Goal: Task Accomplishment & Management: Complete application form

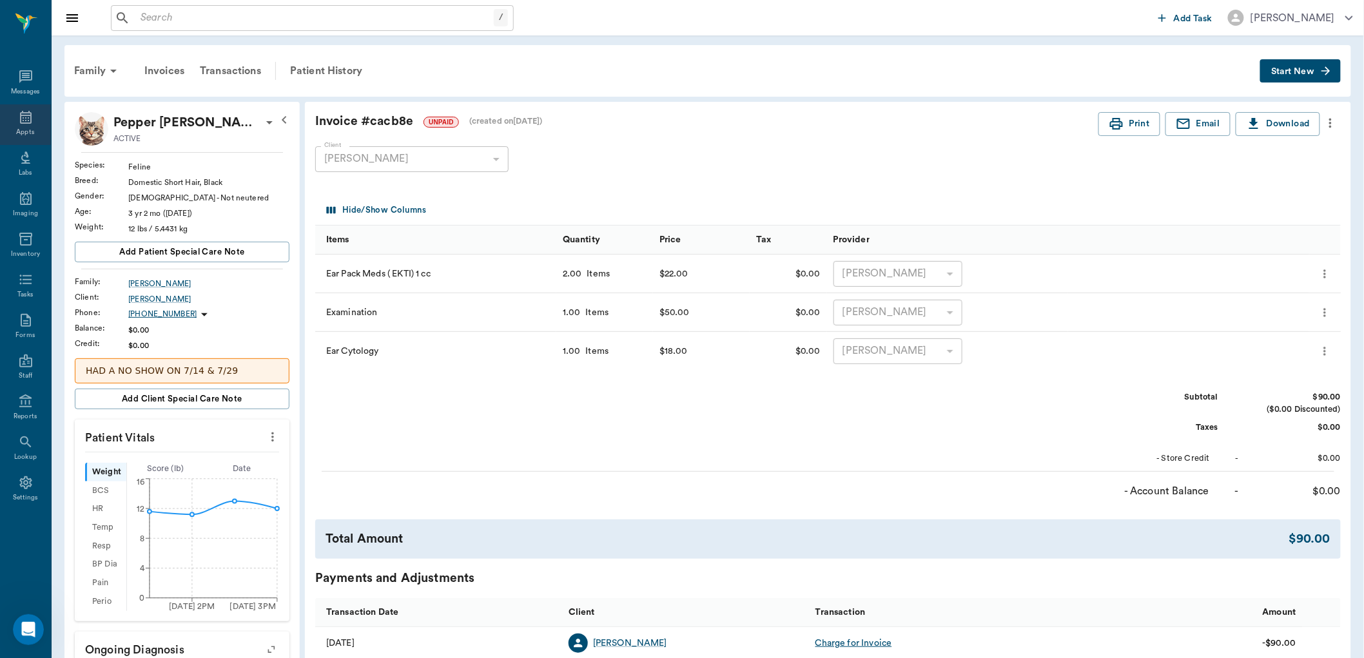
click at [22, 121] on icon at bounding box center [25, 117] width 15 height 15
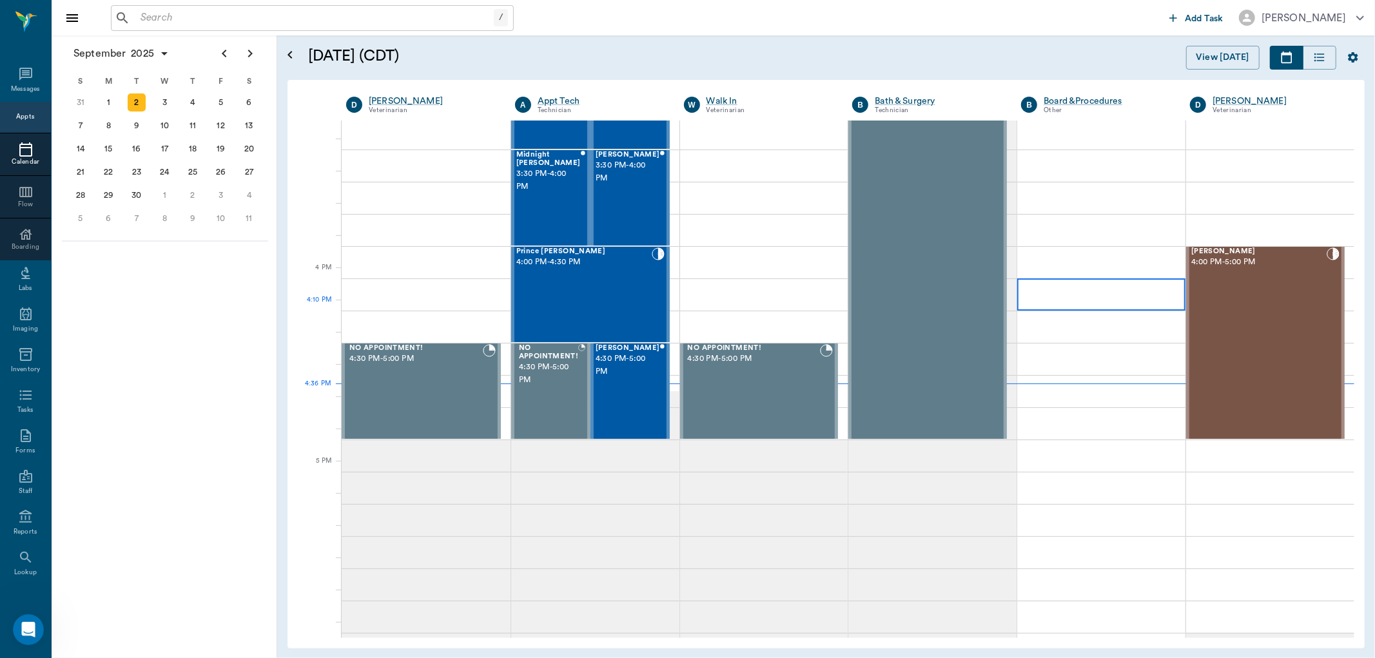
scroll to position [1400, 0]
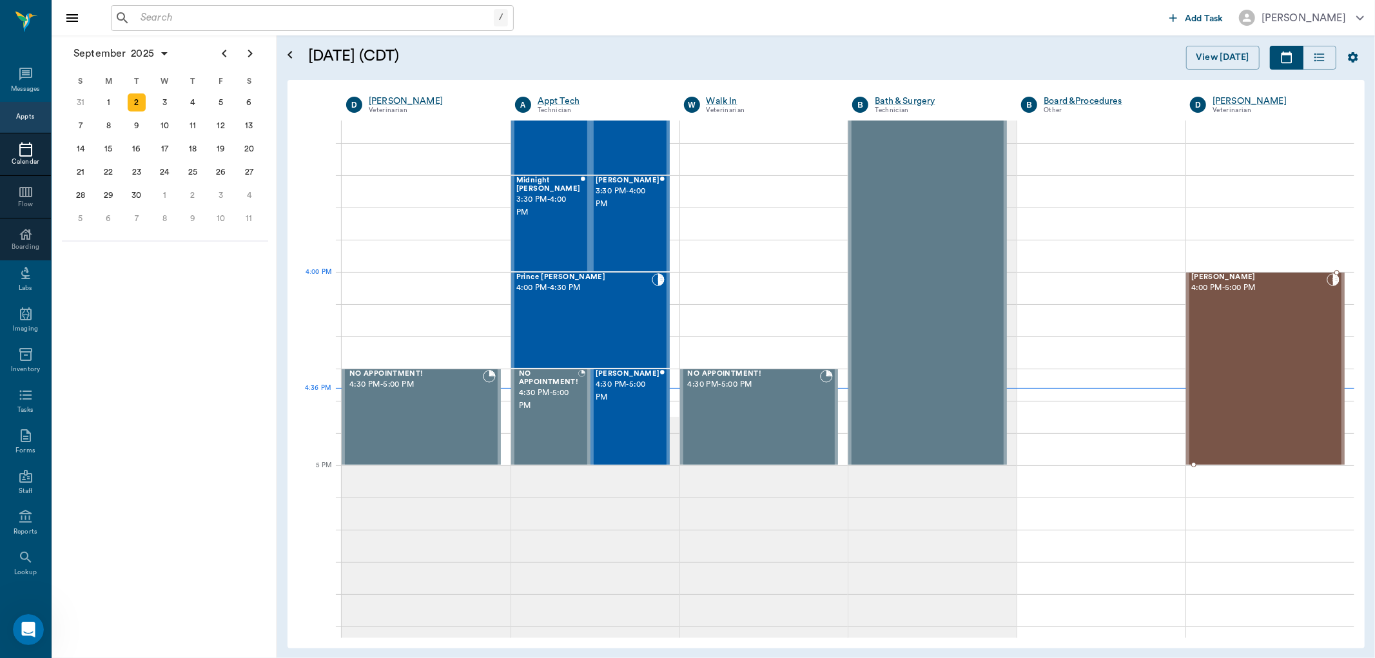
click at [1197, 280] on span "Dottie Lewis" at bounding box center [1258, 277] width 135 height 8
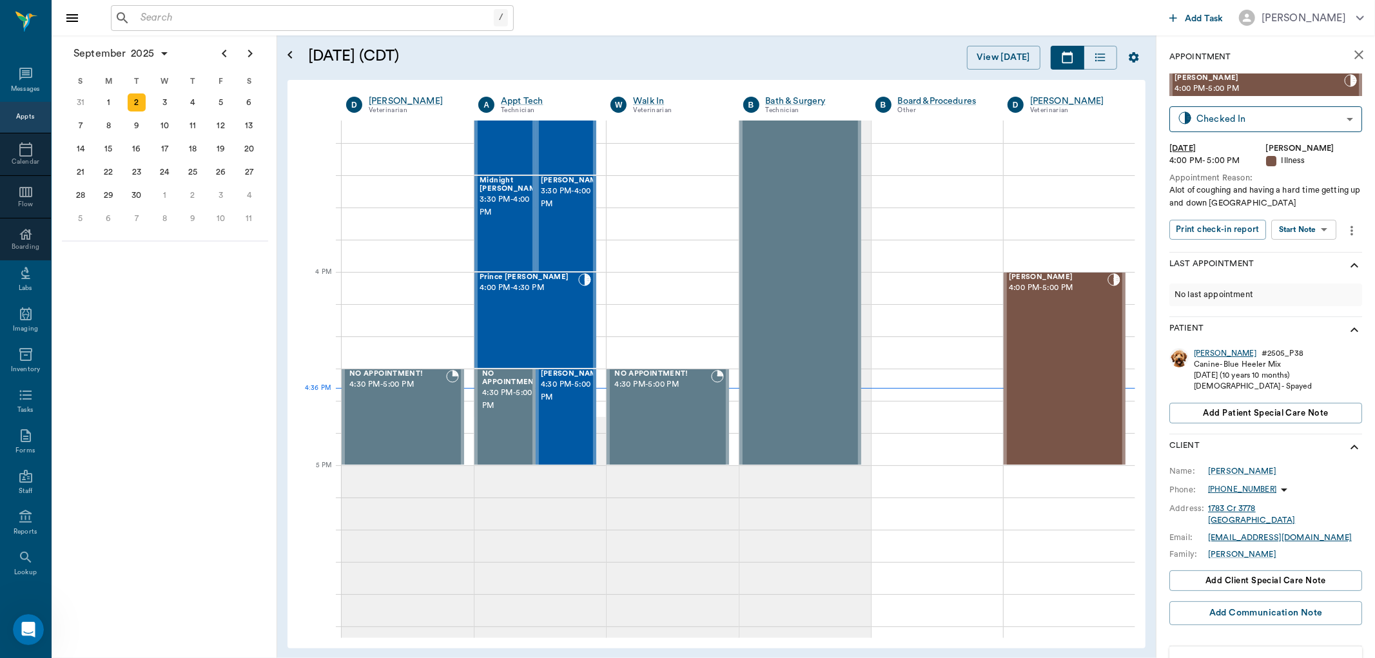
click at [1196, 355] on div "[PERSON_NAME]" at bounding box center [1225, 353] width 63 height 11
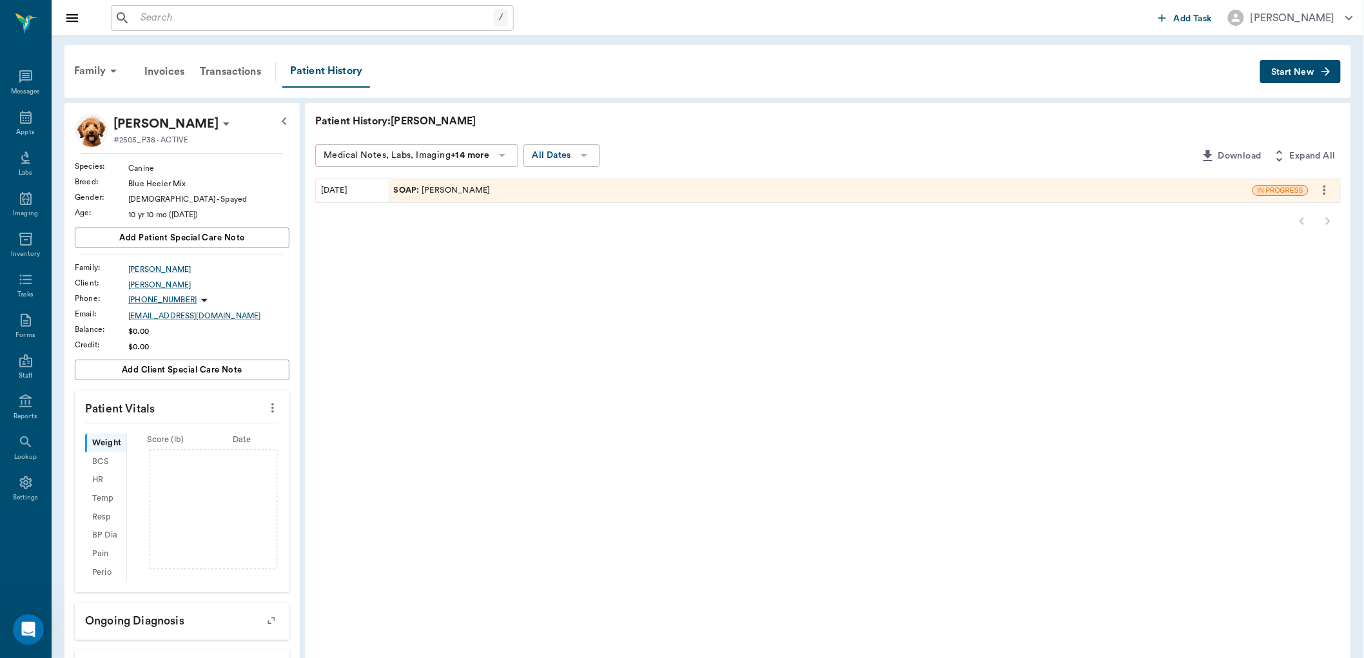
click at [407, 191] on span "SOAP :" at bounding box center [408, 190] width 28 height 12
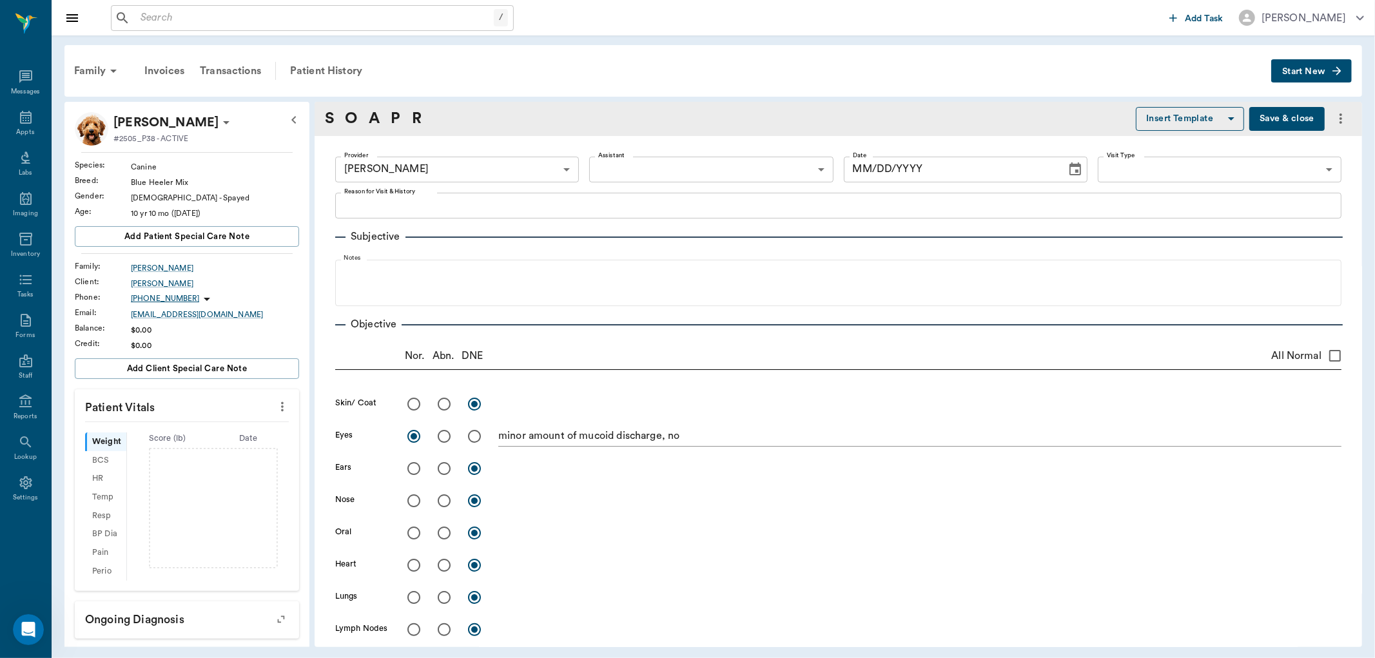
type input "670e8b52b987dc0b25a864ee"
radio input "true"
type textarea "minor amount of mucoid discharge, no"
type input "[DATE]"
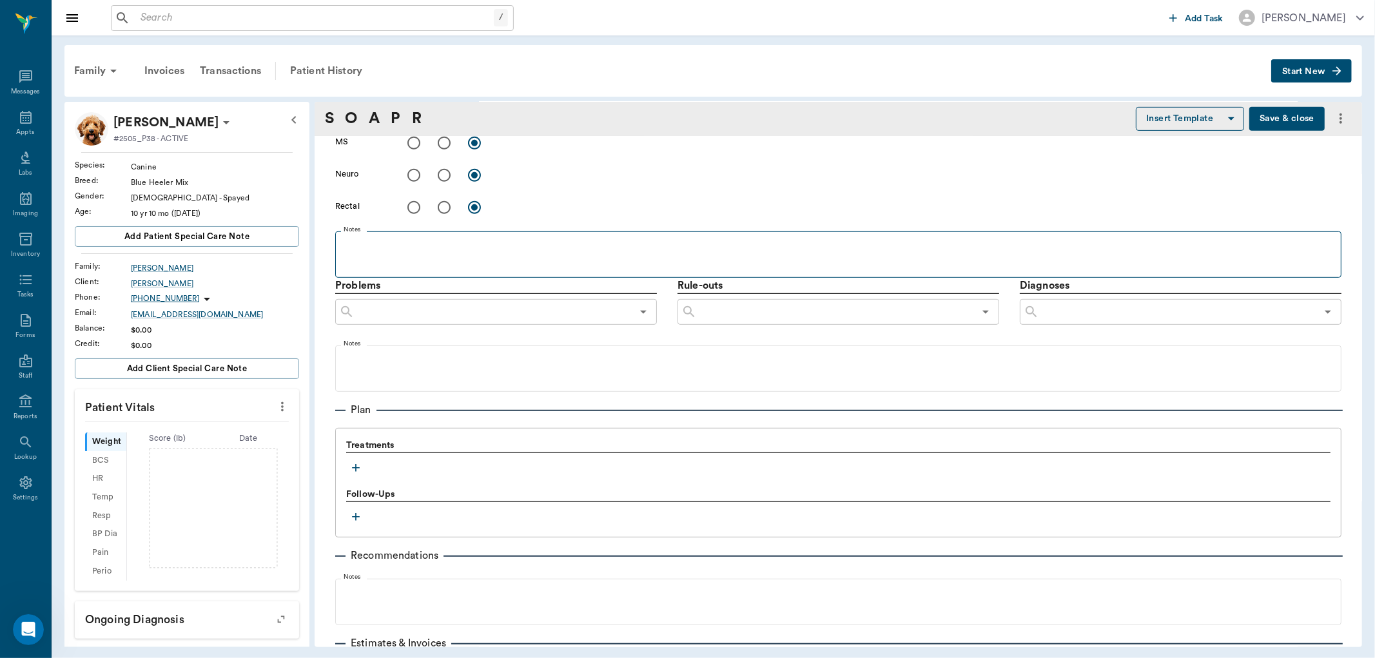
scroll to position [644, 0]
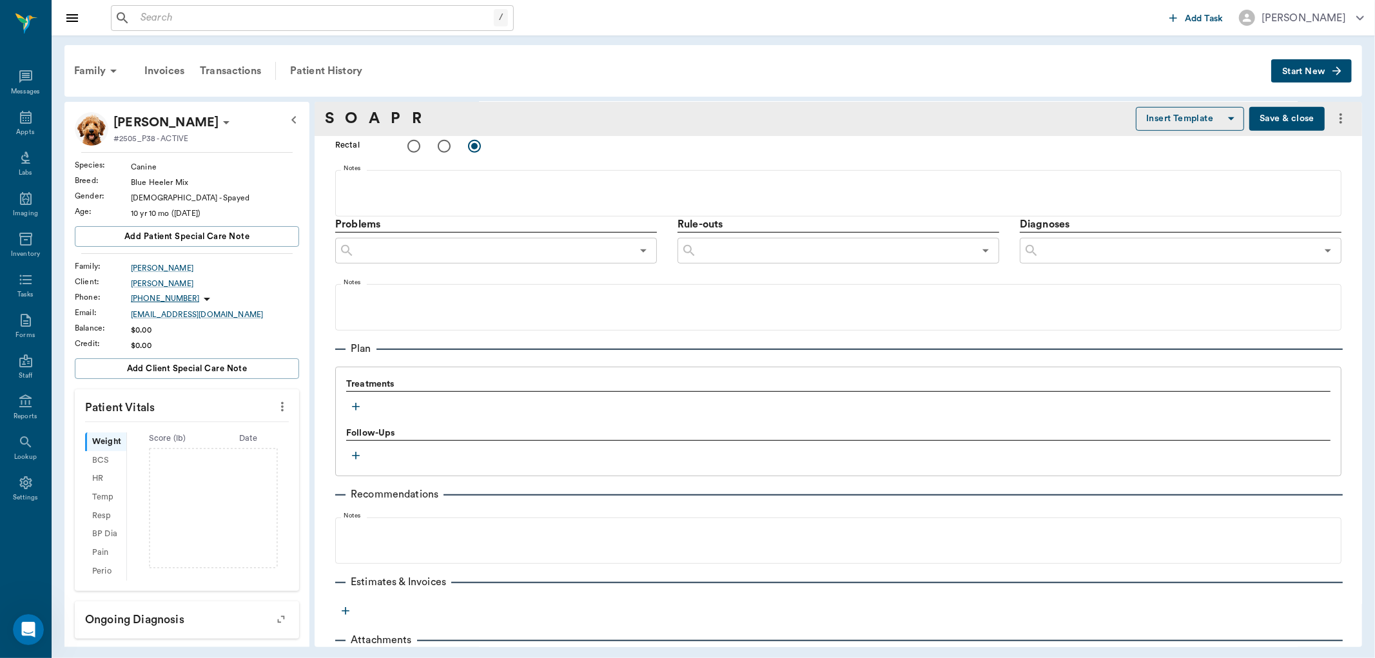
click at [356, 407] on icon "button" at bounding box center [356, 407] width 8 height 8
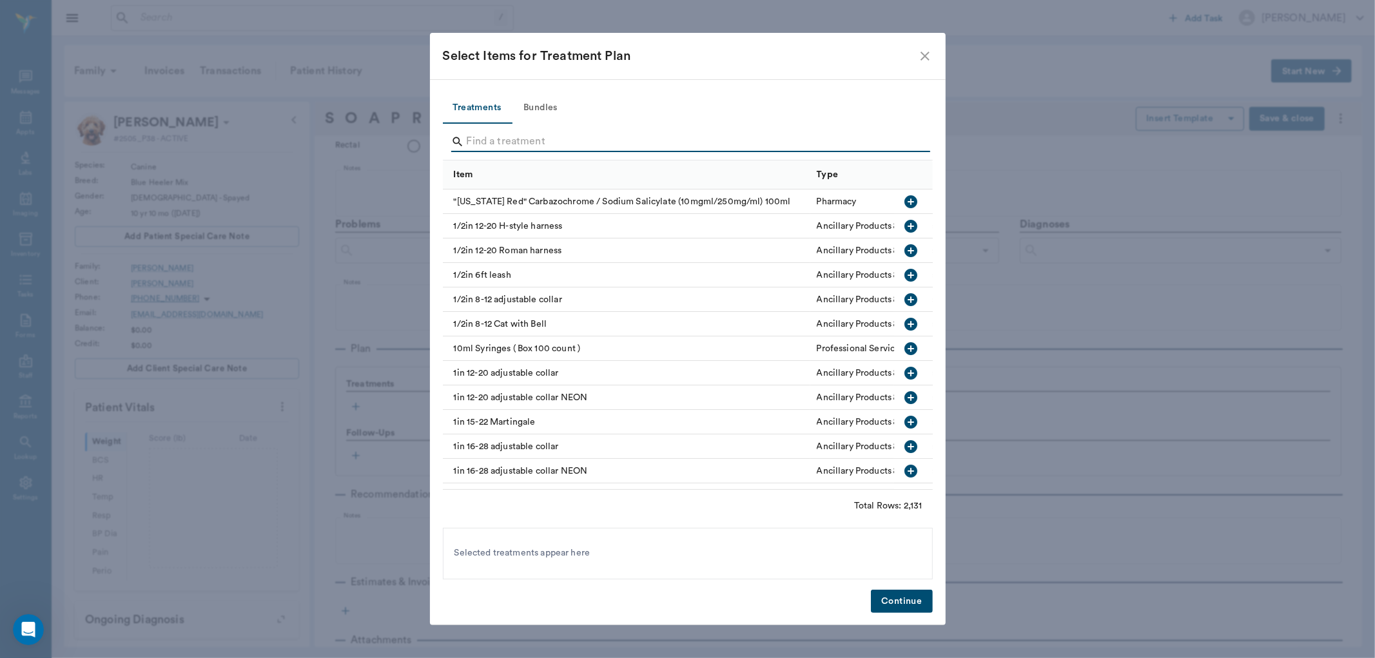
click at [471, 138] on input "Search" at bounding box center [689, 141] width 444 height 21
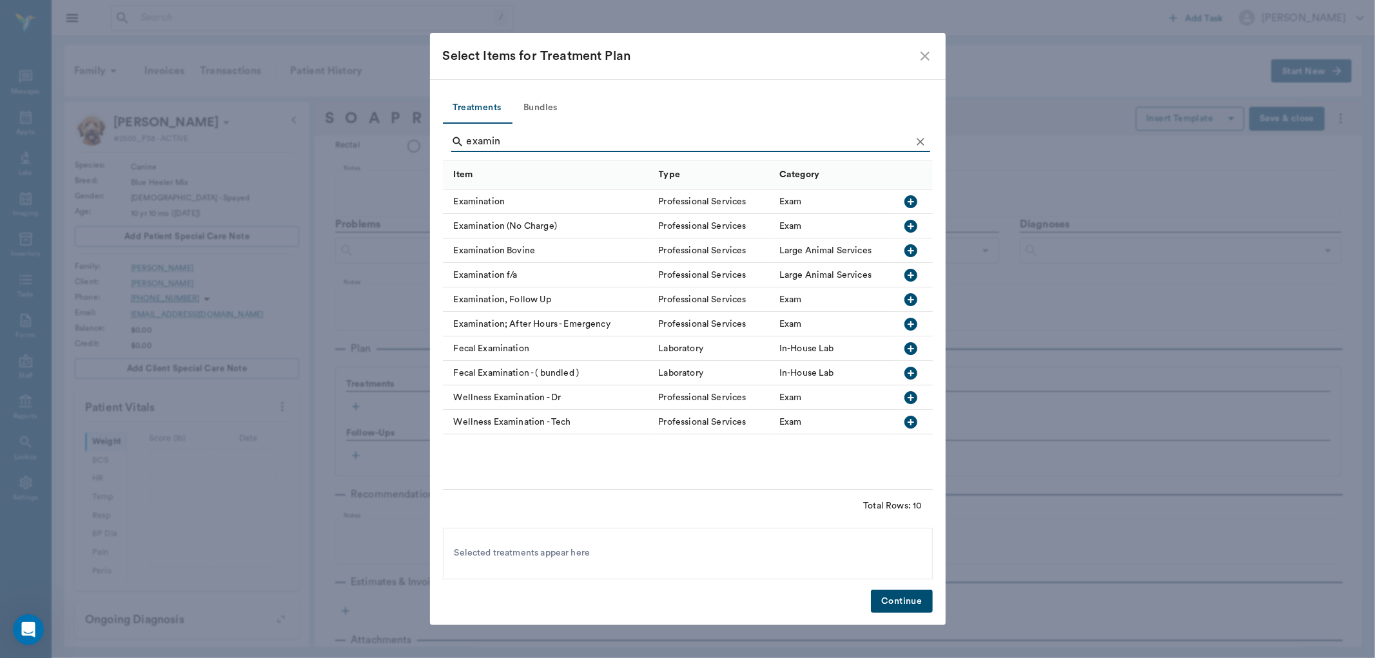
click at [907, 202] on icon "button" at bounding box center [910, 201] width 15 height 15
type input "e"
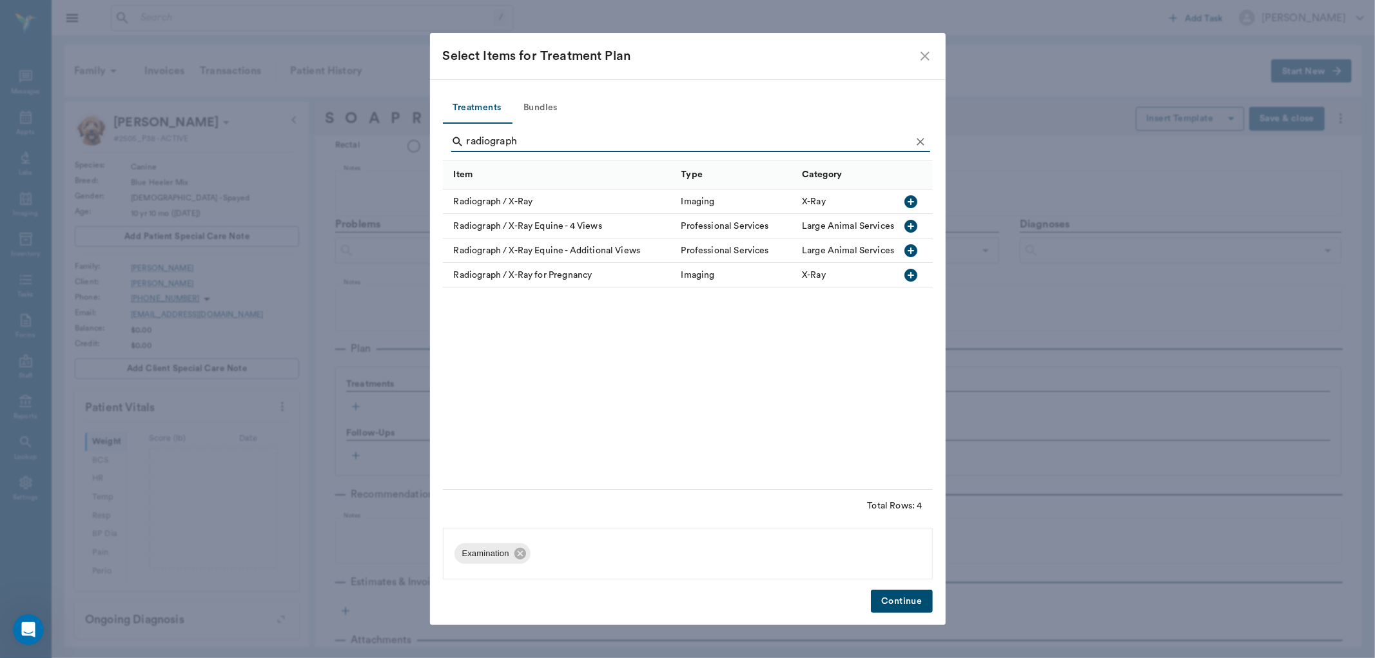
click at [910, 197] on icon "button" at bounding box center [910, 201] width 13 height 13
type input "r"
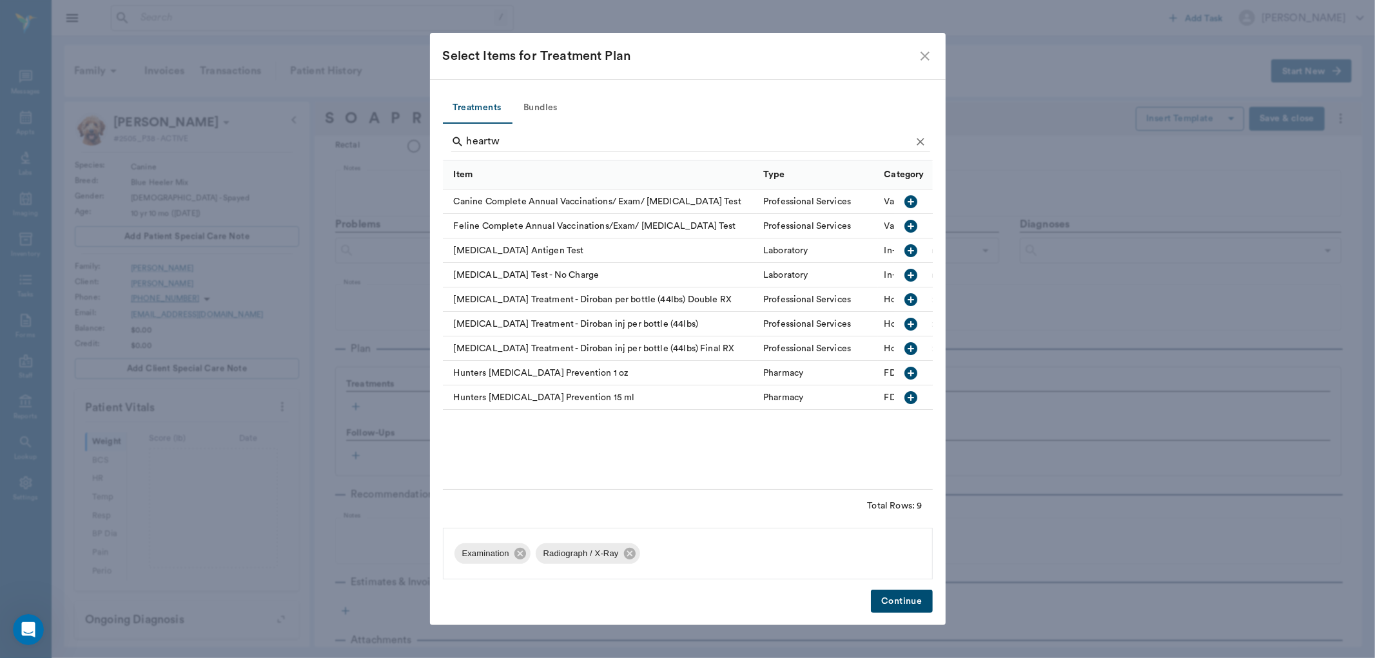
click at [913, 249] on icon "button" at bounding box center [910, 250] width 13 height 13
click at [543, 142] on input "heartw" at bounding box center [689, 141] width 444 height 21
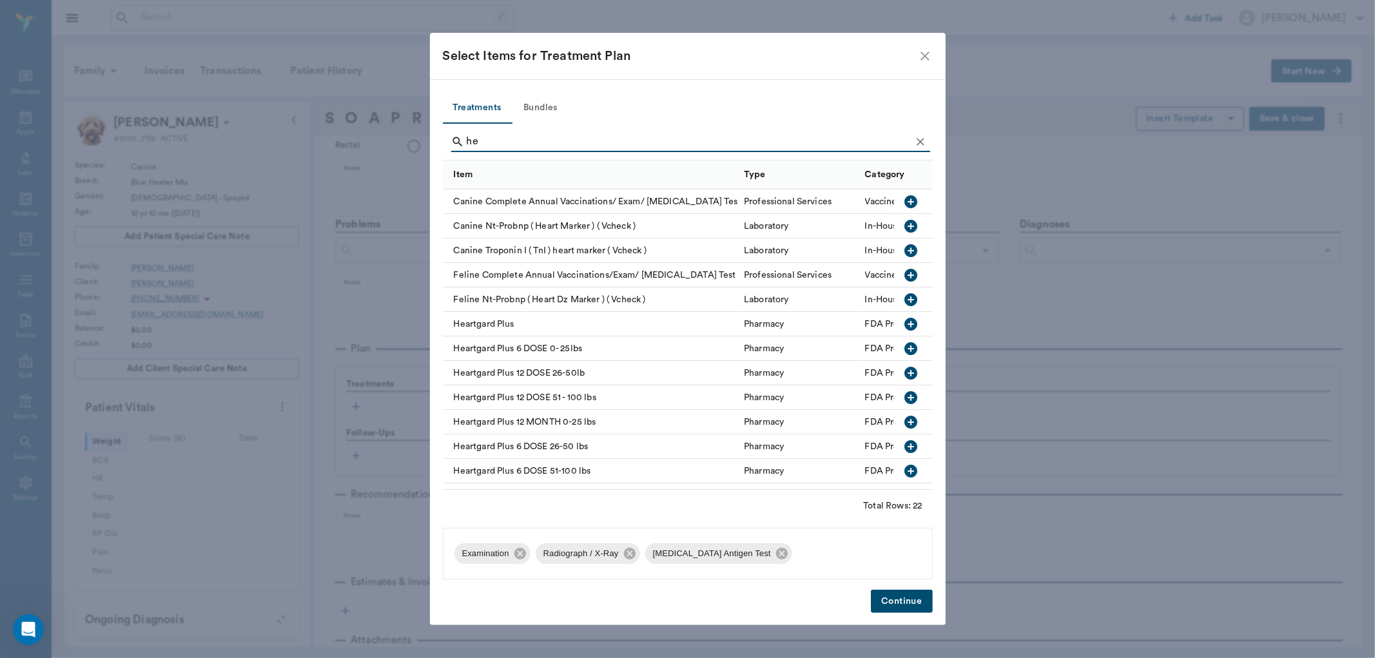
type input "h"
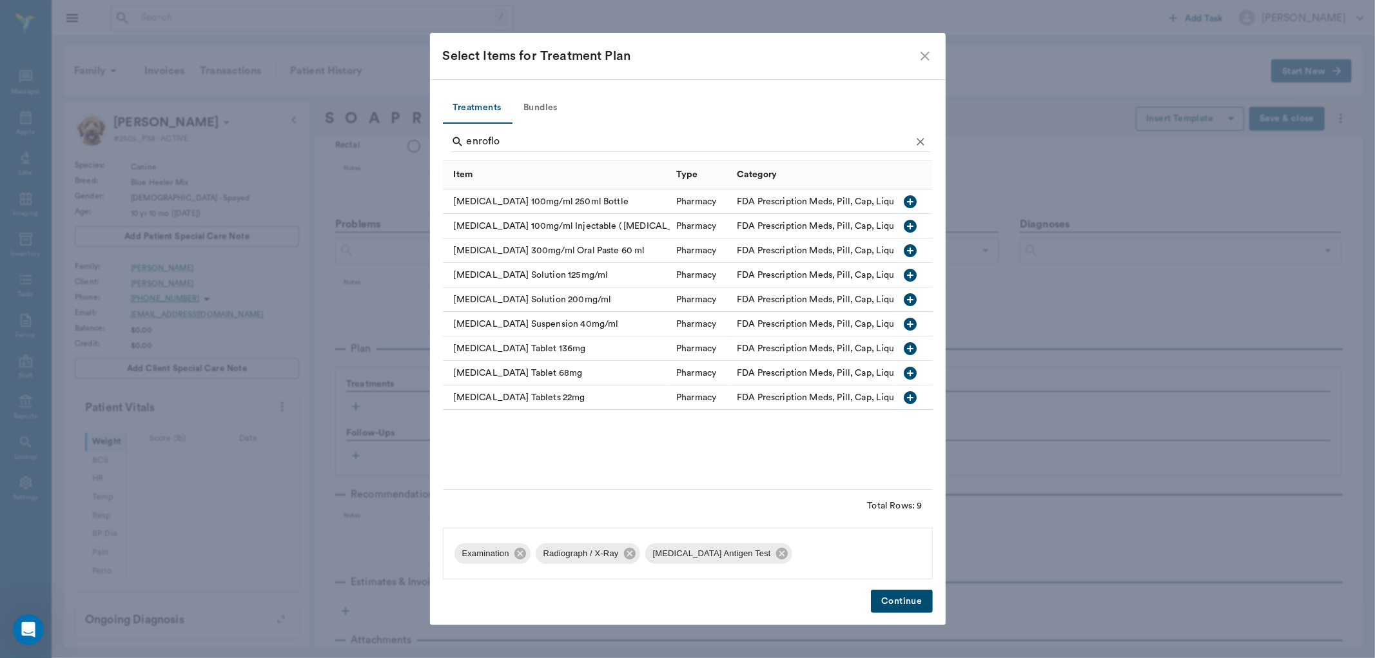
click at [909, 346] on icon "button" at bounding box center [910, 348] width 13 height 13
type input "e"
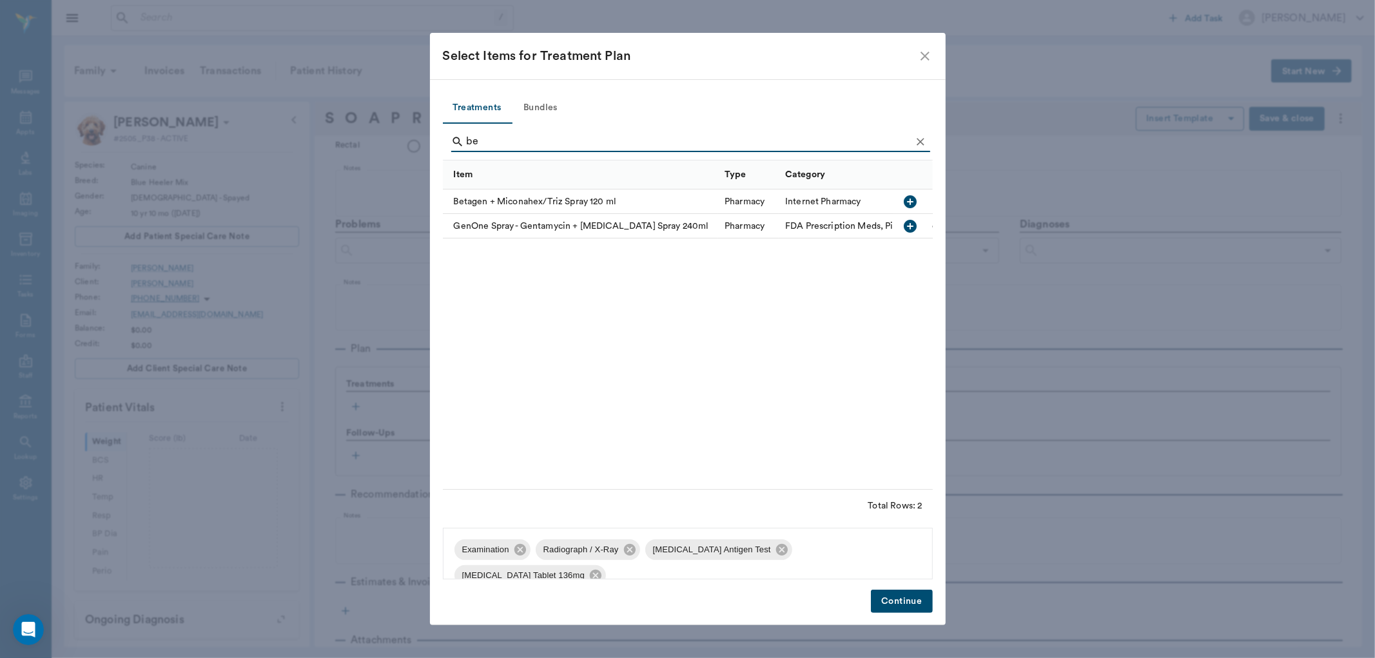
type input "b"
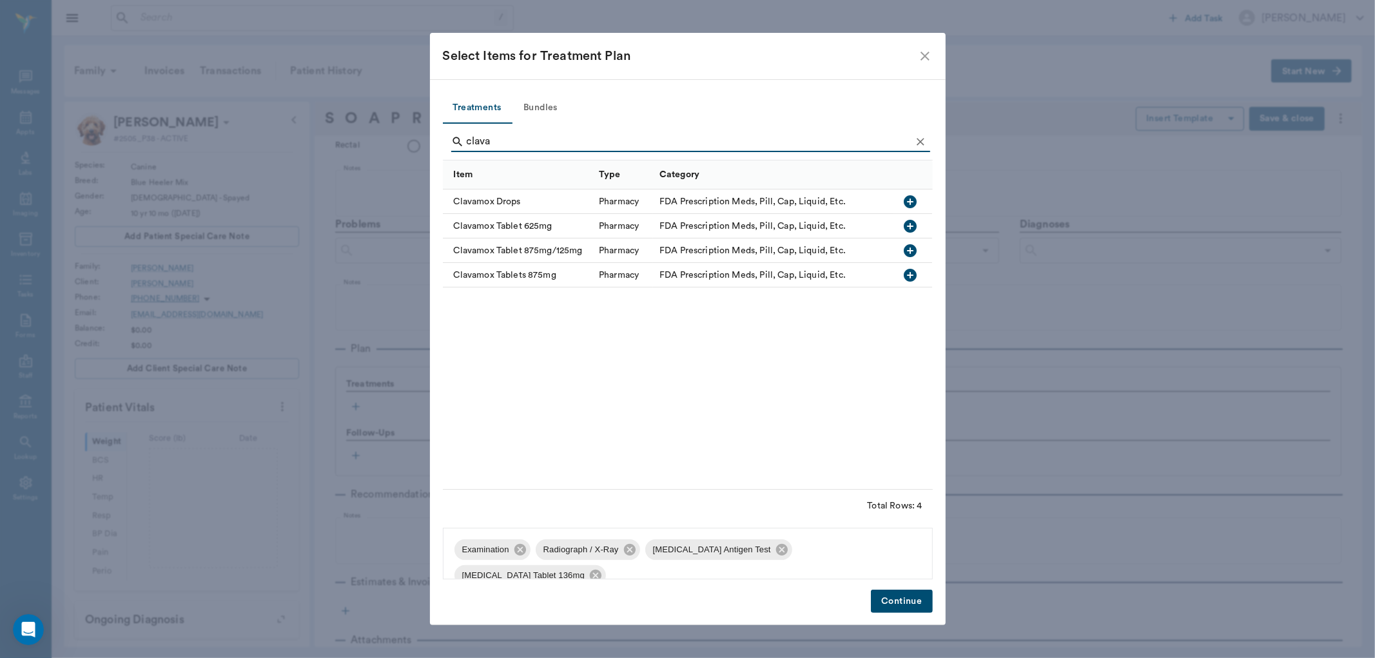
click at [910, 248] on icon "button" at bounding box center [910, 250] width 15 height 15
click at [524, 143] on input "clava" at bounding box center [689, 141] width 444 height 21
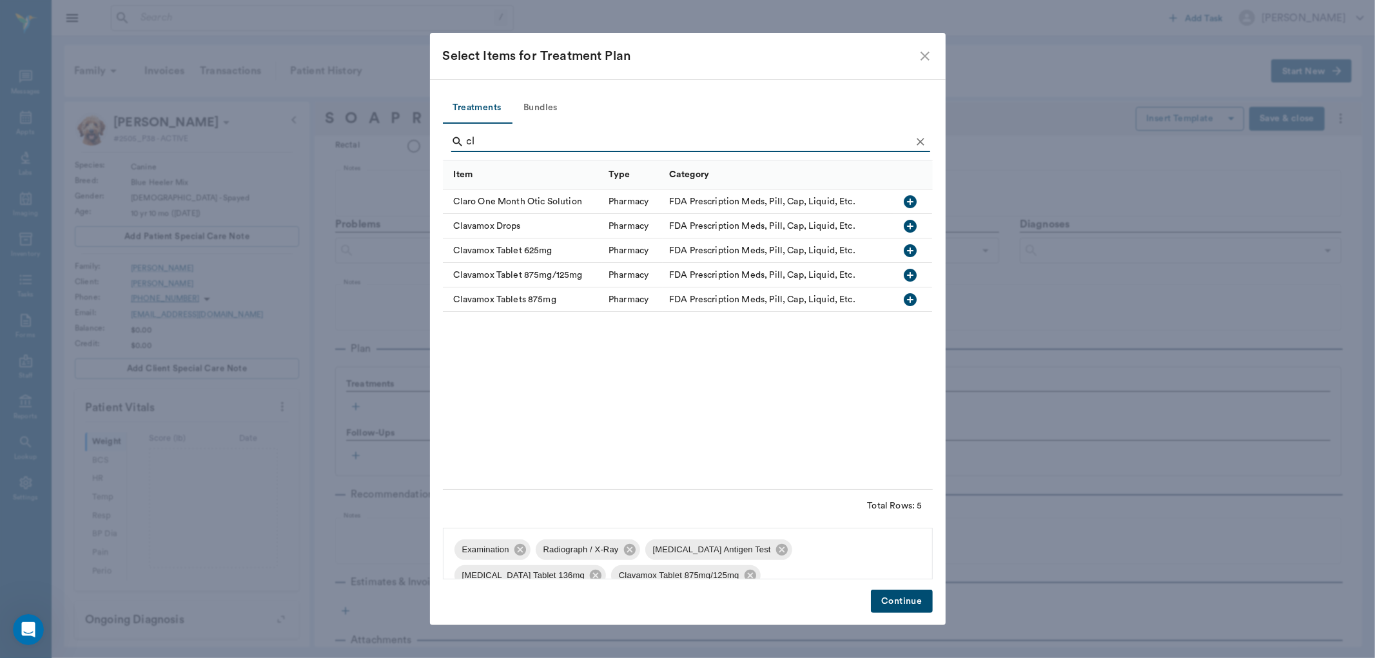
type input "c"
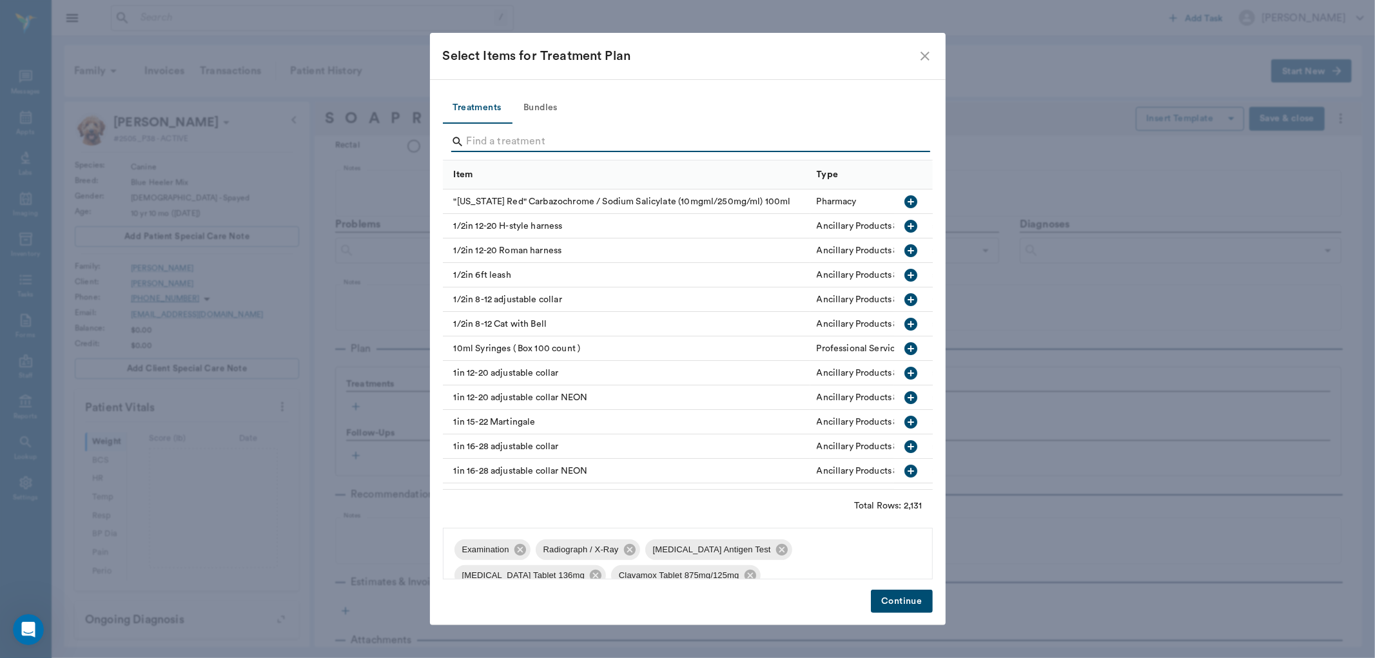
click at [513, 143] on input "Search" at bounding box center [689, 141] width 444 height 21
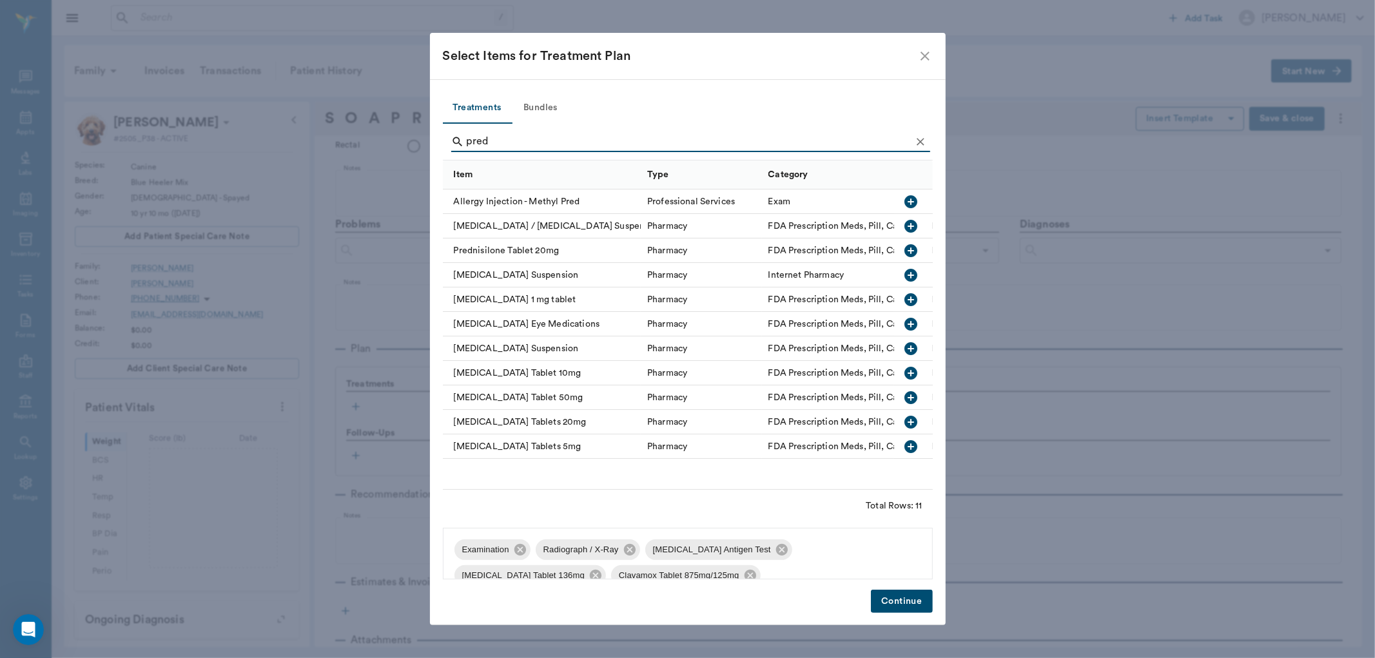
type input "pred"
click at [909, 422] on icon "button" at bounding box center [910, 422] width 13 height 13
click at [903, 600] on button "Continue" at bounding box center [901, 602] width 61 height 24
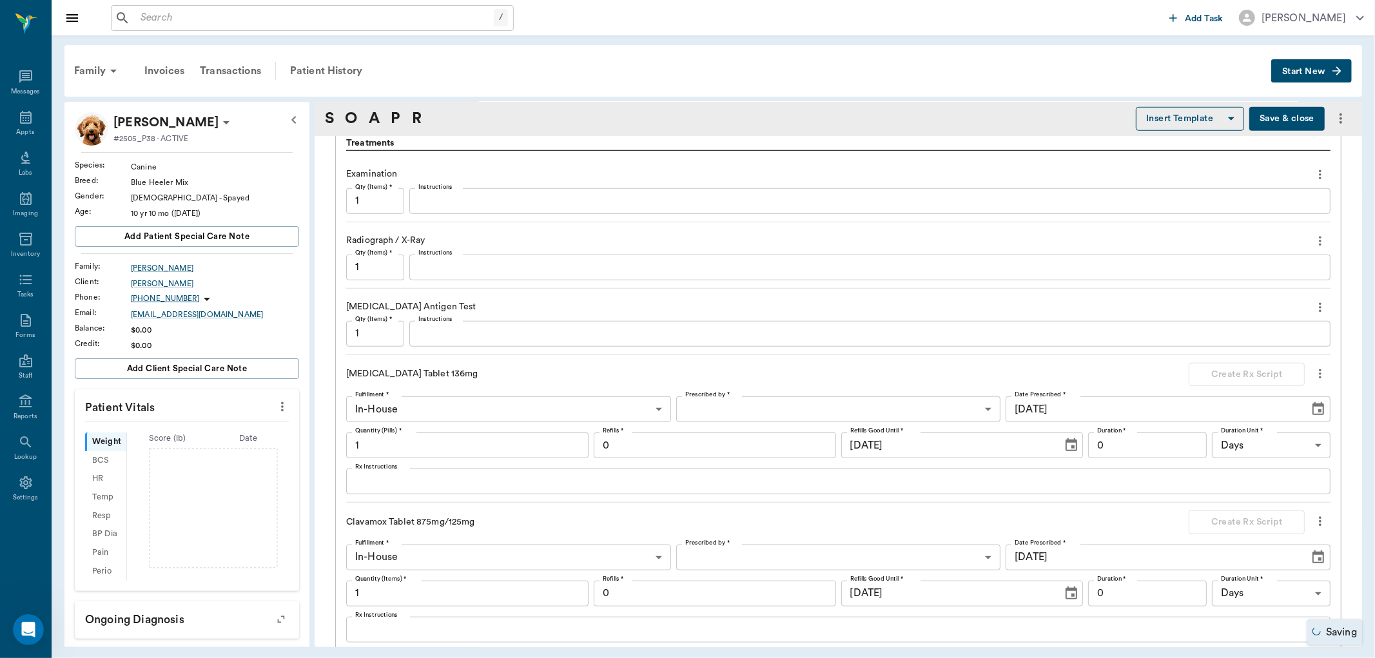
scroll to position [931, 0]
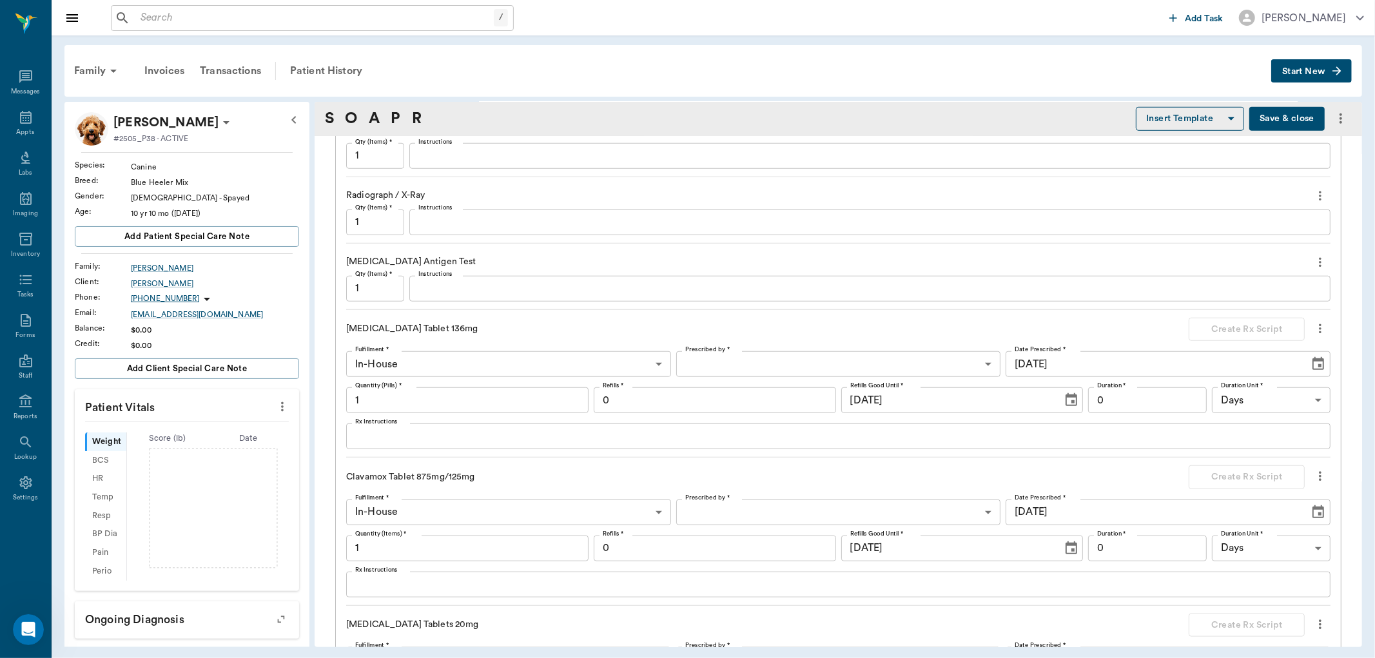
click at [459, 291] on textarea "Instructions" at bounding box center [869, 288] width 903 height 15
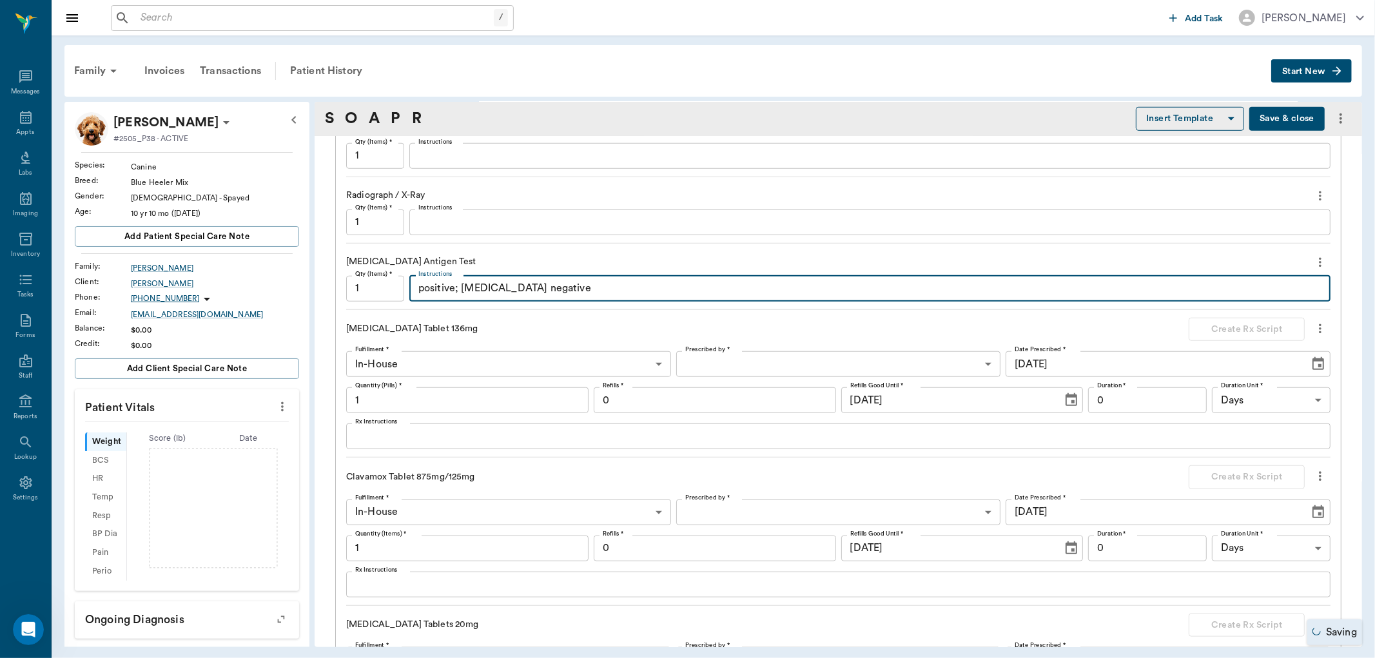
type textarea "positive; [MEDICAL_DATA] negative"
click at [712, 362] on body "/ ​ Add Task Dr. Bert Ellsworth Nectar Messages Appts Labs Imaging Inventory Ta…" at bounding box center [687, 329] width 1375 height 658
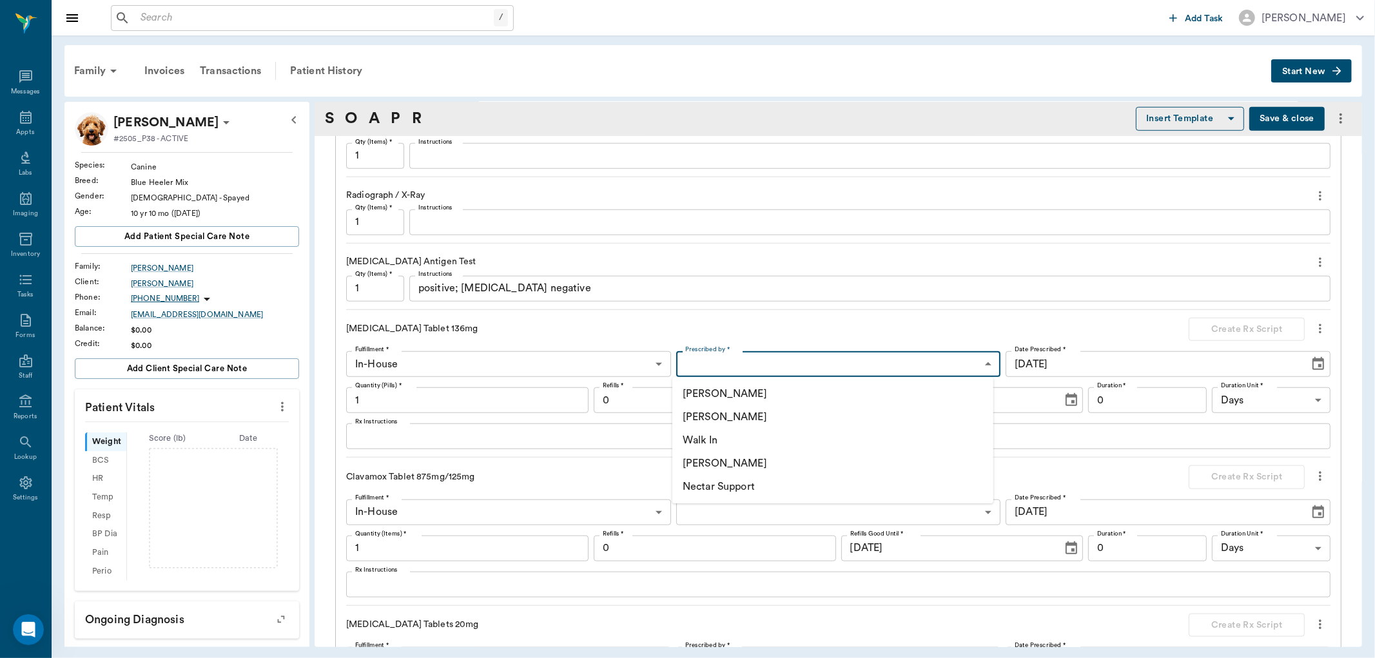
click at [706, 463] on li "[PERSON_NAME]" at bounding box center [832, 463] width 321 height 23
type input "670e8b52b987dc0b25a864ee"
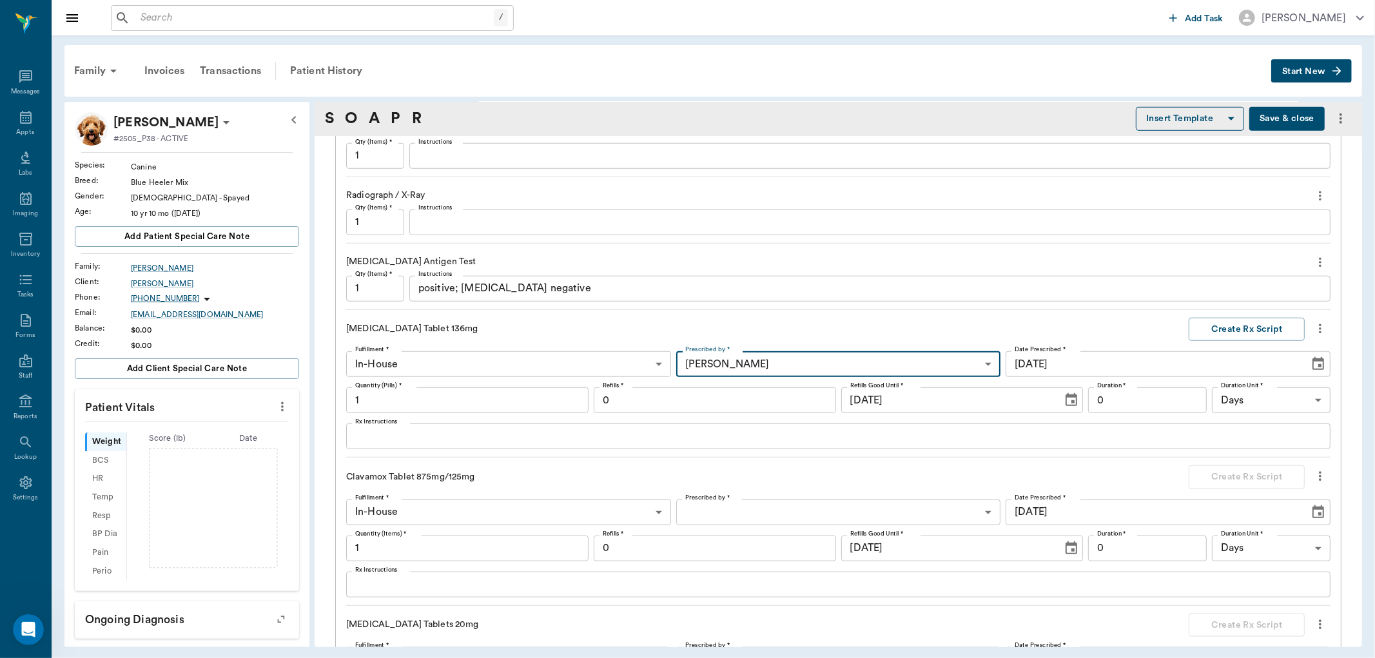
click at [398, 406] on input "1" at bounding box center [467, 400] width 242 height 26
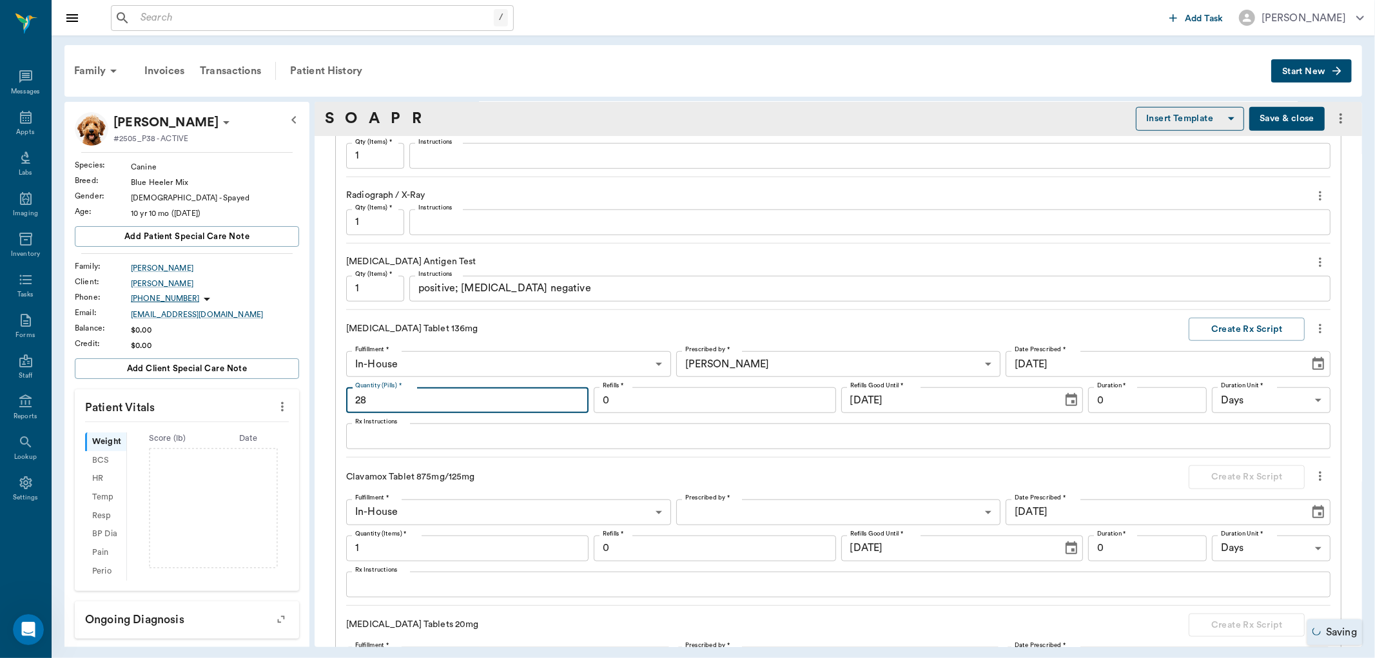
type input "28"
click at [610, 391] on input "0" at bounding box center [715, 400] width 242 height 26
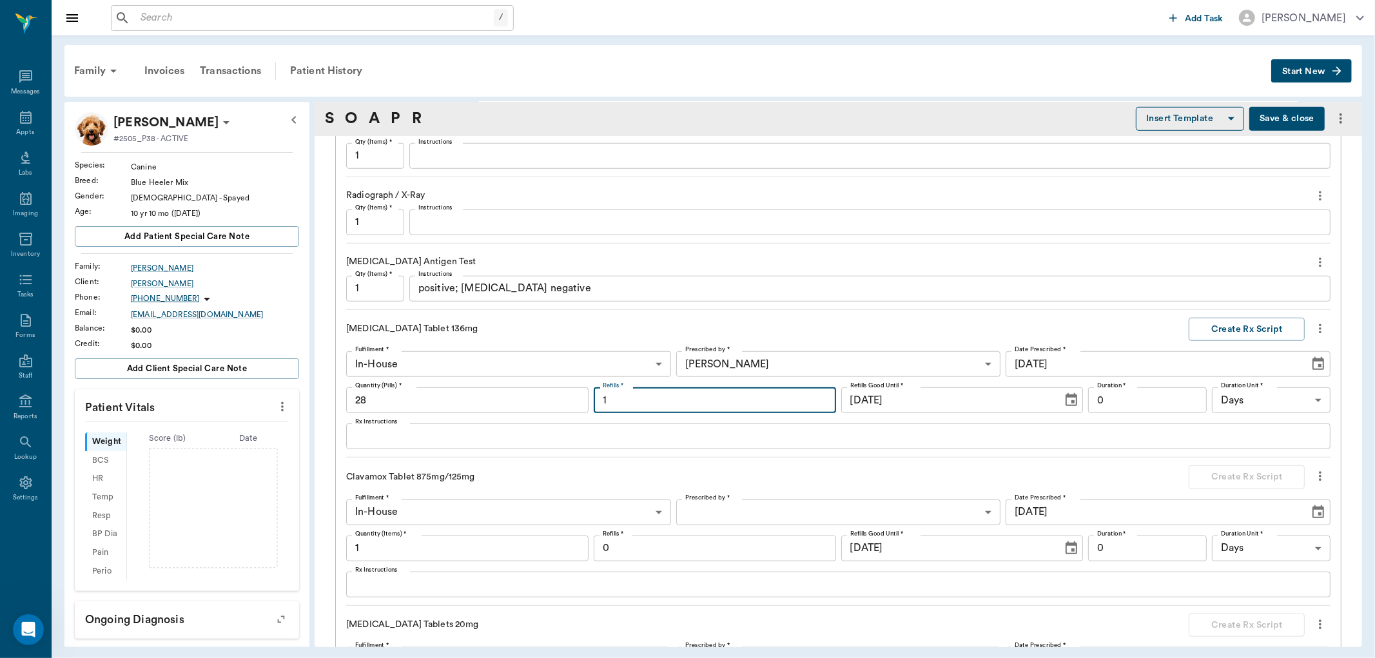
type input "1"
click at [590, 427] on div "x Rx Instructions" at bounding box center [838, 436] width 984 height 26
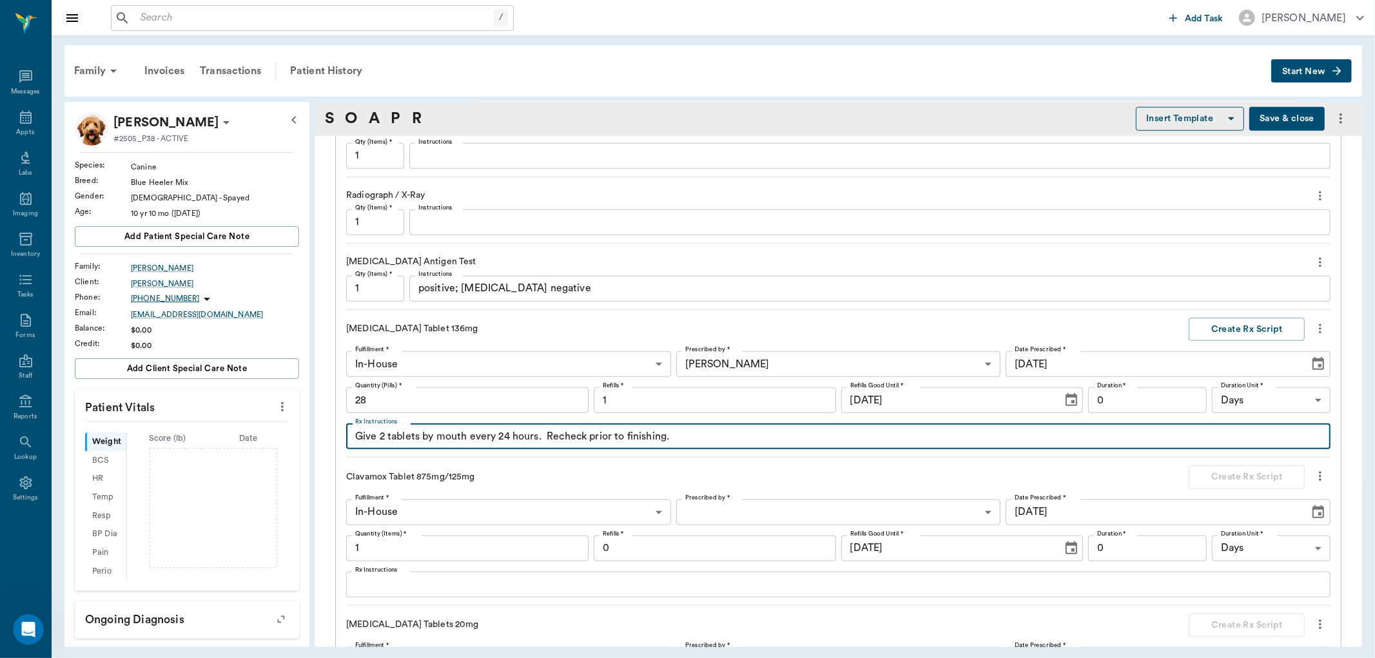
type textarea "Give 2 tablets by mouth every 24 hours. Recheck prior to finishing."
click at [701, 516] on body "/ ​ Add Task Dr. Bert Ellsworth Nectar Messages Appts Labs Imaging Inventory Ta…" at bounding box center [687, 329] width 1375 height 658
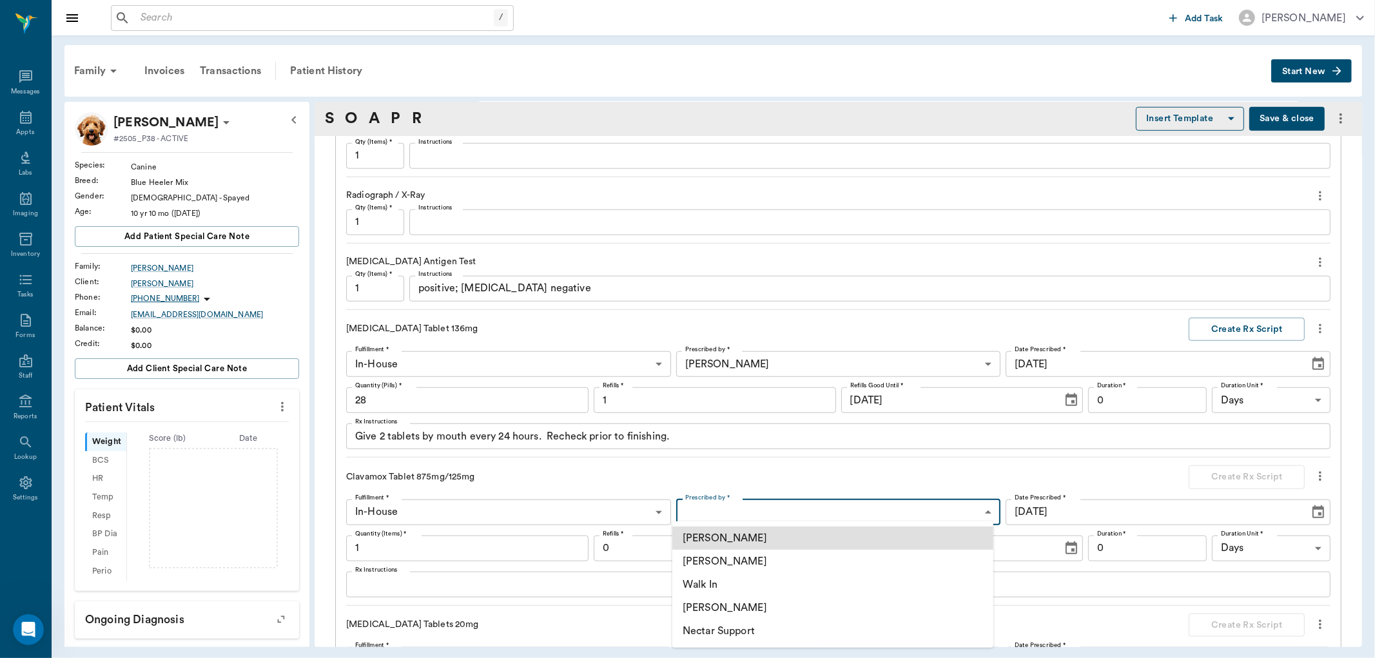
click at [722, 606] on li "[PERSON_NAME]" at bounding box center [832, 607] width 321 height 23
type input "670e8b52b987dc0b25a864ee"
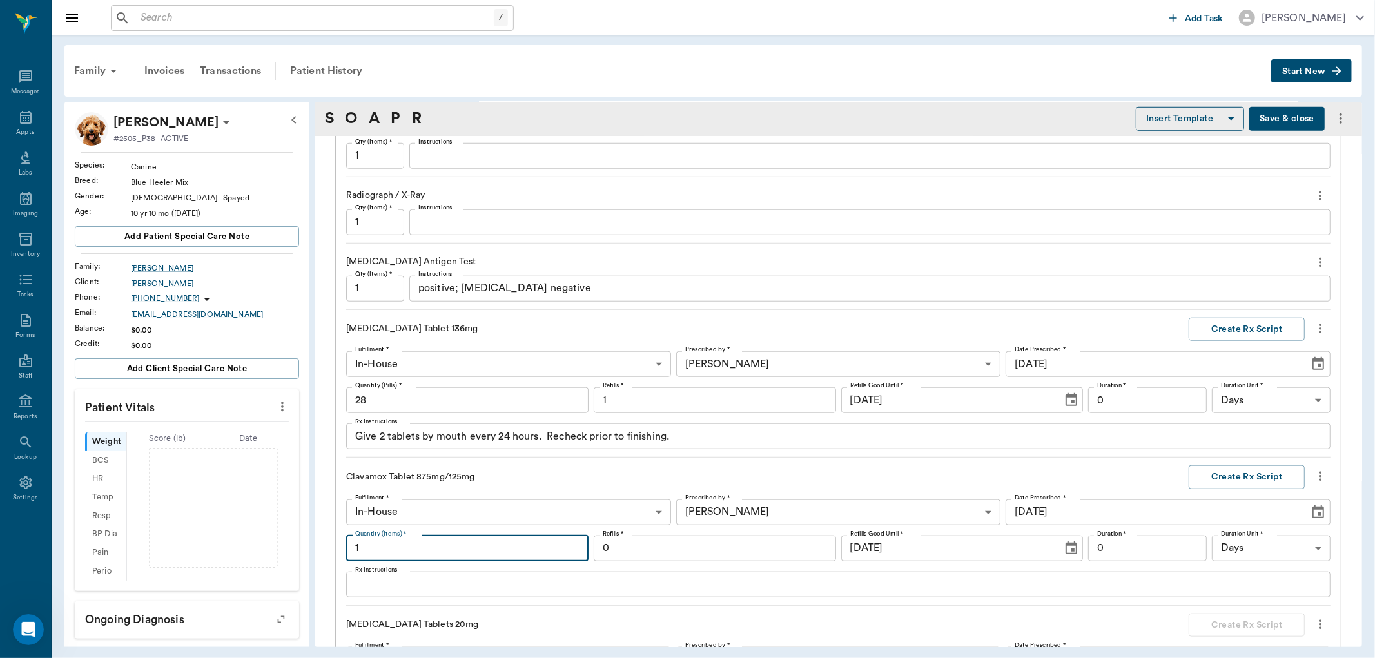
click at [438, 543] on input "1" at bounding box center [467, 549] width 242 height 26
type input "14"
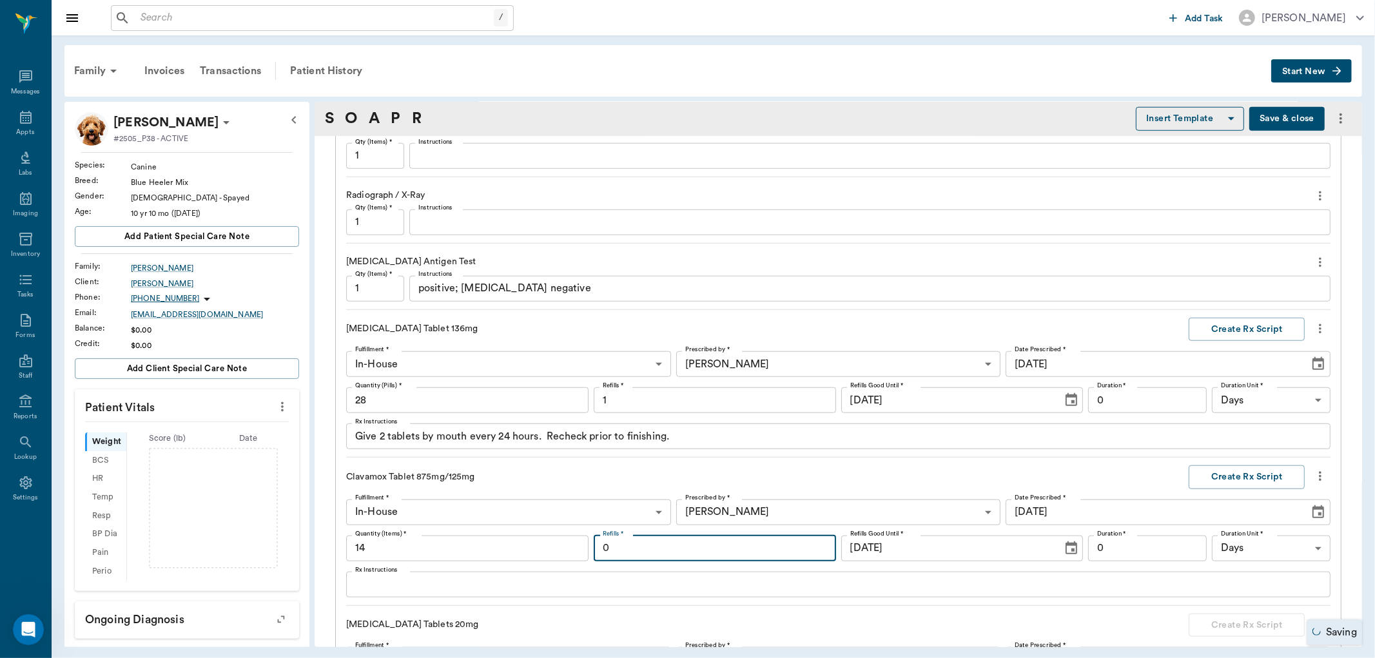
click at [744, 542] on input "0" at bounding box center [715, 549] width 242 height 26
type input "1"
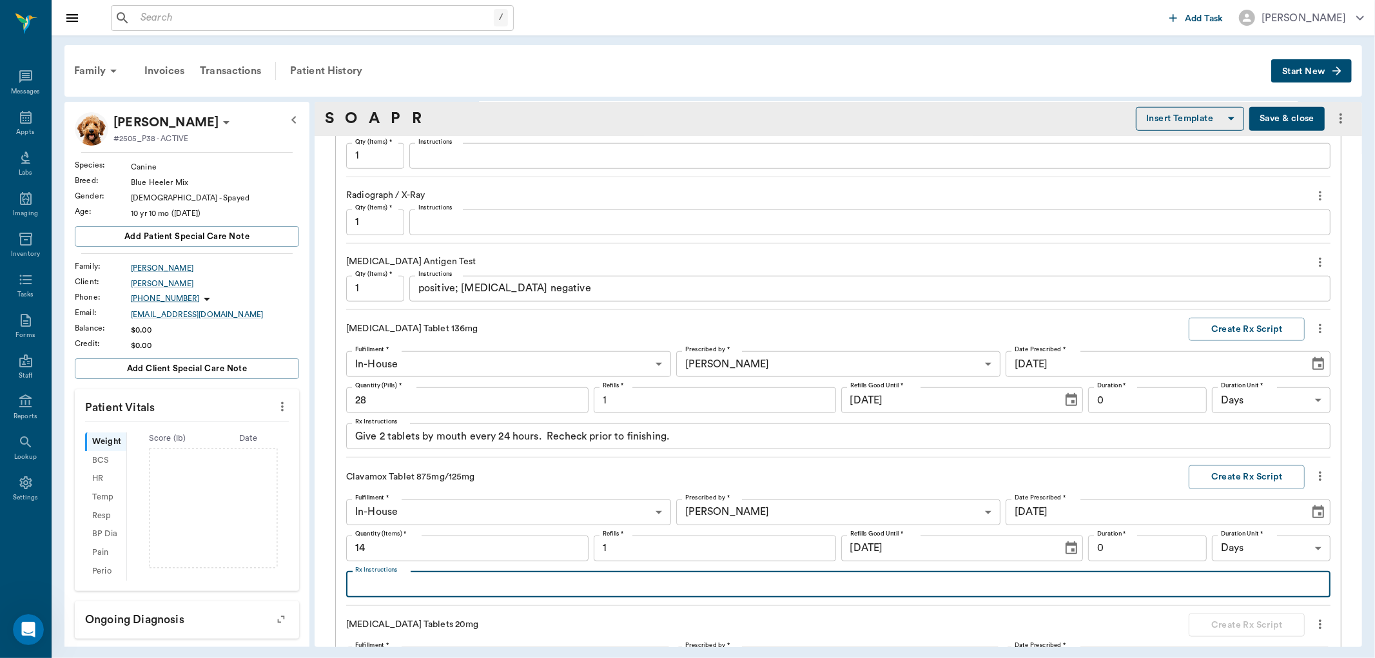
click at [648, 581] on textarea "Rx Instructions" at bounding box center [838, 584] width 966 height 15
type textarea "Give 1/2 tablet every 12 hours by mouth. Recheck prior to finishing."
click at [1165, 543] on input "0" at bounding box center [1147, 549] width 119 height 26
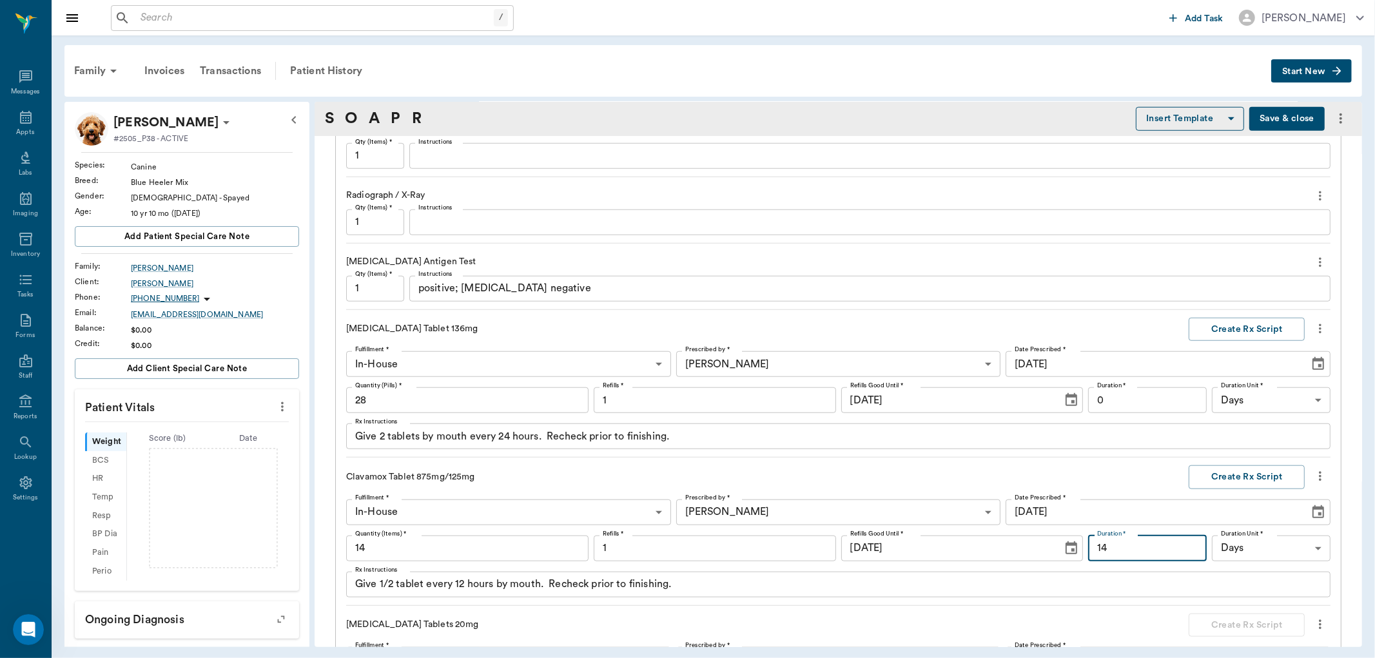
type input "14"
click at [1145, 403] on input "0" at bounding box center [1147, 400] width 119 height 26
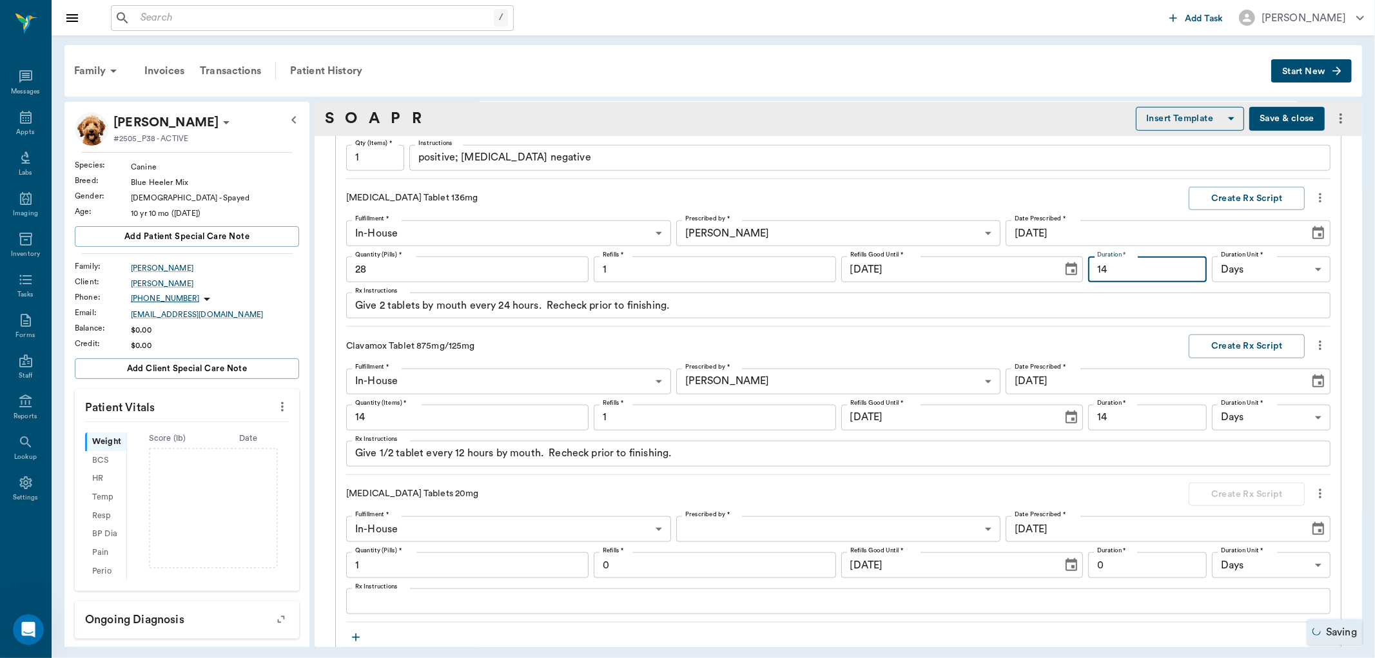
scroll to position [1074, 0]
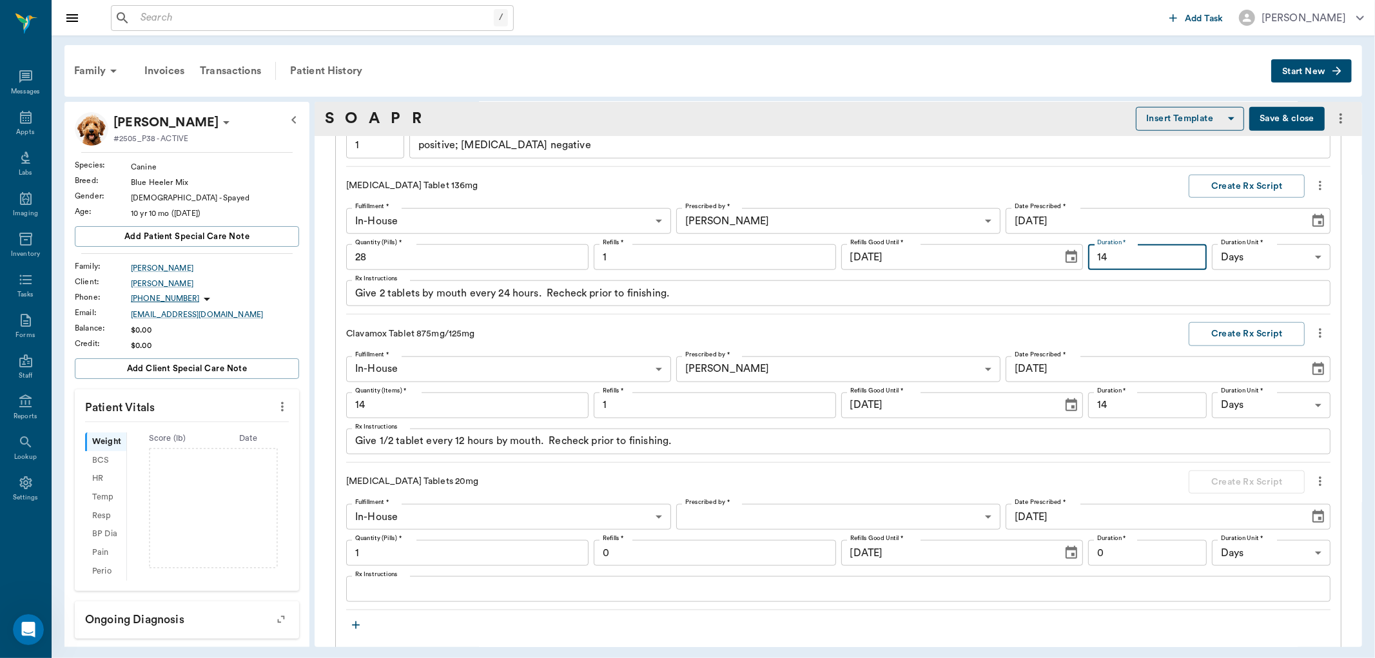
type input "14"
click at [716, 511] on body "/ ​ Add Task Dr. Bert Ellsworth Nectar Messages Appts Labs Imaging Inventory Ta…" at bounding box center [687, 329] width 1375 height 658
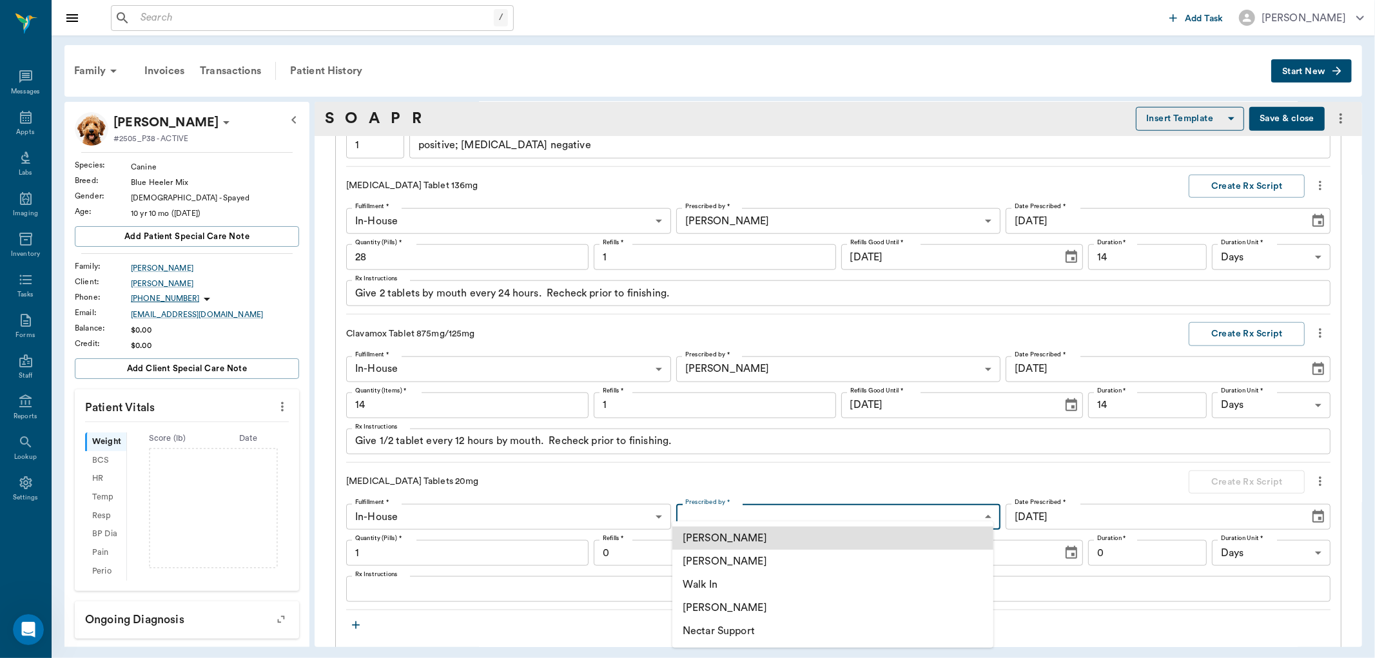
click at [697, 610] on li "[PERSON_NAME]" at bounding box center [832, 607] width 321 height 23
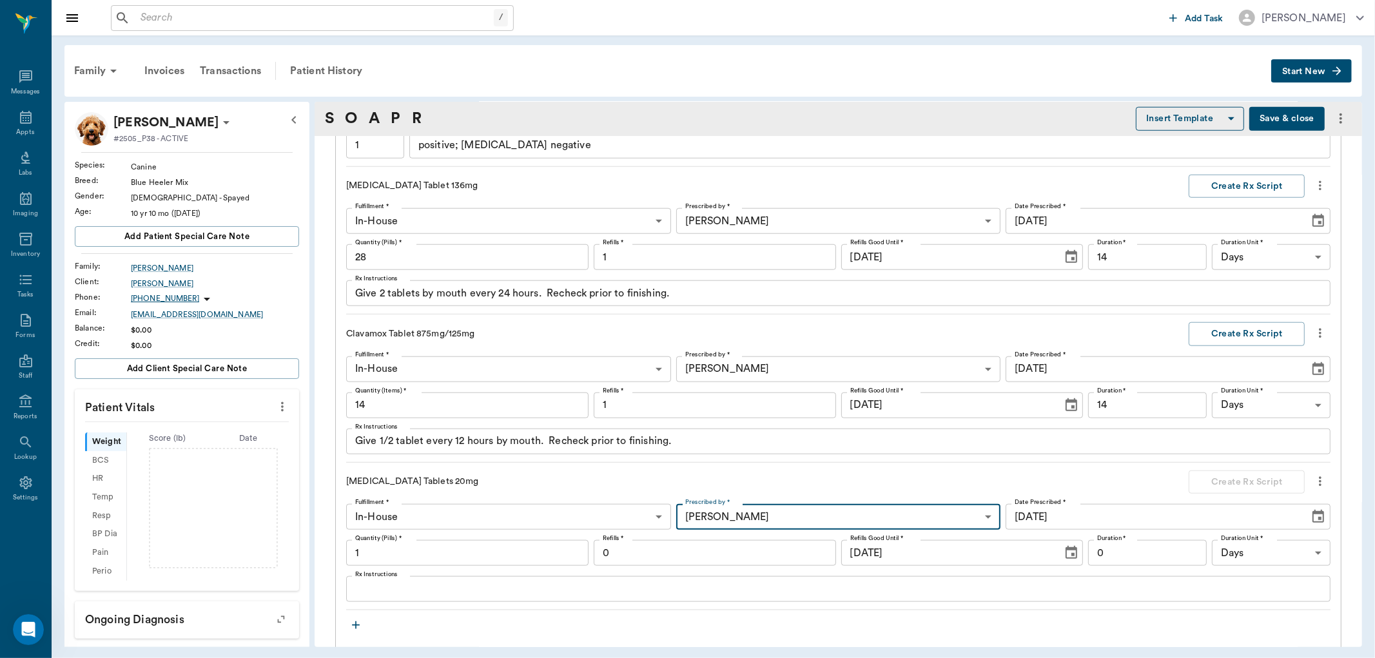
type input "670e8b52b987dc0b25a864ee"
click at [410, 559] on input "1" at bounding box center [467, 553] width 242 height 26
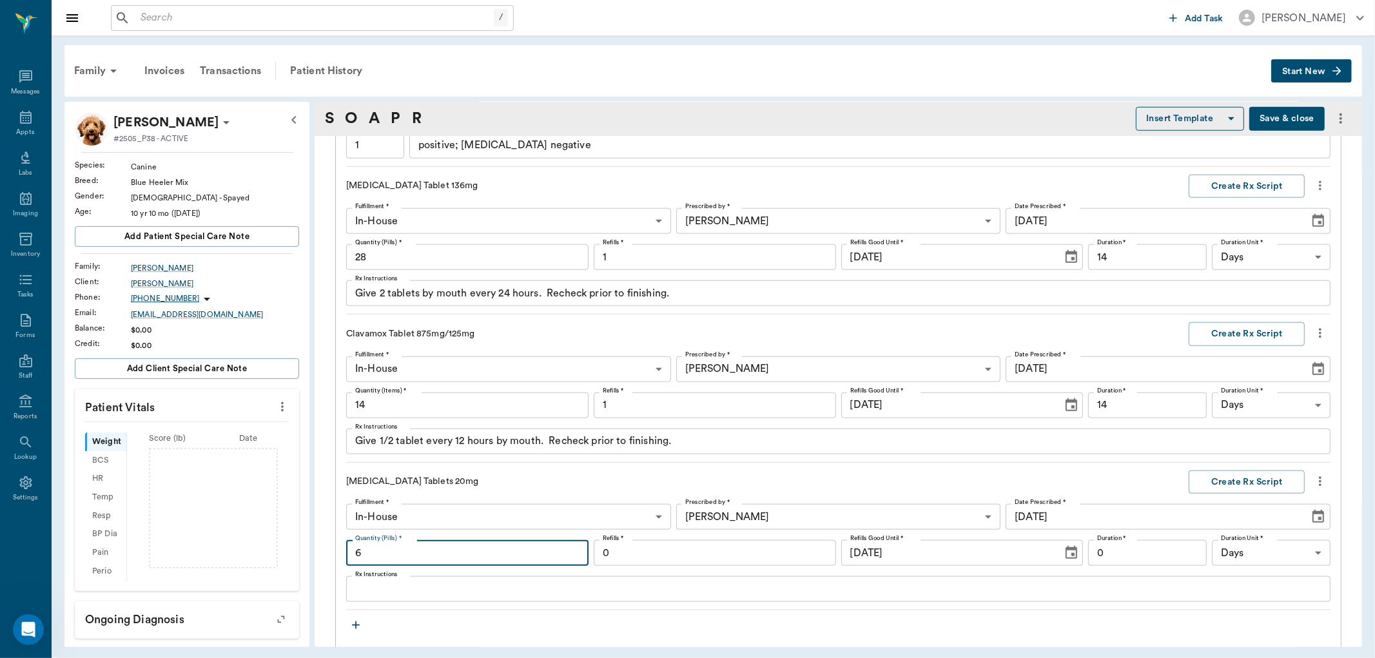
type input "6"
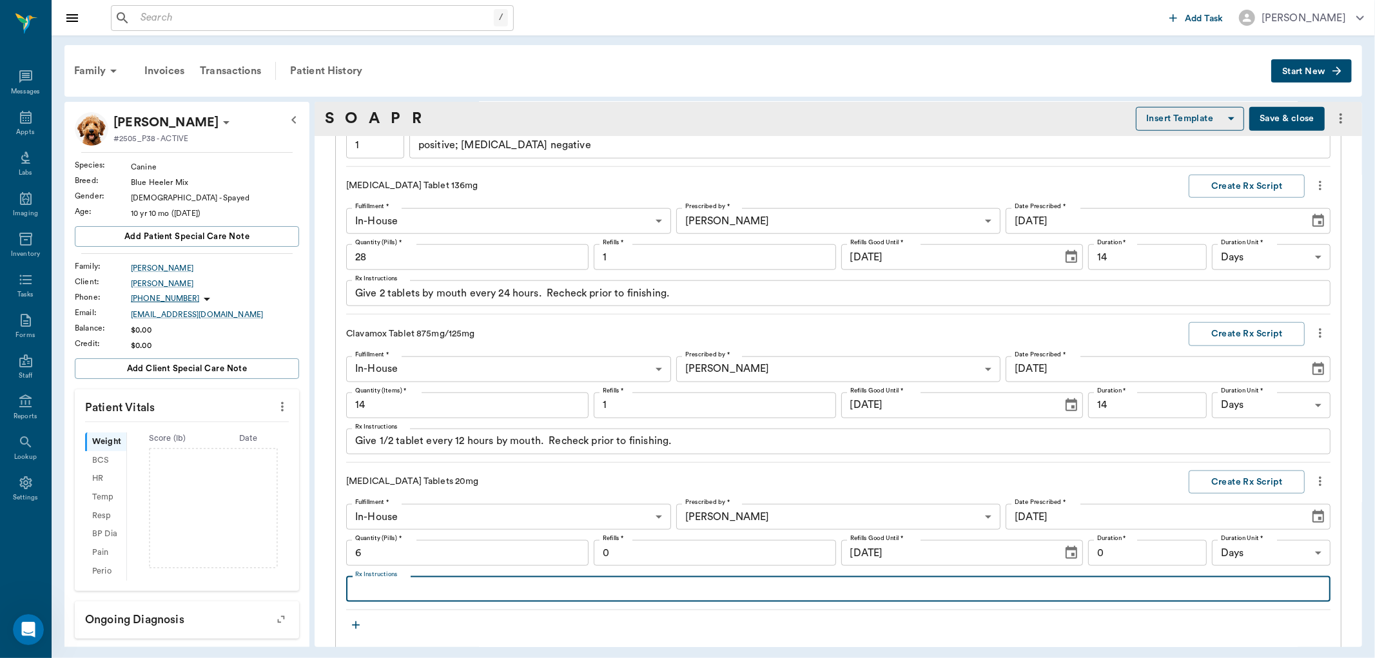
click at [449, 591] on textarea "Rx Instructions" at bounding box center [838, 589] width 966 height 15
type textarea "Give 1/2 tab every 12 hours for 3 days, then give 1/2 tab once daily for 3 days…"
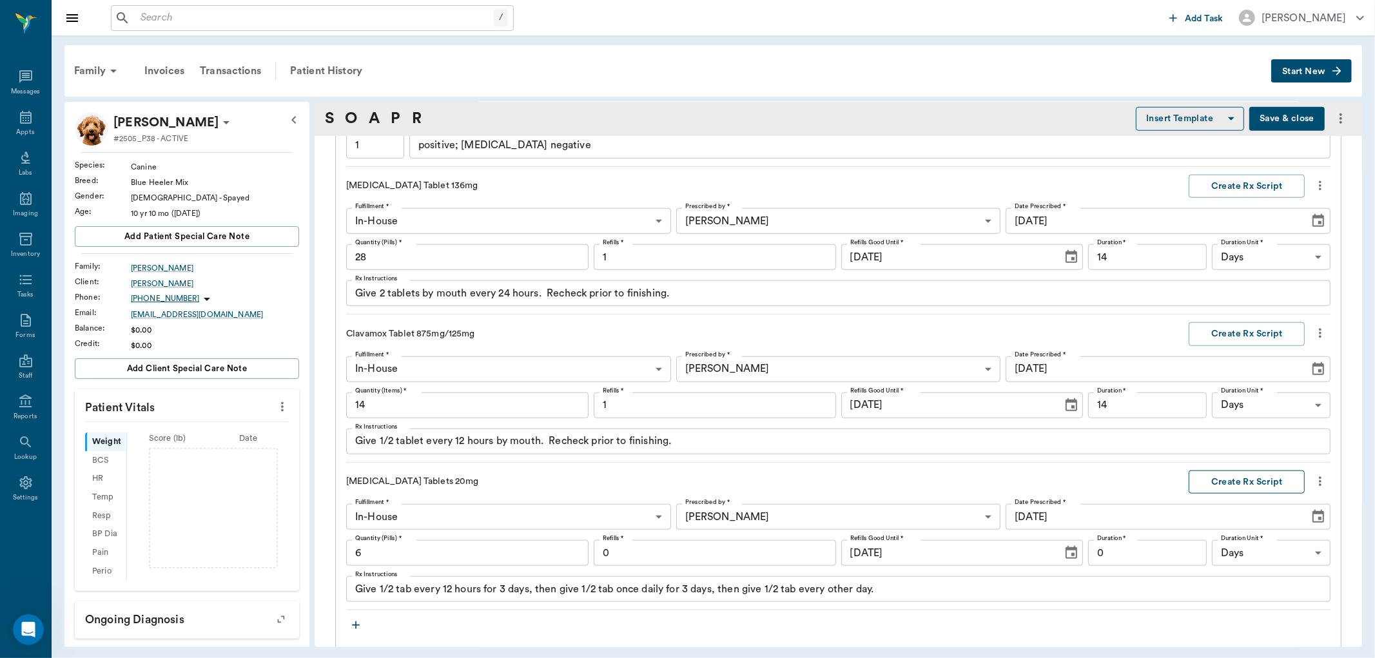
click at [1219, 478] on button "Create Rx Script" at bounding box center [1246, 482] width 116 height 24
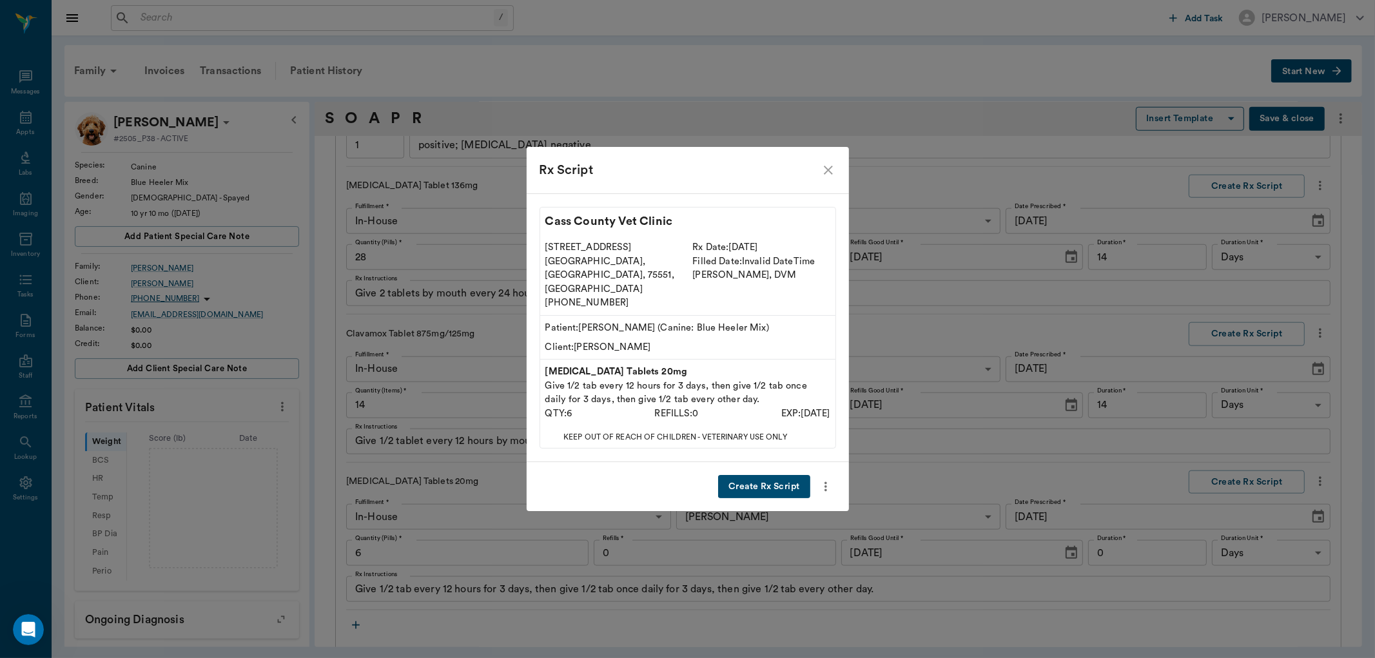
click at [757, 475] on button "Create Rx Script" at bounding box center [764, 487] width 92 height 24
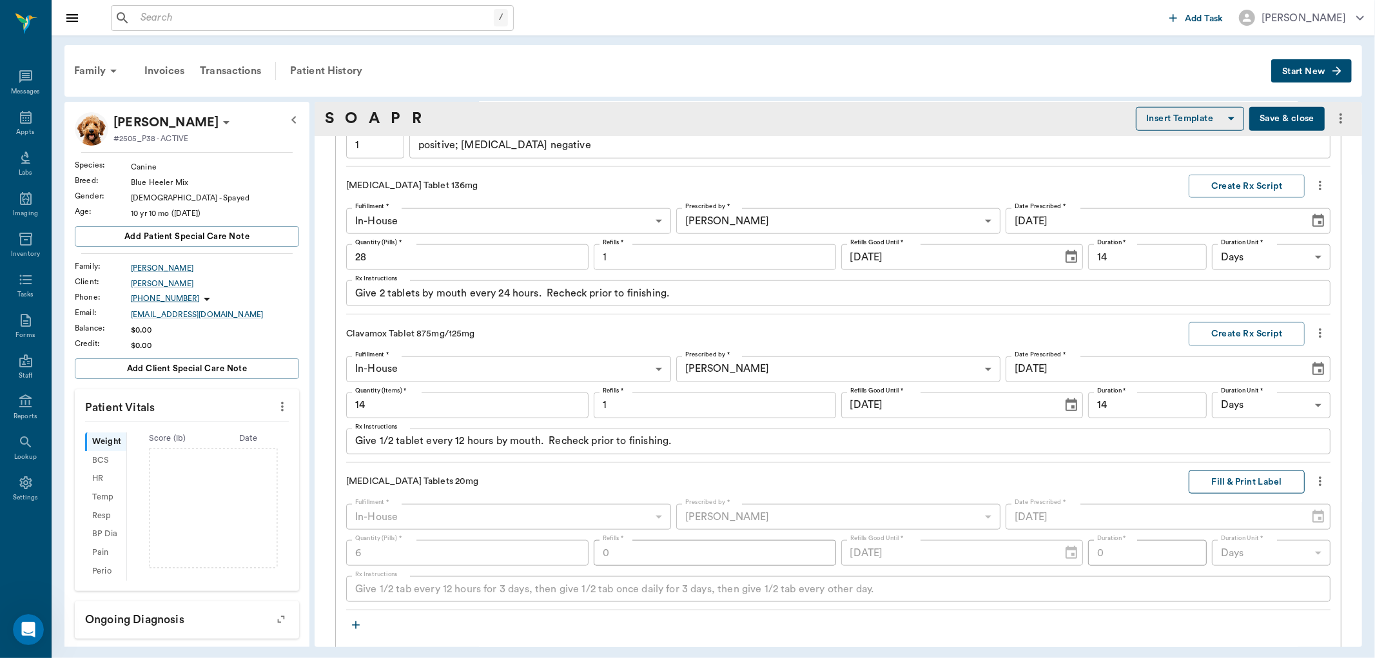
click at [1217, 485] on button "Fill & Print Label" at bounding box center [1246, 482] width 116 height 24
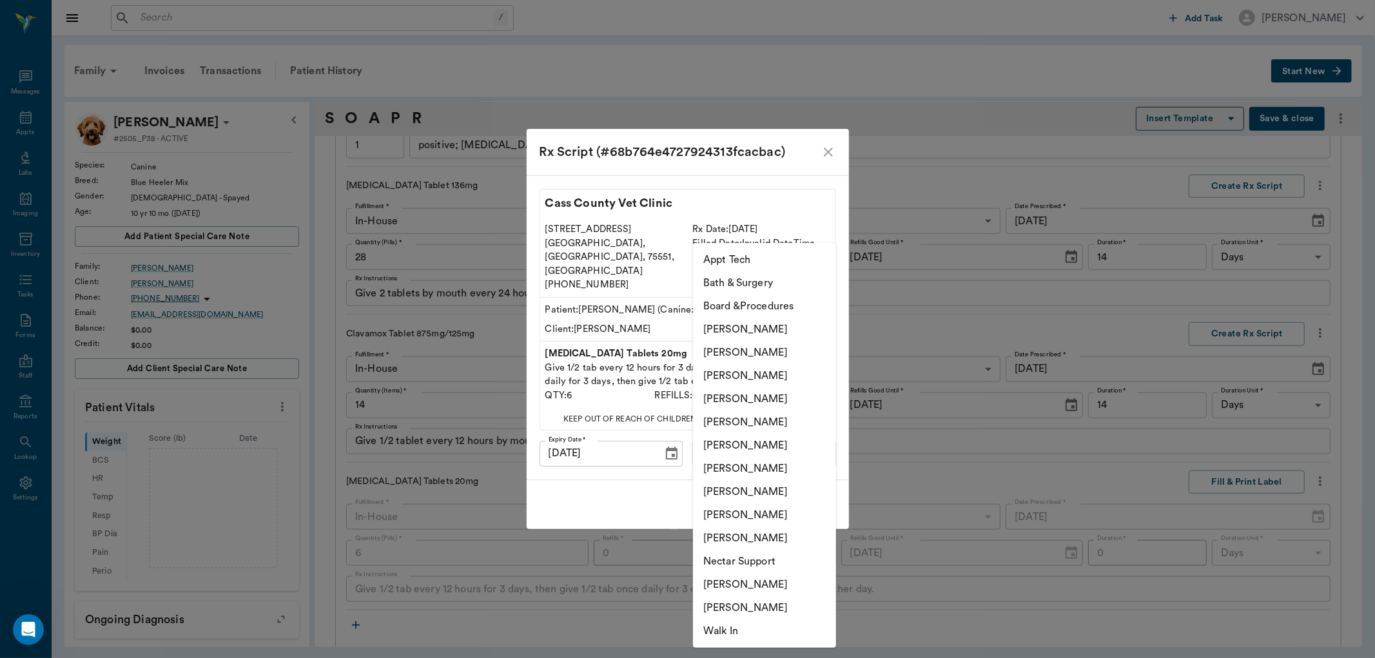
click at [821, 440] on body "/ ​ Add Task Dr. Bert Ellsworth Nectar Messages Appts Labs Imaging Inventory Ta…" at bounding box center [687, 329] width 1375 height 658
click at [739, 448] on li "[PERSON_NAME]" at bounding box center [764, 445] width 143 height 23
type input "670e8b52b987dc0b25a864ee"
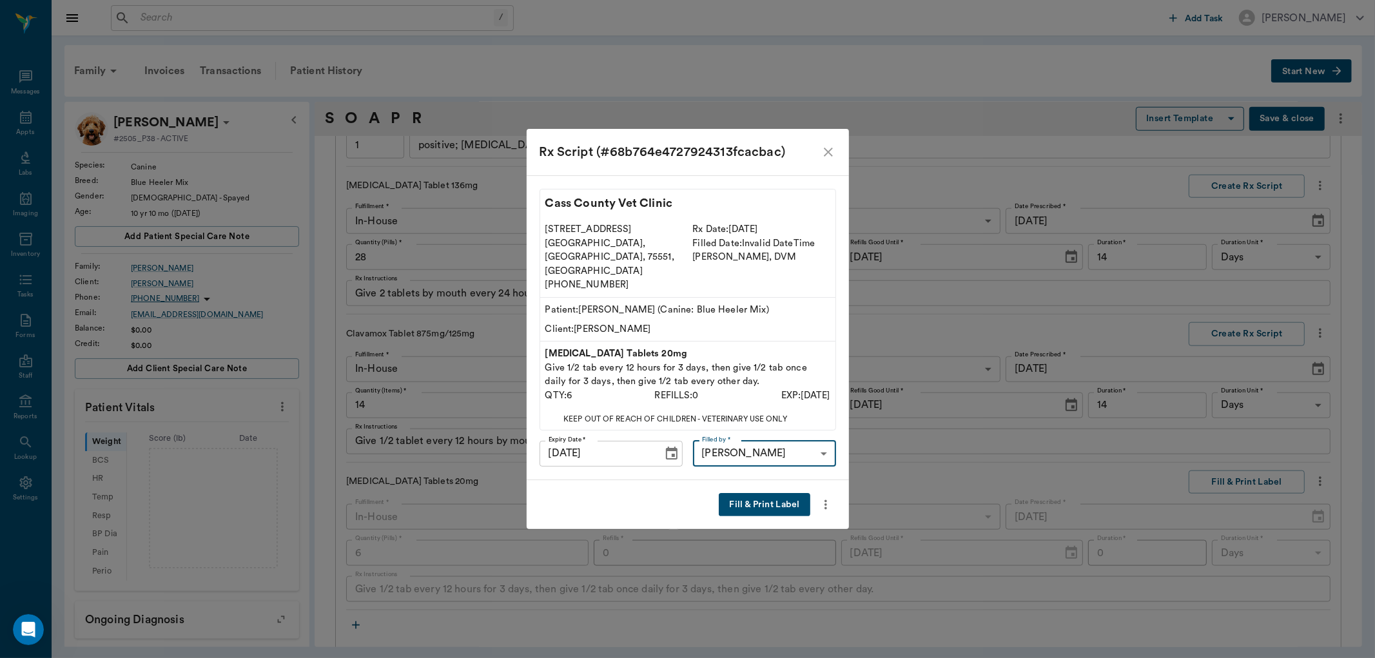
click at [750, 493] on button "Fill & Print Label" at bounding box center [764, 505] width 91 height 24
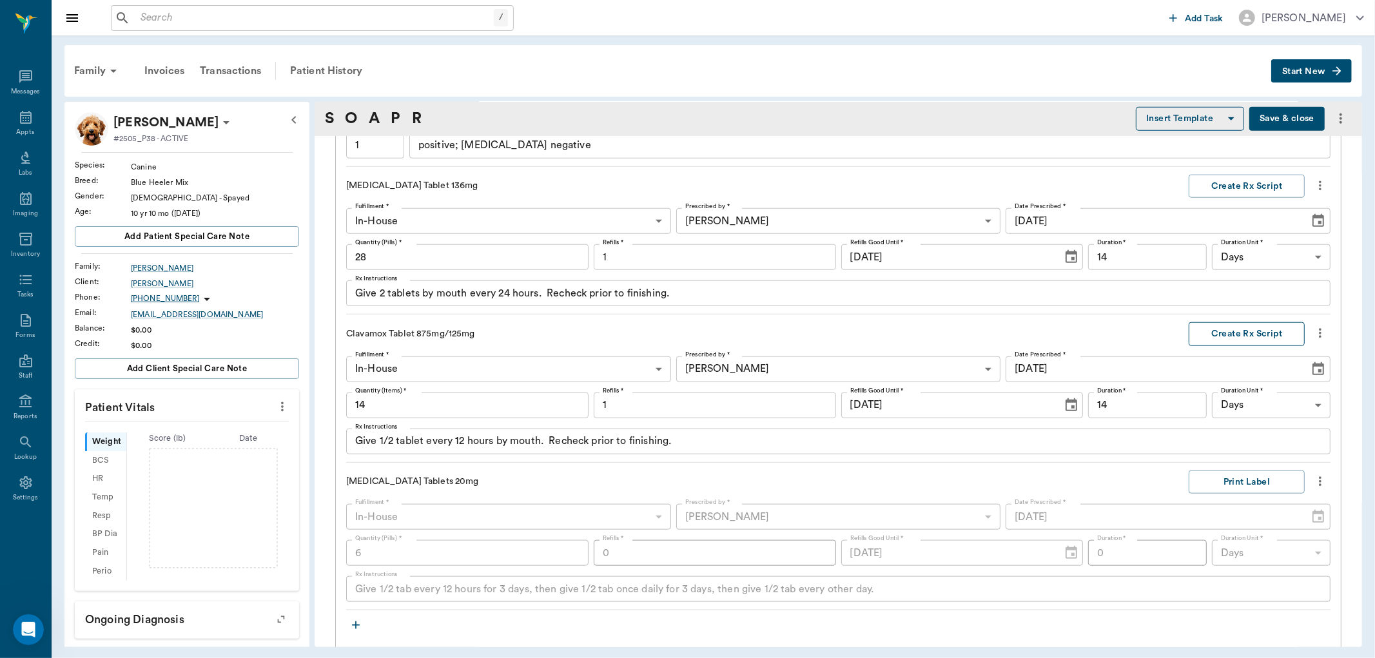
click at [1212, 334] on button "Create Rx Script" at bounding box center [1246, 334] width 116 height 24
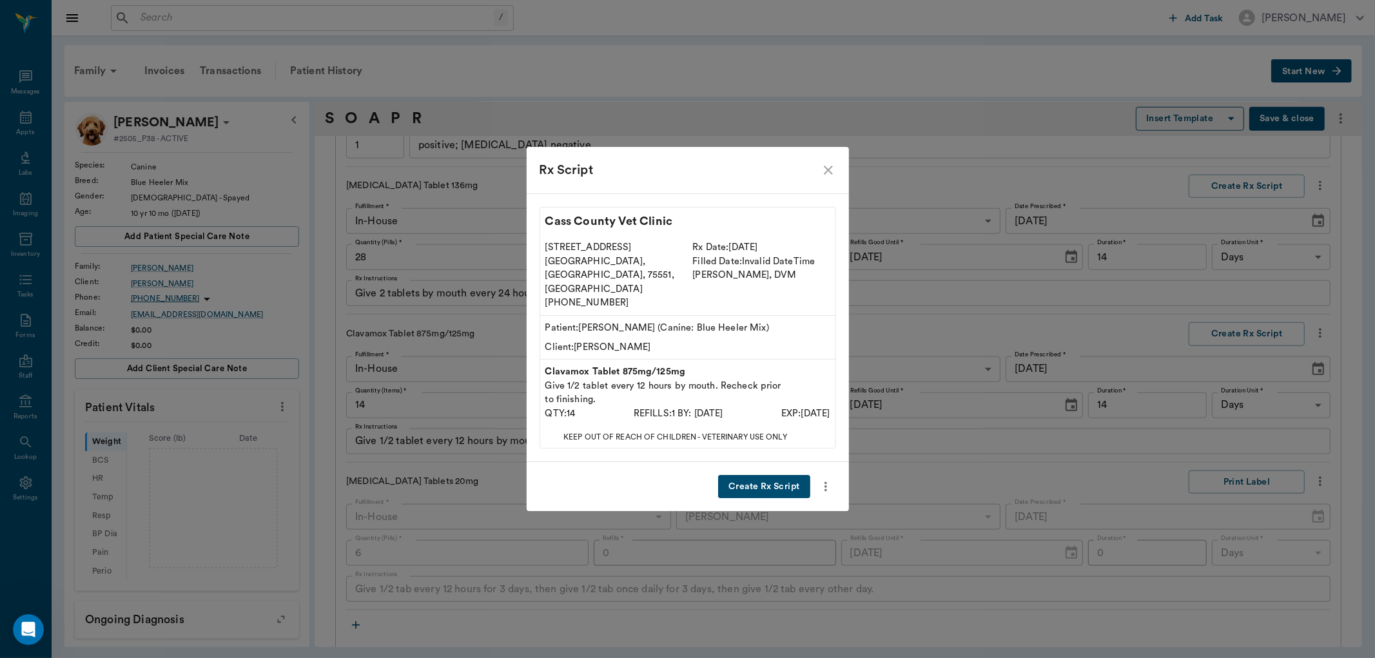
click at [761, 475] on button "Create Rx Script" at bounding box center [764, 487] width 92 height 24
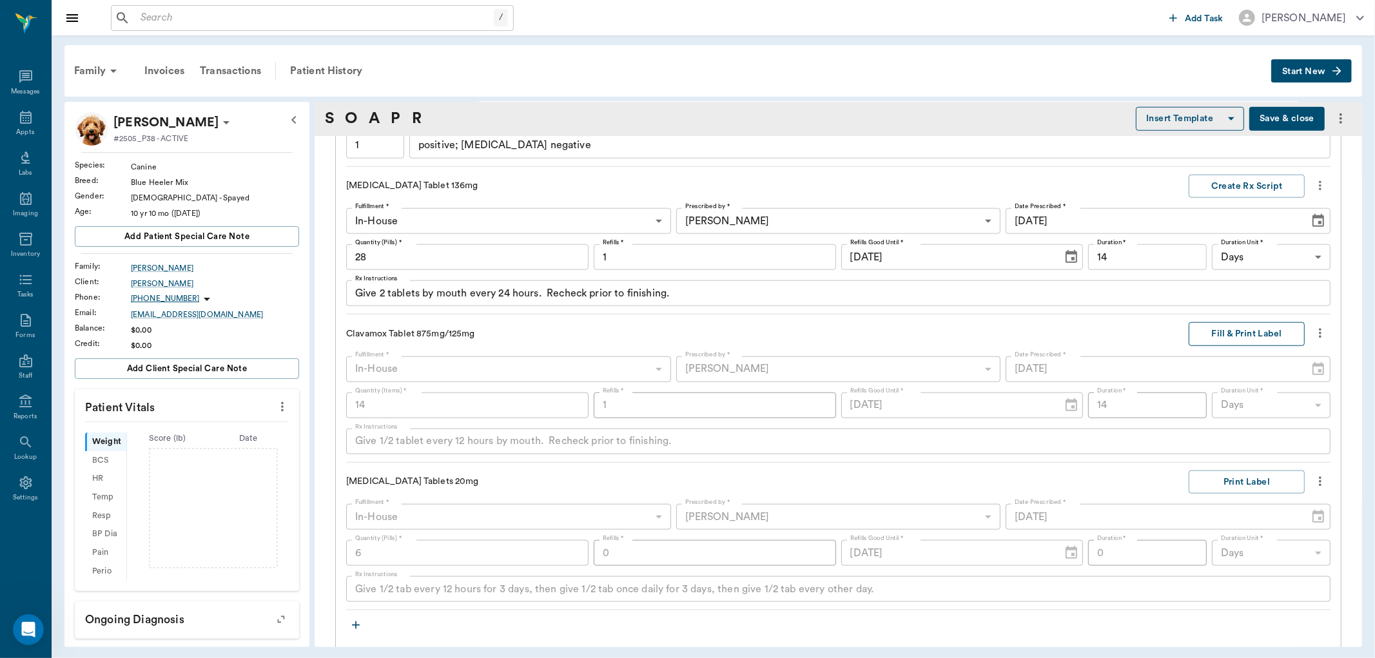
click at [1218, 332] on button "Fill & Print Label" at bounding box center [1246, 334] width 116 height 24
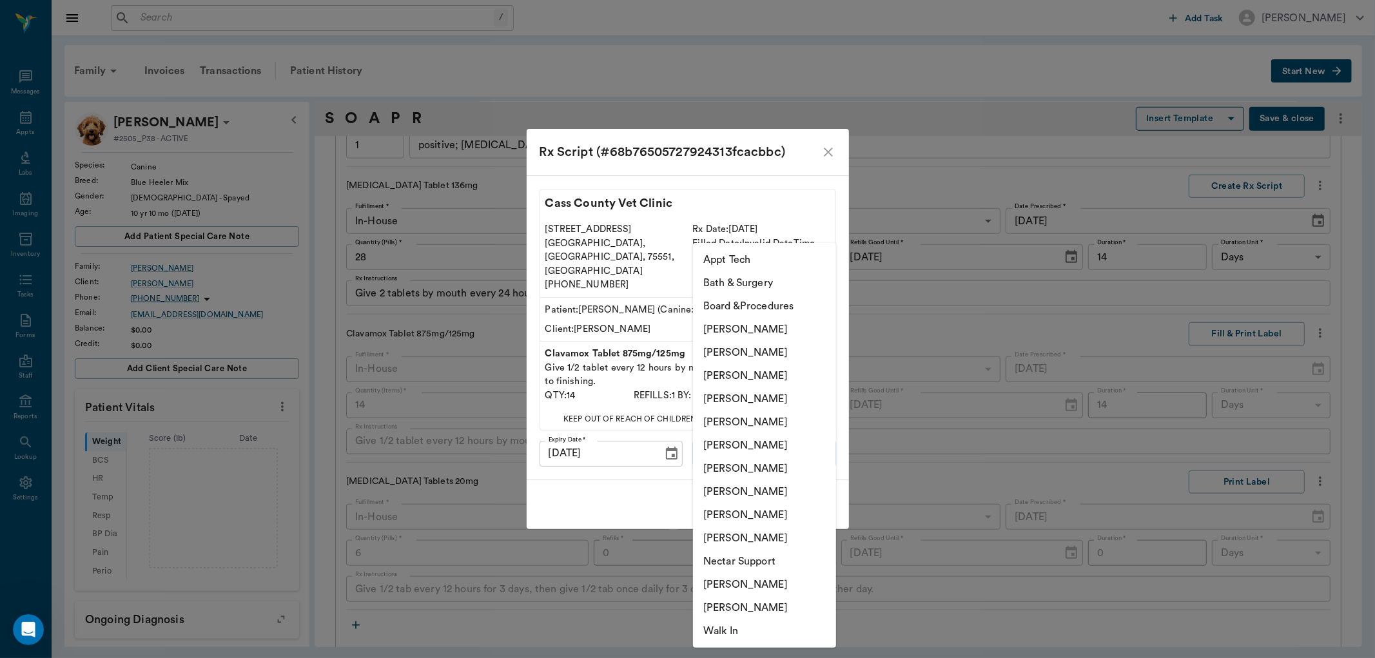
click at [757, 428] on body "/ ​ Add Task Dr. Bert Ellsworth Nectar Messages Appts Labs Imaging Inventory Ta…" at bounding box center [687, 329] width 1375 height 658
click at [746, 440] on li "[PERSON_NAME]" at bounding box center [764, 445] width 143 height 23
type input "670e8b52b987dc0b25a864ee"
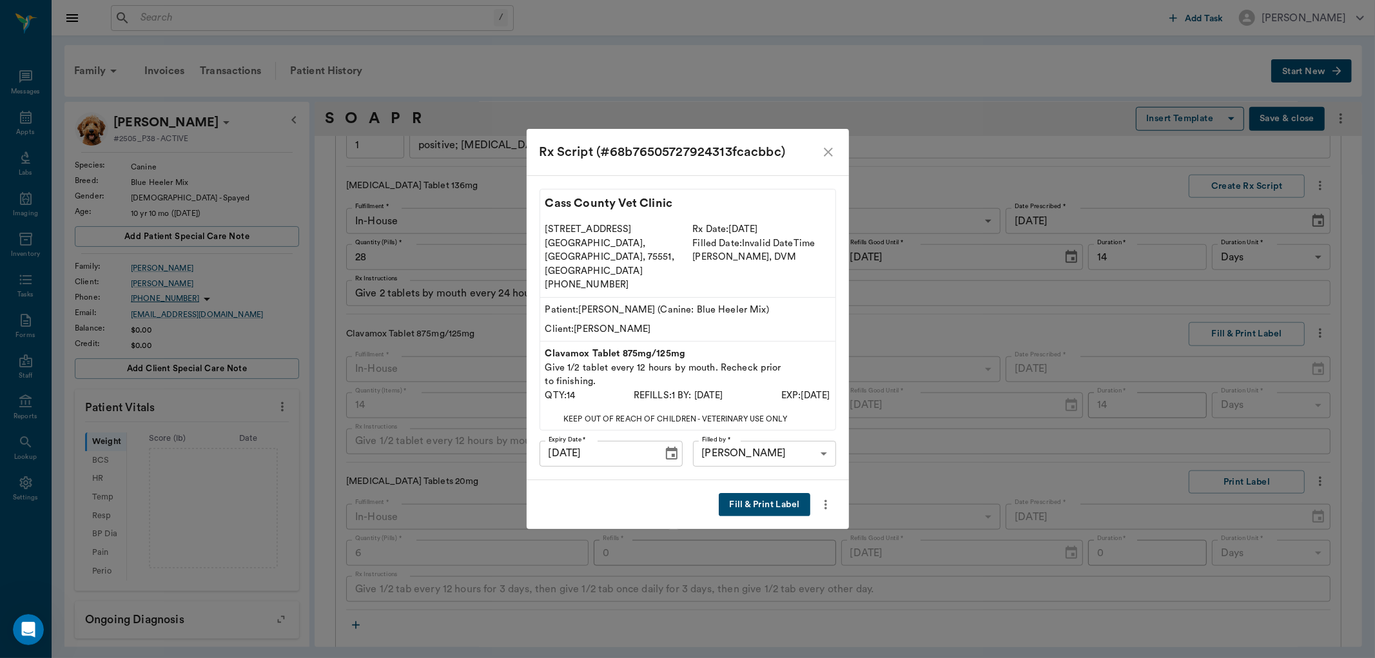
click at [763, 493] on button "Fill & Print Label" at bounding box center [764, 505] width 91 height 24
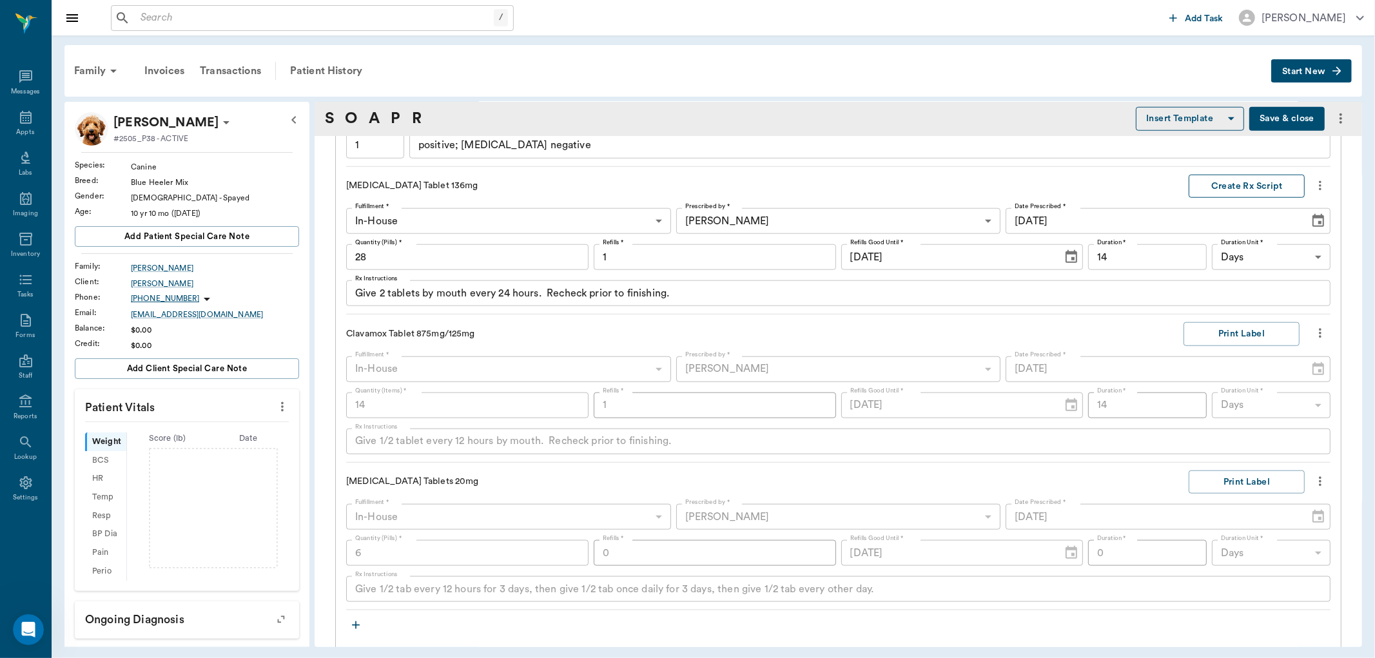
click at [1225, 187] on button "Create Rx Script" at bounding box center [1246, 187] width 116 height 24
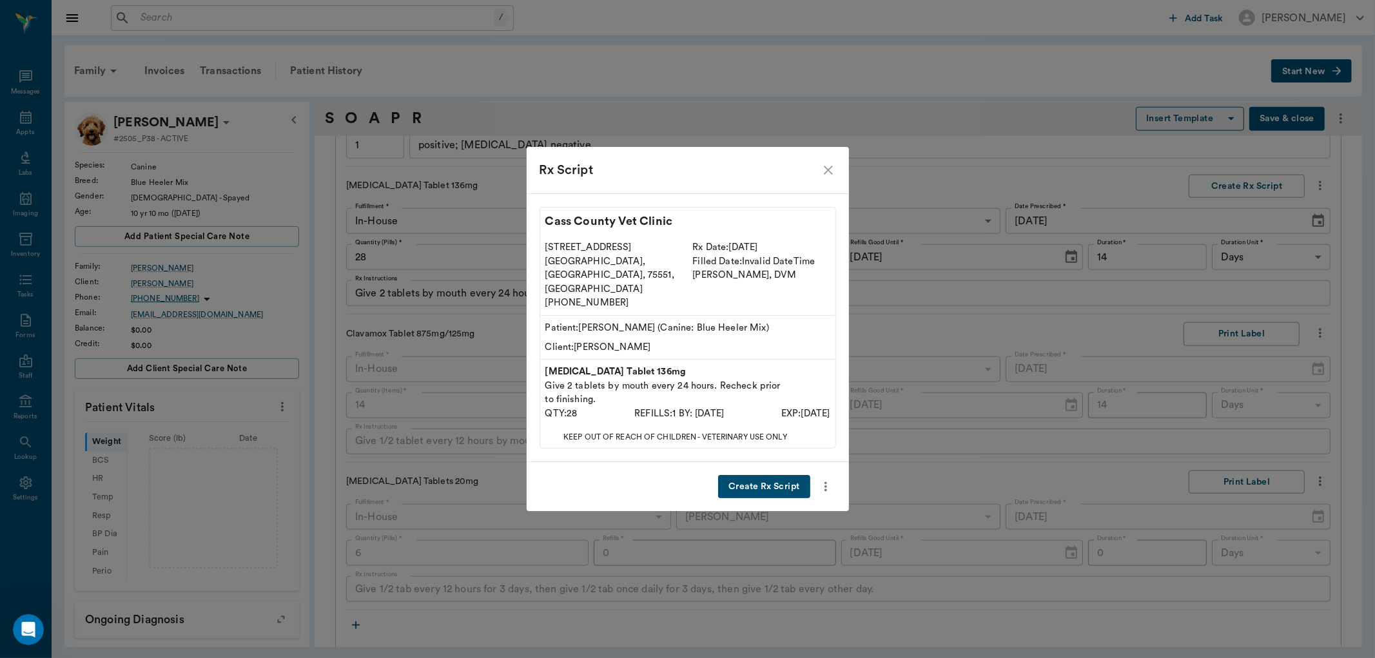
click at [779, 475] on button "Create Rx Script" at bounding box center [764, 487] width 92 height 24
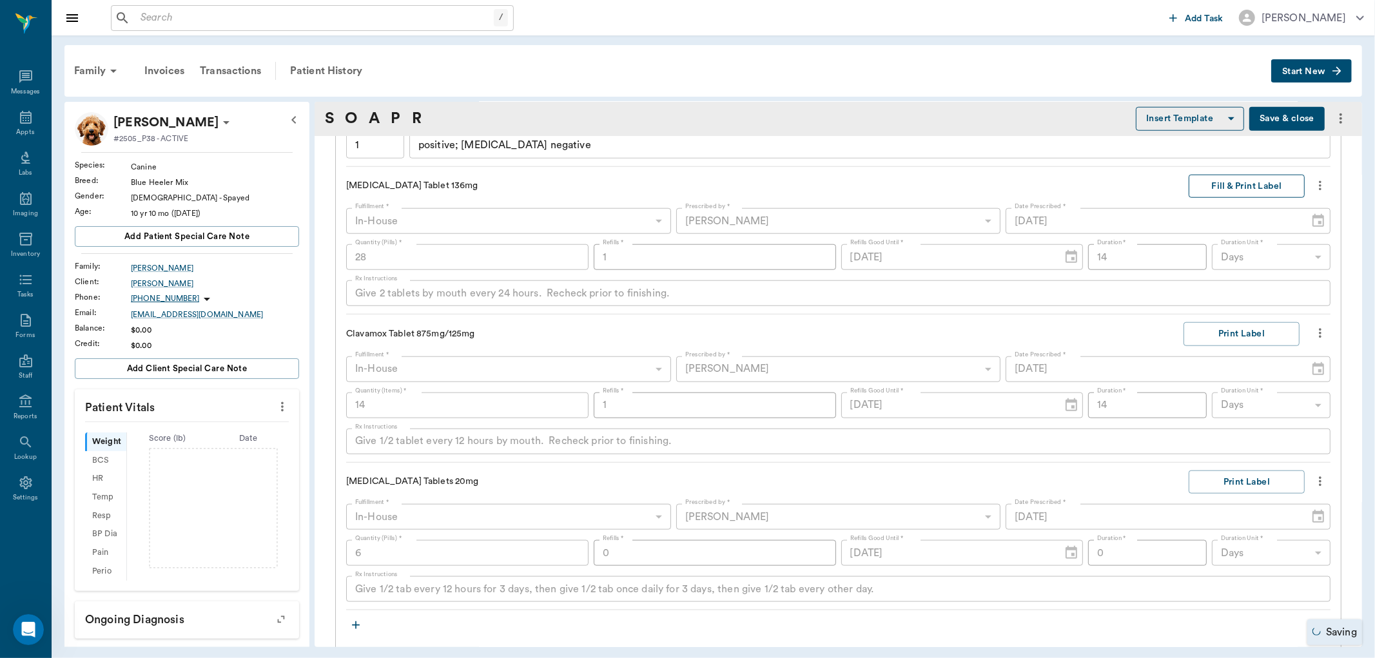
click at [1232, 182] on button "Fill & Print Label" at bounding box center [1246, 187] width 116 height 24
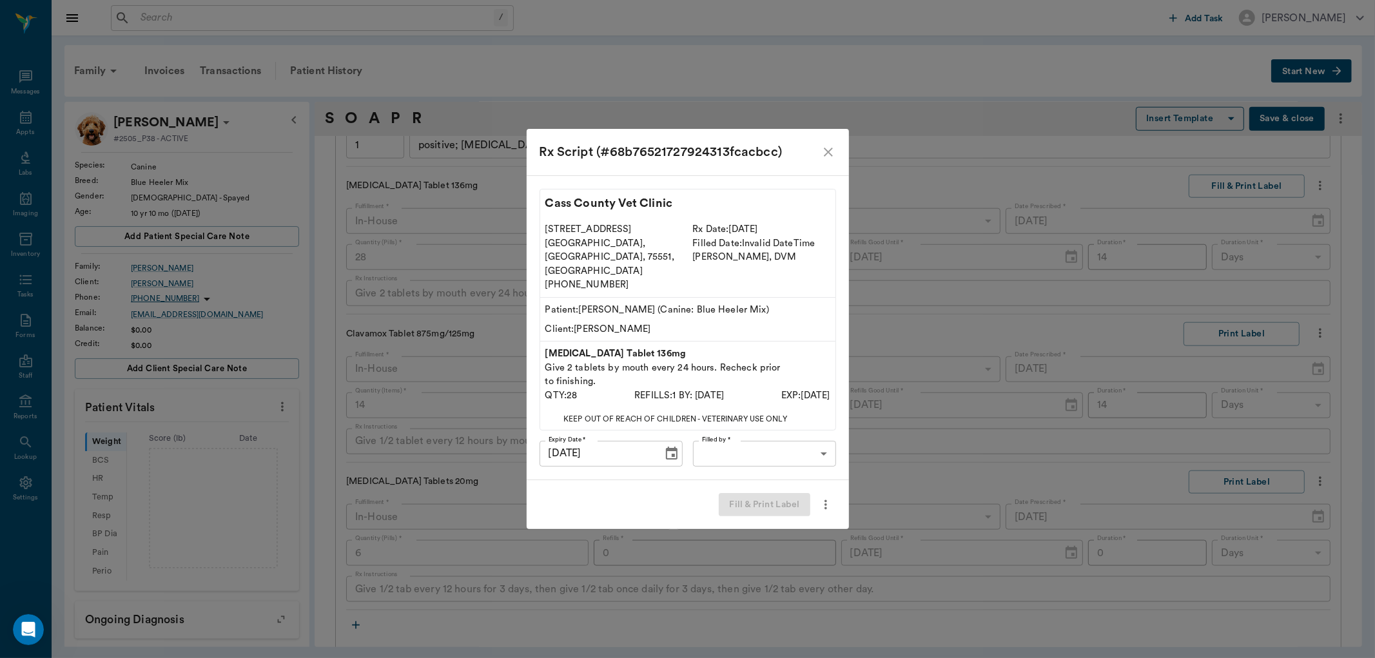
click at [797, 440] on body "/ ​ Add Task Dr. Bert Ellsworth Nectar Messages Appts Labs Imaging Inventory Ta…" at bounding box center [687, 329] width 1375 height 658
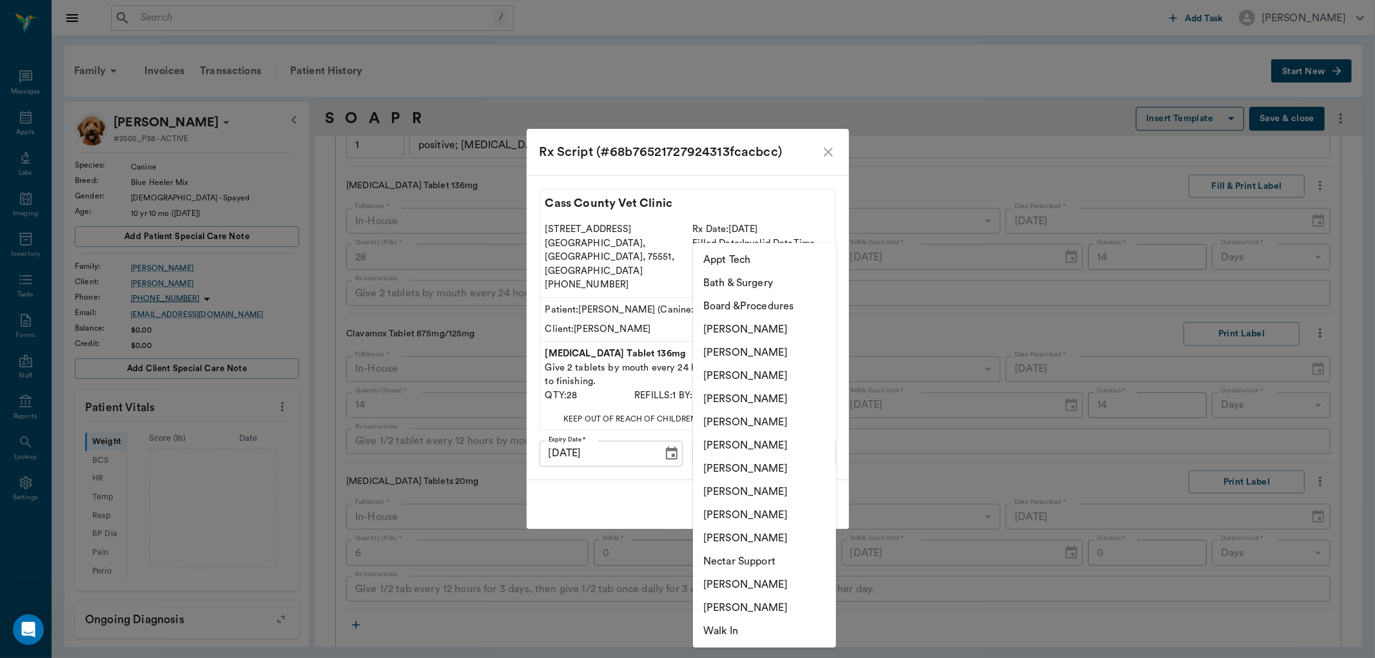
click at [784, 449] on li "[PERSON_NAME]" at bounding box center [764, 445] width 143 height 23
type input "670e8b52b987dc0b25a864ee"
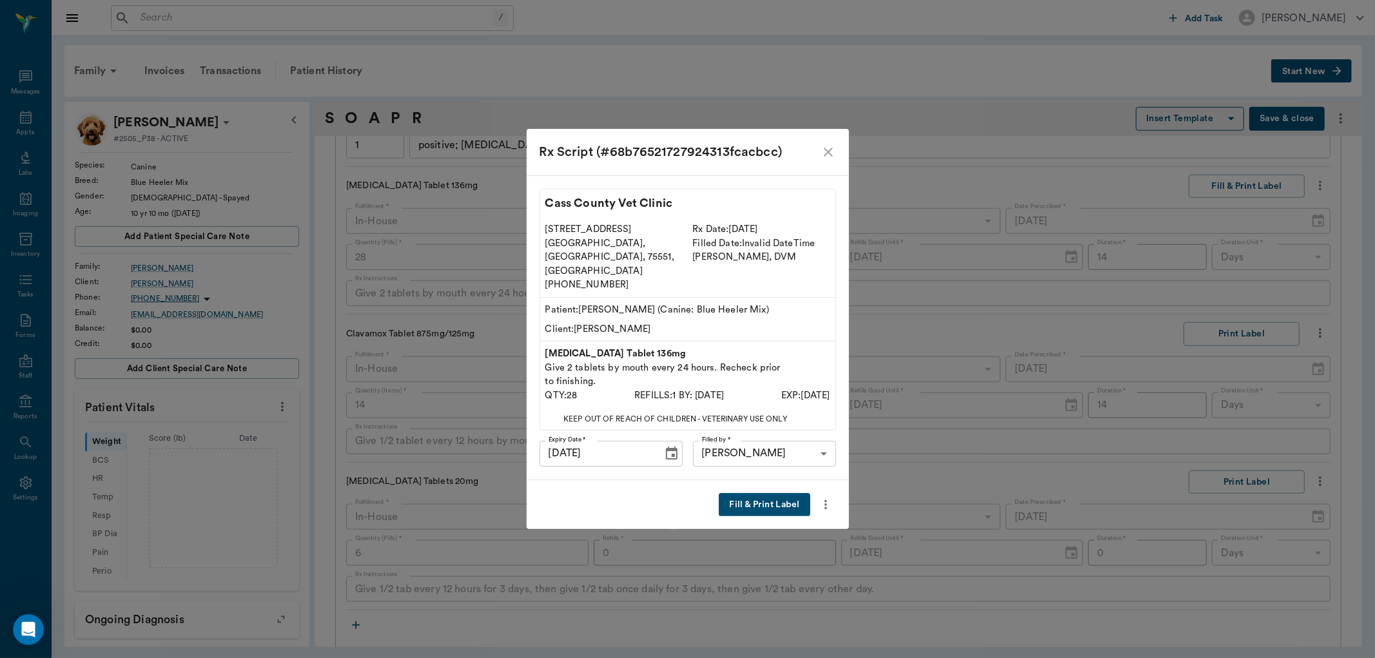
click at [746, 493] on button "Fill & Print Label" at bounding box center [764, 505] width 91 height 24
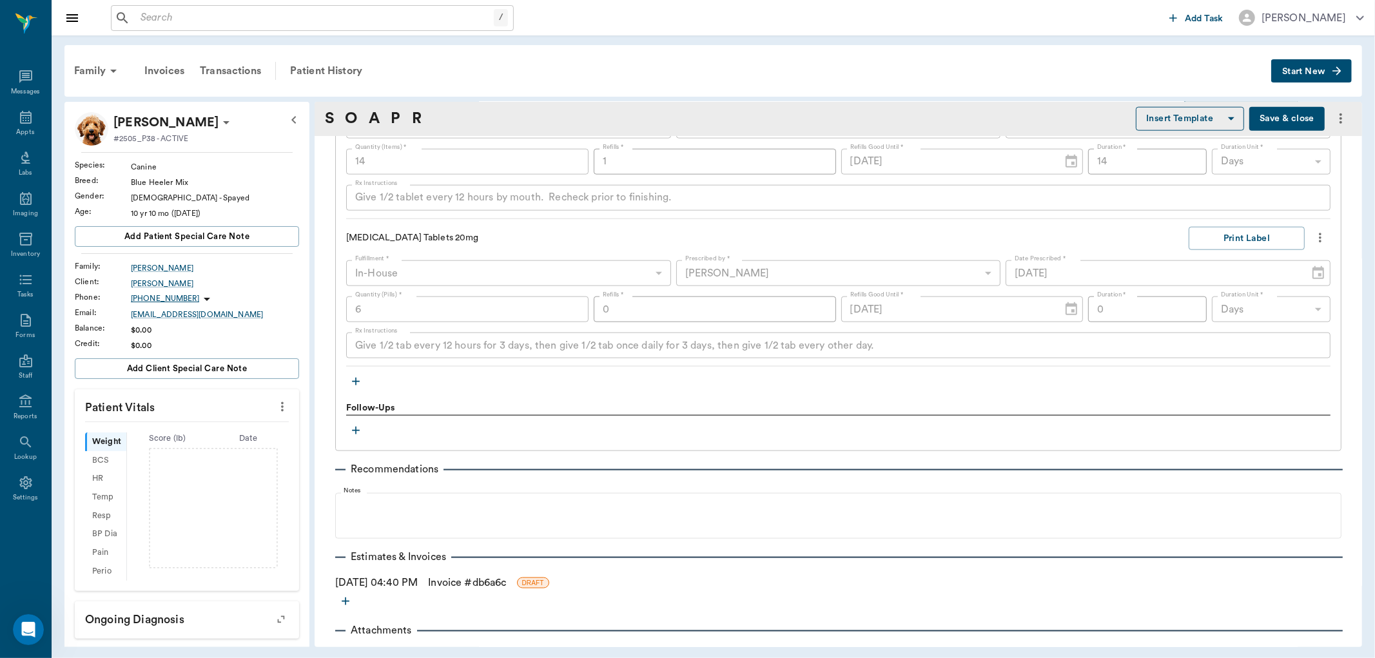
scroll to position [1343, 0]
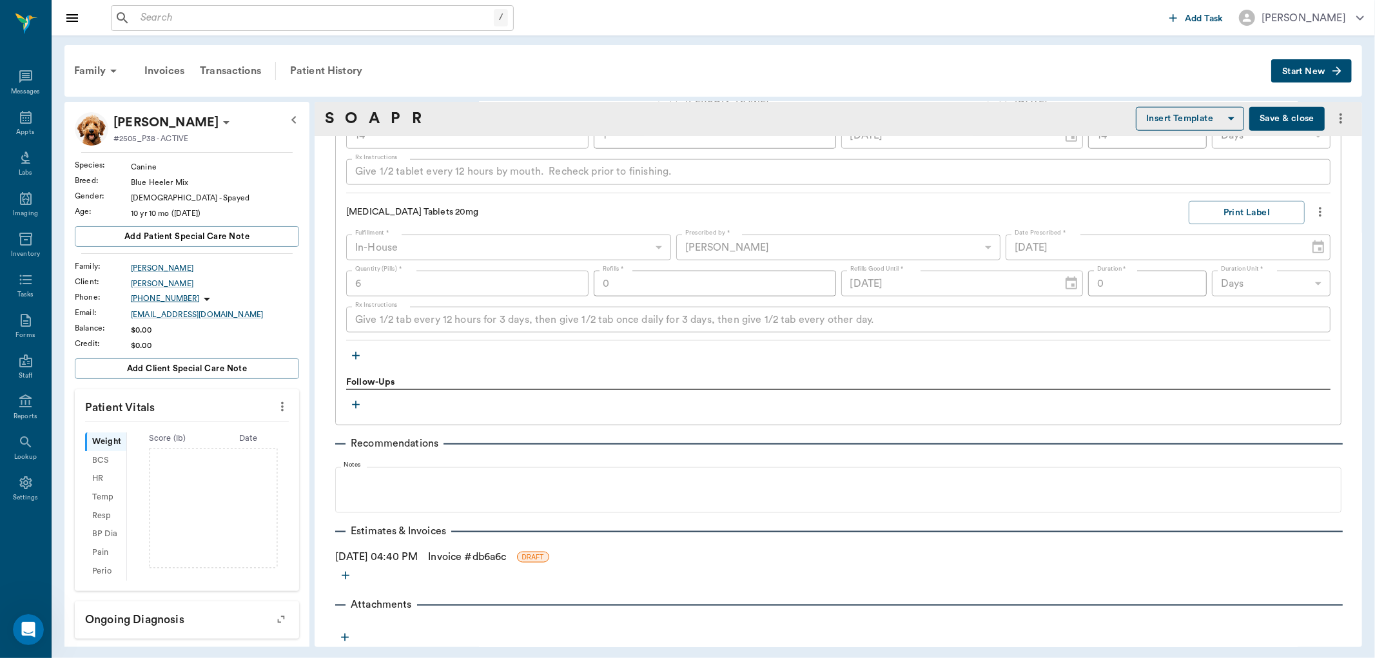
click at [505, 556] on link "Invoice # db6a6c" at bounding box center [467, 556] width 78 height 15
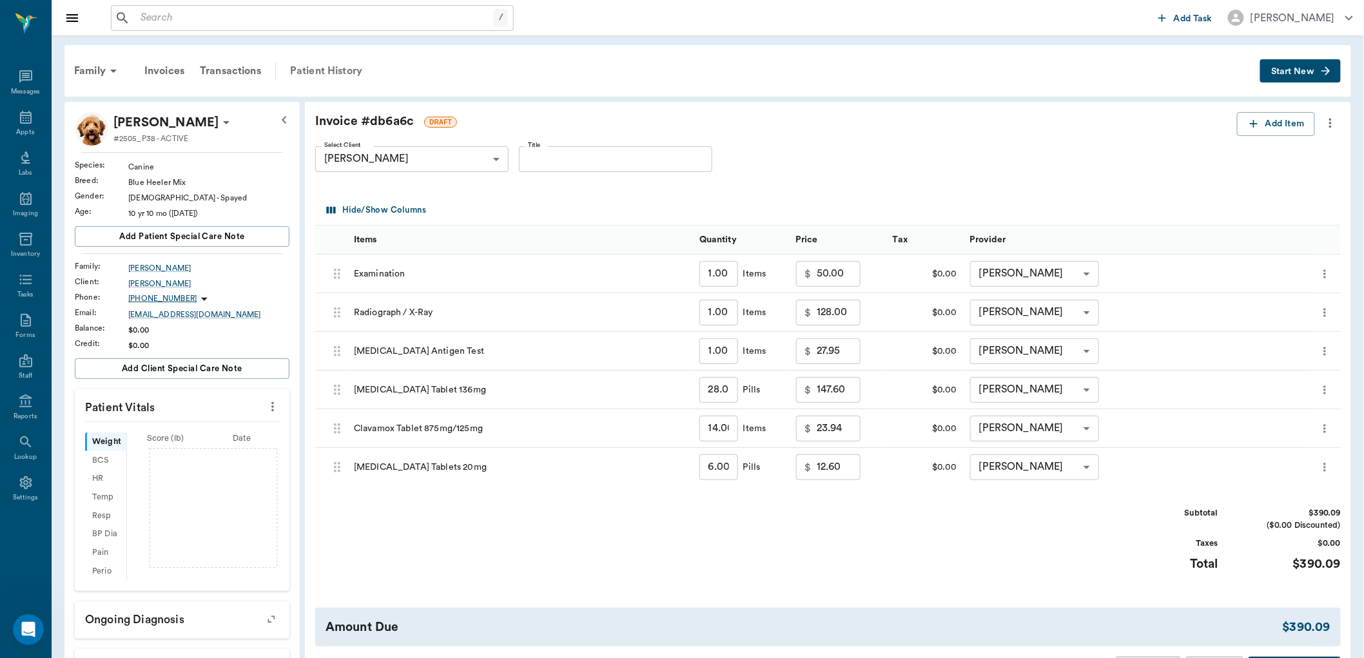
click at [334, 75] on div "Patient History" at bounding box center [326, 70] width 88 height 31
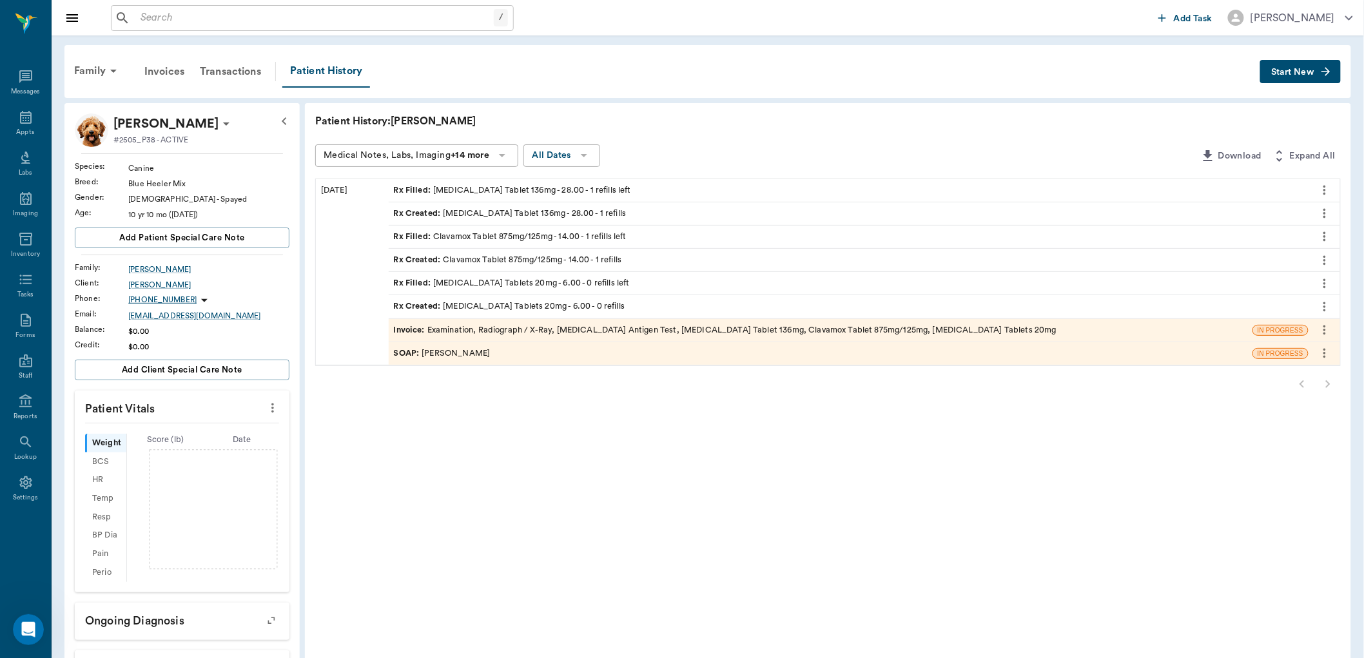
click at [947, 331] on div "Invoice : Examination, Radiograph / X-Ray, Heartworm Antigen Test, Enrofloxacin…" at bounding box center [725, 330] width 663 height 12
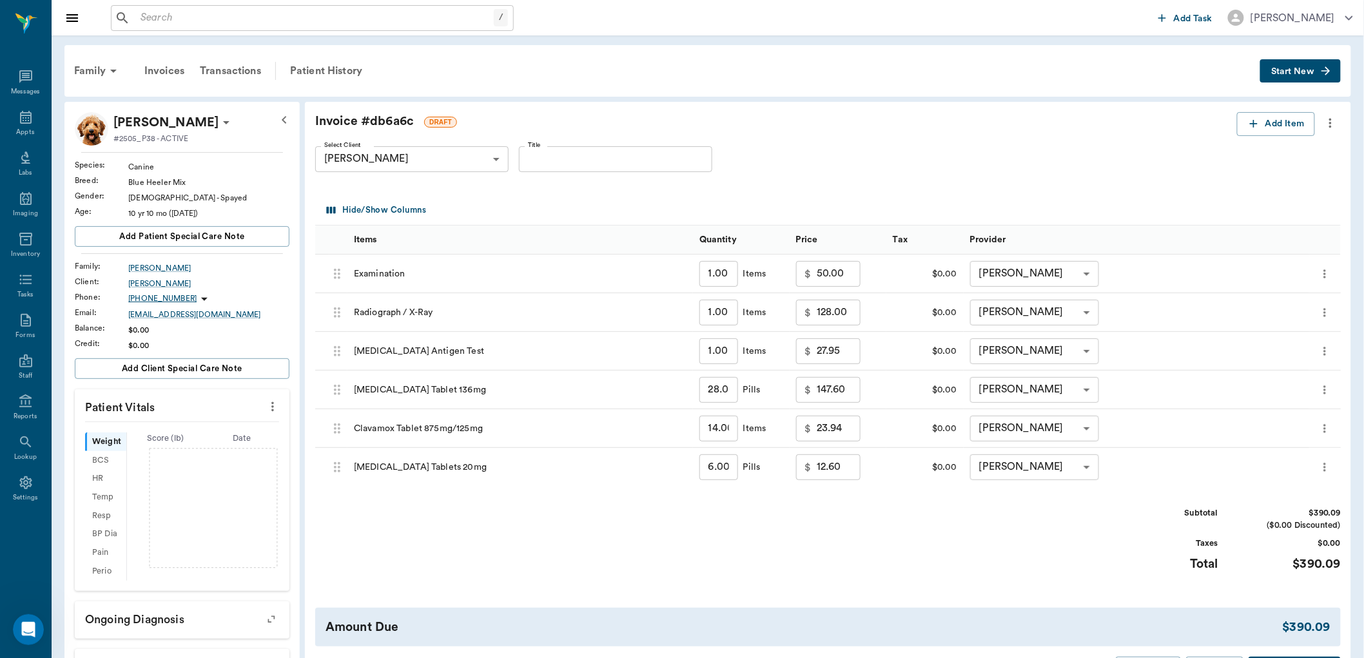
click at [1331, 120] on icon "more" at bounding box center [1330, 124] width 3 height 10
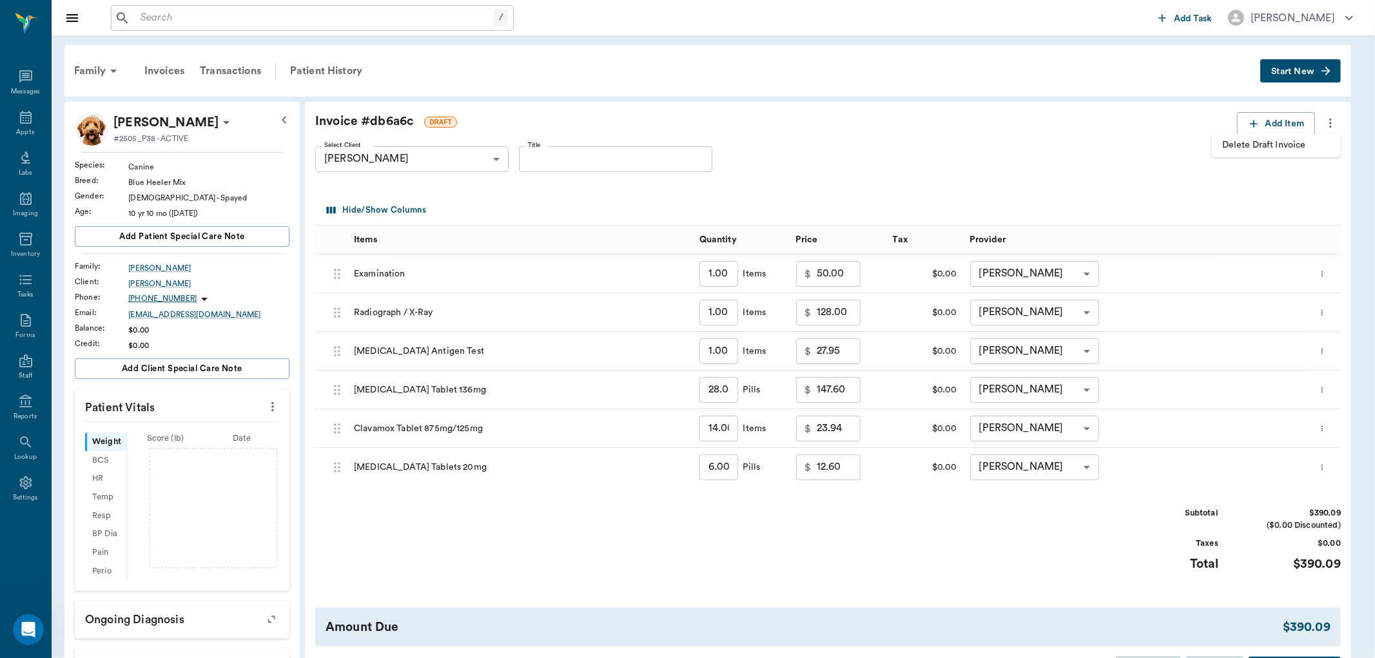
click at [1273, 147] on span "Delete Draft Invoice" at bounding box center [1276, 146] width 108 height 14
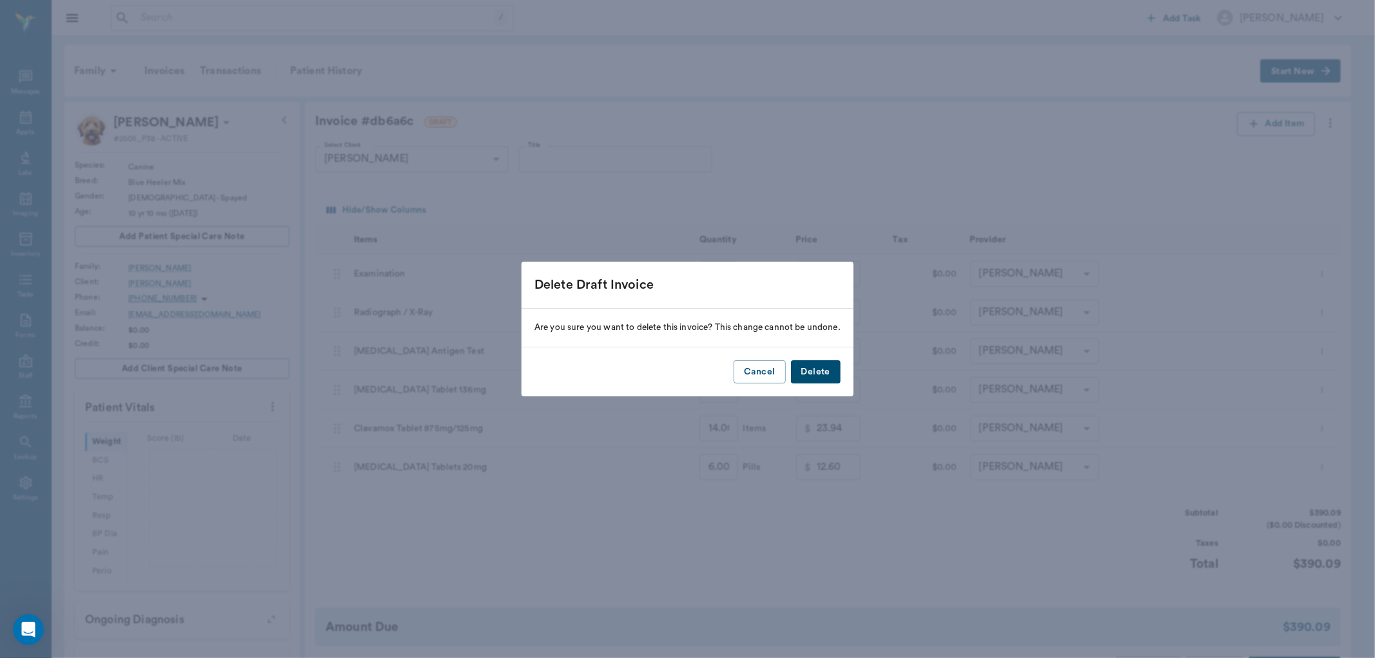
click at [811, 370] on button "Delete" at bounding box center [816, 372] width 50 height 24
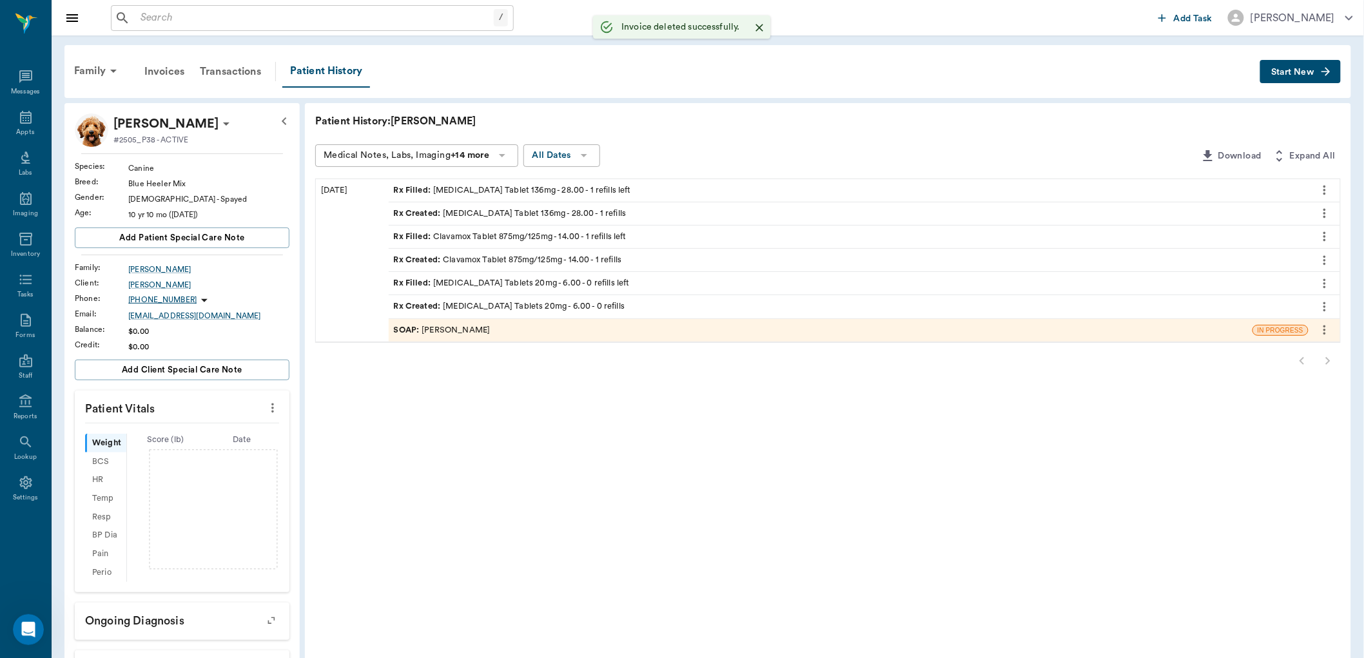
click at [498, 329] on div "SOAP : [PERSON_NAME]" at bounding box center [821, 330] width 864 height 23
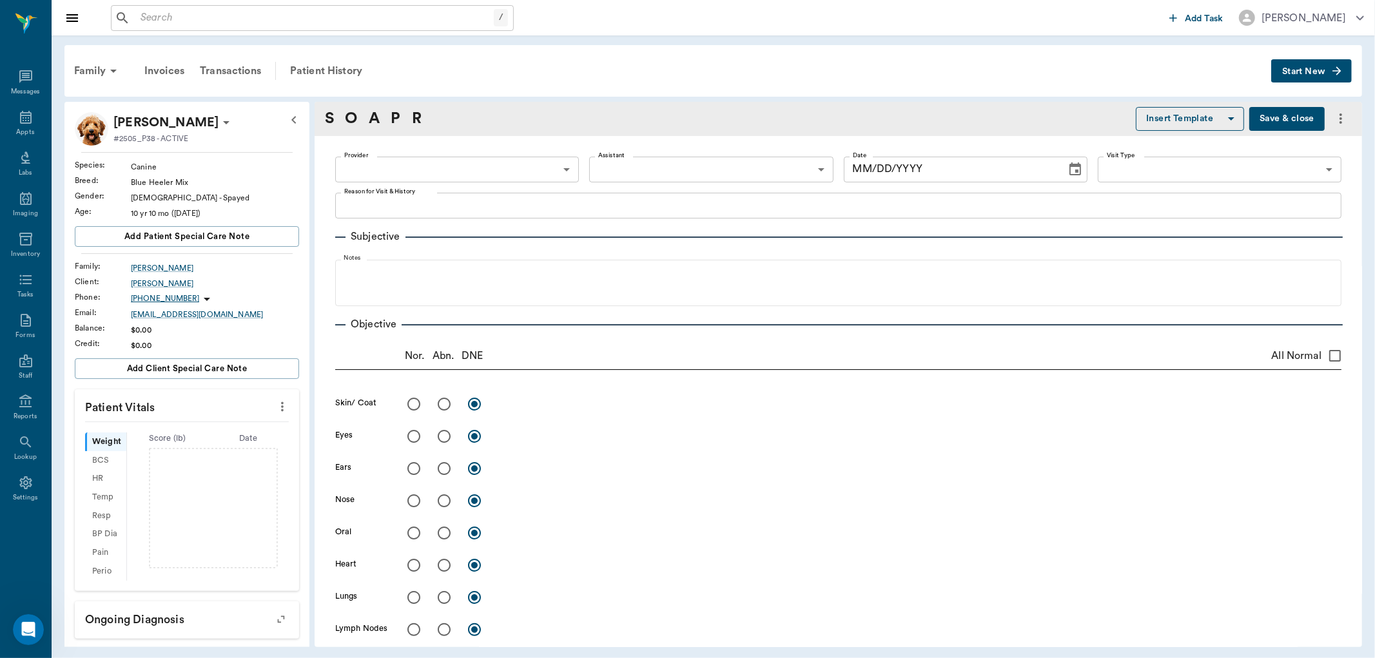
type input "670e8b52b987dc0b25a864ee"
radio input "true"
type textarea "minor amount of mucoid discharge, no"
type input "[DATE]"
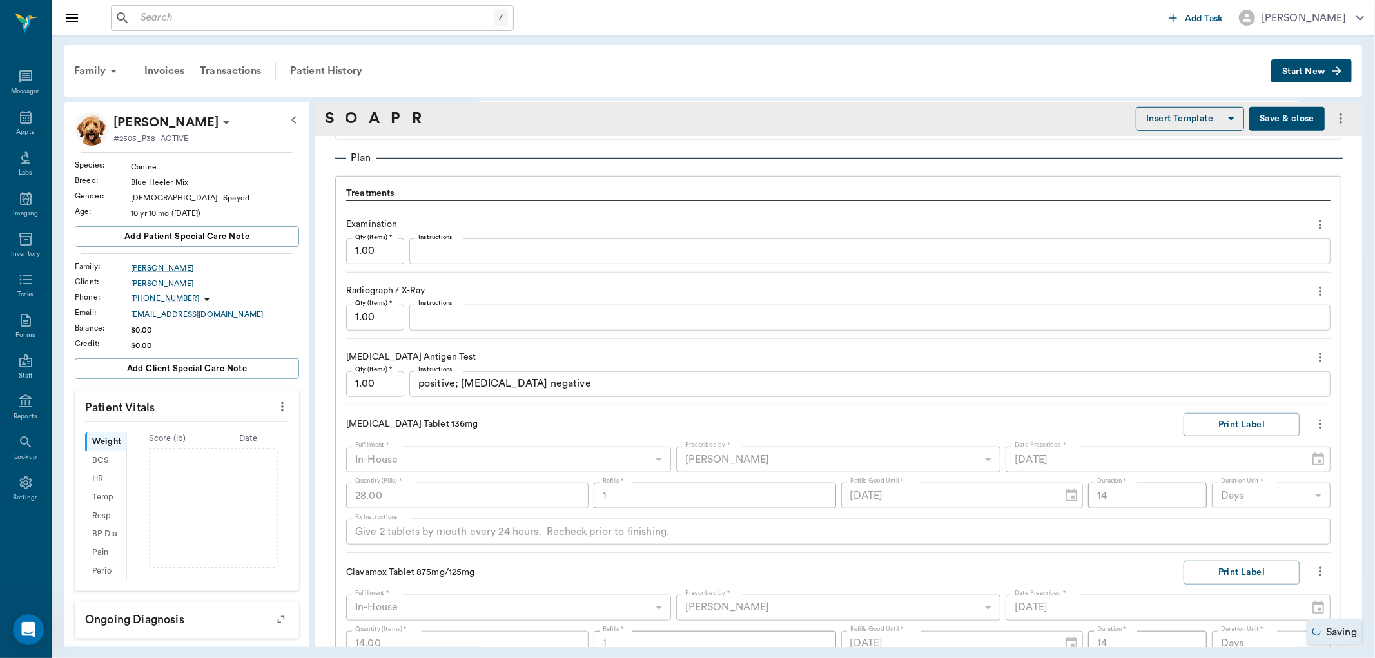
scroll to position [859, 0]
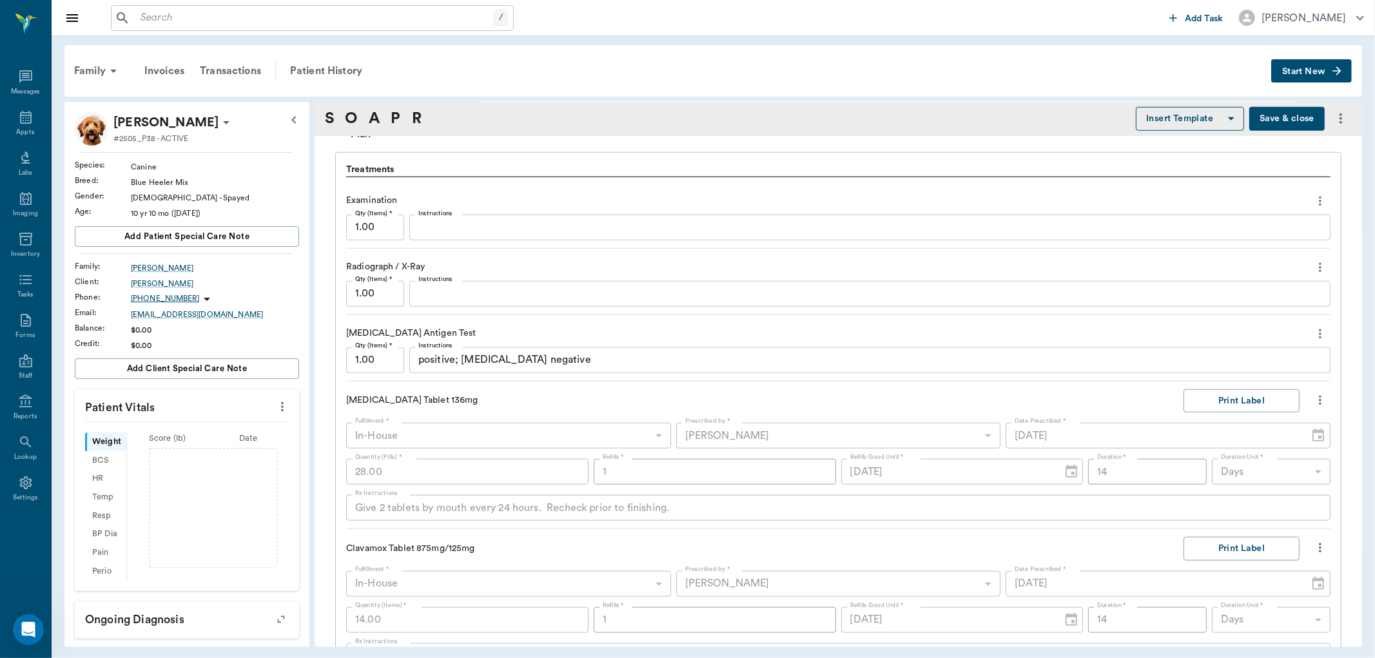
click at [1313, 402] on icon "more" at bounding box center [1320, 399] width 14 height 15
click at [1244, 446] on span "Decline" at bounding box center [1255, 446] width 108 height 14
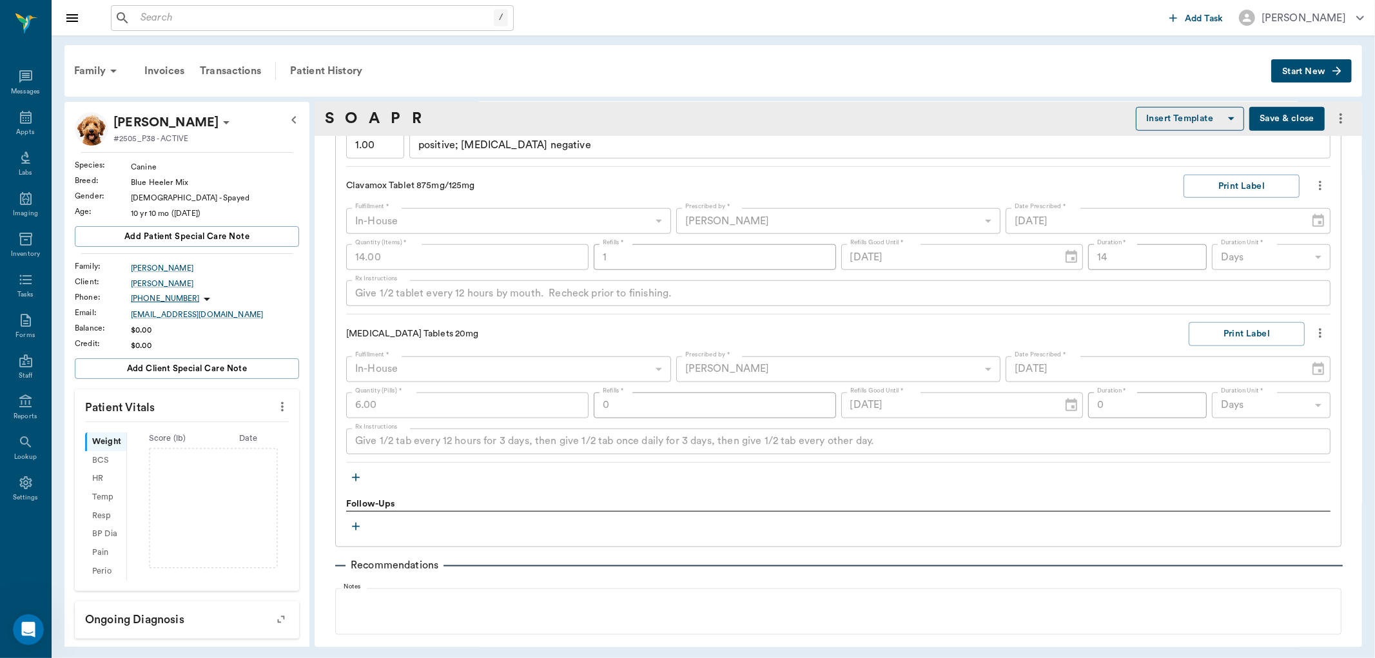
scroll to position [1002, 0]
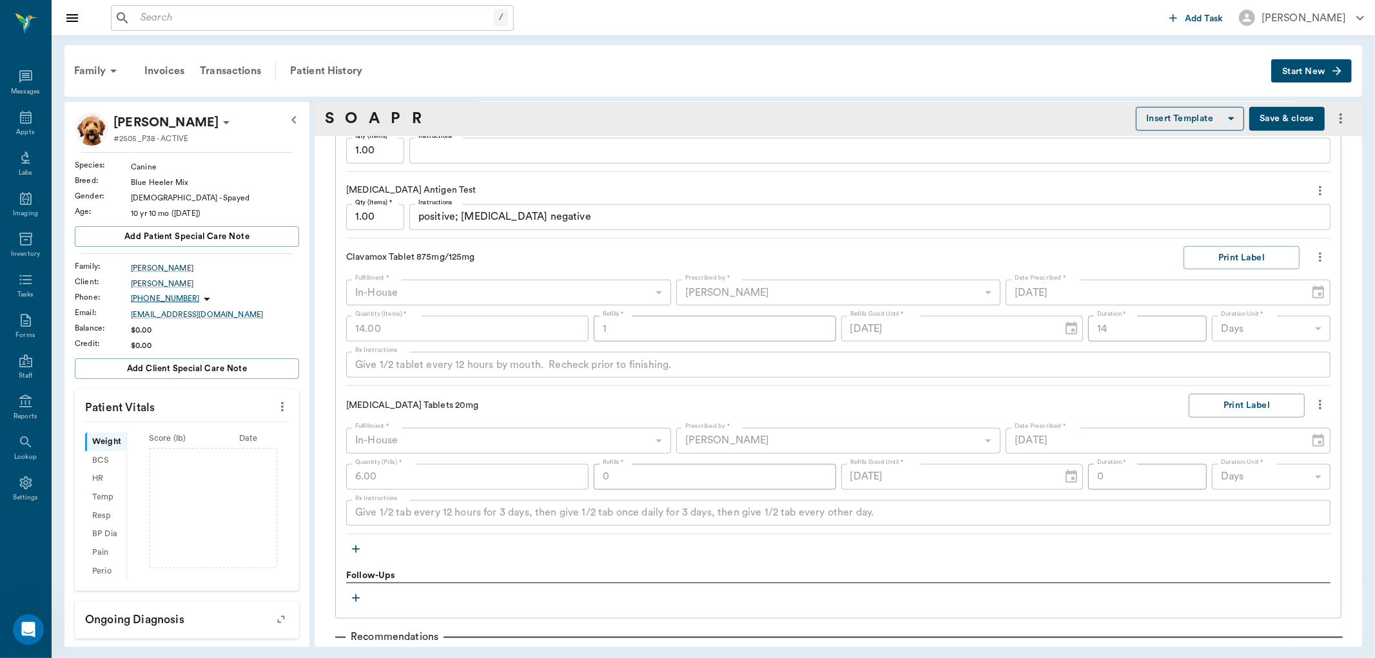
click at [1313, 255] on icon "more" at bounding box center [1320, 256] width 14 height 15
click at [1221, 324] on span "Delete" at bounding box center [1255, 327] width 108 height 14
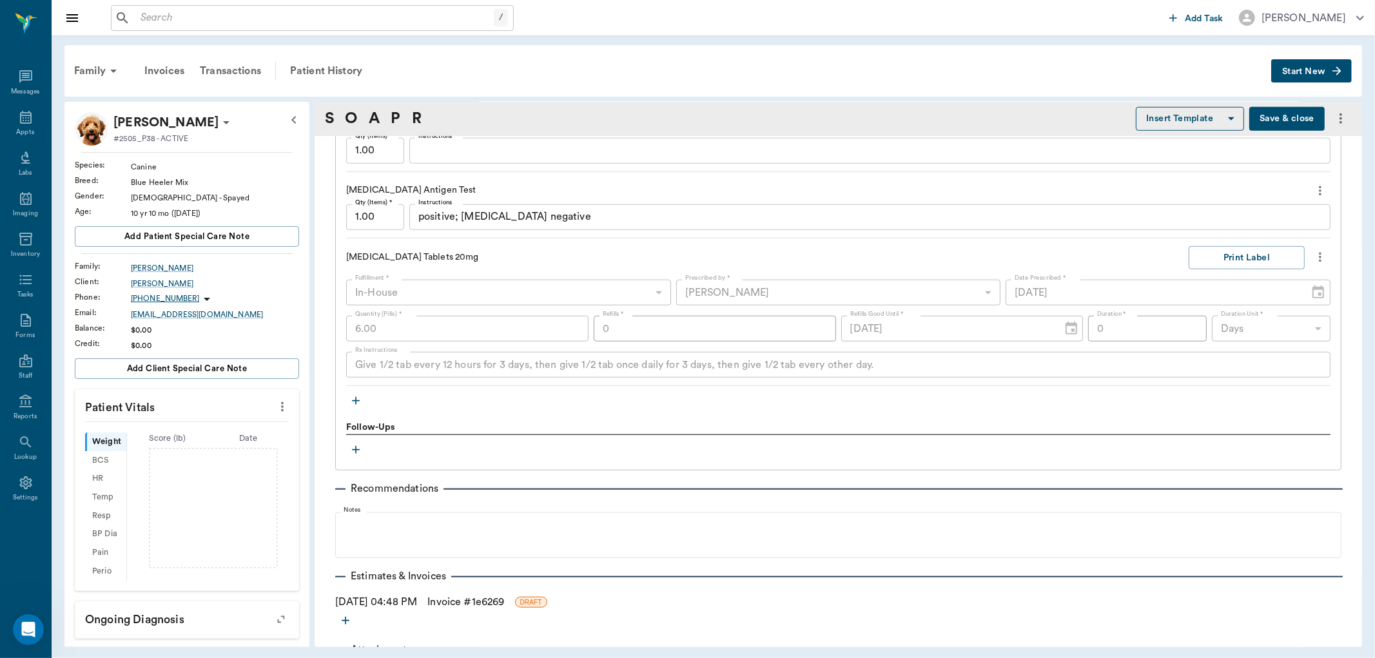
click at [352, 401] on icon "button" at bounding box center [356, 401] width 8 height 8
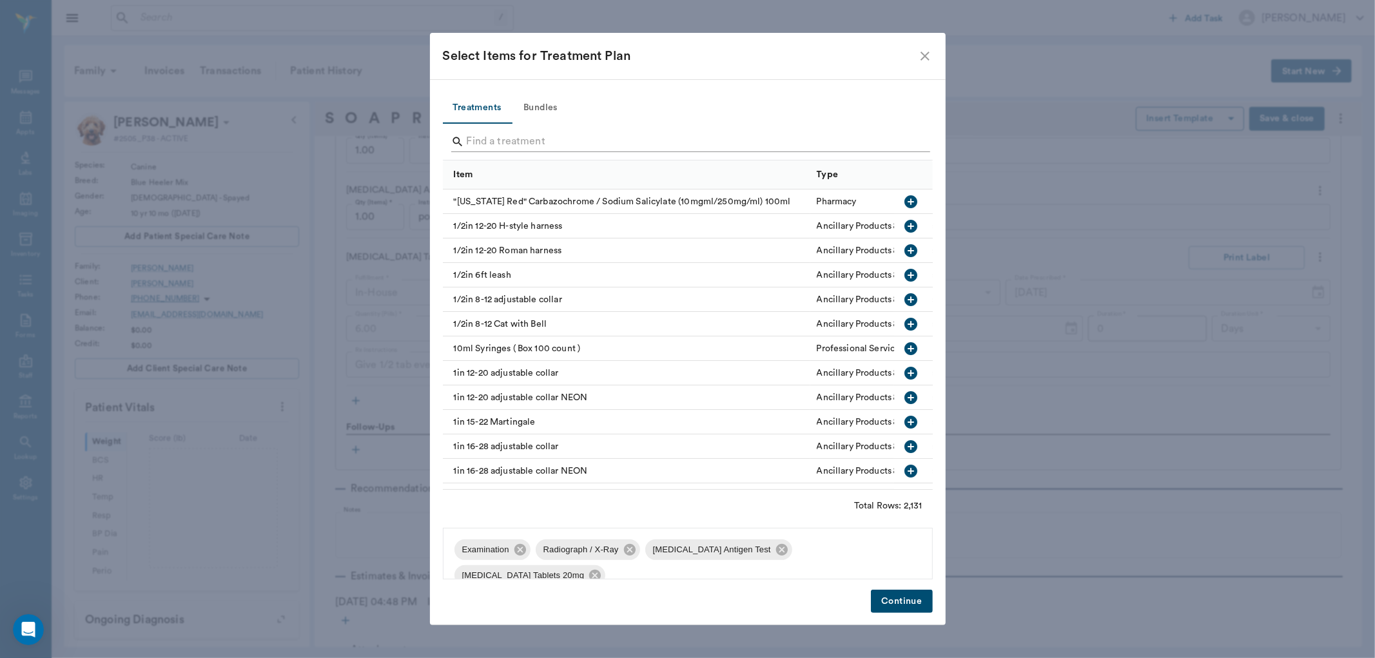
click at [532, 136] on input "Search" at bounding box center [689, 141] width 444 height 21
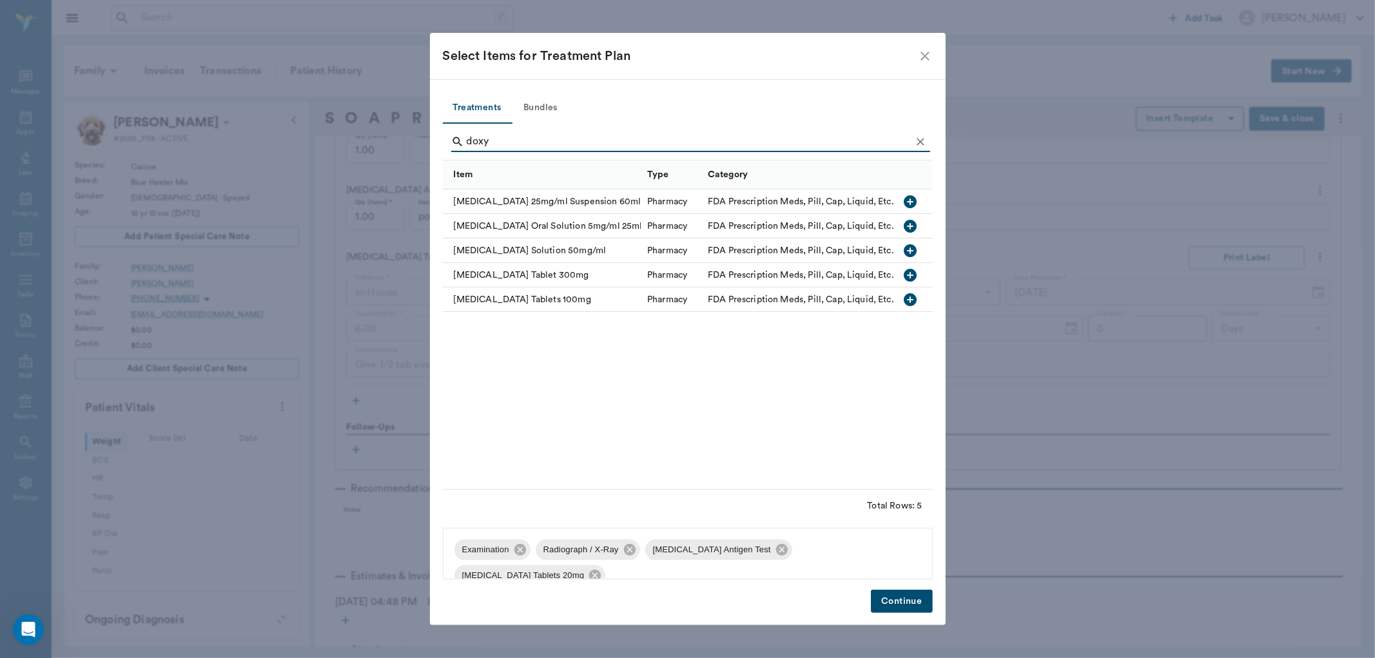
type input "doxy"
click at [910, 302] on icon "button" at bounding box center [910, 299] width 15 height 15
click at [891, 604] on button "Continue" at bounding box center [901, 602] width 61 height 24
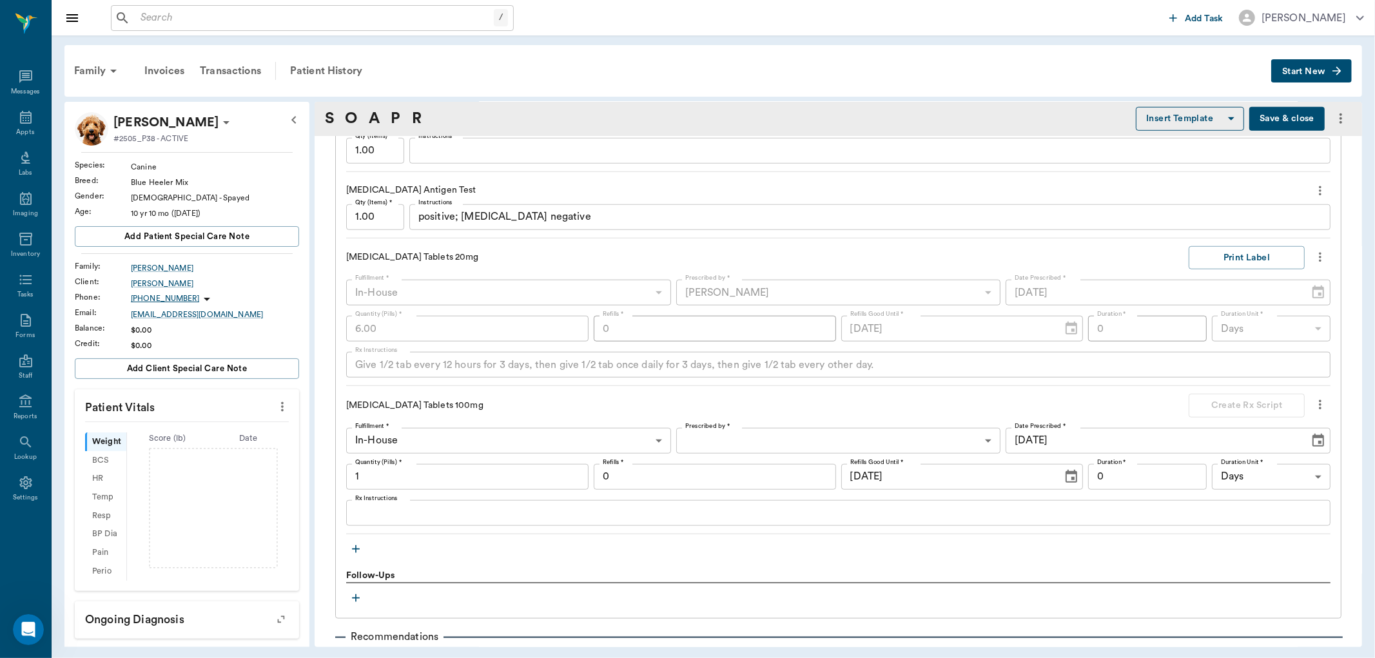
scroll to position [1195, 0]
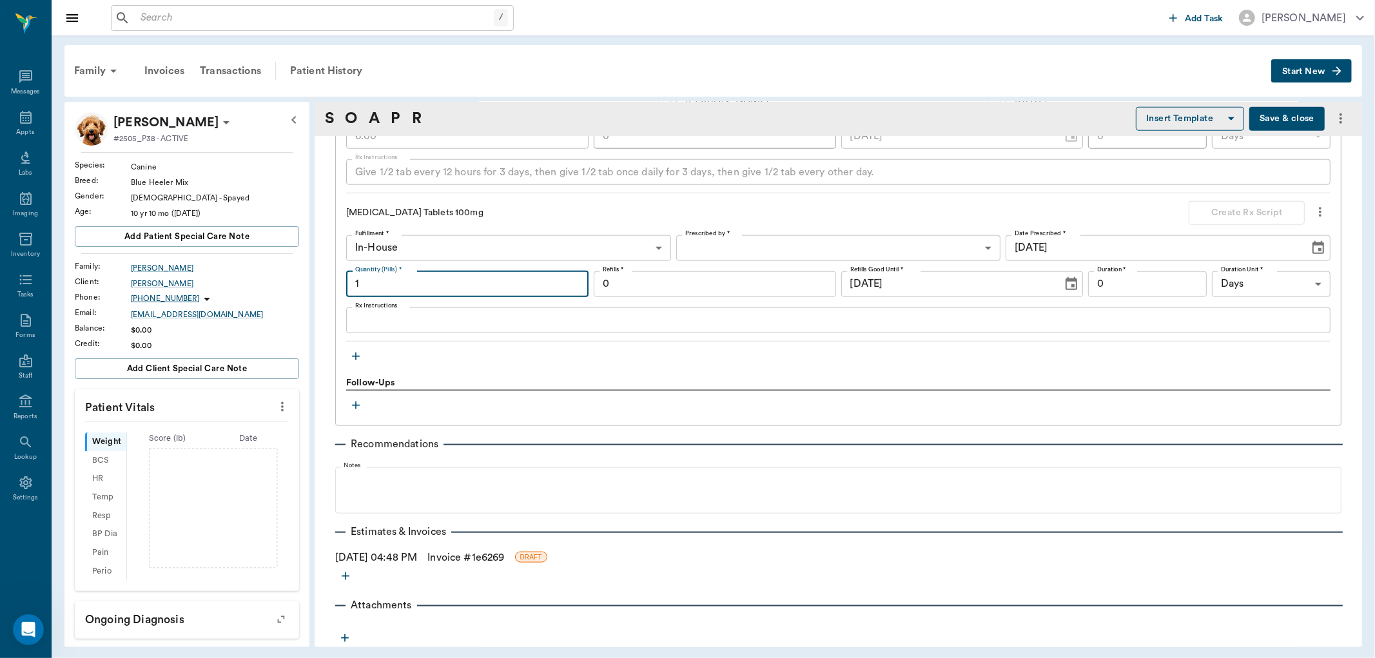
click at [411, 287] on input "1" at bounding box center [467, 284] width 242 height 26
type input "56"
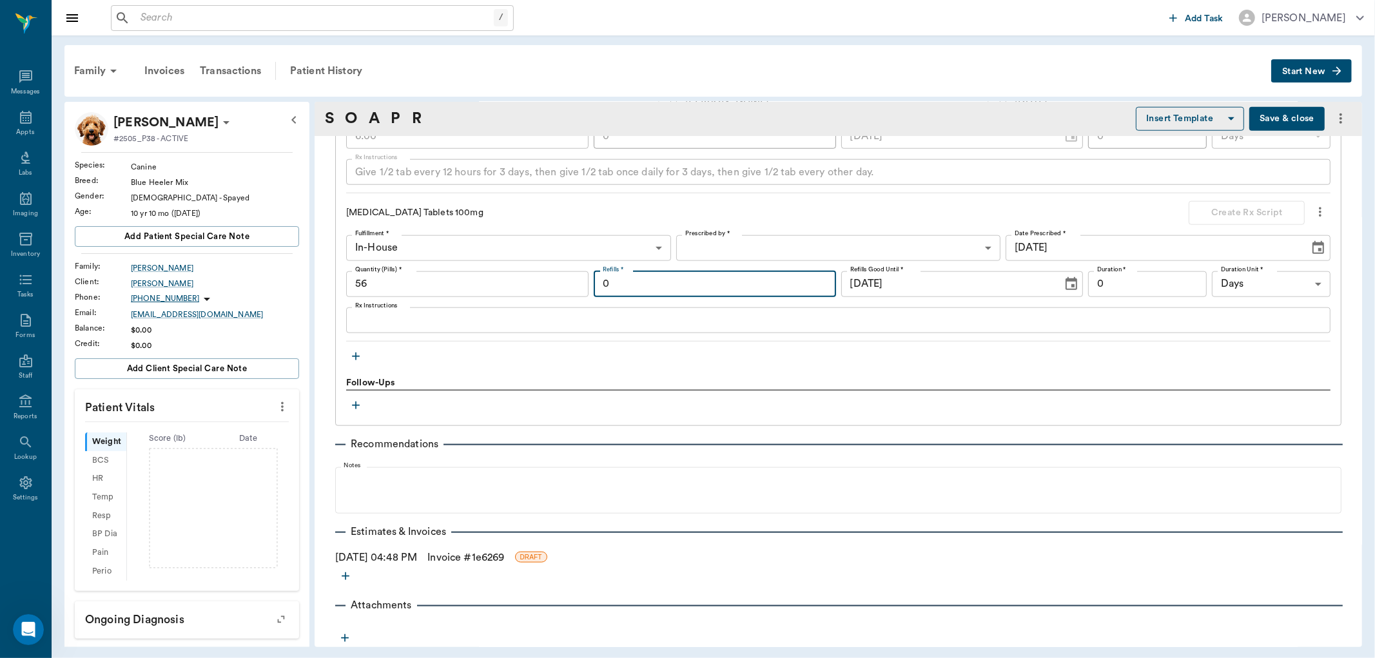
click at [625, 284] on input "0" at bounding box center [715, 284] width 242 height 26
type input "1"
click at [701, 245] on body "/ ​ Add Task Dr. Bert Ellsworth Nectar Messages Appts Labs Imaging Inventory Ta…" at bounding box center [687, 329] width 1375 height 658
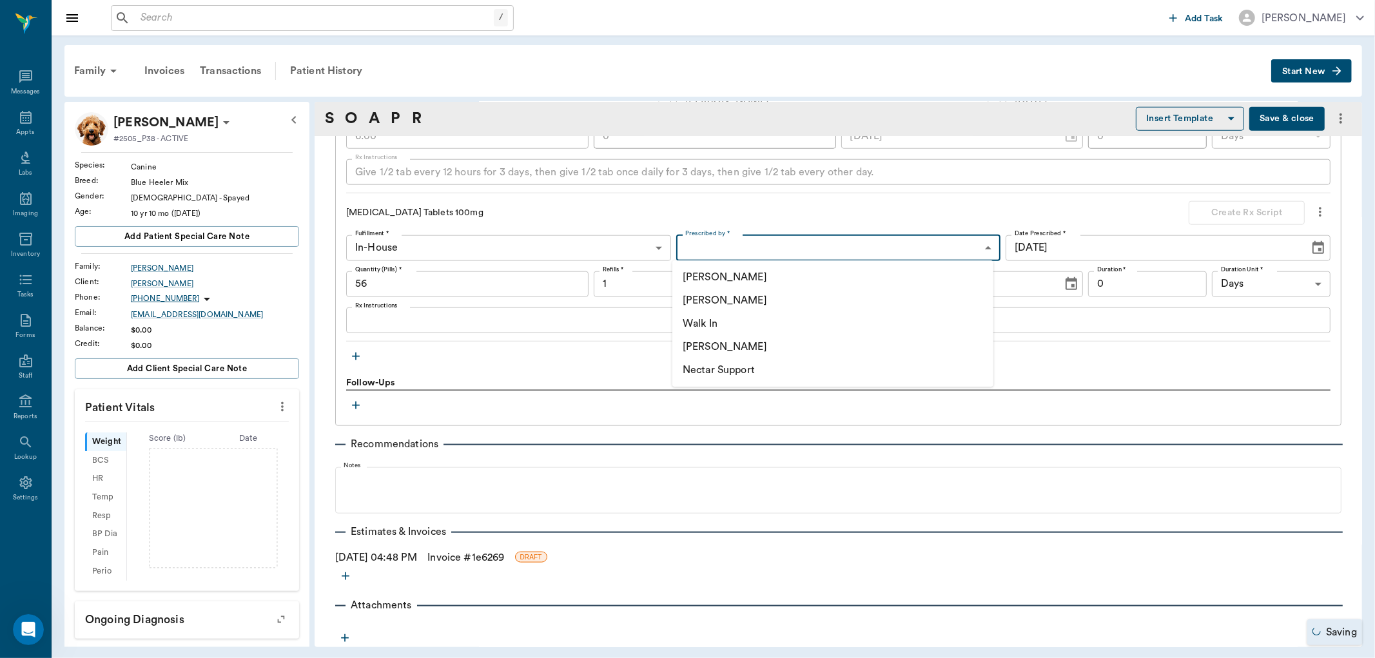
click at [722, 348] on li "[PERSON_NAME]" at bounding box center [832, 346] width 321 height 23
type input "670e8b52b987dc0b25a864ee"
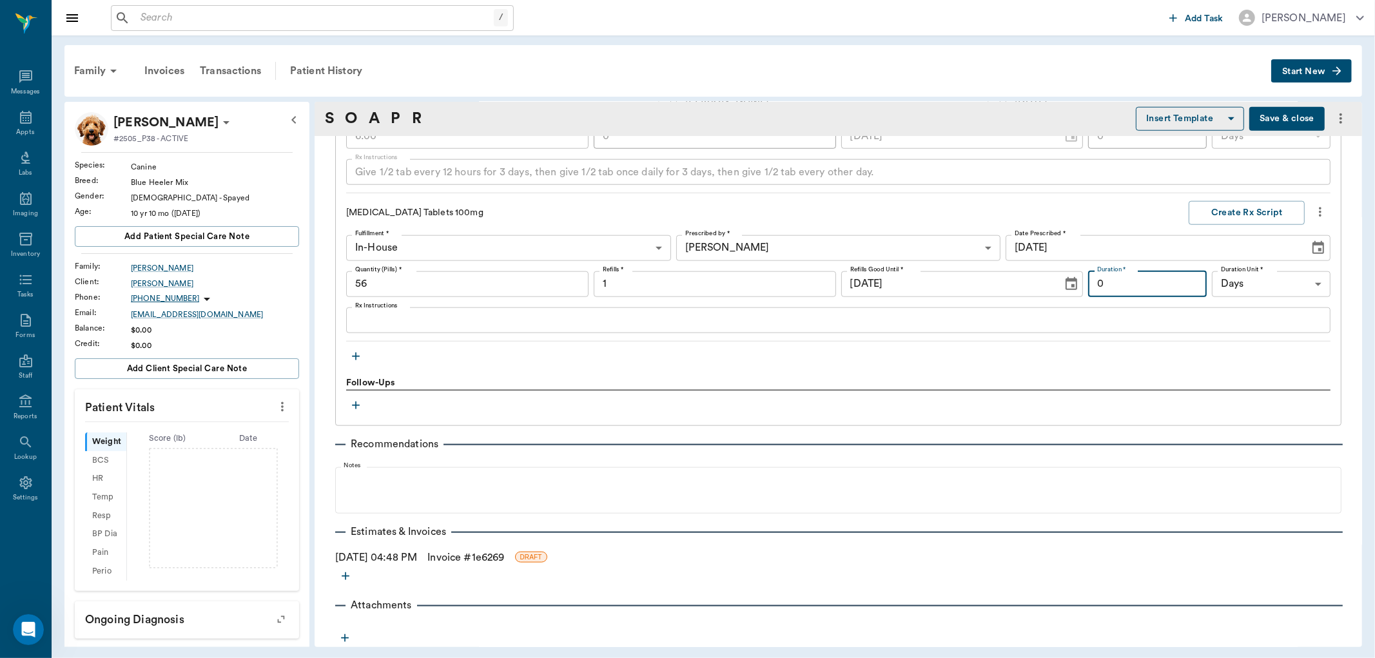
click at [1105, 276] on input "0" at bounding box center [1147, 284] width 119 height 26
type input "14"
click at [609, 327] on div "x Rx Instructions" at bounding box center [838, 320] width 984 height 26
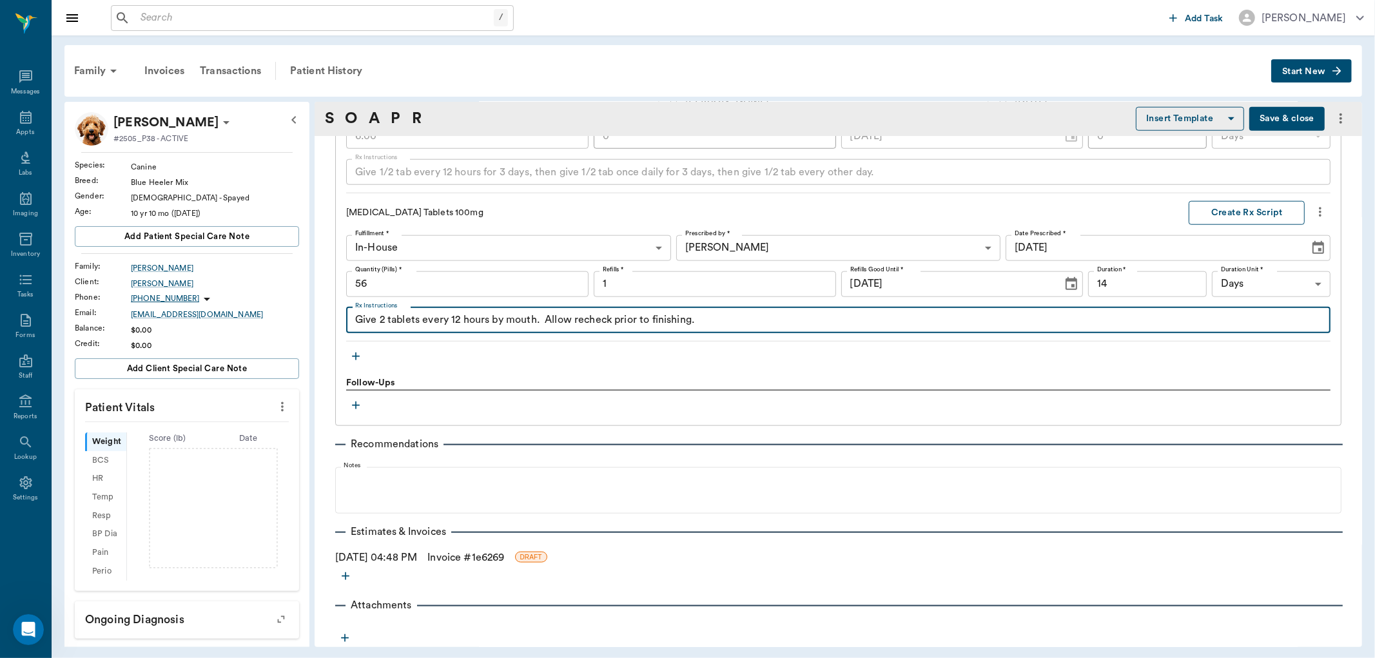
type textarea "Give 2 tablets every 12 hours by mouth. Allow recheck prior to finishing."
click at [1272, 215] on button "Create Rx Script" at bounding box center [1246, 213] width 116 height 24
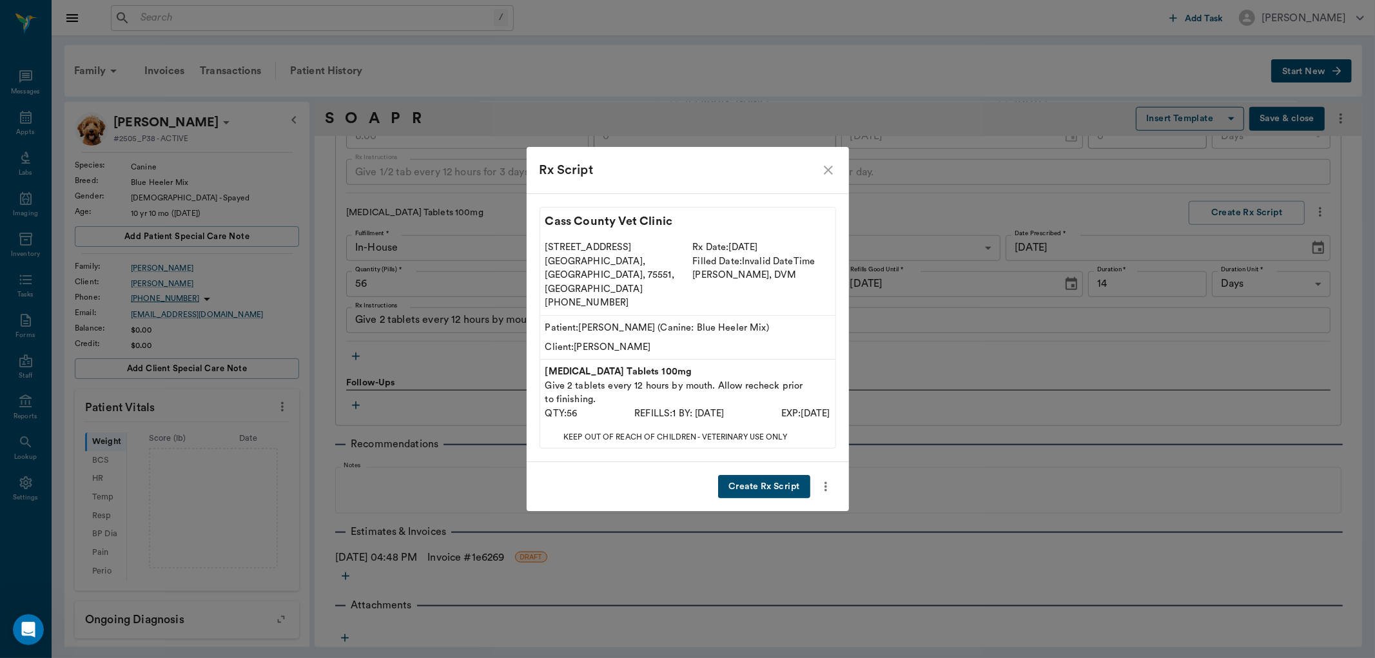
click at [764, 475] on button "Create Rx Script" at bounding box center [764, 487] width 92 height 24
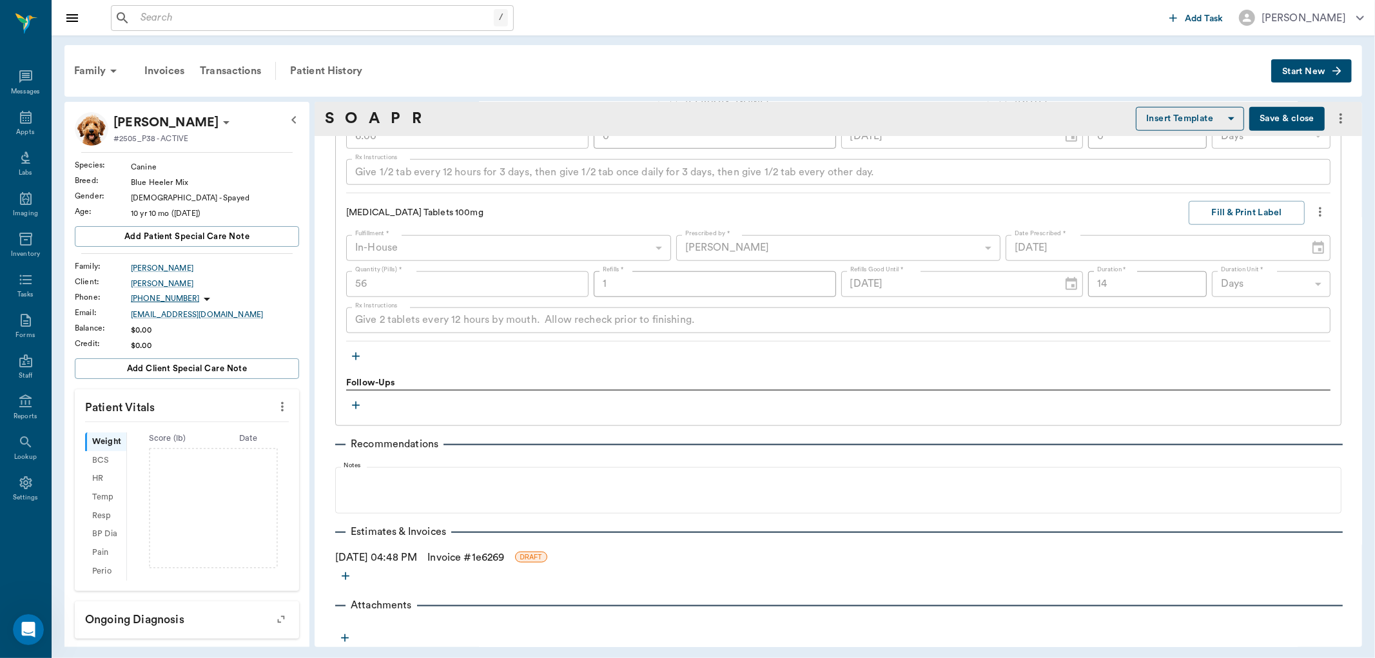
click at [354, 351] on icon "button" at bounding box center [355, 356] width 13 height 13
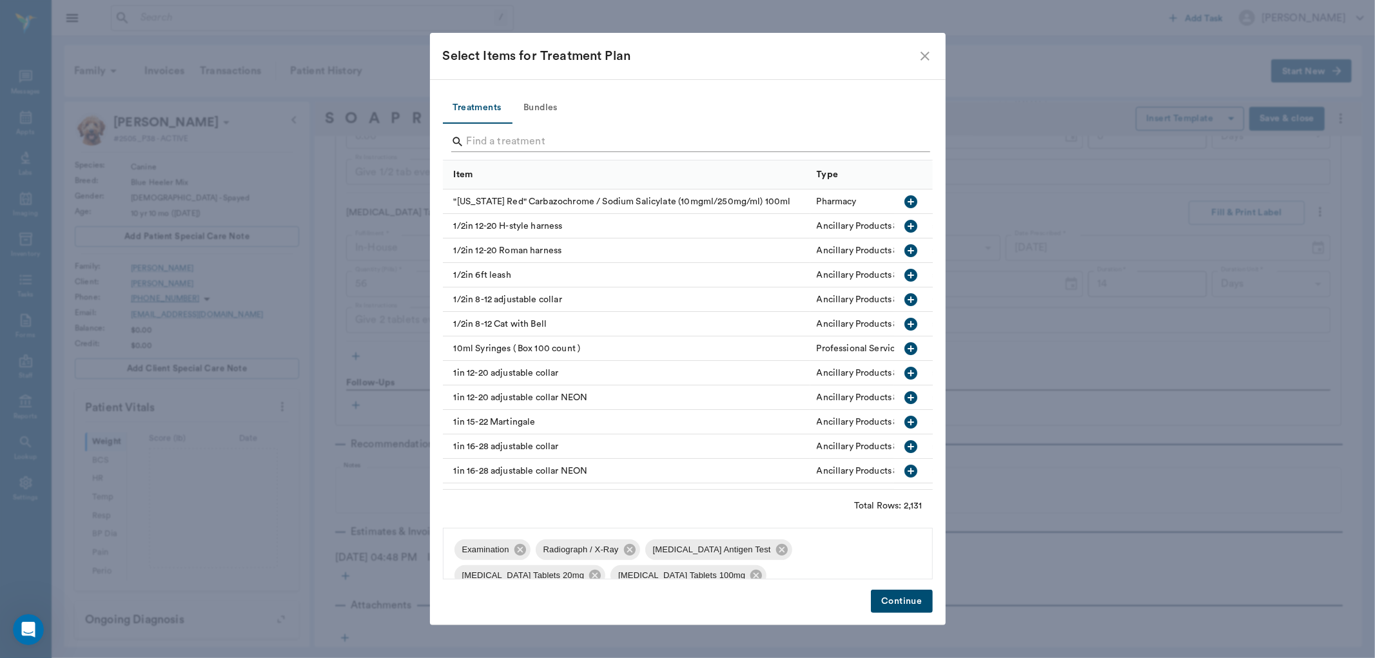
click at [539, 144] on input "Search" at bounding box center [689, 141] width 444 height 21
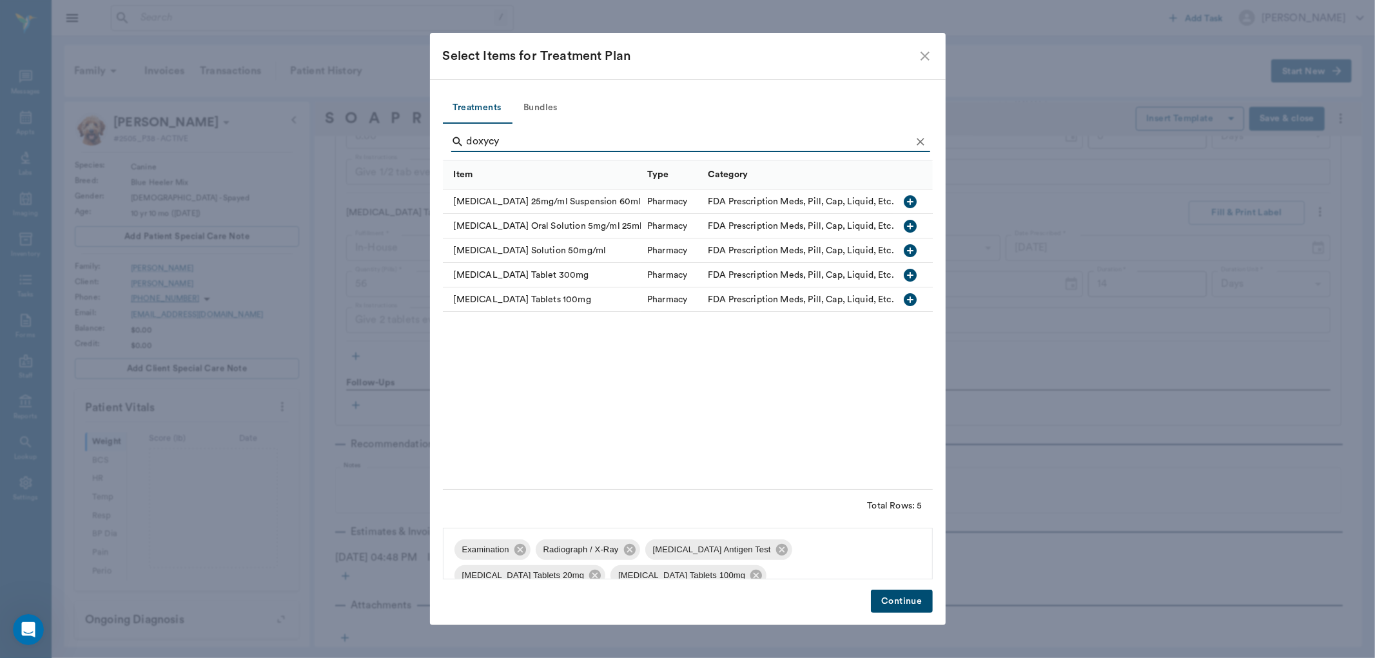
type input "doxycy"
click at [913, 274] on icon "button" at bounding box center [910, 275] width 13 height 13
click at [900, 602] on button "Continue" at bounding box center [901, 602] width 61 height 24
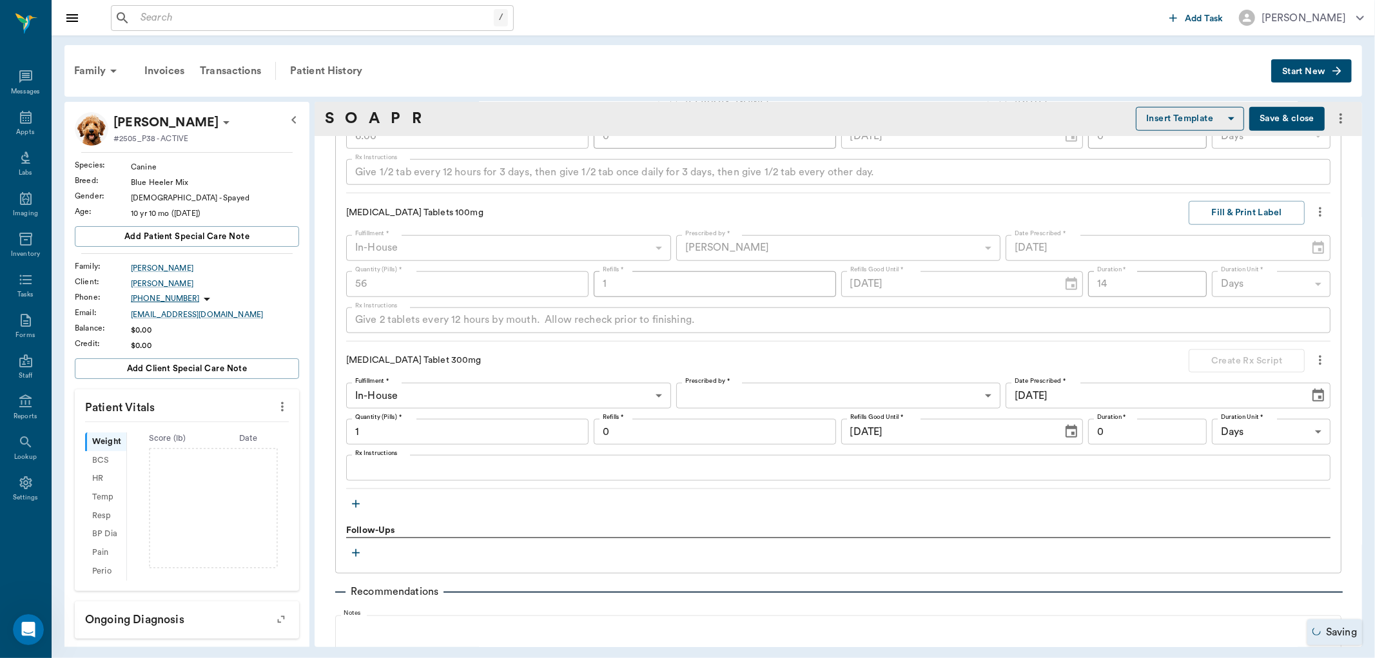
click at [396, 429] on input "1" at bounding box center [467, 432] width 242 height 26
type input "19"
click at [715, 434] on input "0" at bounding box center [715, 432] width 242 height 26
type input "1"
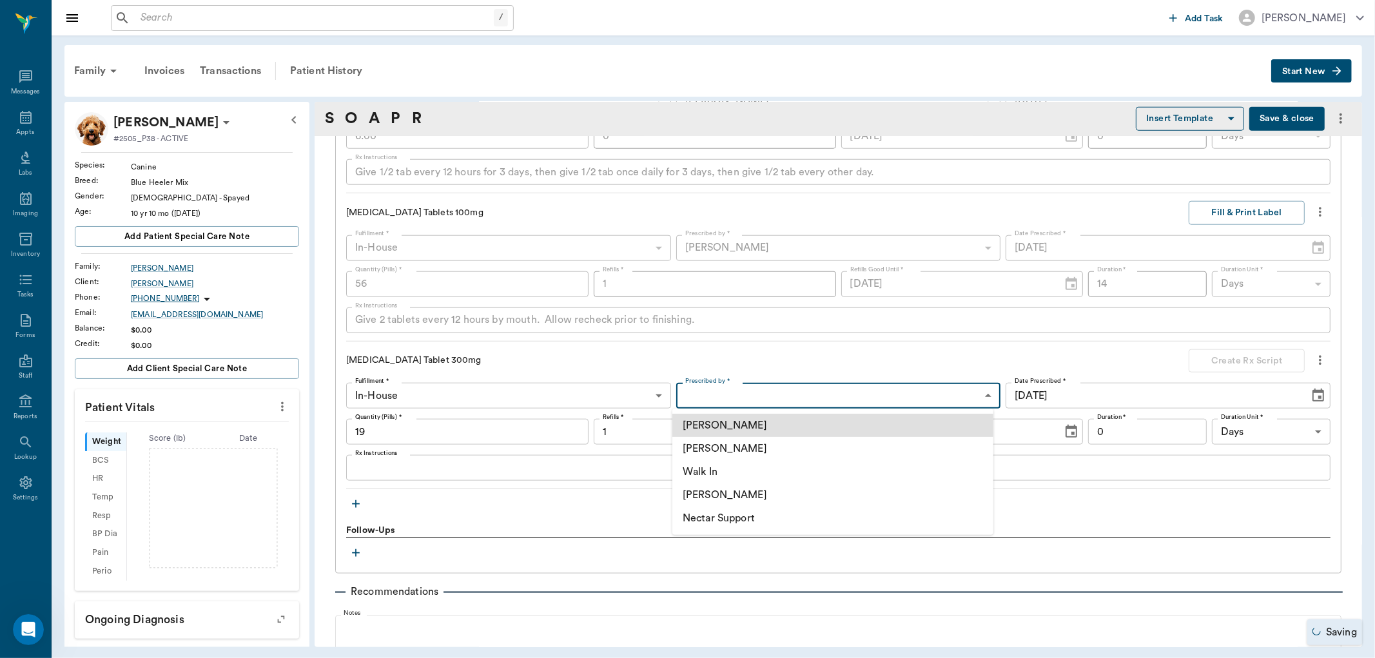
click at [797, 392] on body "/ ​ Add Task Dr. Bert Ellsworth Nectar Messages Appts Labs Imaging Inventory Ta…" at bounding box center [687, 329] width 1375 height 658
click at [750, 499] on li "[PERSON_NAME]" at bounding box center [832, 494] width 321 height 23
type input "670e8b52b987dc0b25a864ee"
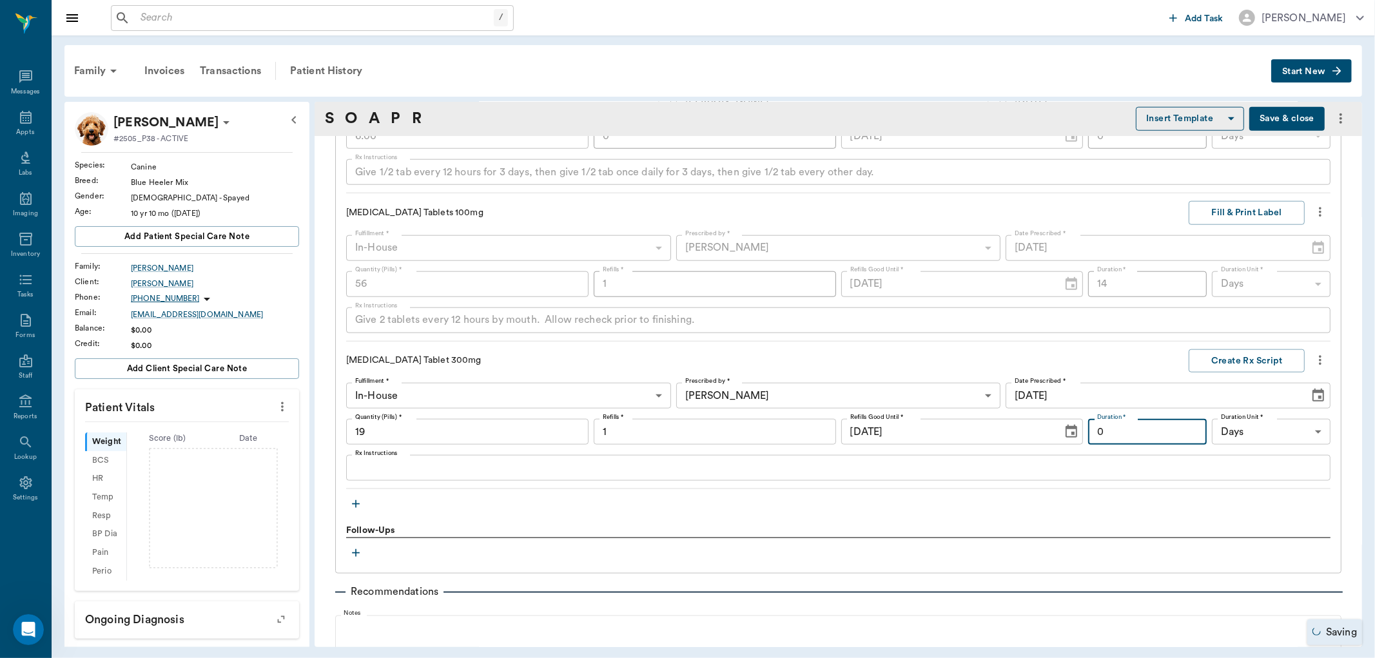
click at [1111, 438] on input "0" at bounding box center [1147, 432] width 119 height 26
type input "14"
click at [864, 468] on textarea "Rx Instructions" at bounding box center [838, 468] width 966 height 15
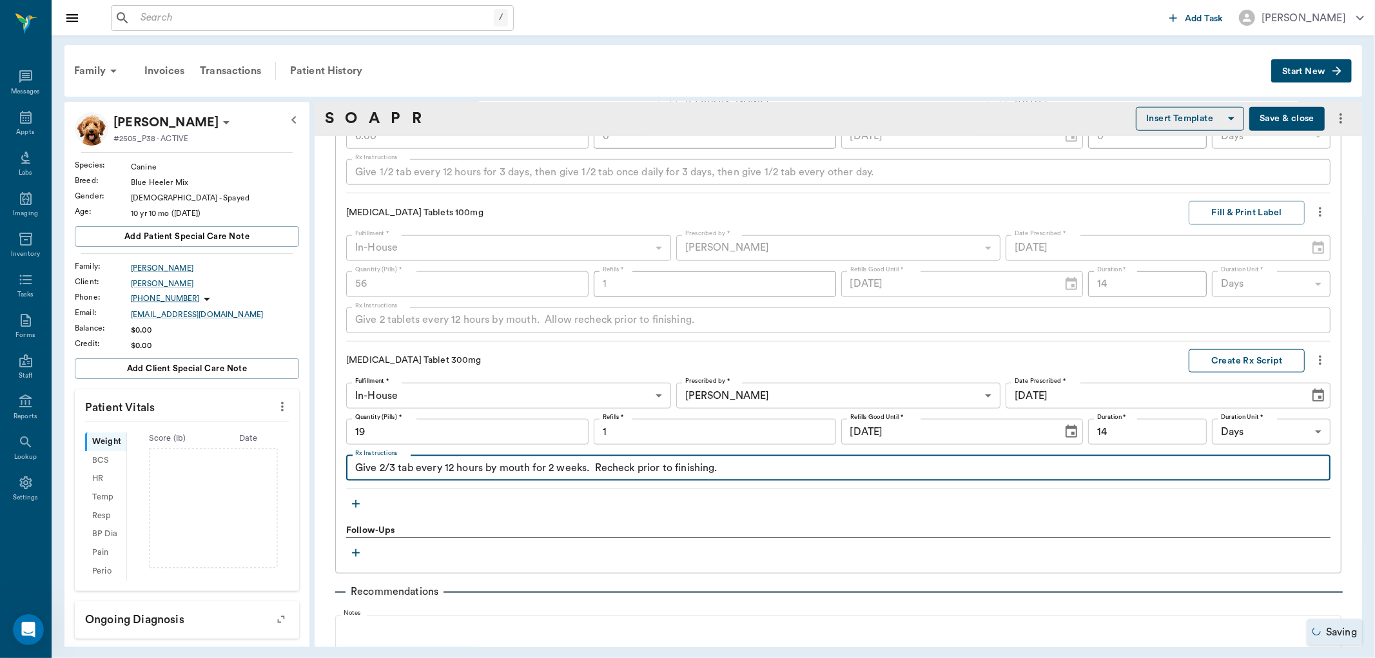
type textarea "Give 2/3 tab every 12 hours by mouth for 2 weeks. Recheck prior to finishing."
click at [1214, 365] on button "Create Rx Script" at bounding box center [1246, 361] width 116 height 24
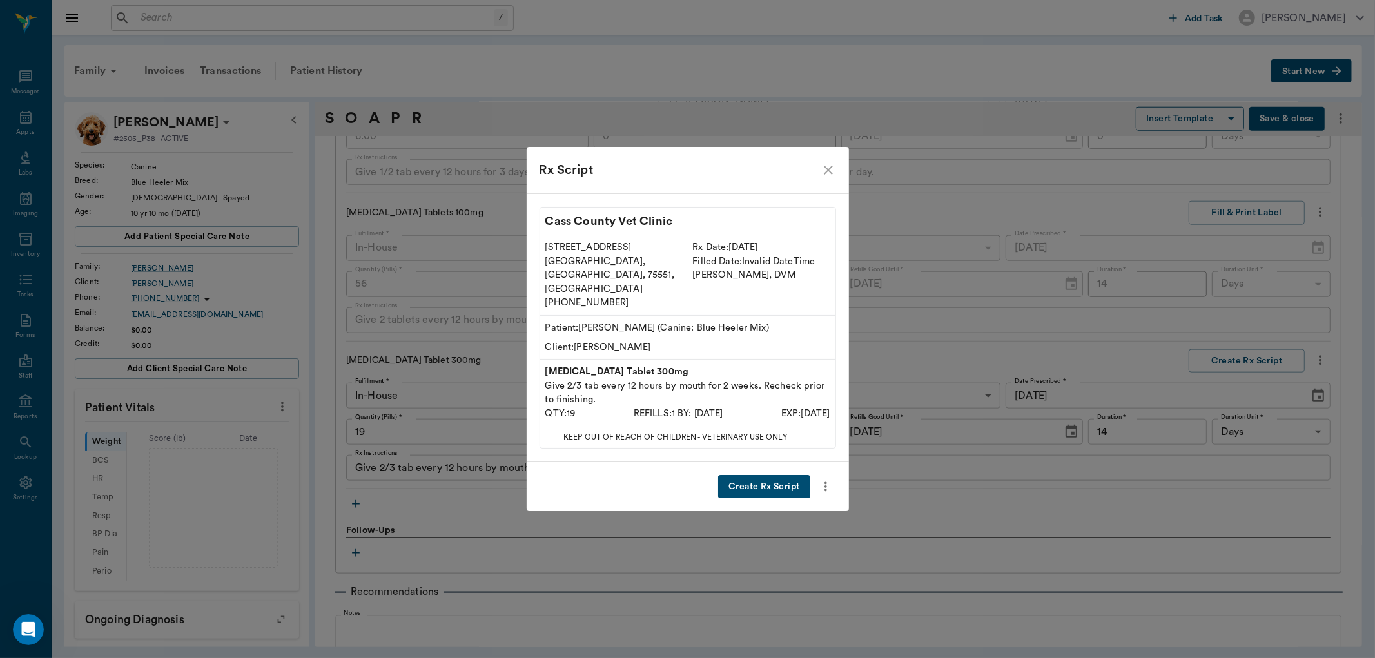
click at [787, 476] on button "Create Rx Script" at bounding box center [764, 487] width 92 height 24
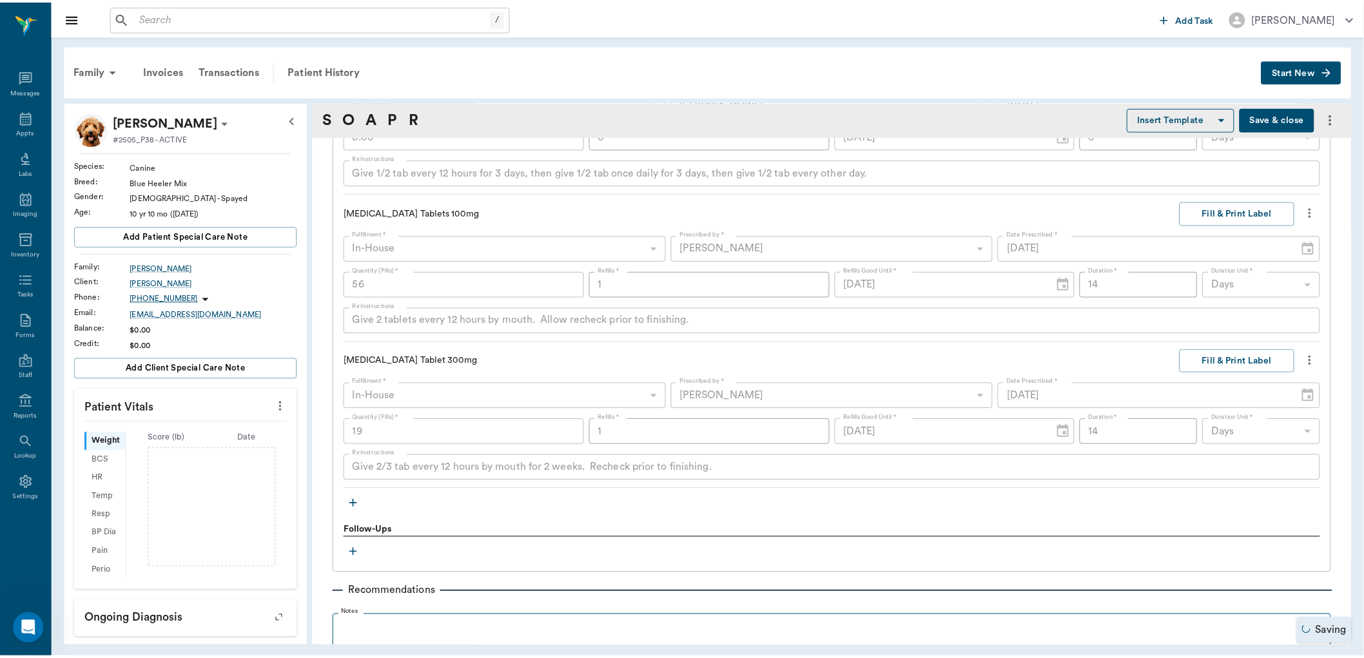
scroll to position [1343, 0]
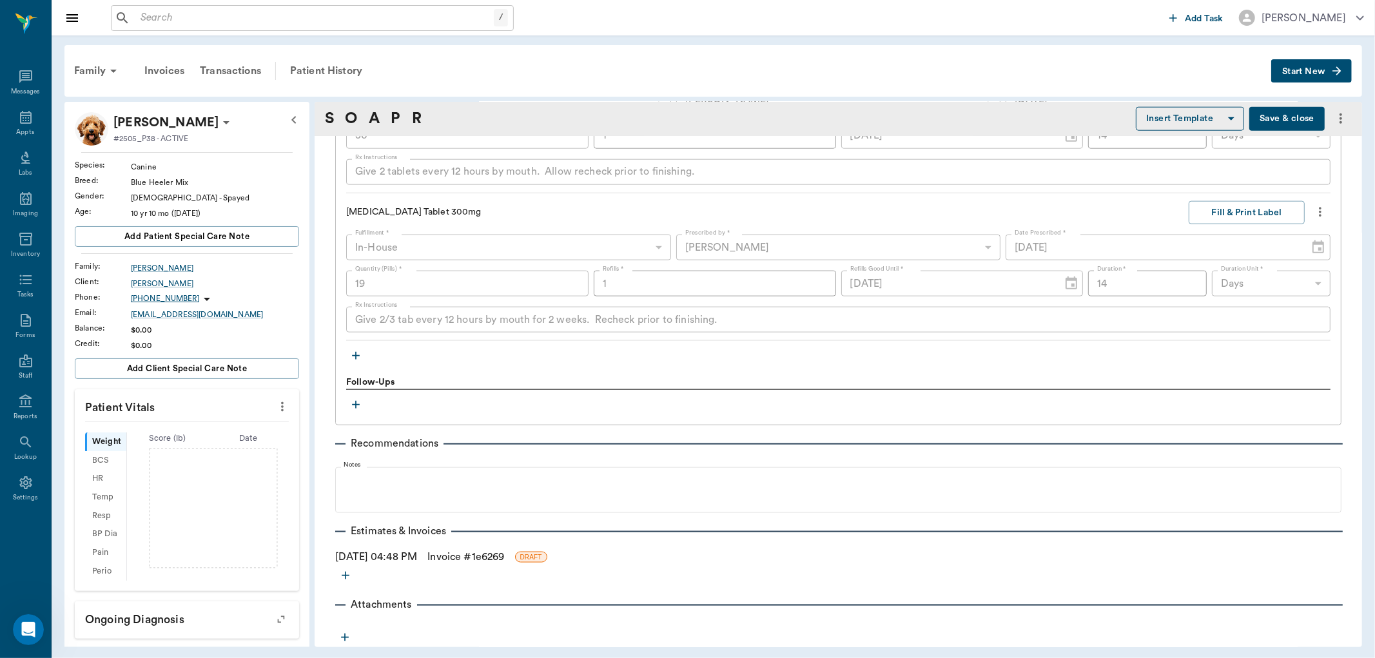
click at [528, 555] on div "09/02/2025 04:48 PM Invoice # 1e6269 DRAFT" at bounding box center [838, 556] width 1006 height 15
click at [543, 555] on span "DRAFT" at bounding box center [531, 557] width 31 height 10
click at [504, 553] on link "Invoice # 1e6269" at bounding box center [465, 556] width 77 height 15
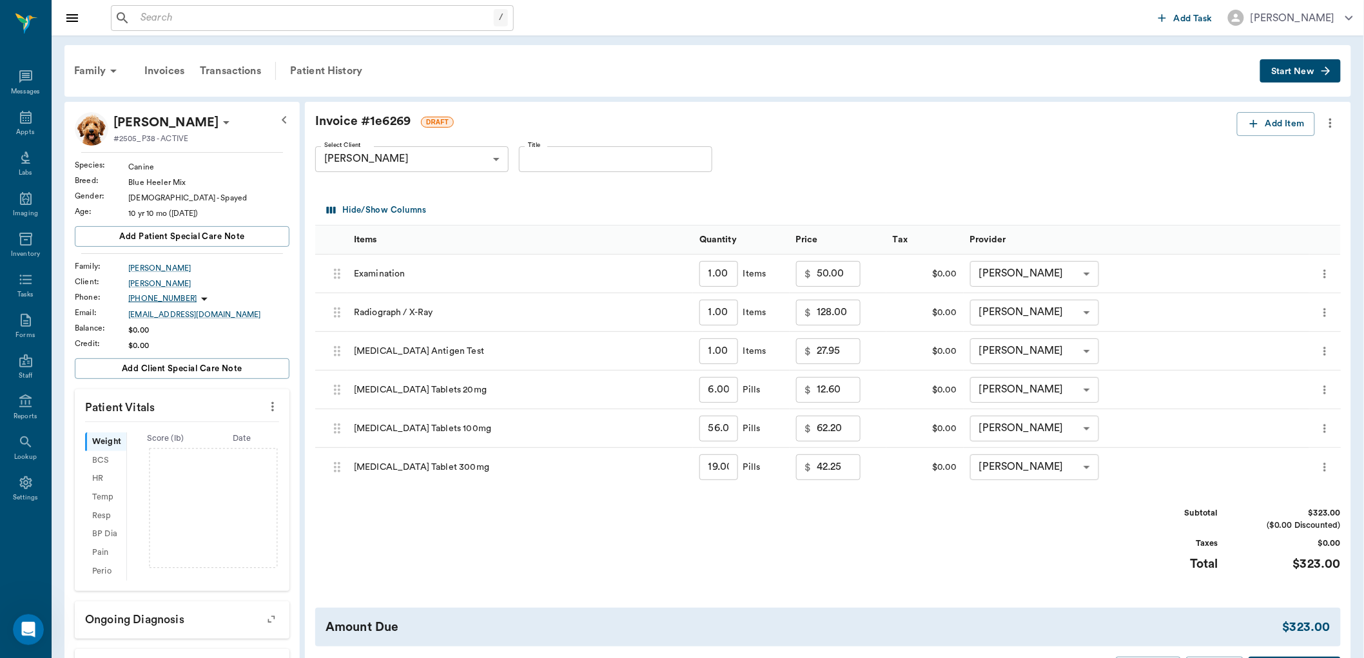
click at [1328, 121] on icon "more" at bounding box center [1330, 122] width 14 height 15
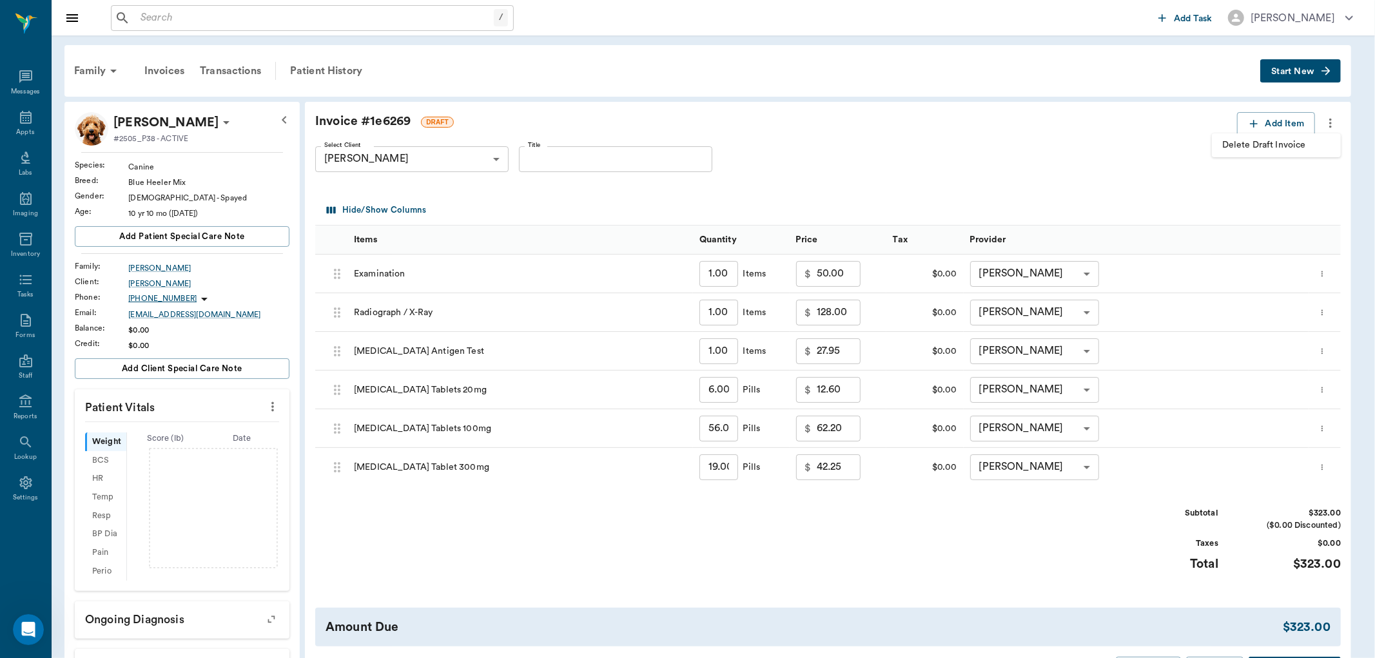
click at [1243, 149] on span "Delete Draft Invoice" at bounding box center [1276, 146] width 108 height 14
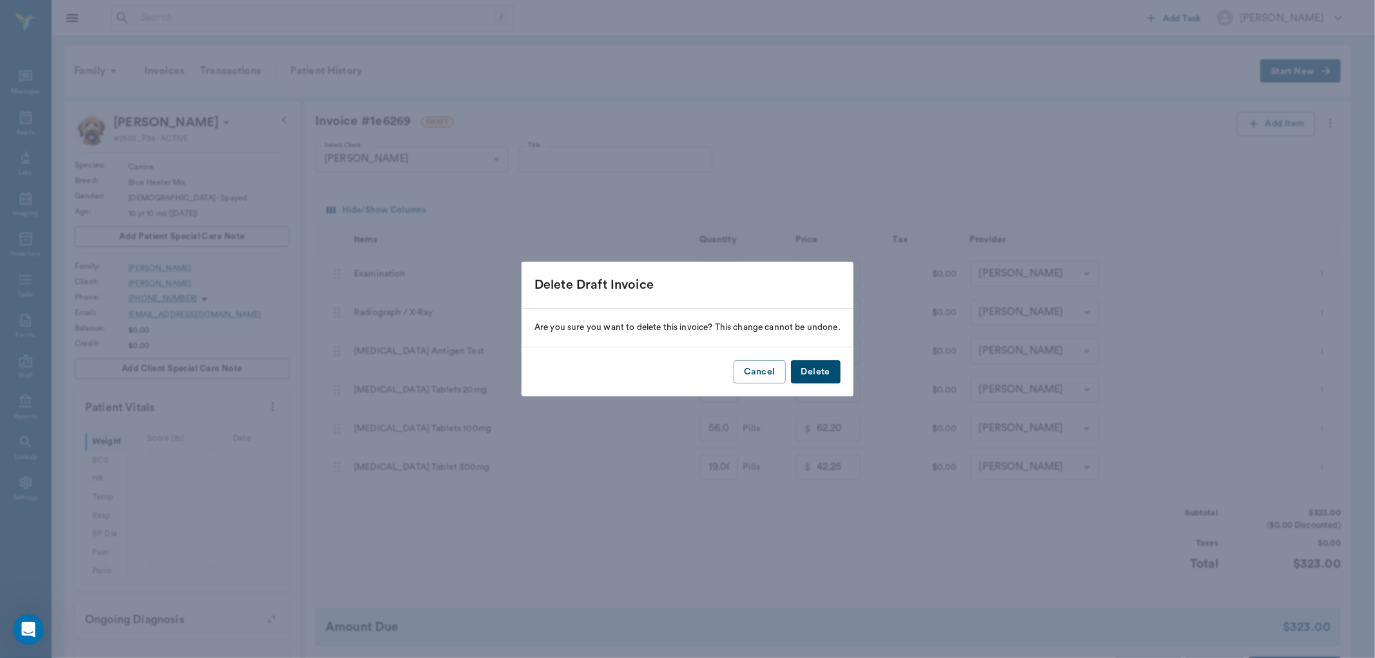
click at [815, 376] on button "Delete" at bounding box center [816, 372] width 50 height 24
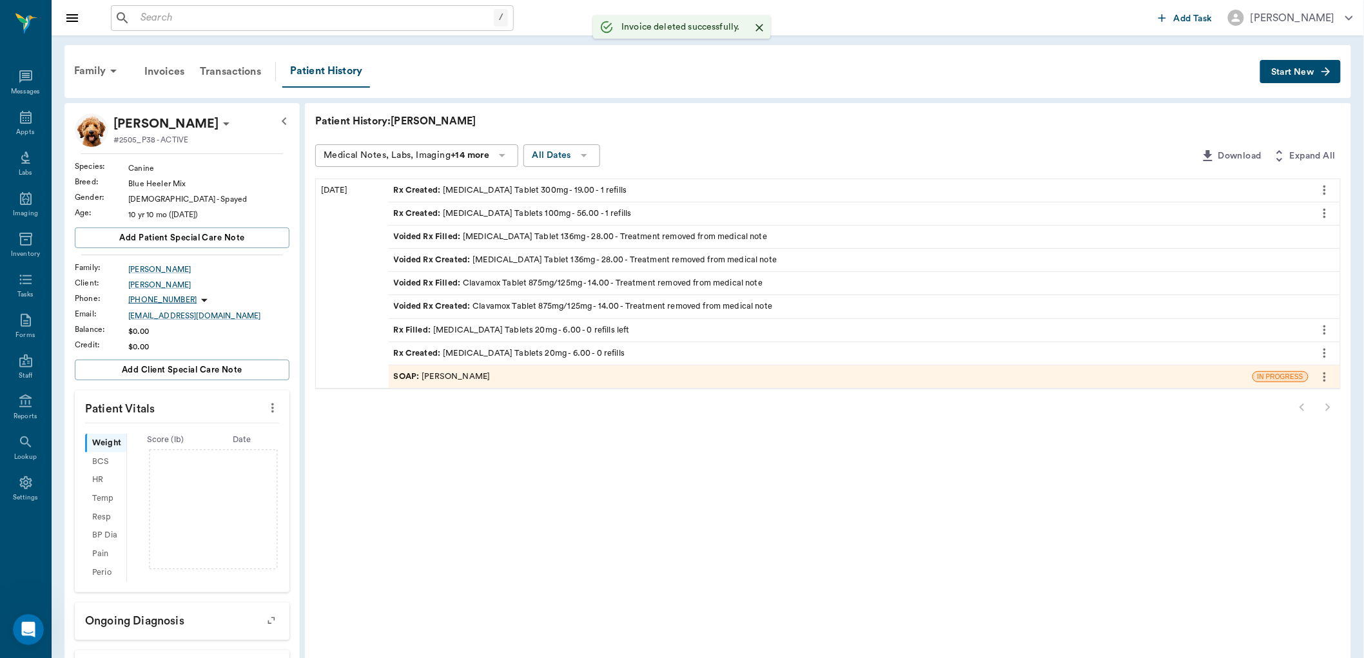
click at [483, 376] on div "SOAP : [PERSON_NAME]" at bounding box center [442, 377] width 97 height 12
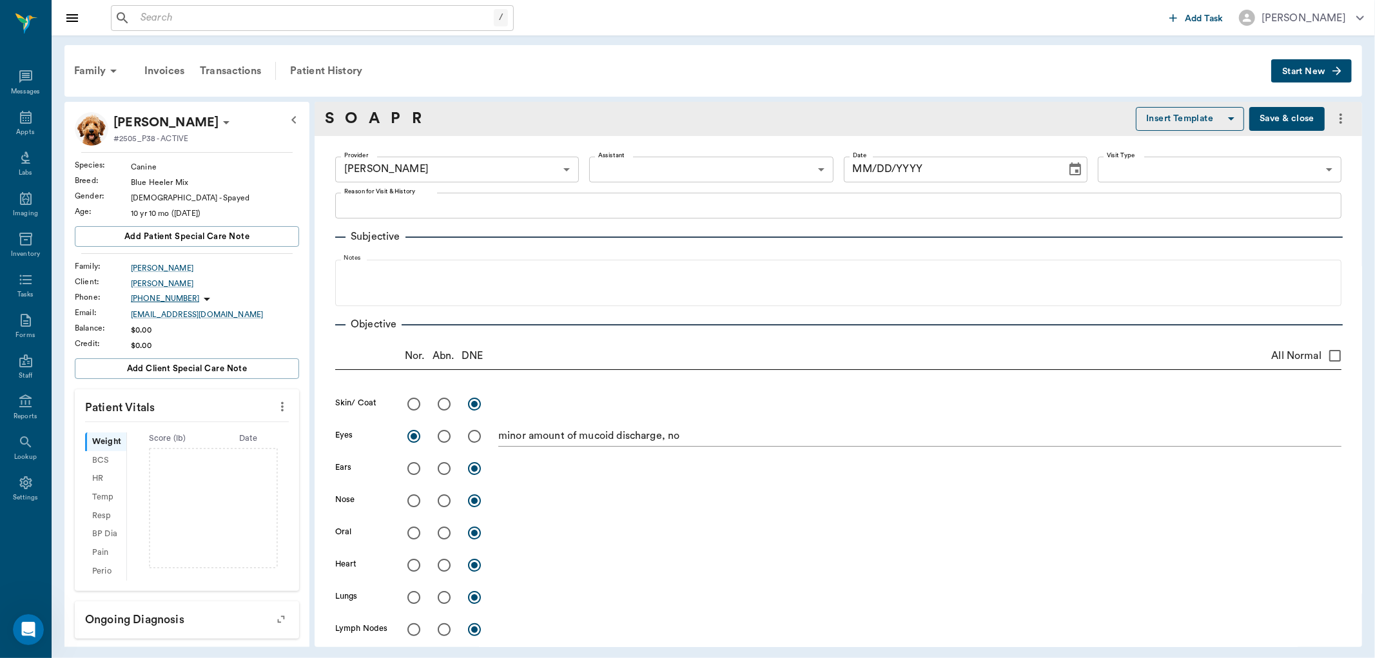
type input "670e8b52b987dc0b25a864ee"
radio input "true"
type textarea "minor amount of mucoid discharge, no"
type input "[DATE]"
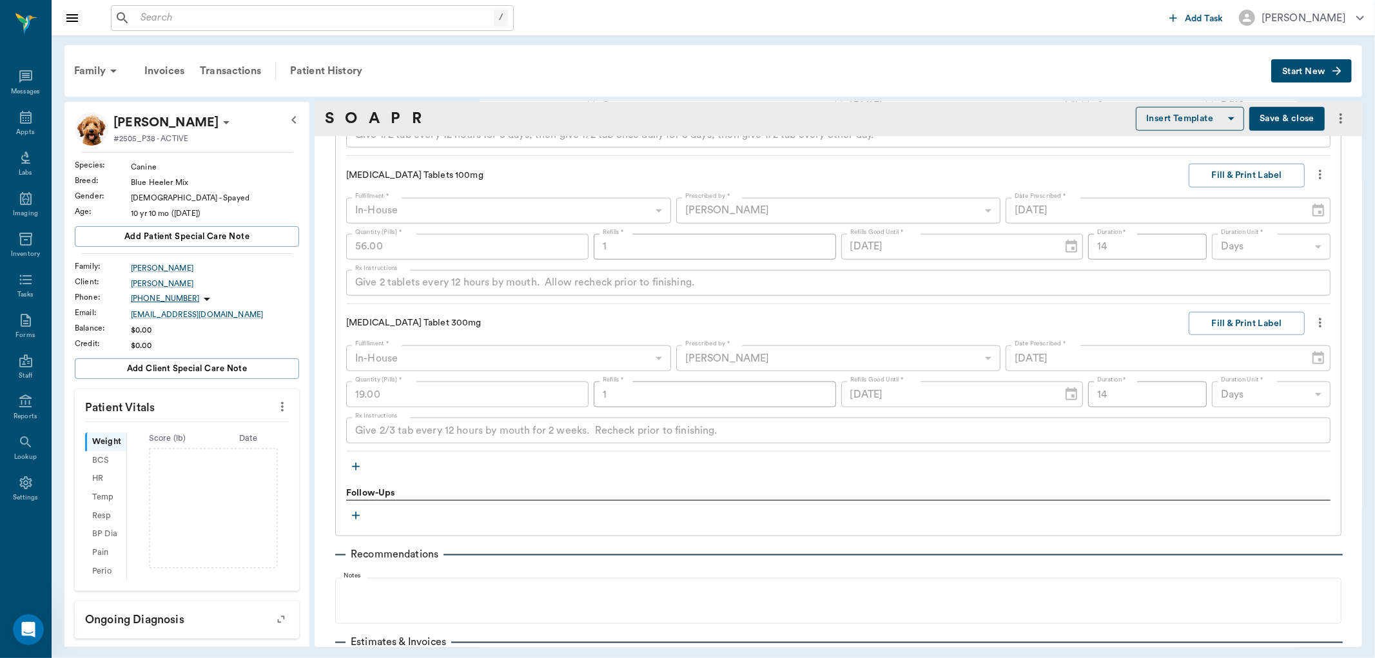
scroll to position [1145, 0]
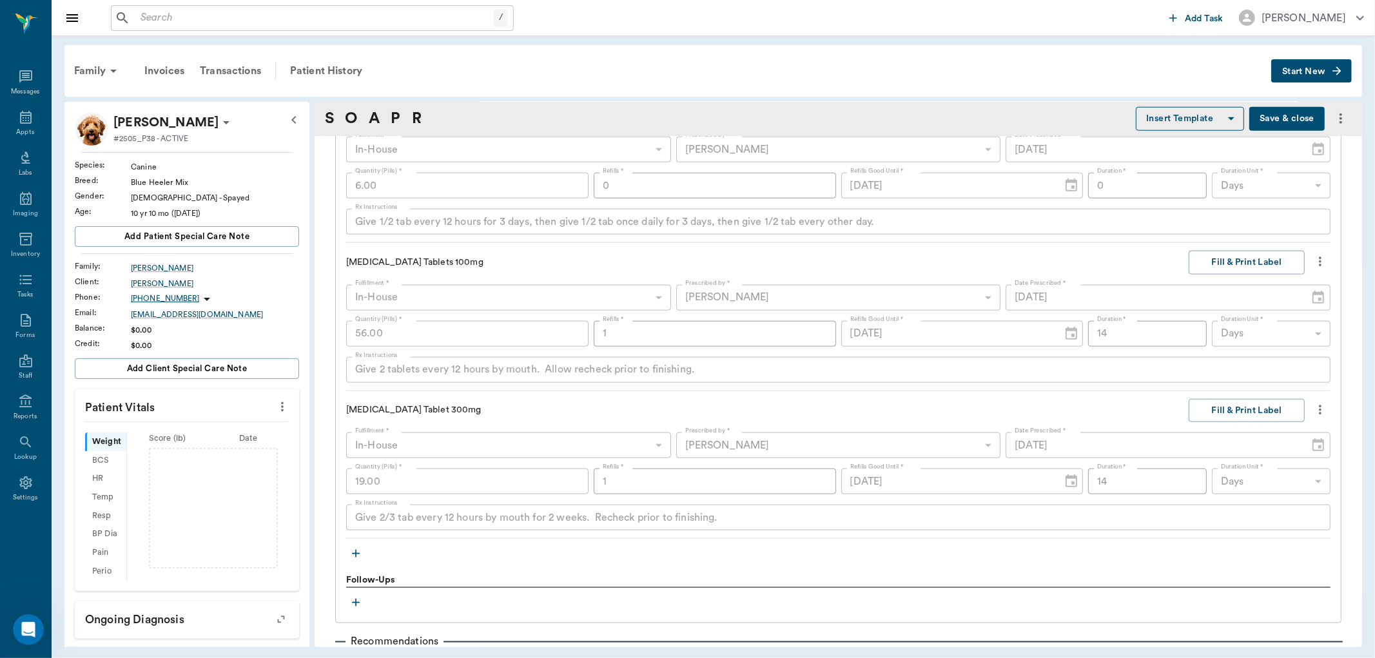
click at [1313, 260] on icon "more" at bounding box center [1320, 261] width 14 height 15
click at [1214, 335] on span "Delete" at bounding box center [1255, 331] width 108 height 14
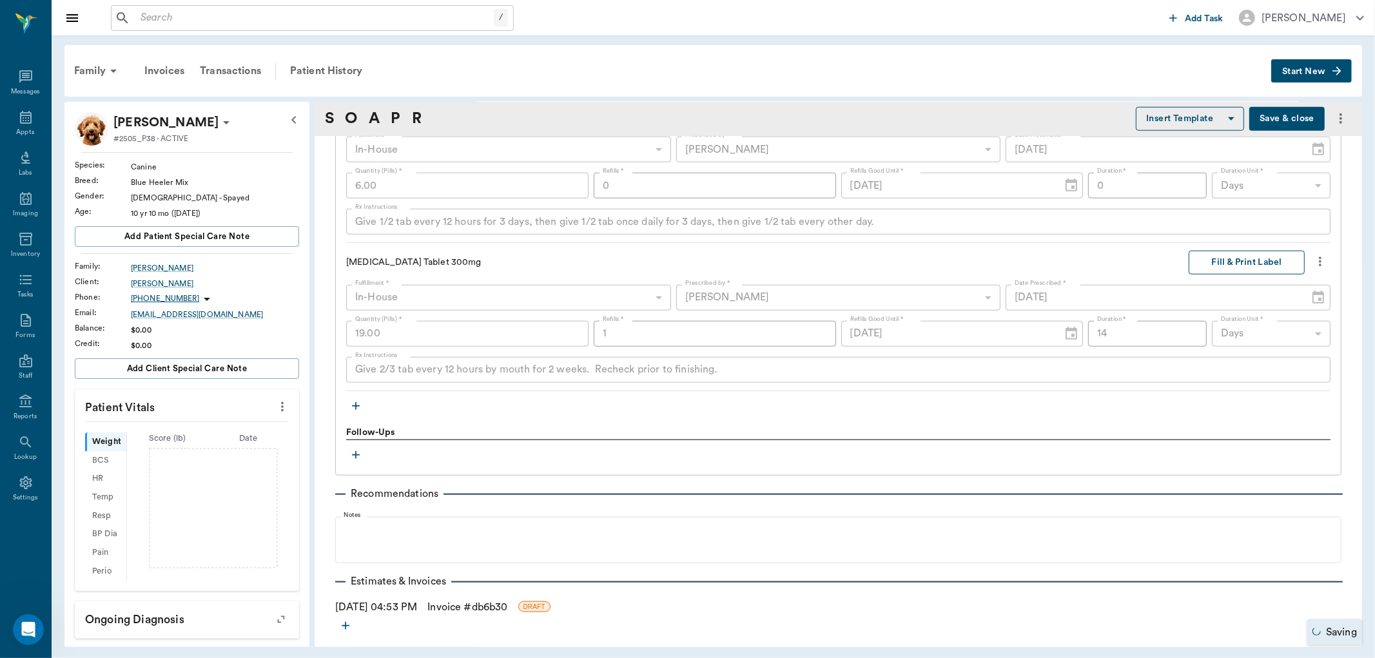
click at [1223, 265] on button "Fill & Print Label" at bounding box center [1246, 263] width 116 height 24
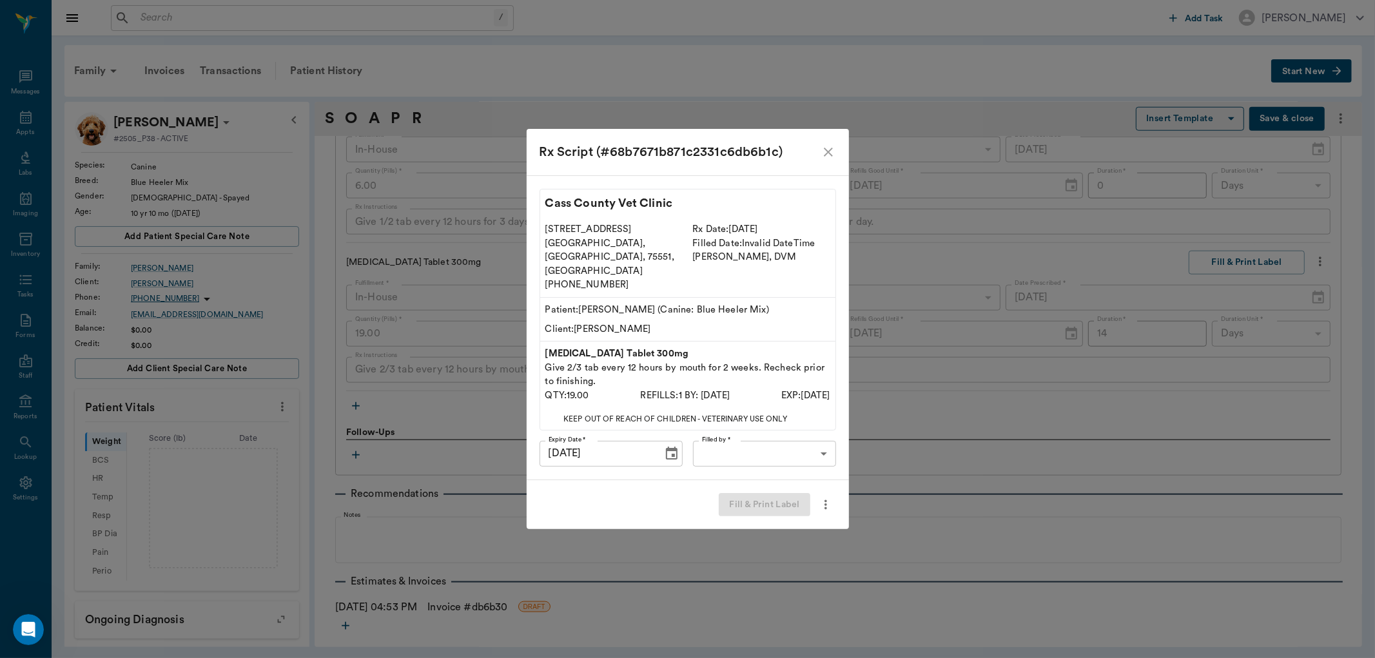
click at [726, 434] on body "/ ​ Add Task Dr. Bert Ellsworth Nectar Messages Appts Labs Imaging Inventory Ta…" at bounding box center [687, 329] width 1375 height 658
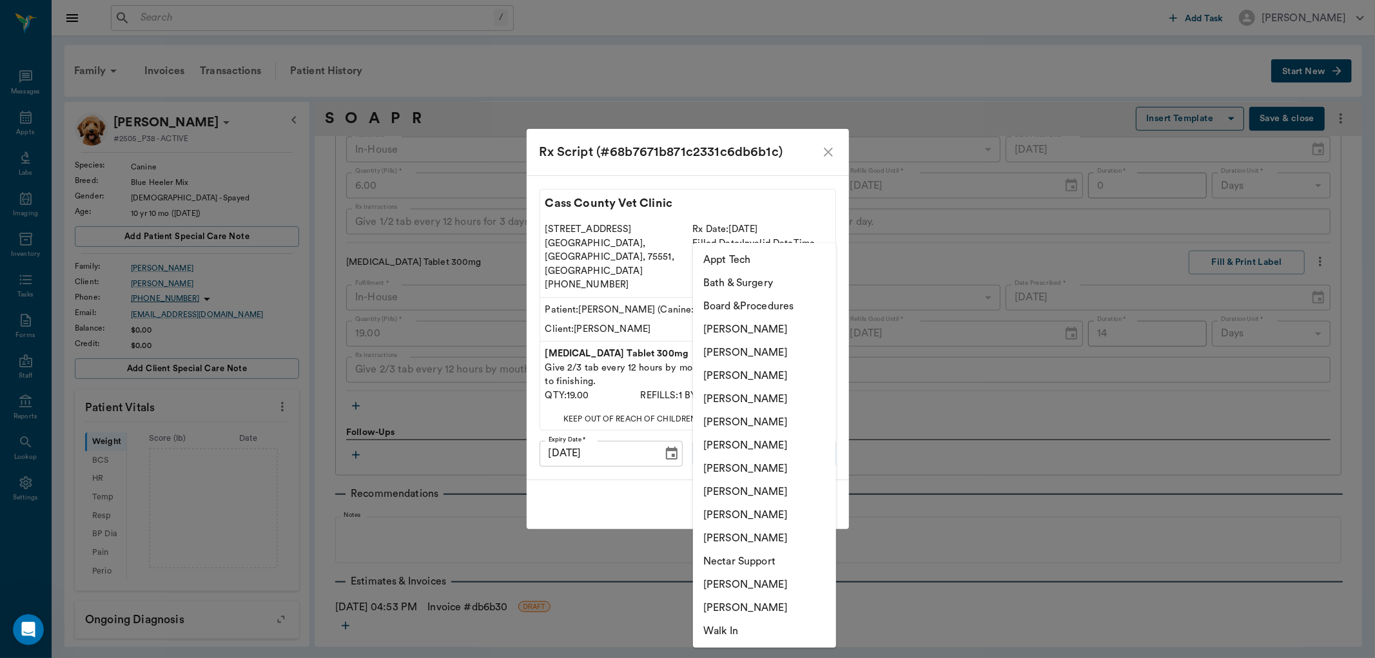
click at [731, 442] on li "[PERSON_NAME]" at bounding box center [764, 445] width 143 height 23
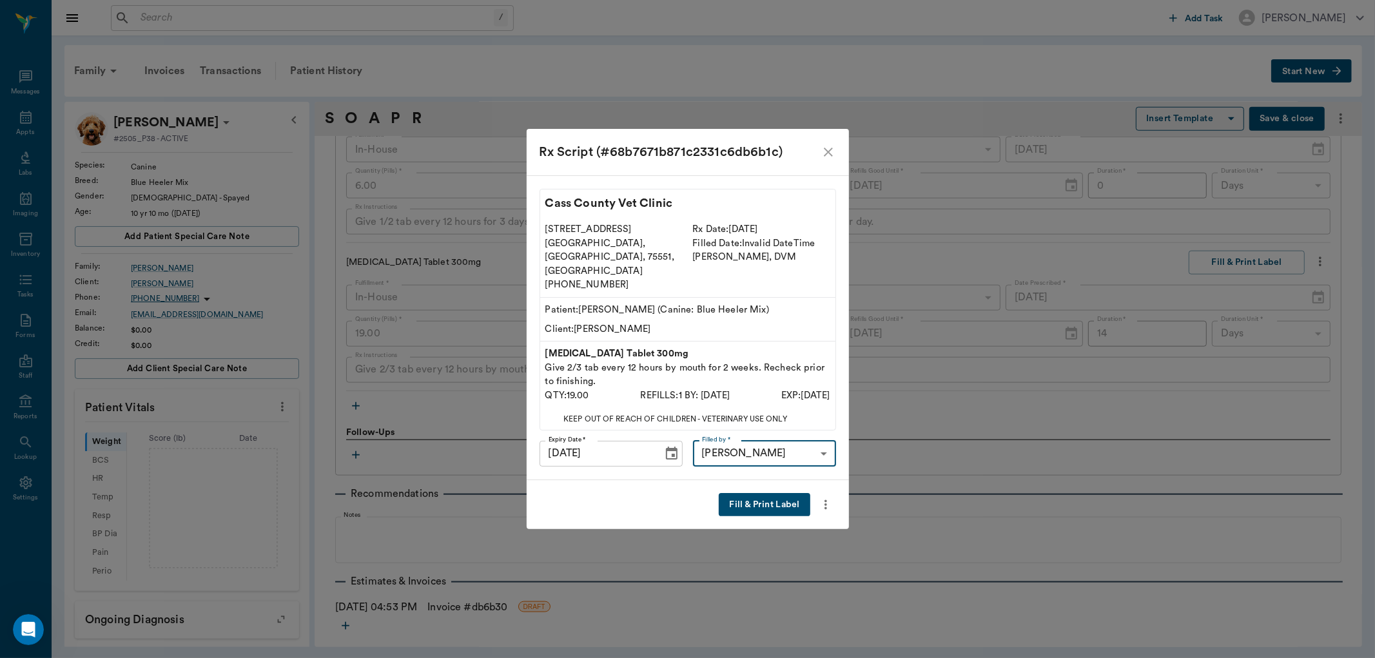
type input "670e8b52b987dc0b25a864ee"
click at [758, 493] on button "Fill & Print Label" at bounding box center [764, 505] width 91 height 24
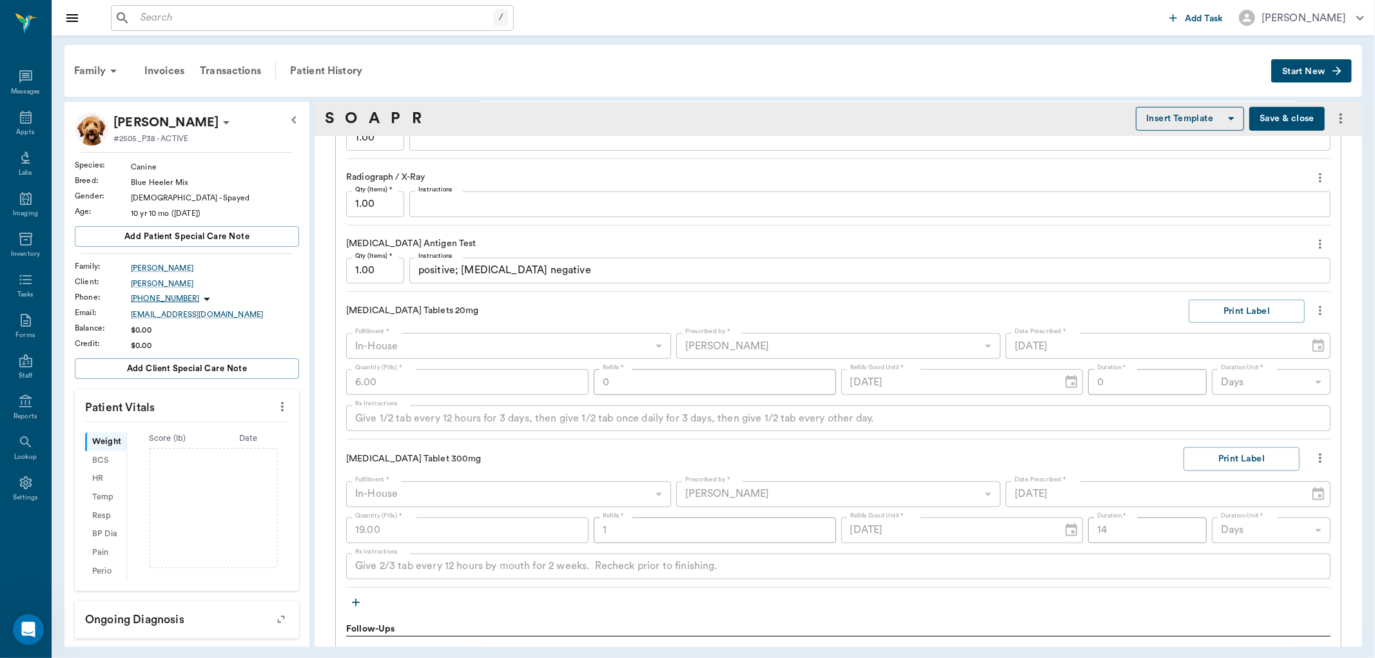
scroll to position [1195, 0]
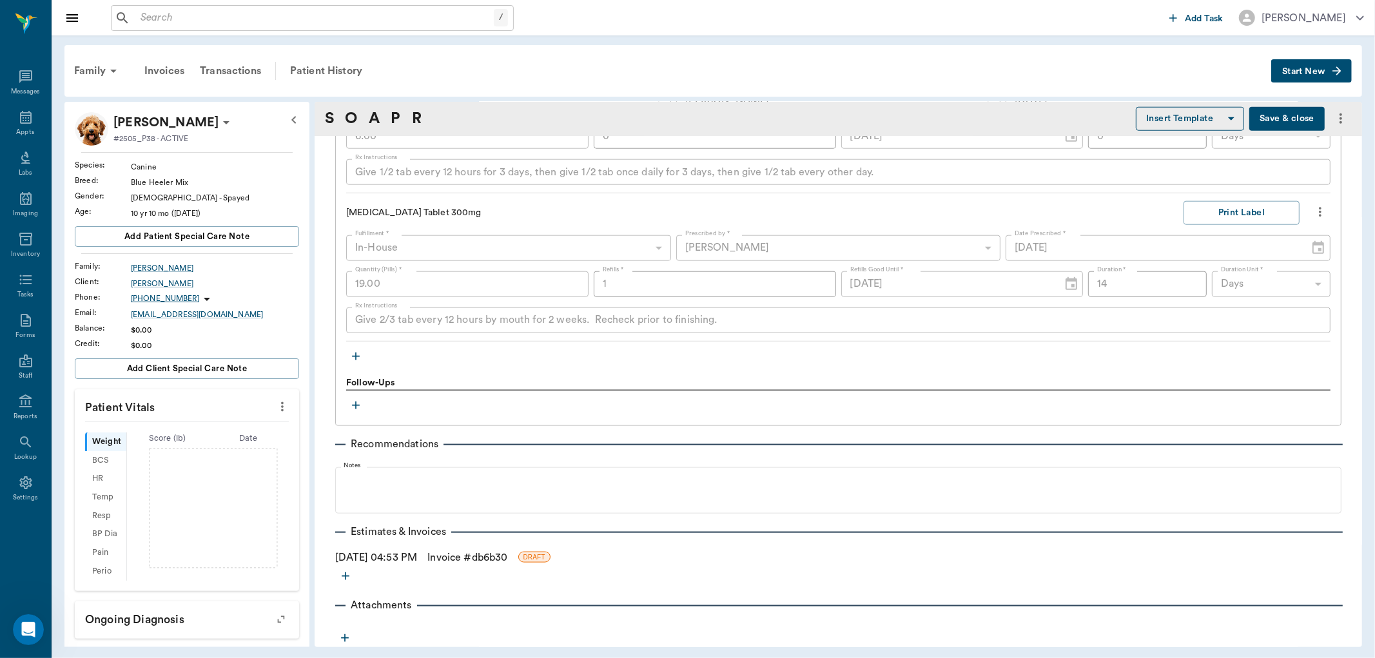
click at [507, 556] on link "Invoice # db6b30" at bounding box center [467, 557] width 80 height 15
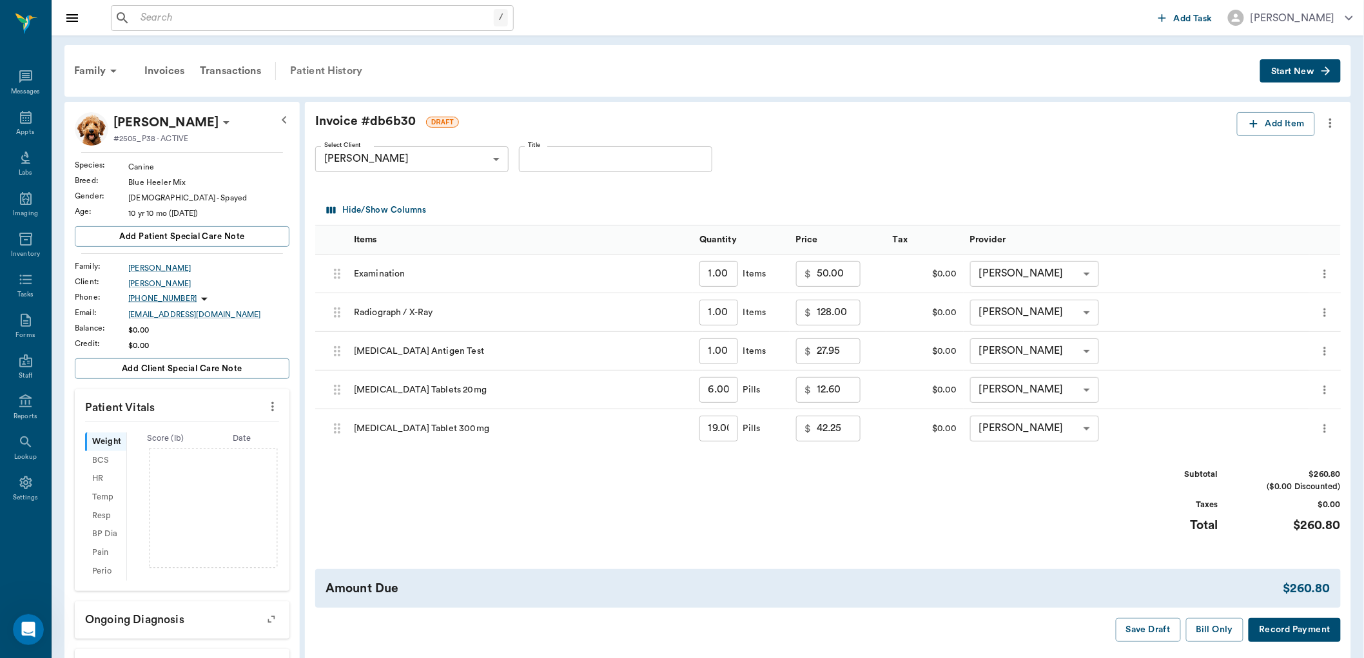
click at [349, 72] on div "Patient History" at bounding box center [326, 70] width 88 height 31
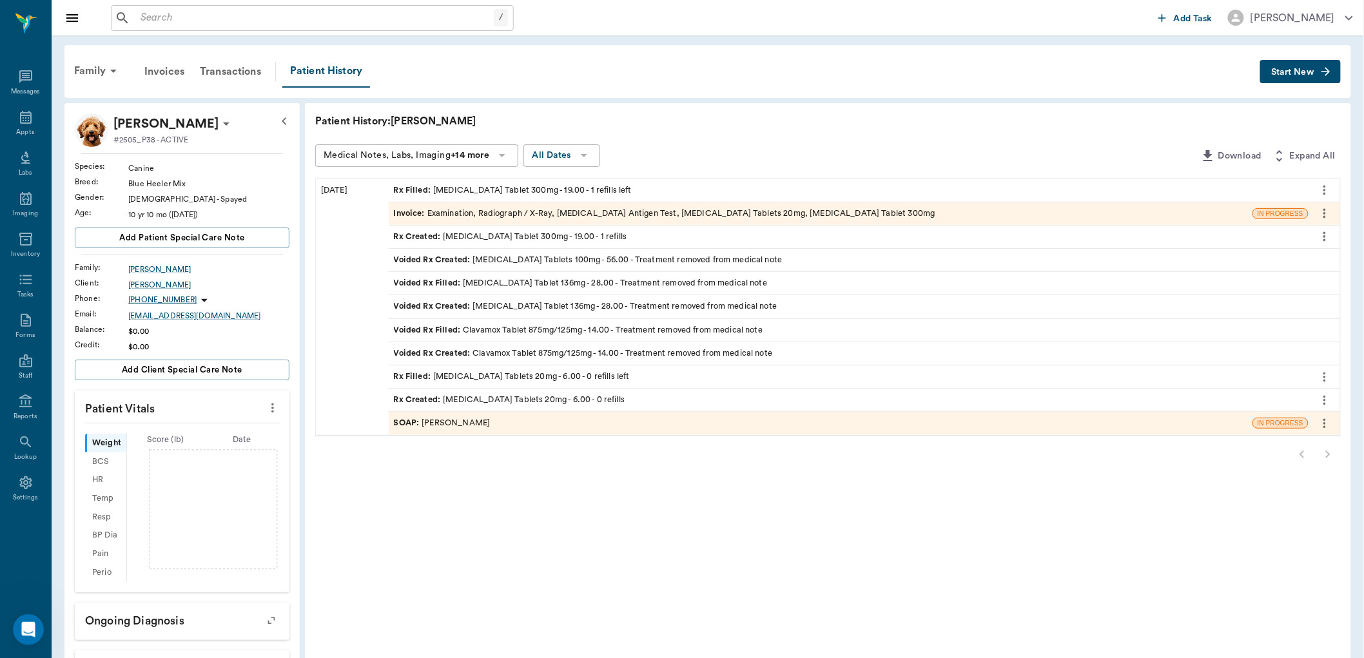
click at [443, 423] on div "SOAP : [PERSON_NAME]" at bounding box center [442, 423] width 97 height 12
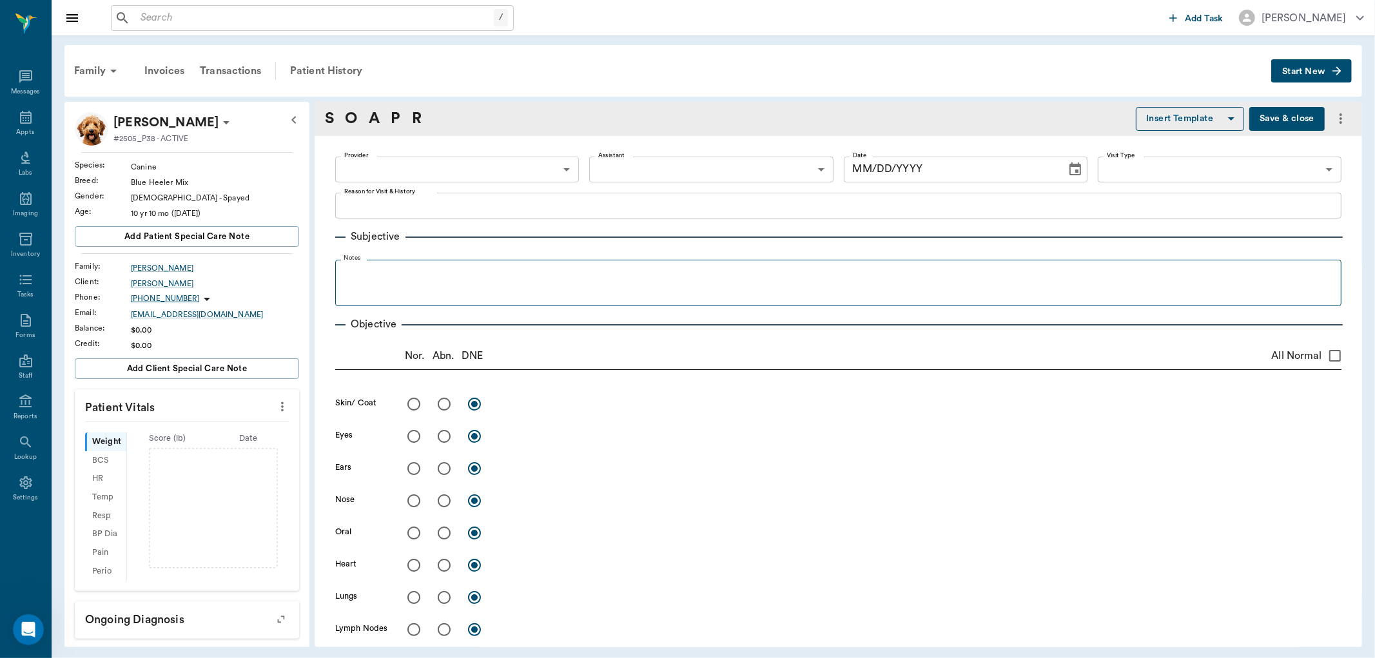
type input "670e8b52b987dc0b25a864ee"
radio input "true"
type textarea "minor amount of mucoid discharge, no"
type input "[DATE]"
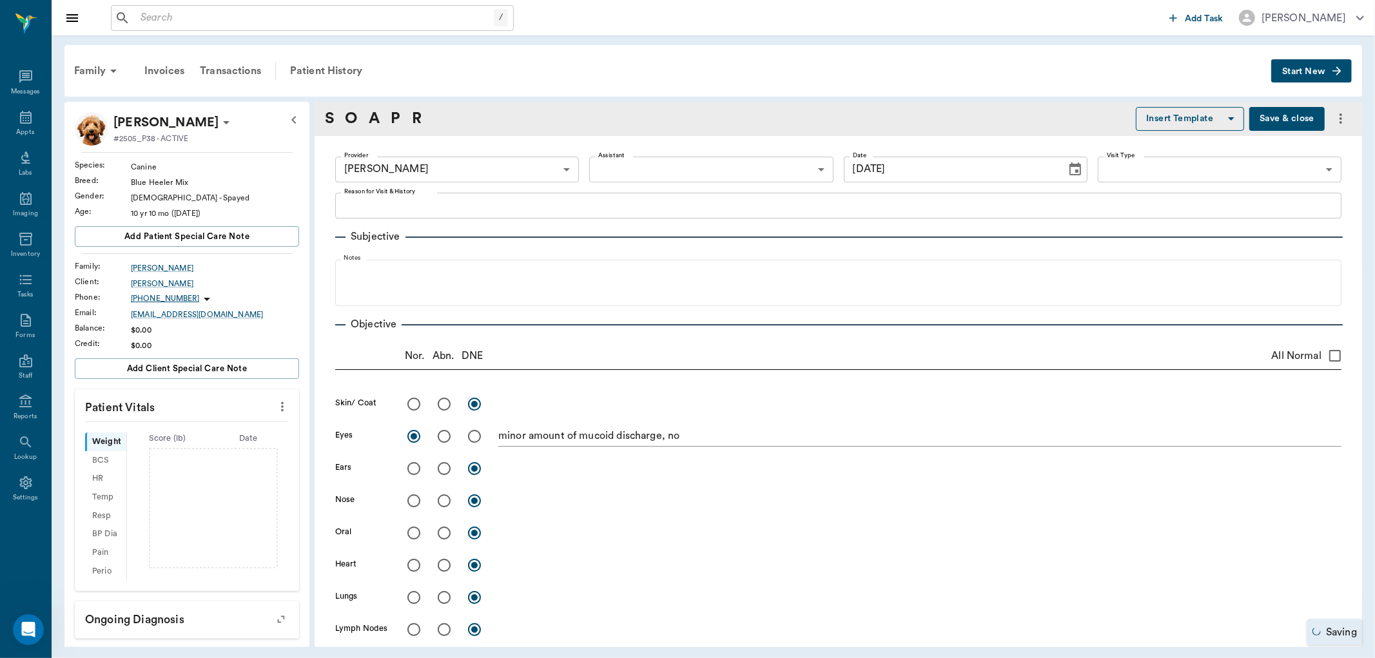
click at [697, 443] on div "minor amount of mucoid discharge, no x" at bounding box center [919, 437] width 843 height 19
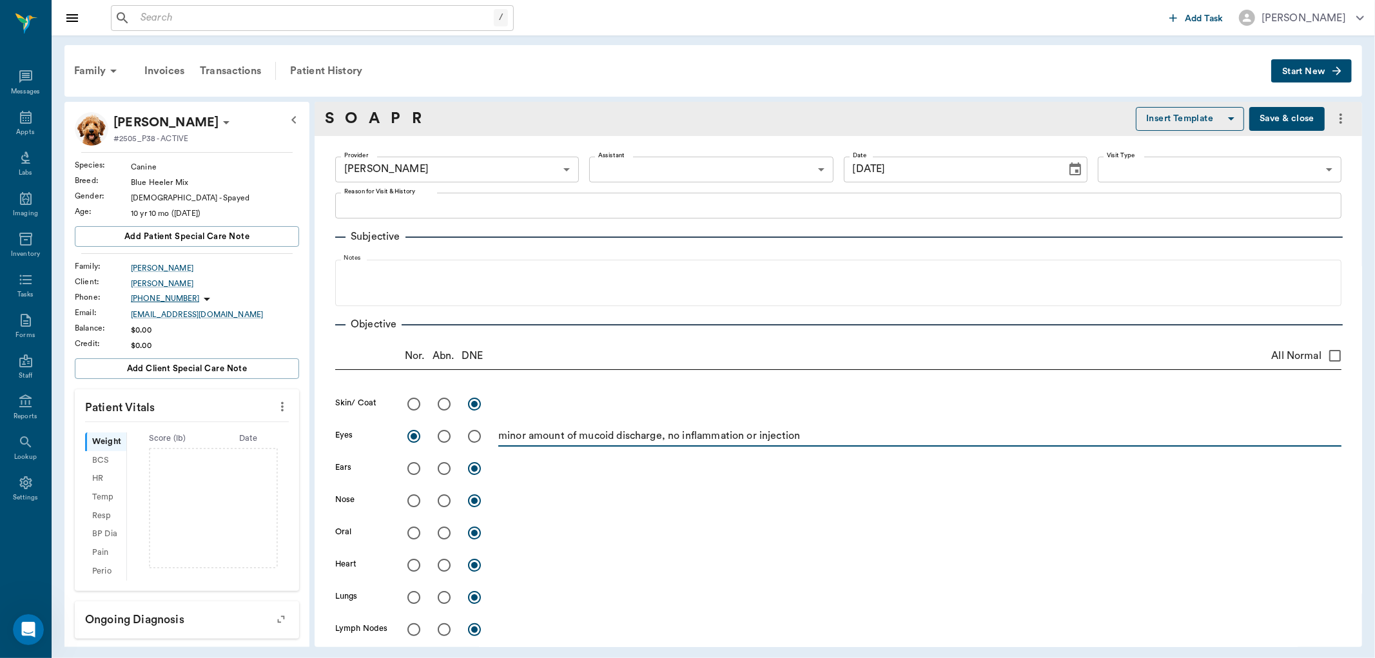
type textarea "minor amount of mucoid discharge, no inflammation or injection"
click at [411, 469] on input "radio" at bounding box center [413, 468] width 27 height 27
radio input "true"
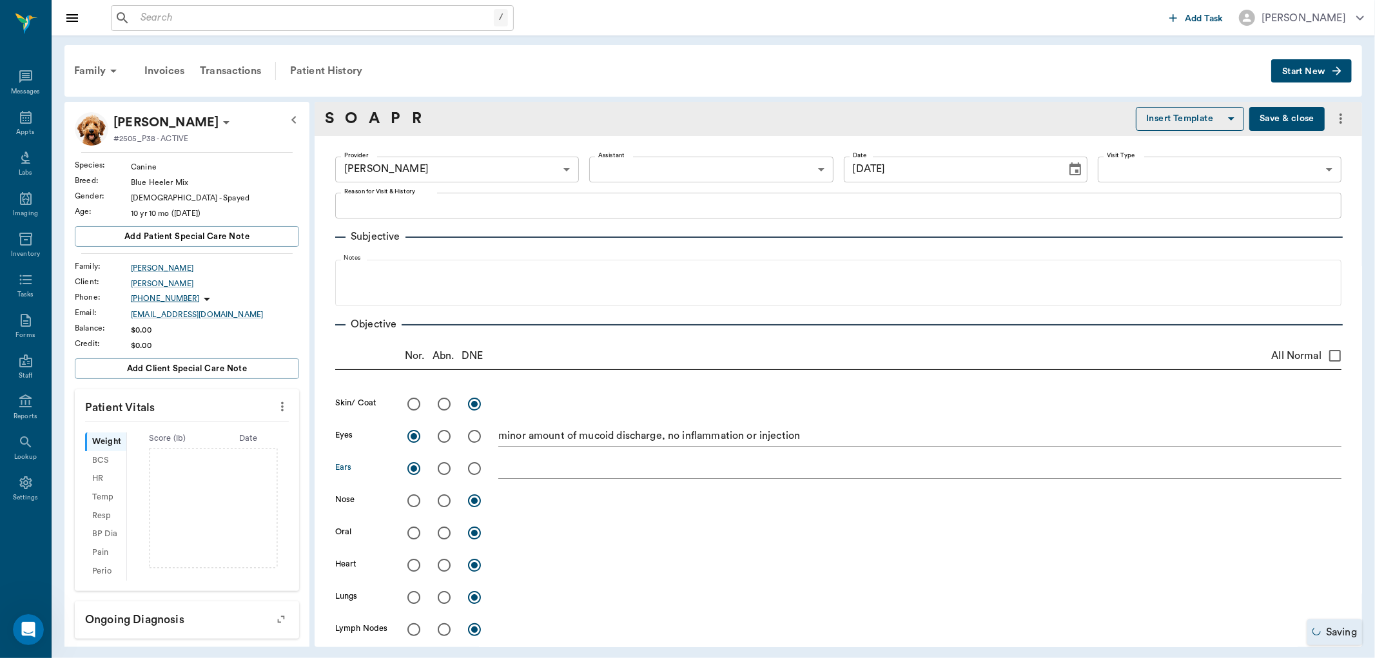
click at [414, 501] on input "radio" at bounding box center [413, 500] width 27 height 27
radio input "true"
click at [414, 535] on input "radio" at bounding box center [413, 532] width 27 height 27
radio input "true"
click at [506, 527] on textarea at bounding box center [919, 532] width 843 height 15
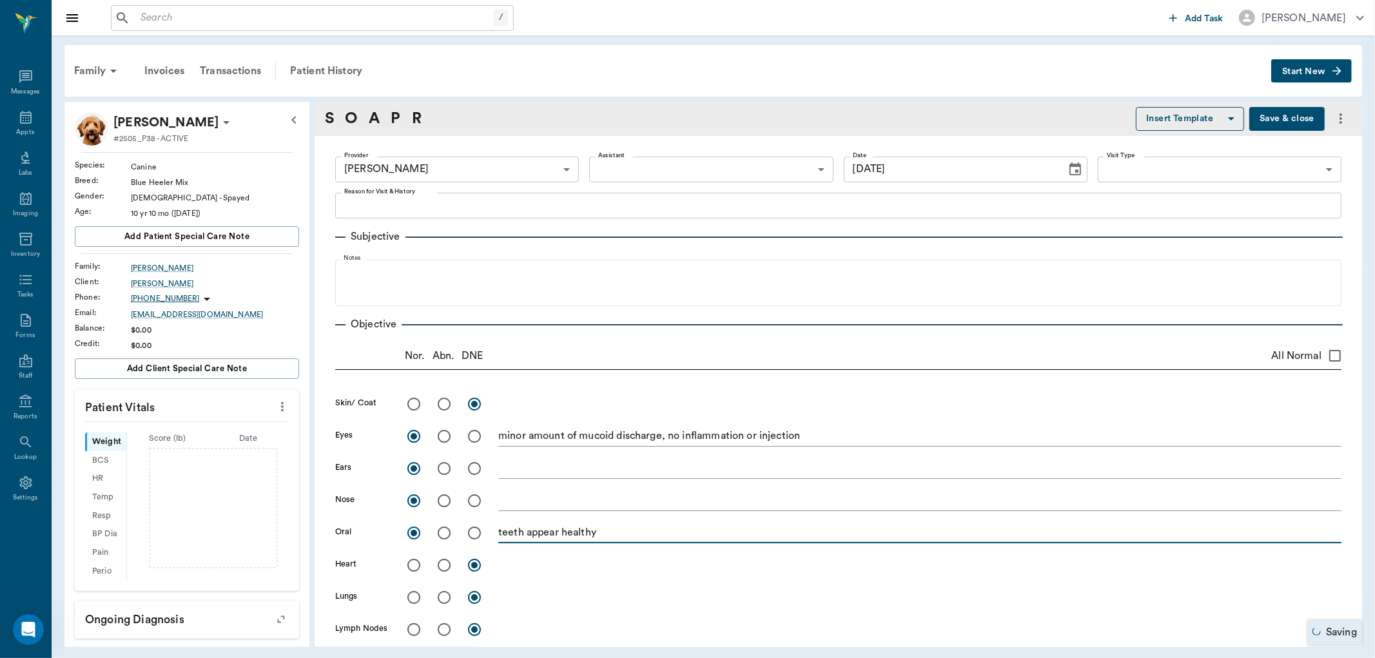
type textarea "teeth appear healthy"
click at [414, 561] on input "radio" at bounding box center [413, 565] width 27 height 27
radio input "true"
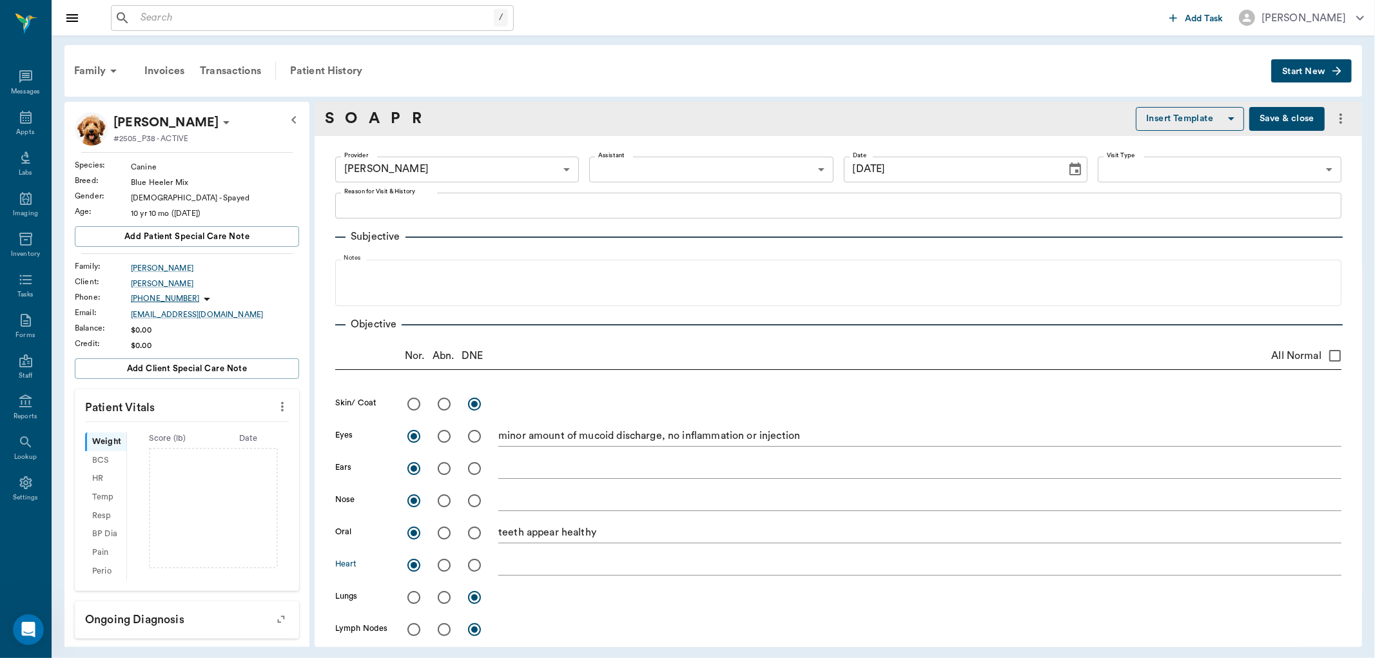
click at [447, 565] on input "radio" at bounding box center [444, 565] width 27 height 27
radio input "true"
click at [516, 566] on textarea at bounding box center [919, 564] width 843 height 15
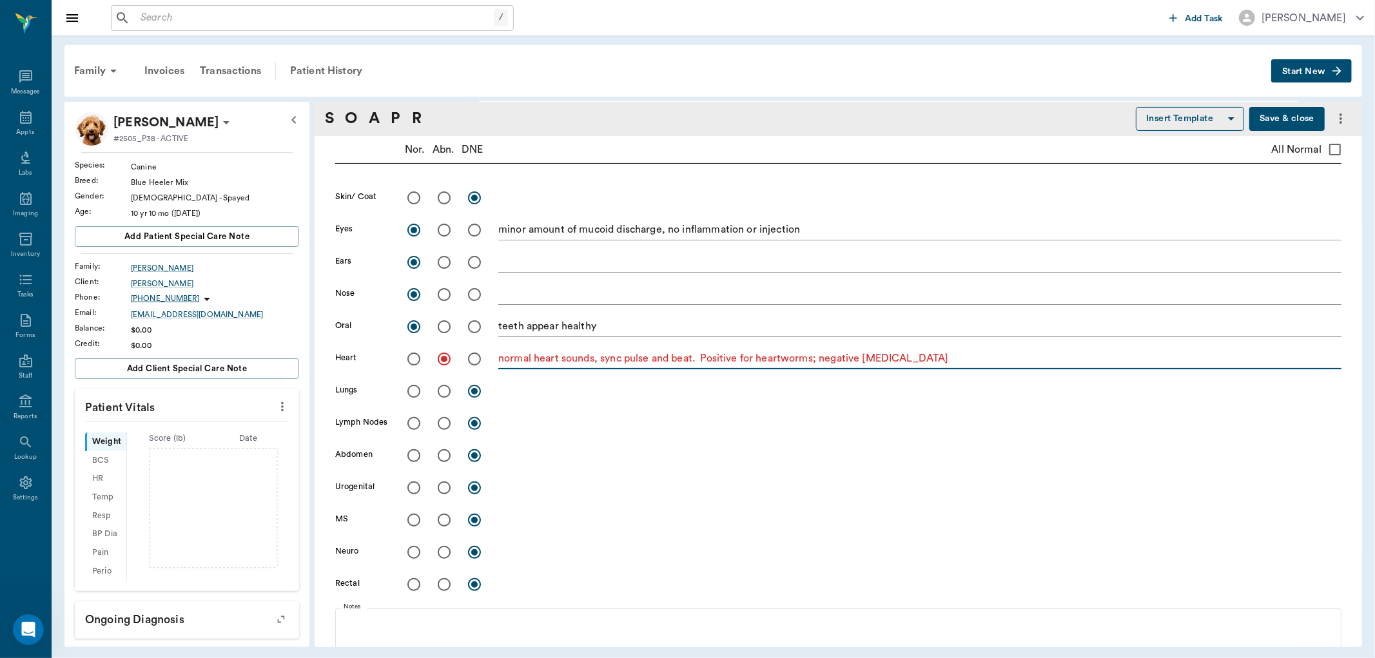
scroll to position [215, 0]
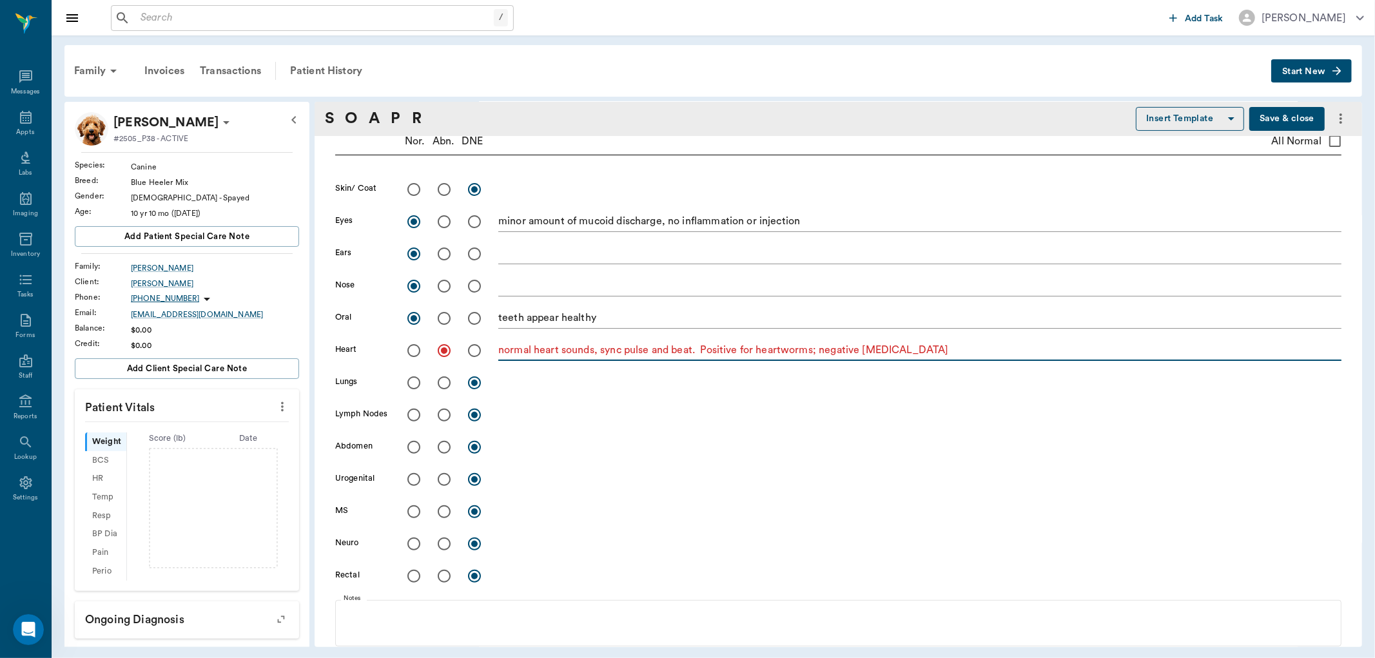
type textarea "normal heart sounds, sync pulse and beat. Positive for heartworms; negative [ME…"
click at [411, 382] on input "radio" at bounding box center [413, 382] width 27 height 27
radio input "true"
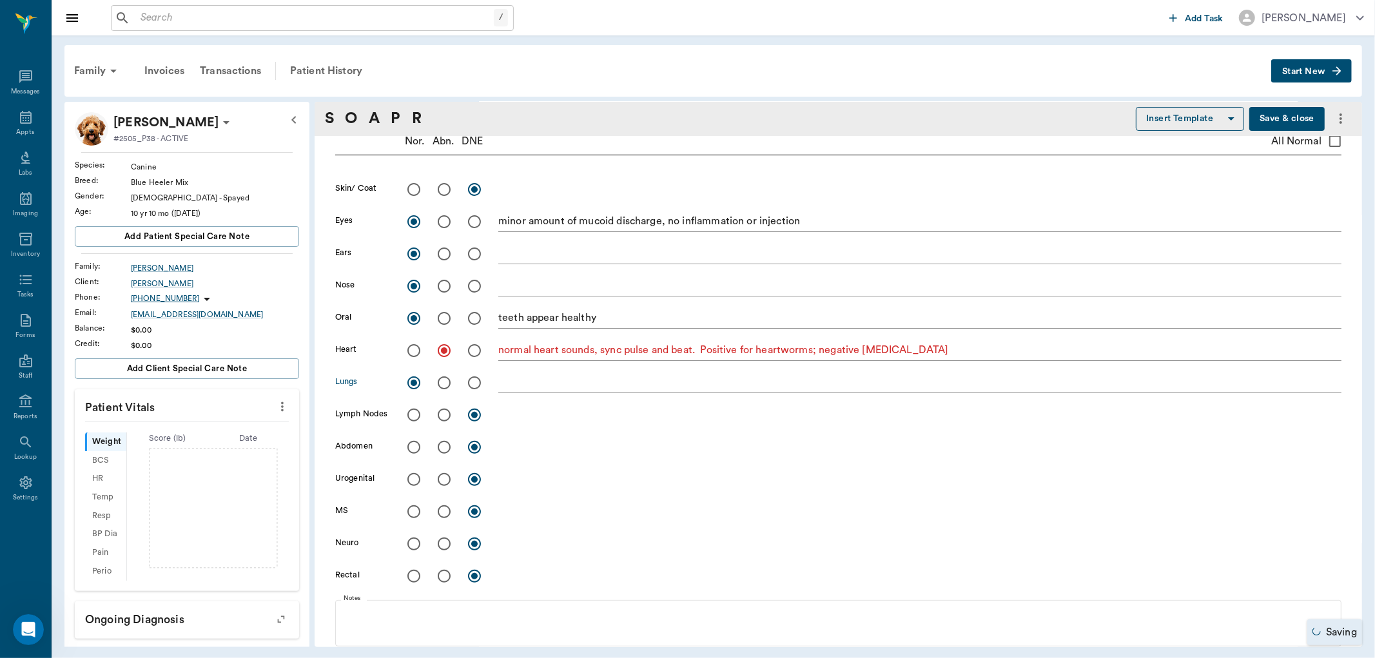
click at [412, 385] on input "radio" at bounding box center [413, 382] width 27 height 27
click at [441, 381] on input "radio" at bounding box center [444, 382] width 27 height 27
radio input "true"
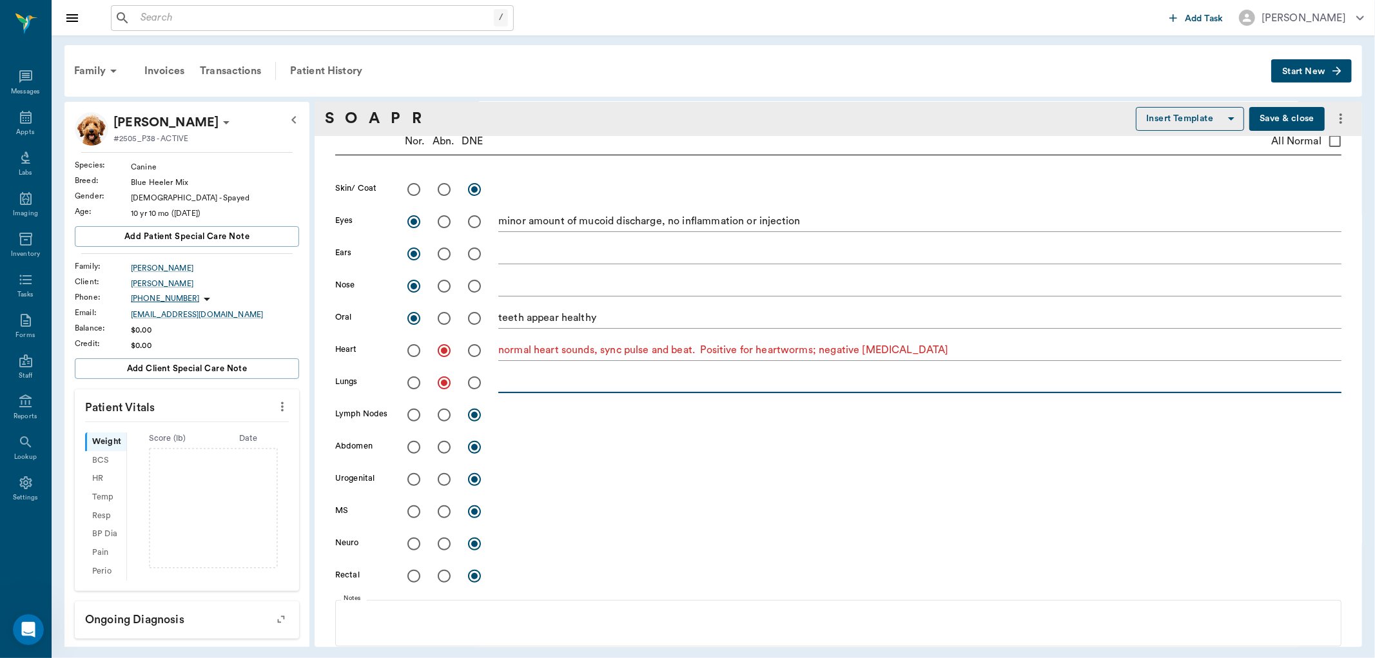
click at [522, 381] on textarea at bounding box center [919, 382] width 843 height 15
type textarea "harsh cough with movement, increase in expiratory effort; can hear lung sounds …"
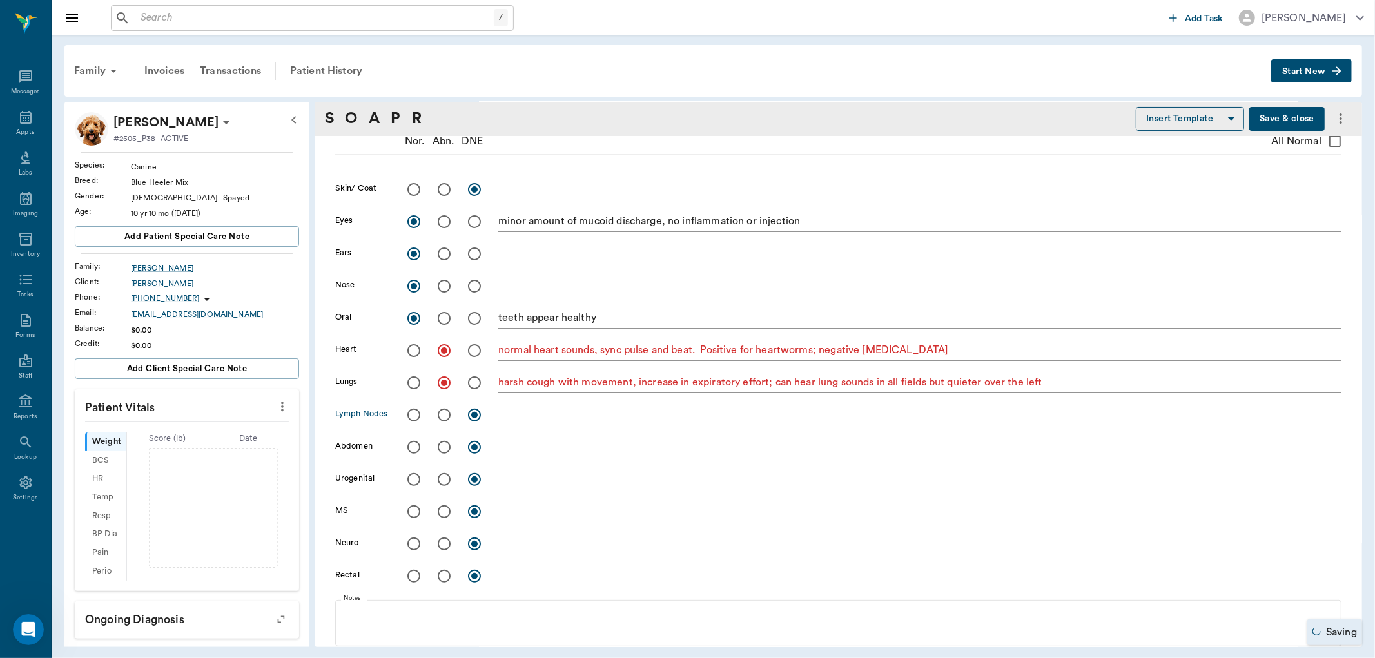
click at [413, 415] on input "radio" at bounding box center [413, 415] width 27 height 27
radio input "true"
click at [417, 449] on input "radio" at bounding box center [413, 447] width 27 height 27
radio input "true"
click at [414, 514] on input "radio" at bounding box center [413, 511] width 27 height 27
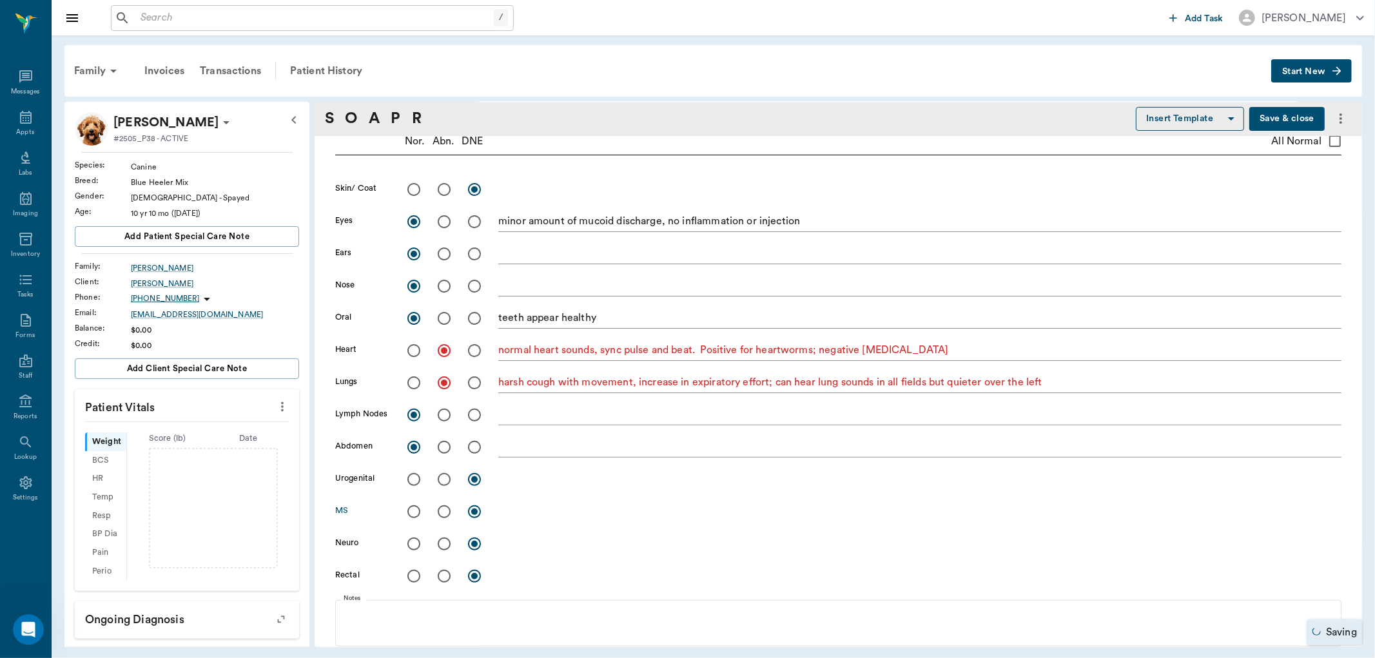
radio input "true"
click at [526, 510] on textarea at bounding box center [919, 511] width 843 height 15
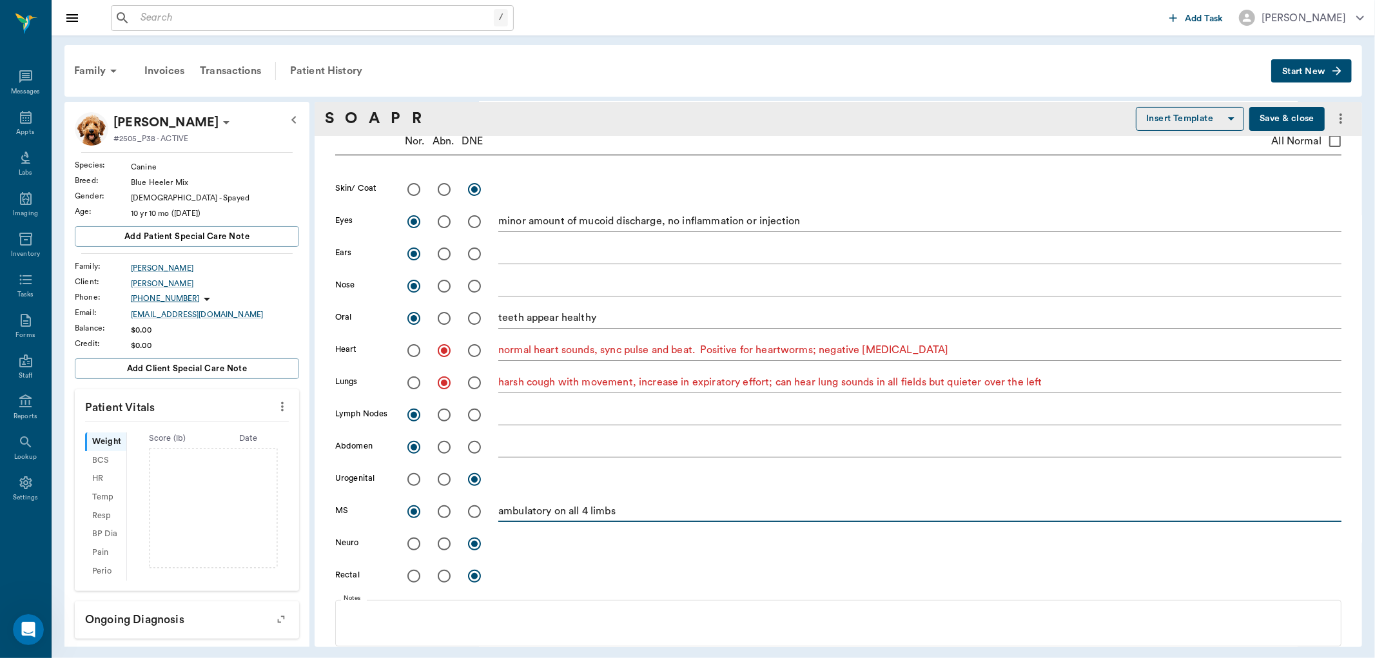
type textarea "ambulatory on all 4 limbs"
click at [412, 546] on input "radio" at bounding box center [413, 543] width 27 height 27
radio input "true"
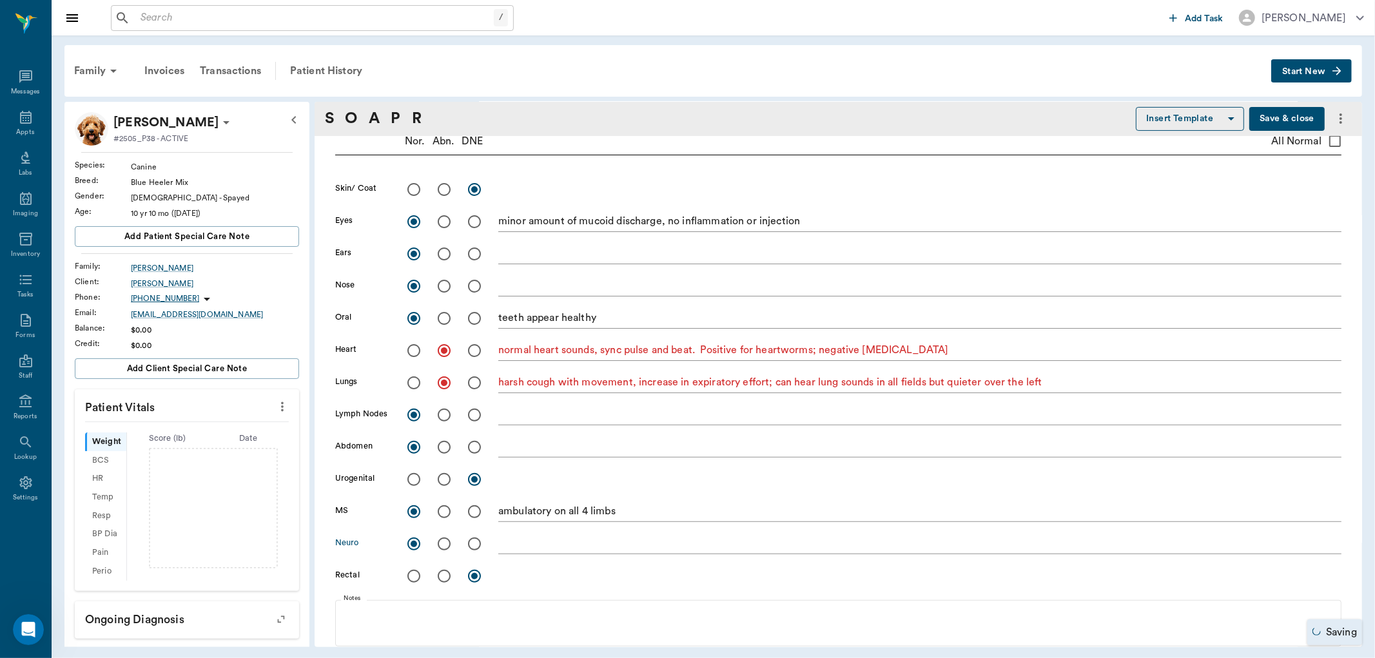
click at [532, 547] on textarea at bounding box center [919, 543] width 843 height 15
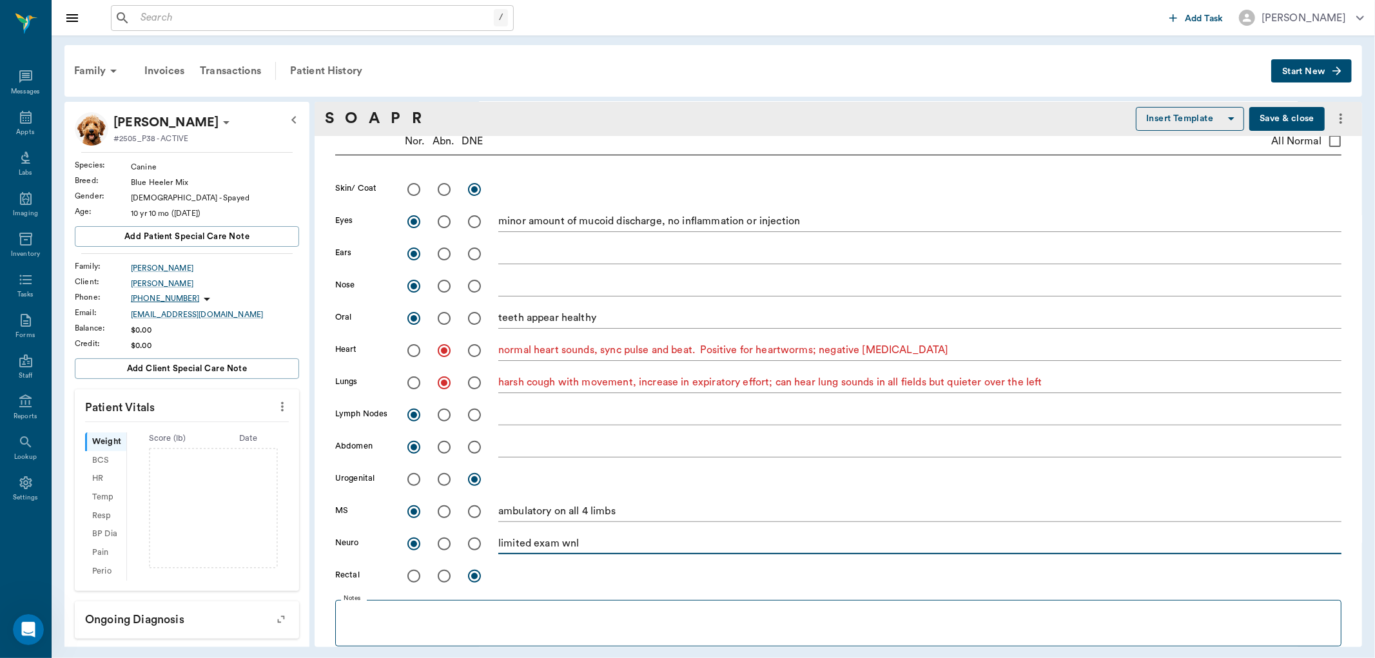
scroll to position [358, 0]
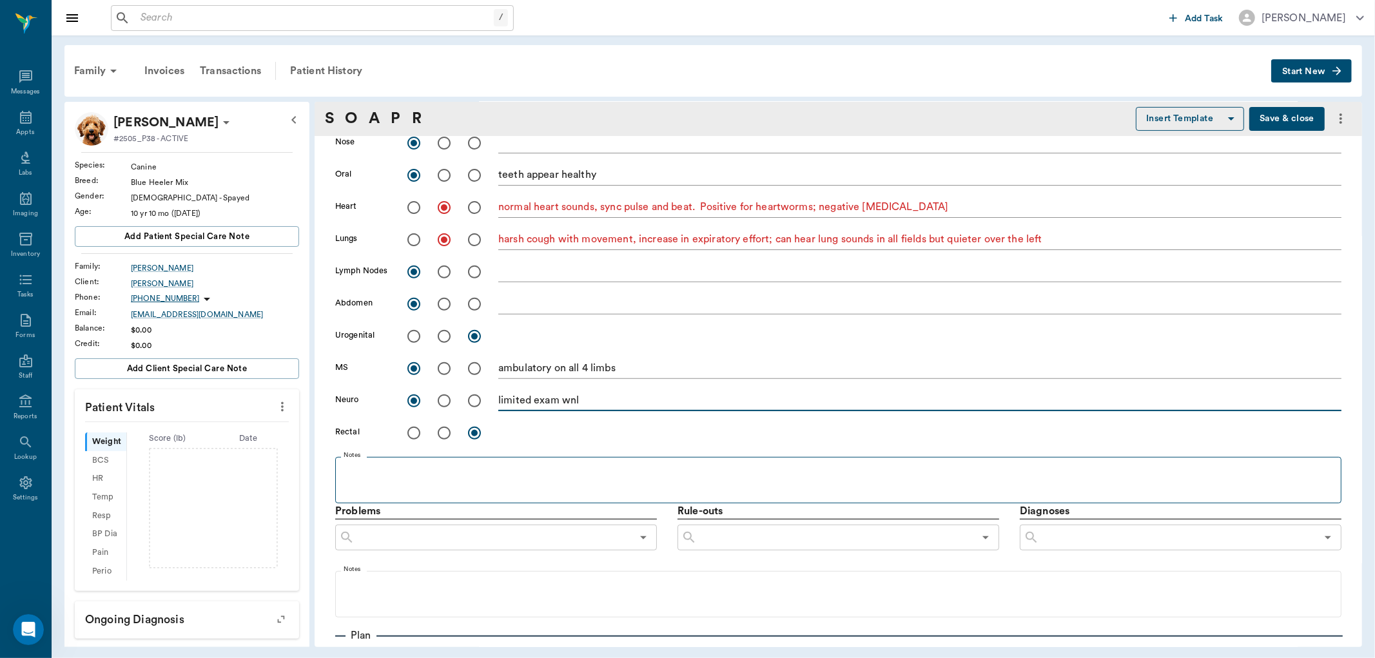
type textarea "limited exam wnl"
click at [375, 475] on p at bounding box center [838, 470] width 993 height 15
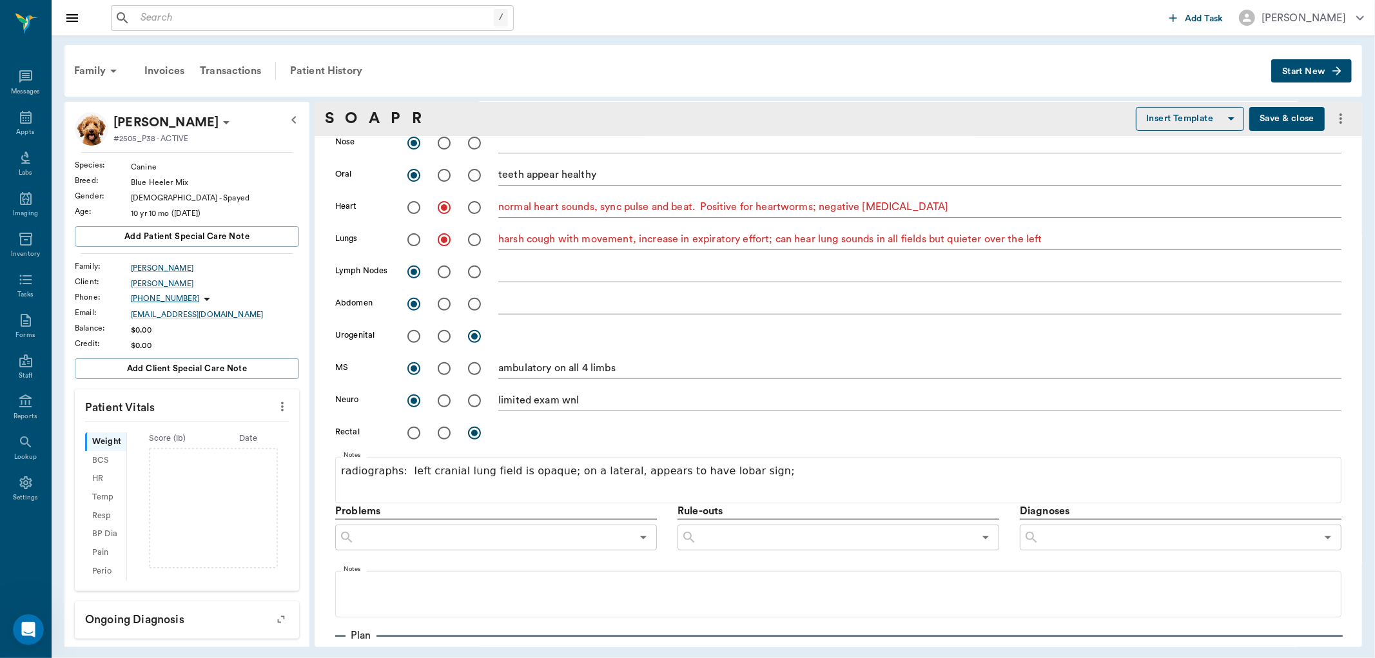
click at [1277, 124] on button "Save & close" at bounding box center [1286, 119] width 75 height 24
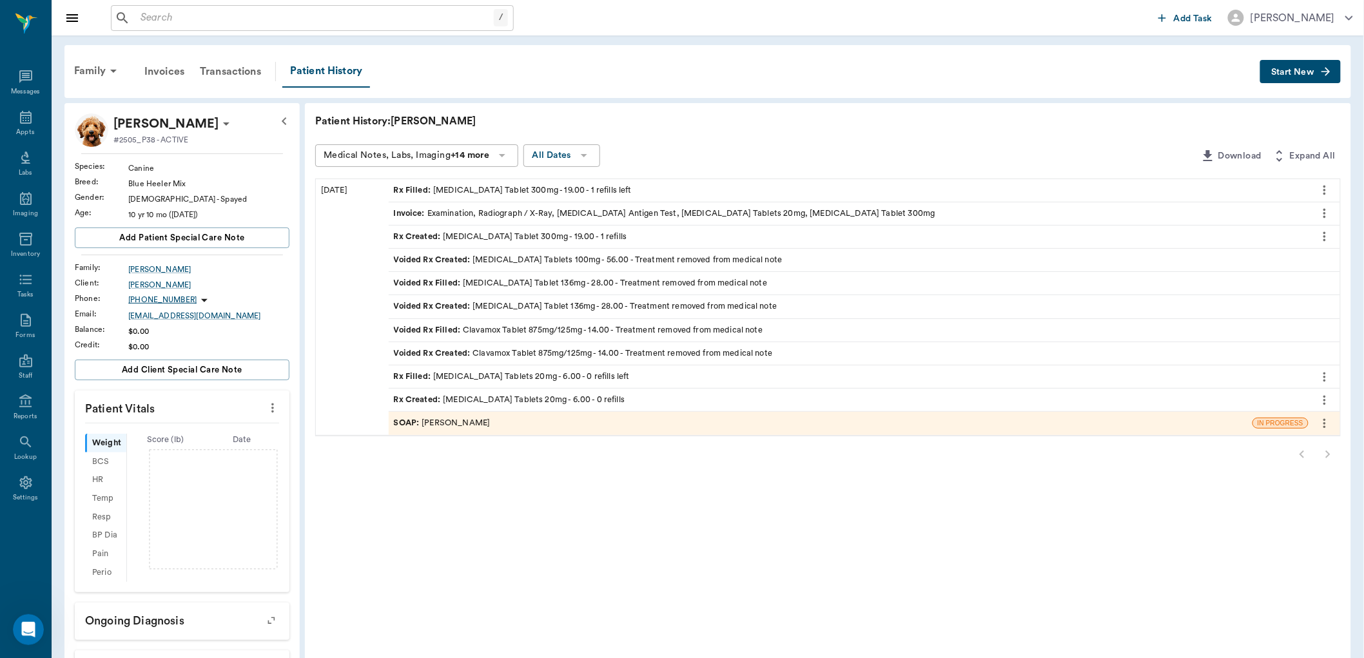
click at [472, 424] on div "SOAP : [PERSON_NAME]" at bounding box center [442, 423] width 97 height 12
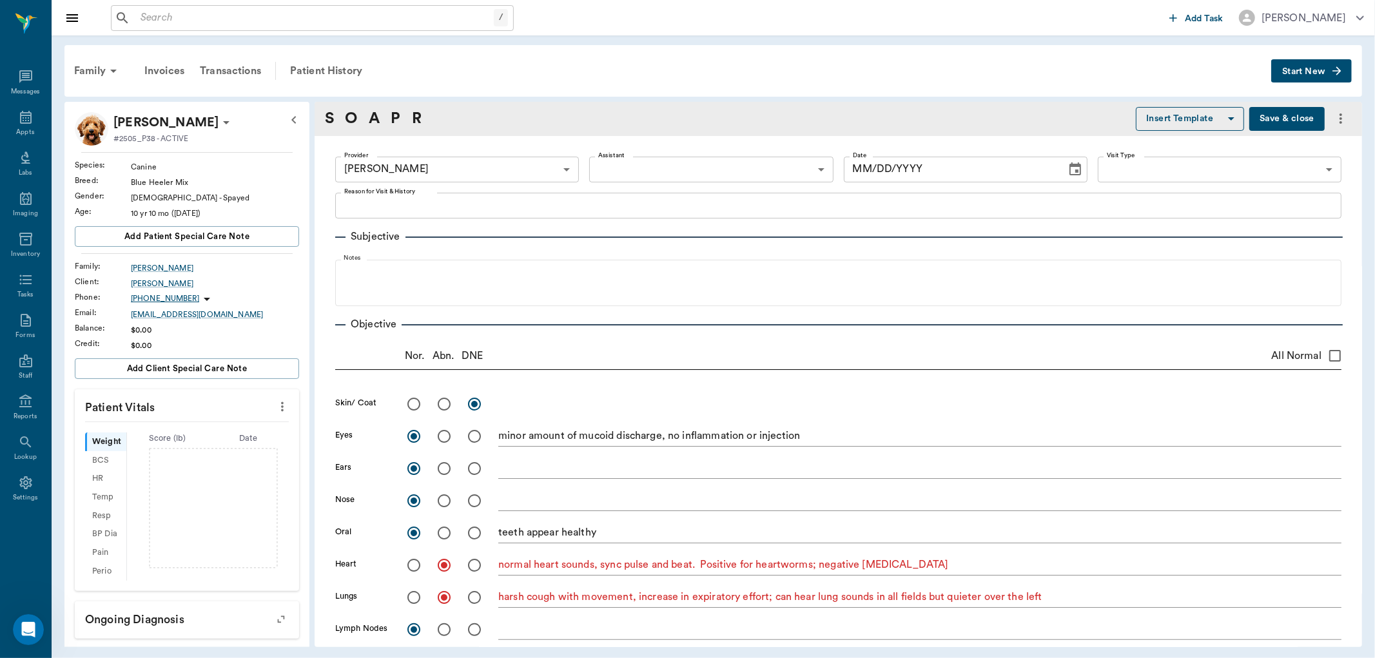
type input "670e8b52b987dc0b25a864ee"
radio input "true"
type textarea "minor amount of mucoid discharge, no inflammation or injection"
radio input "true"
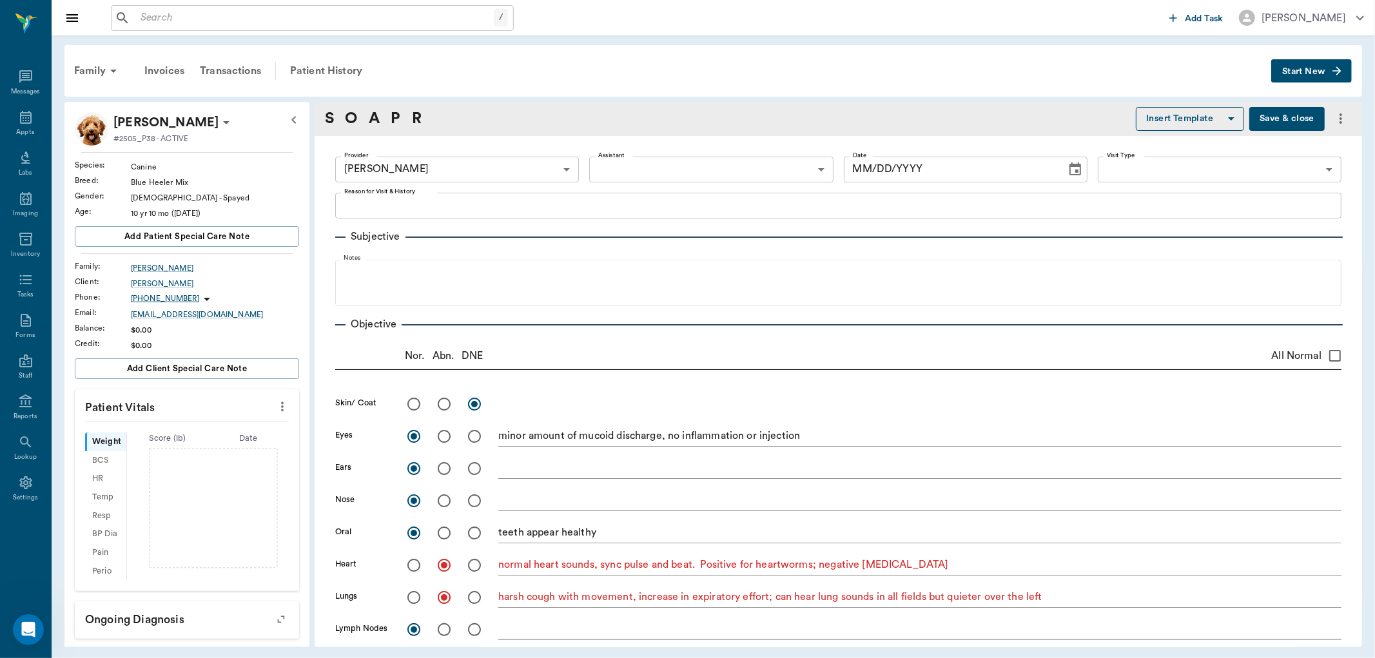
radio input "true"
type textarea "teeth appear healthy"
radio input "true"
type textarea "normal heart sounds, sync pulse and beat. Positive for heartworms; negative [ME…"
radio input "true"
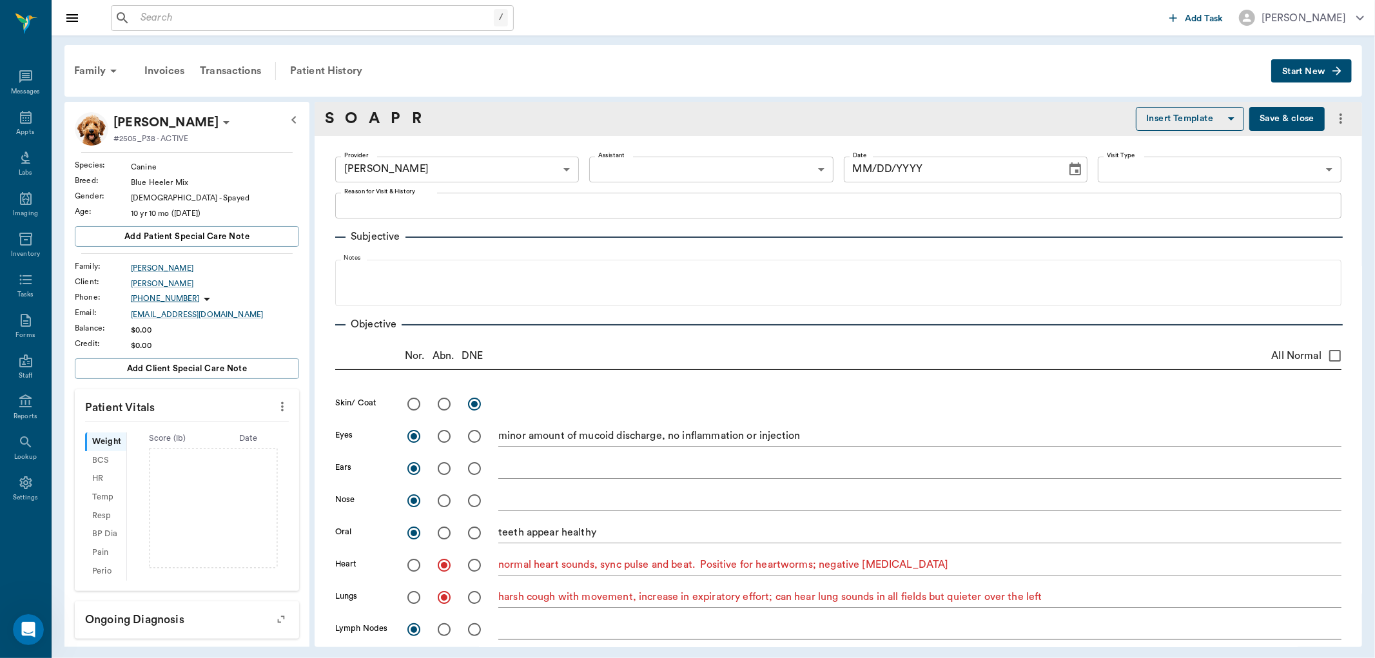
type textarea "harsh cough with movement, increase in expiratory effort; can hear lung sounds …"
radio input "true"
type textarea "ambulatory on all 4 limbs"
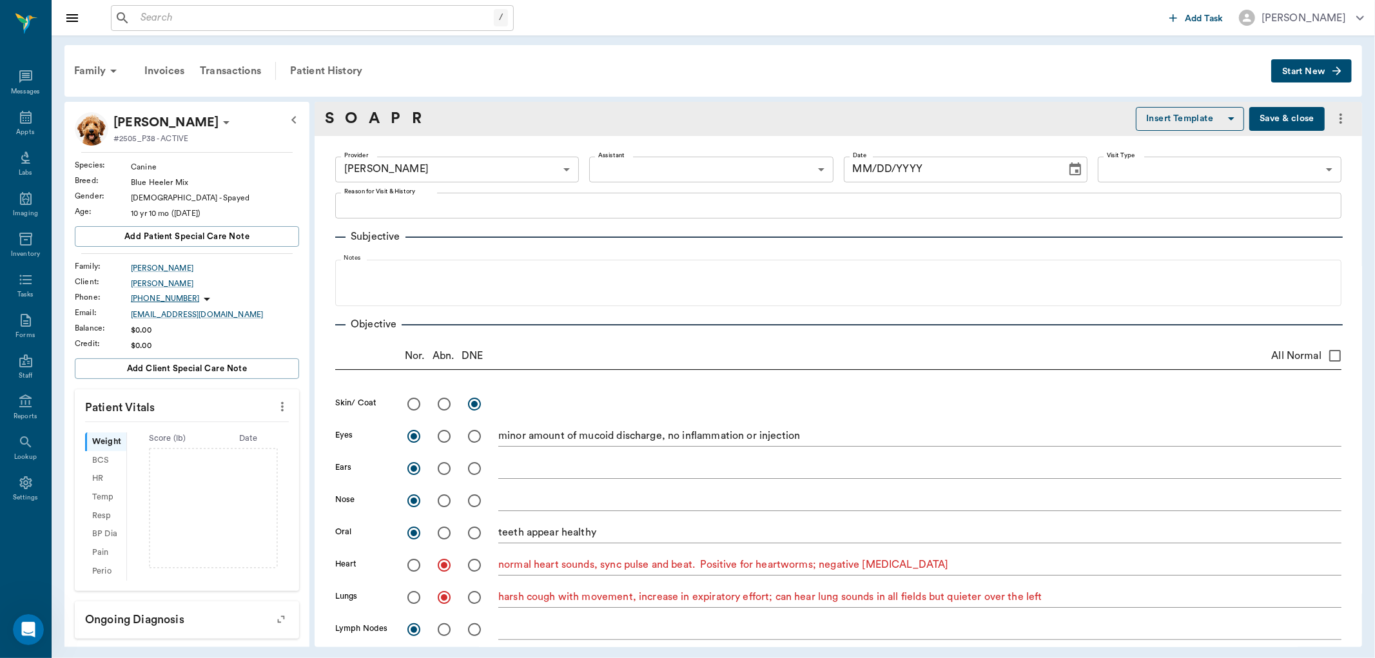
radio input "true"
type textarea "limited exam wnl"
type input "[DATE]"
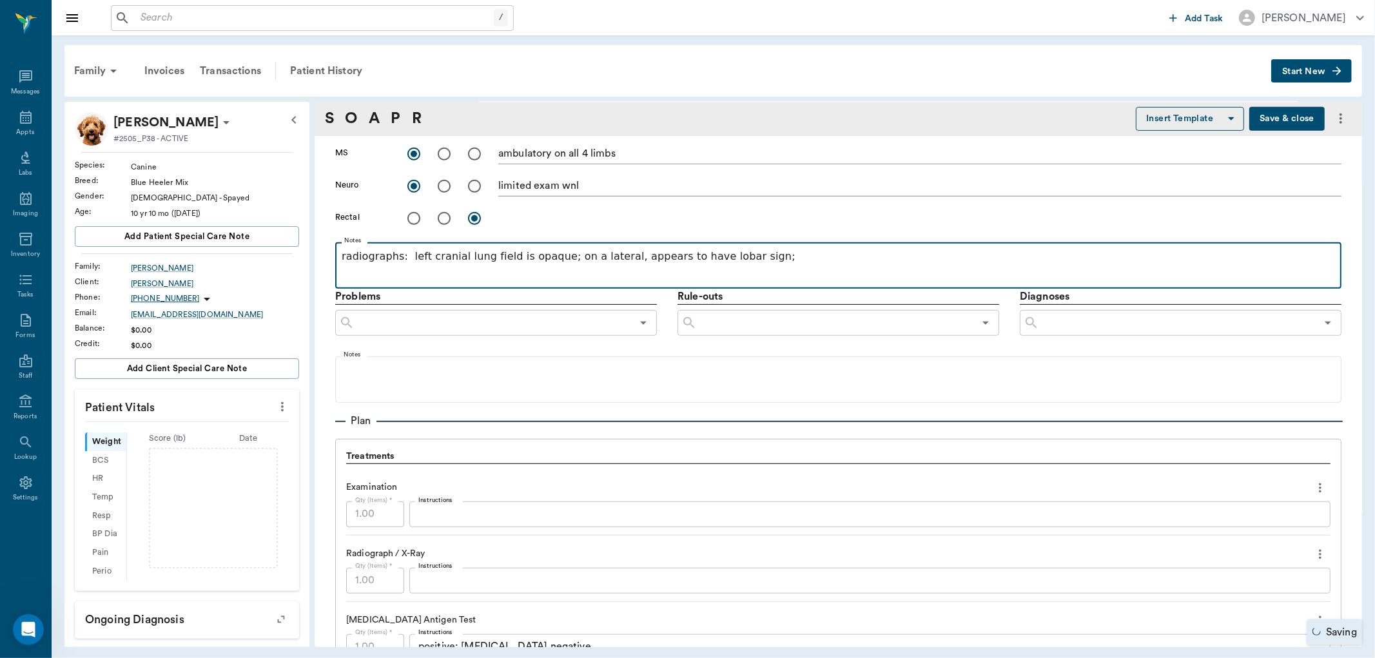
click at [751, 258] on p "radiographs: left cranial lung field is opaque; on a lateral, appears to have l…" at bounding box center [838, 256] width 993 height 15
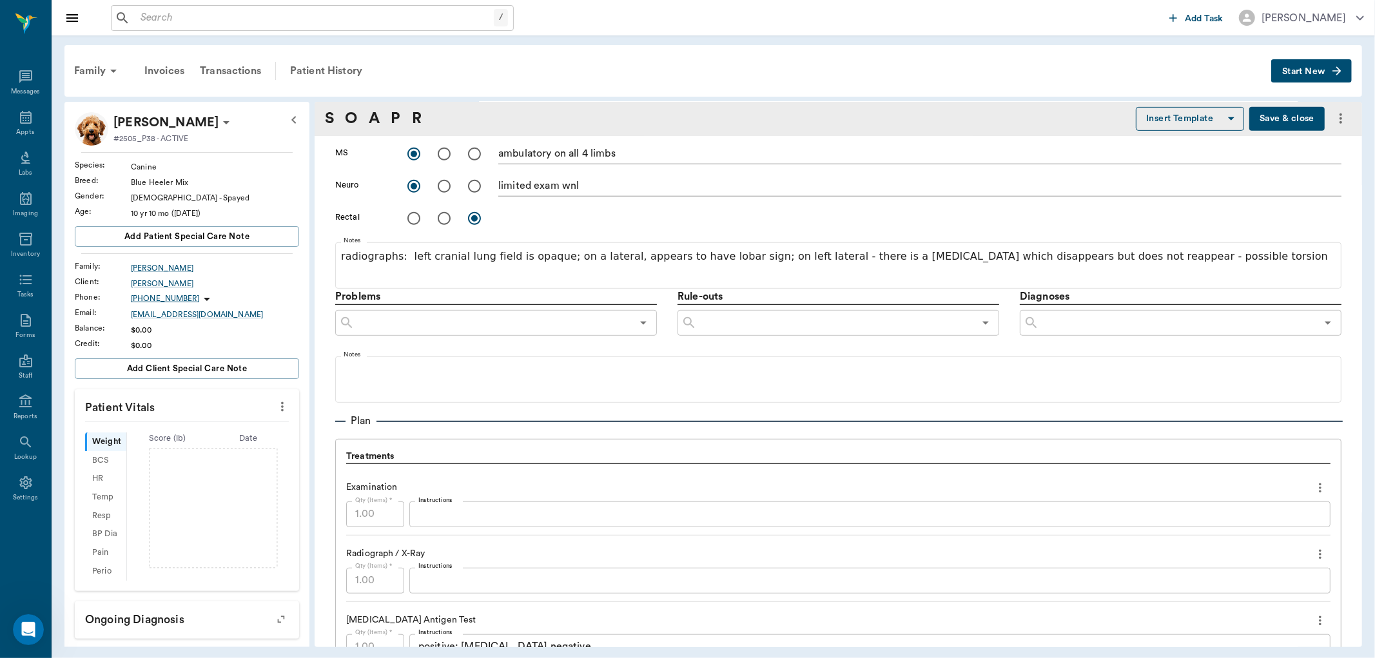
click at [639, 319] on icon "Open" at bounding box center [642, 322] width 15 height 15
type input "[MEDICAL_DATA] infection"
click at [449, 352] on button "Add as custom option" at bounding box center [400, 352] width 110 height 17
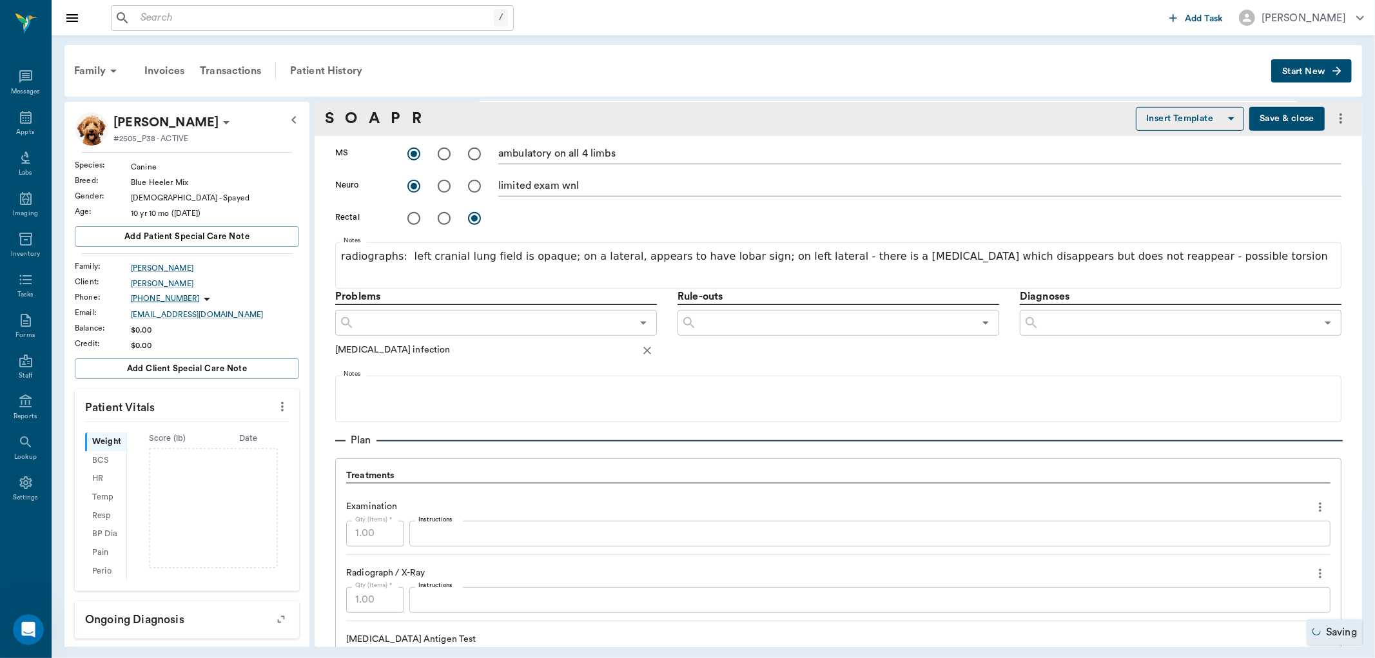
click at [378, 320] on input "text" at bounding box center [492, 323] width 277 height 18
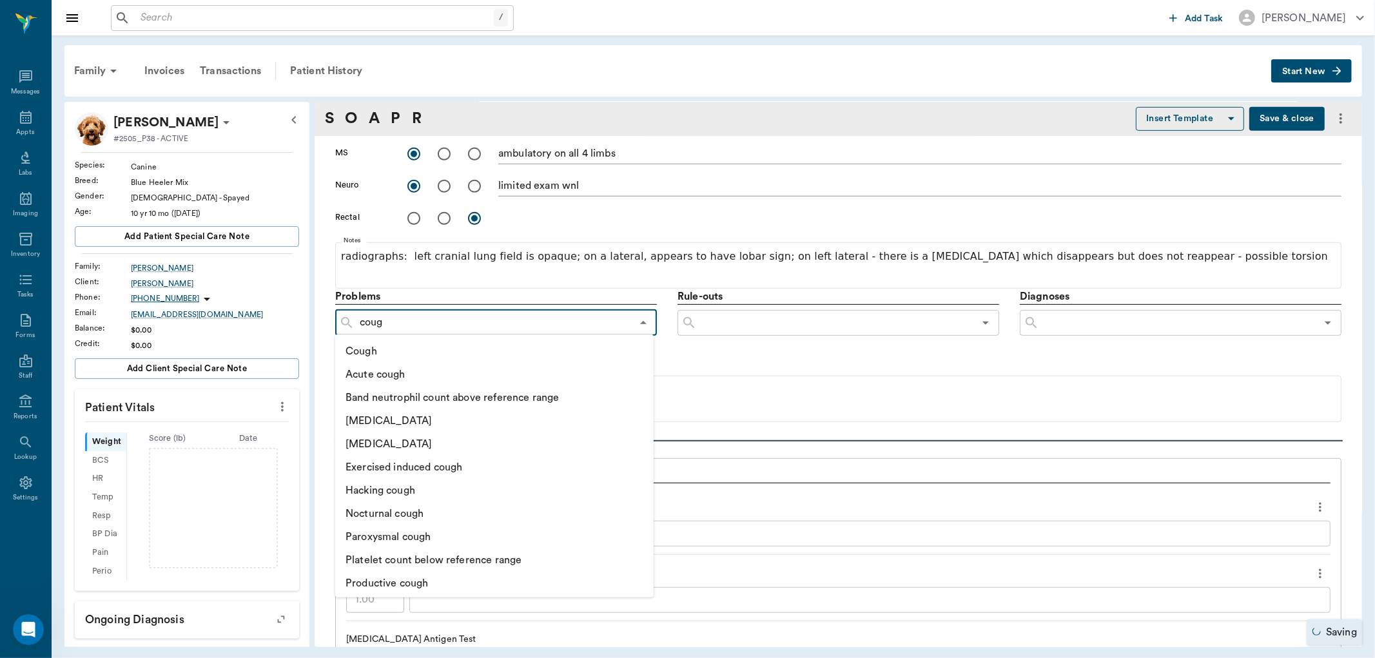
type input "cough"
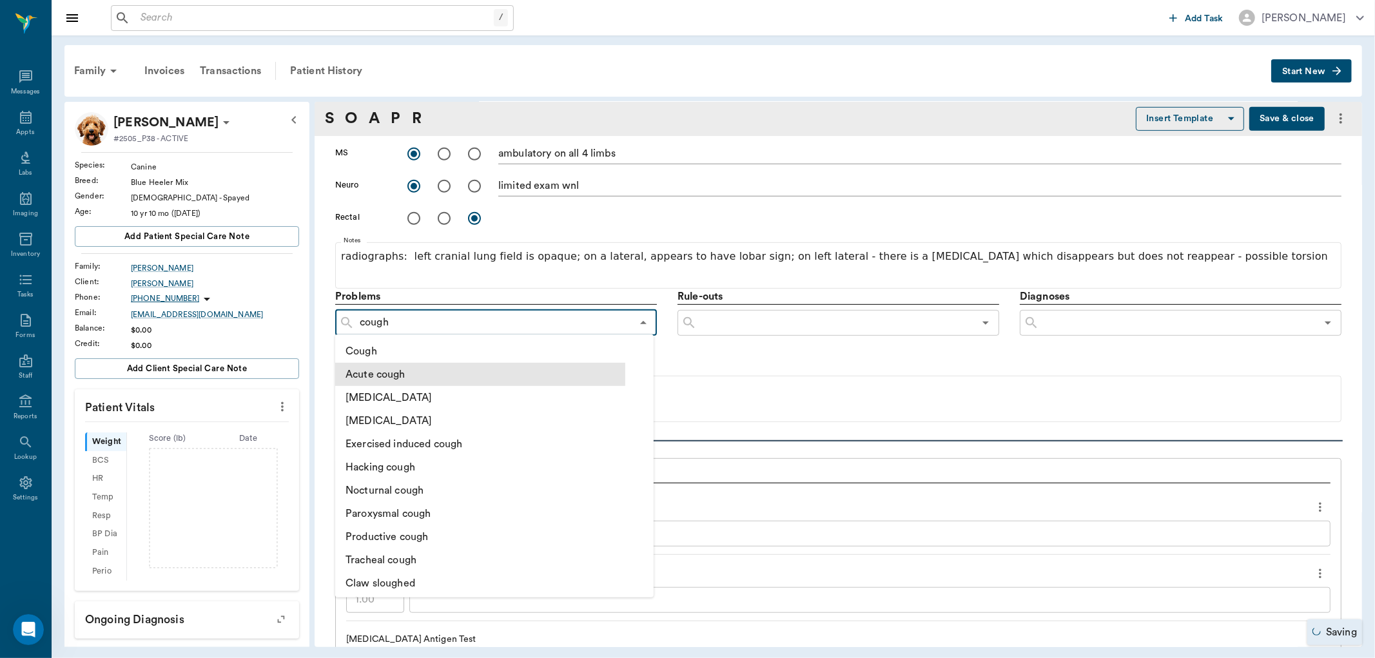
click at [410, 369] on li "Acute cough" at bounding box center [480, 374] width 290 height 23
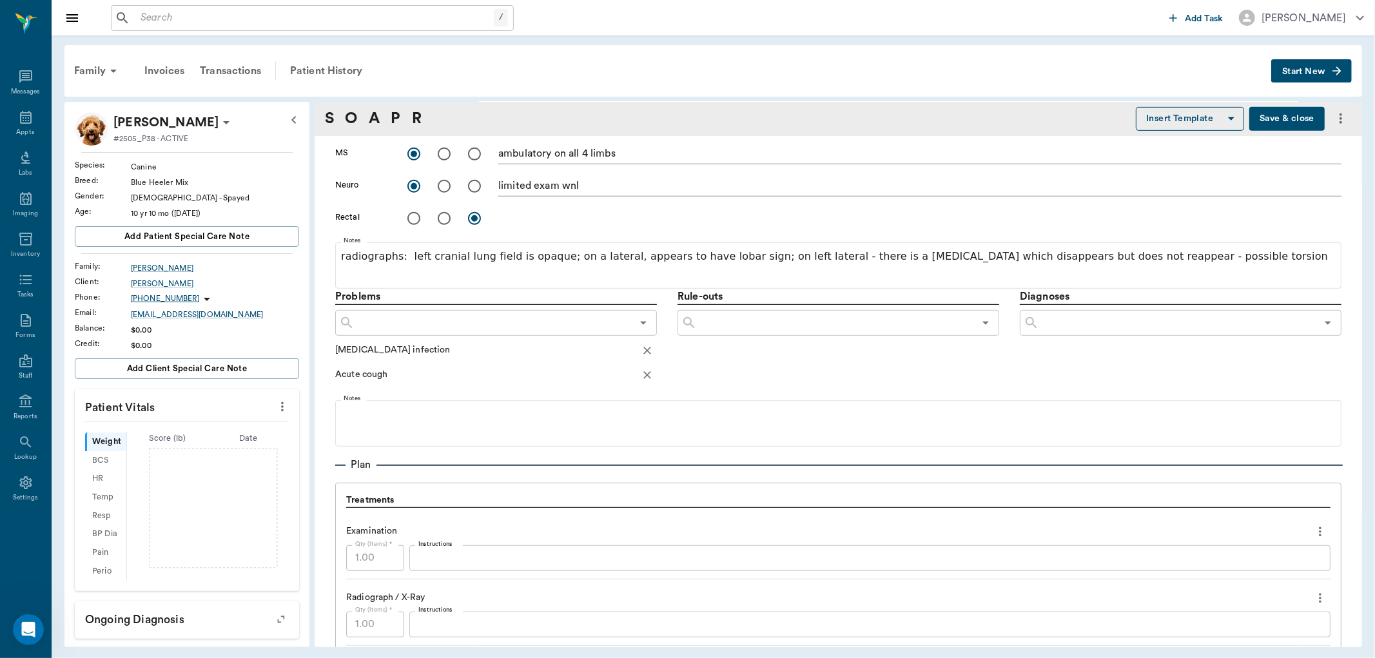
click at [721, 326] on input "text" at bounding box center [835, 323] width 277 height 18
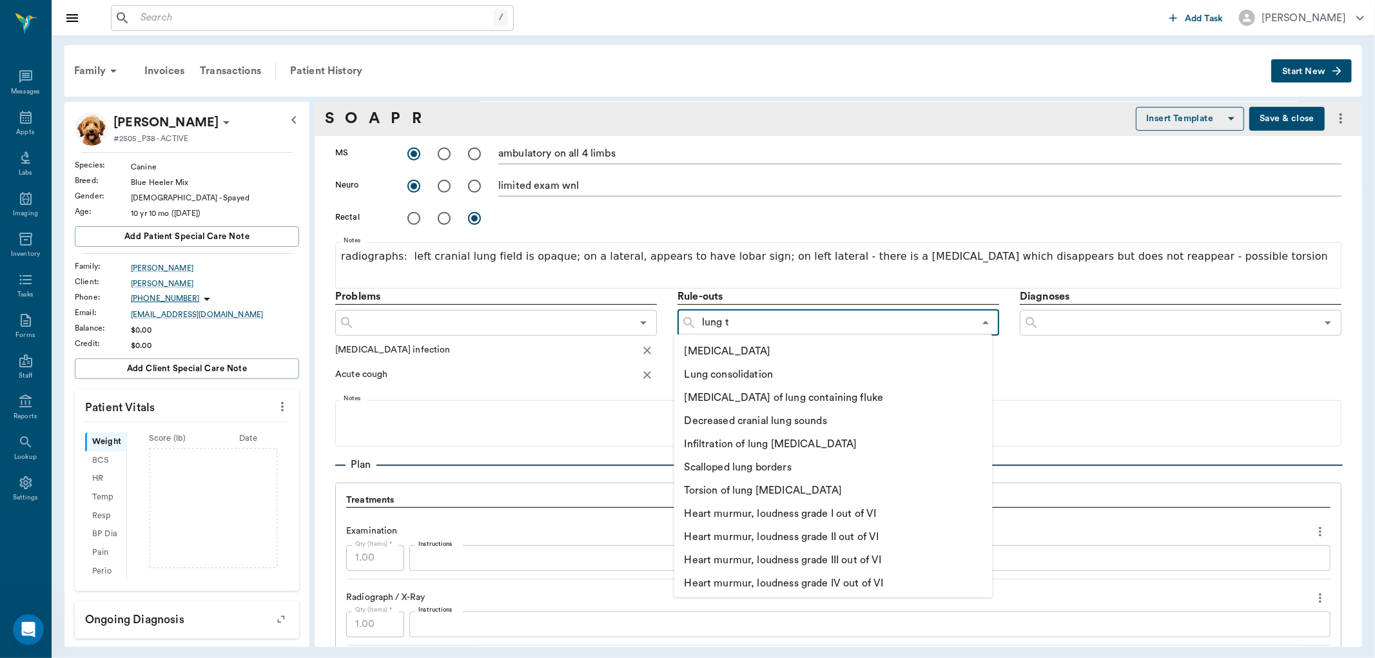
type input "lung"
click at [749, 487] on li "Torsion of lung [MEDICAL_DATA]" at bounding box center [819, 490] width 290 height 23
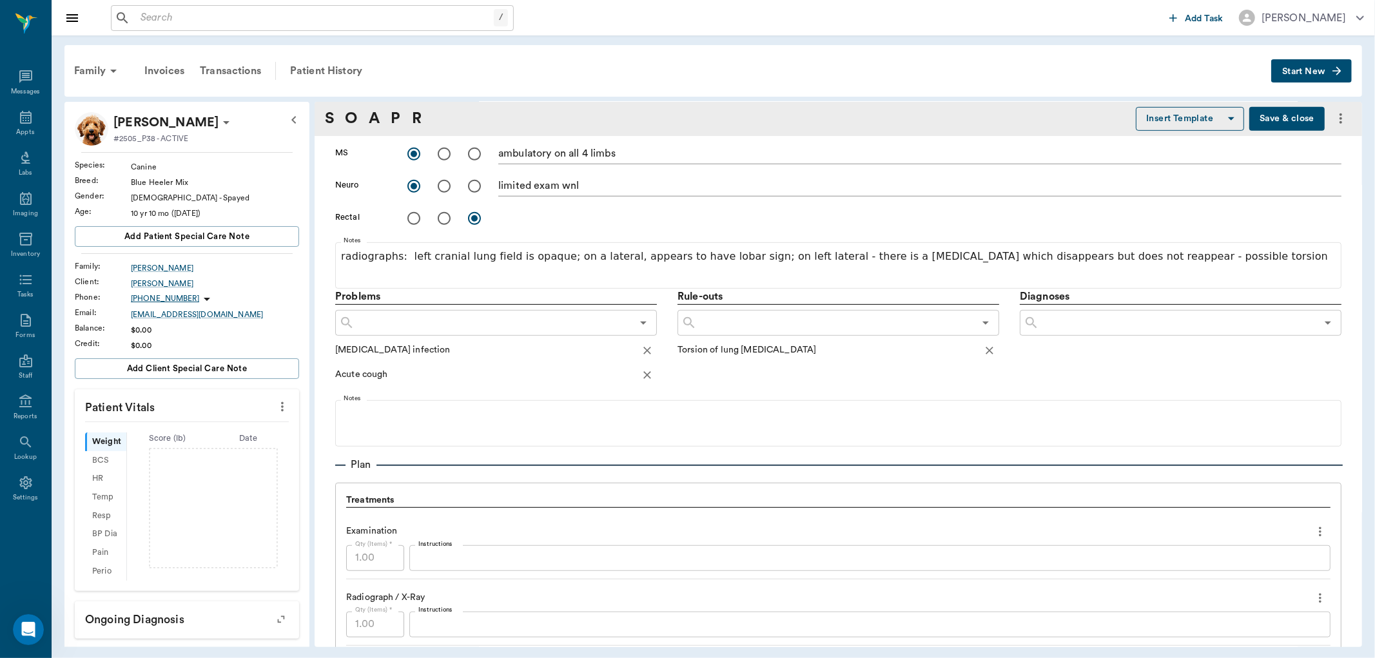
click at [719, 323] on input "text" at bounding box center [835, 323] width 277 height 18
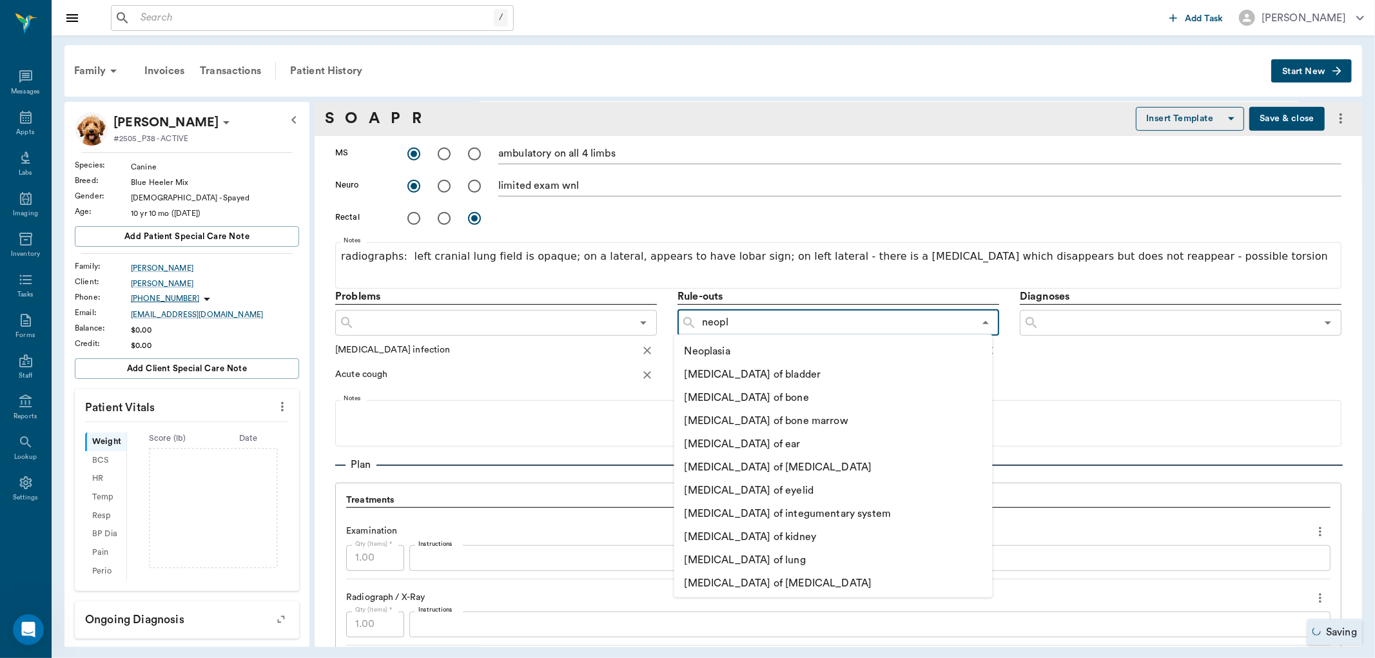
type input "neopla"
click at [708, 357] on li "Neoplasia" at bounding box center [819, 351] width 290 height 23
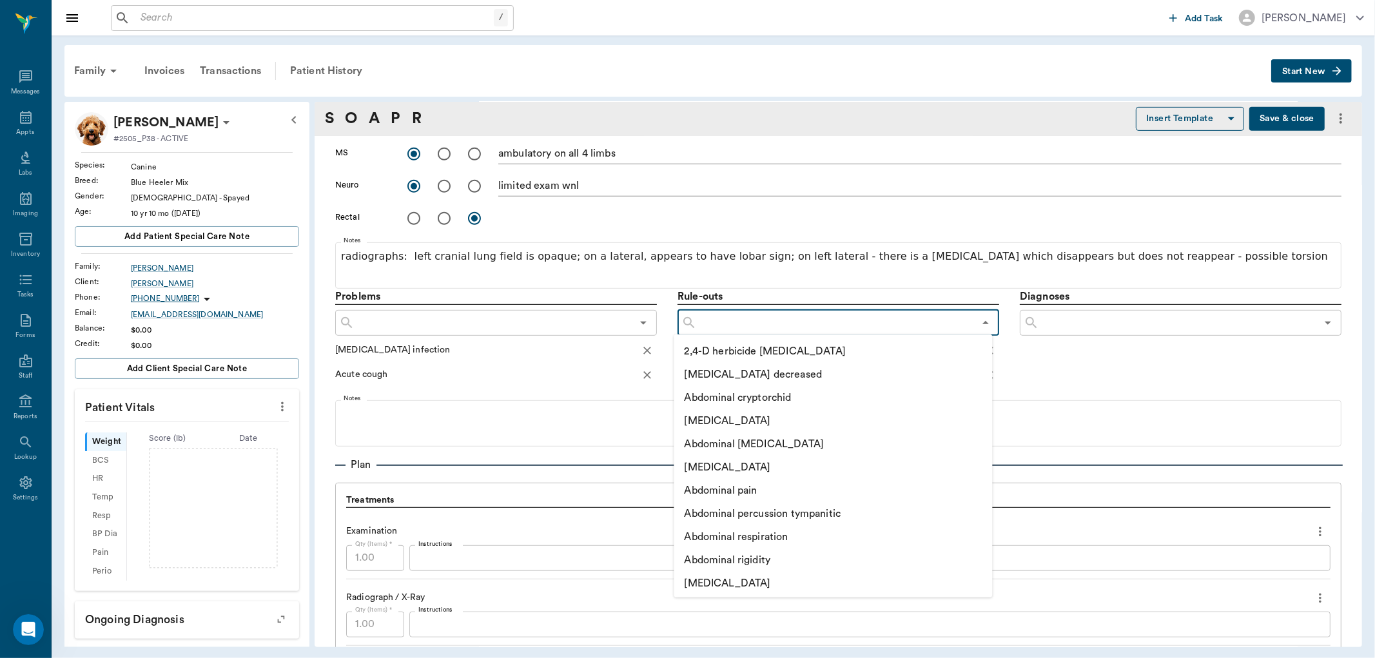
click at [727, 321] on input "text" at bounding box center [835, 323] width 277 height 18
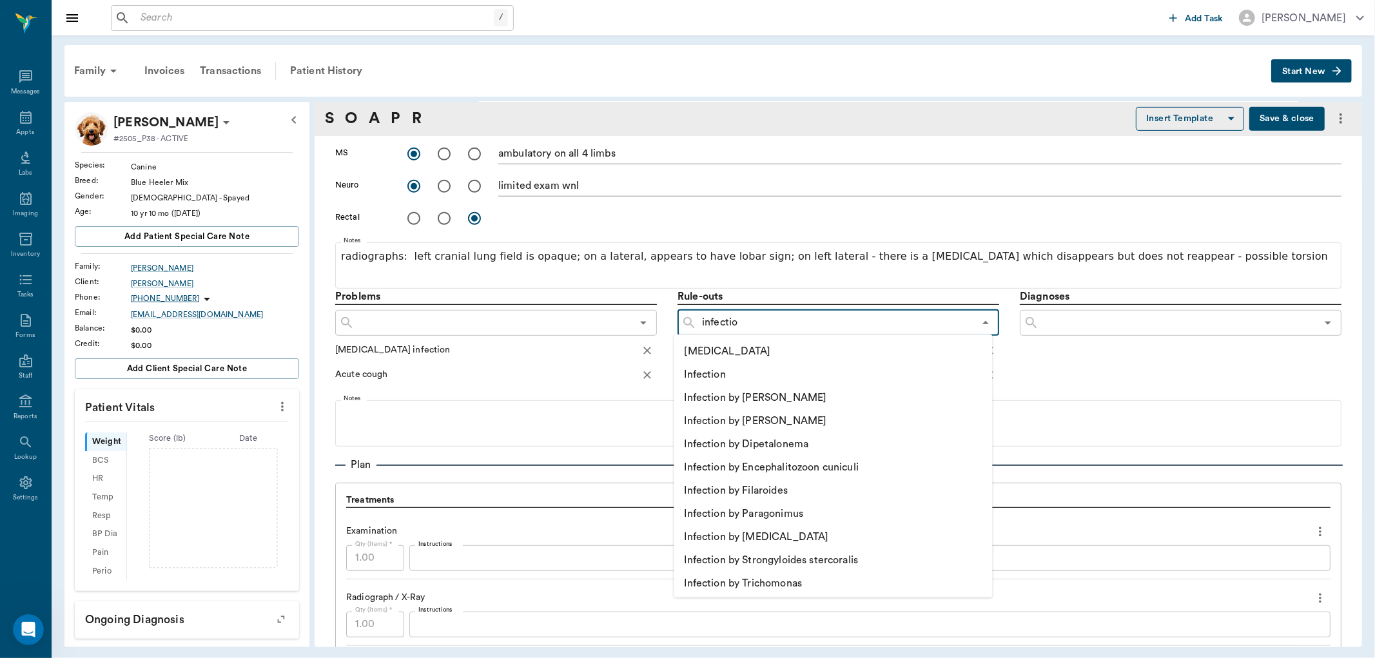
type input "infection"
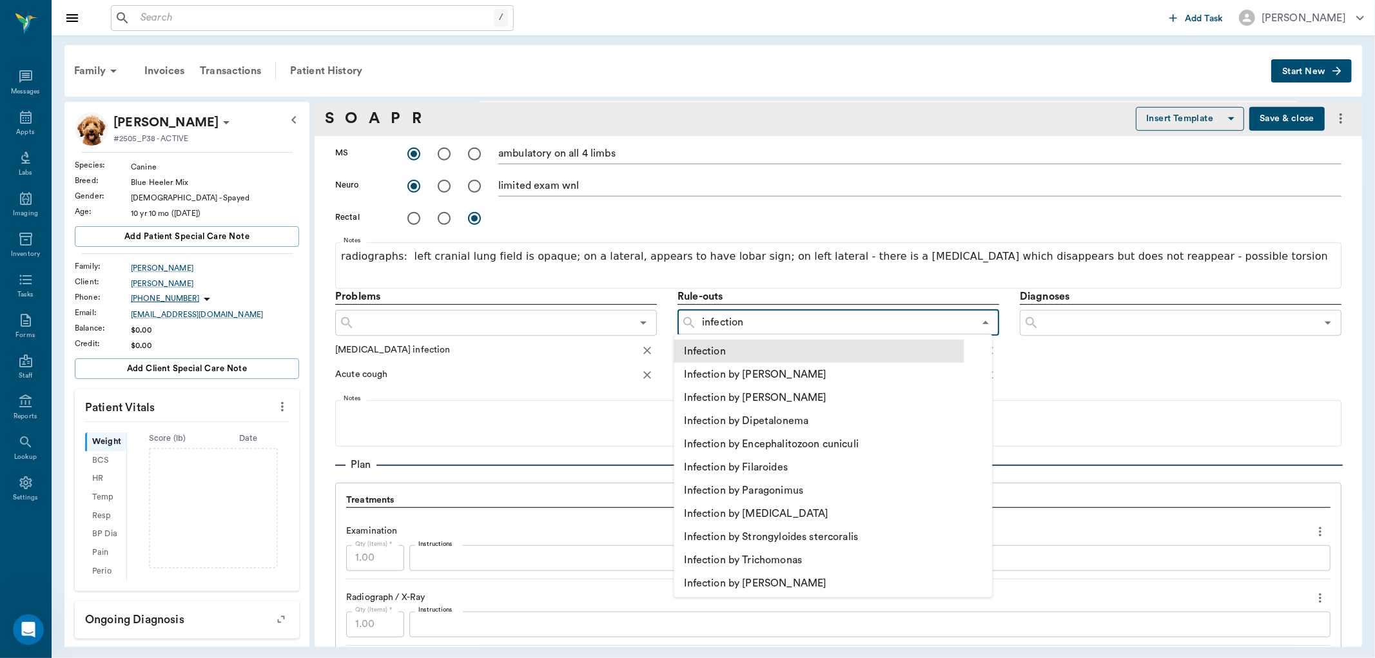
click at [716, 351] on li "Infection" at bounding box center [819, 351] width 290 height 23
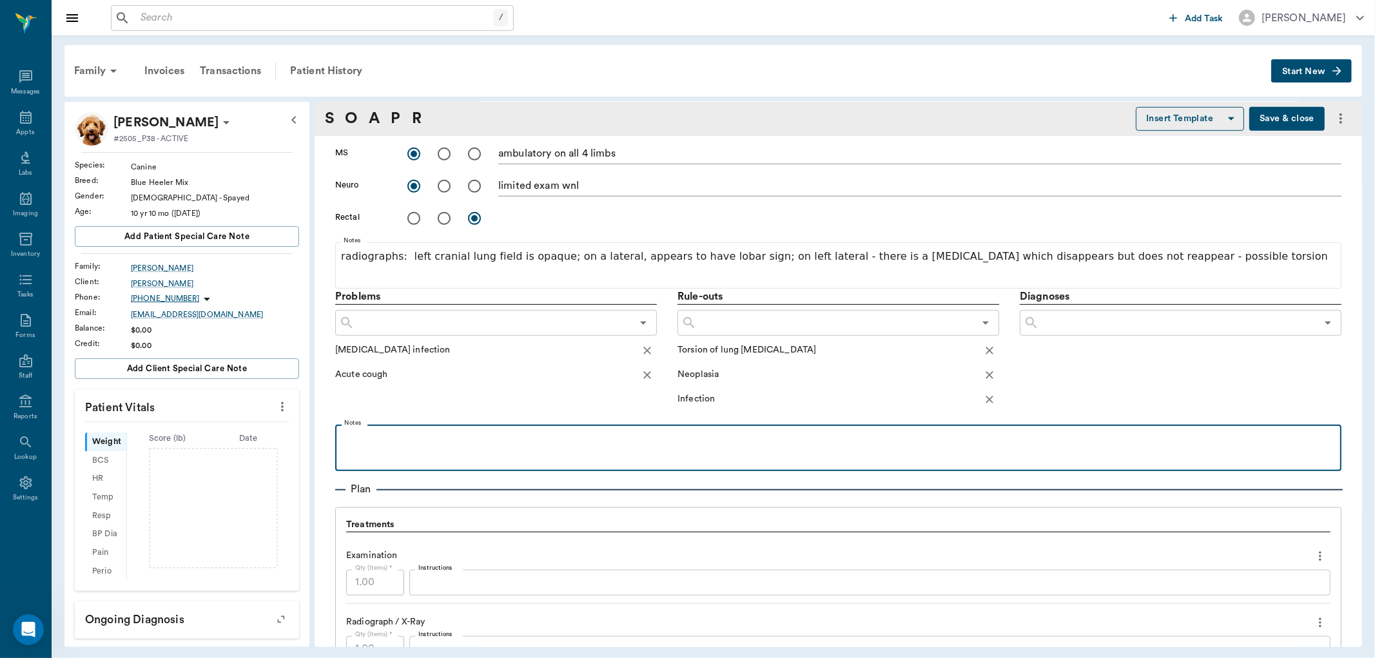
click at [513, 434] on p at bounding box center [838, 438] width 993 height 15
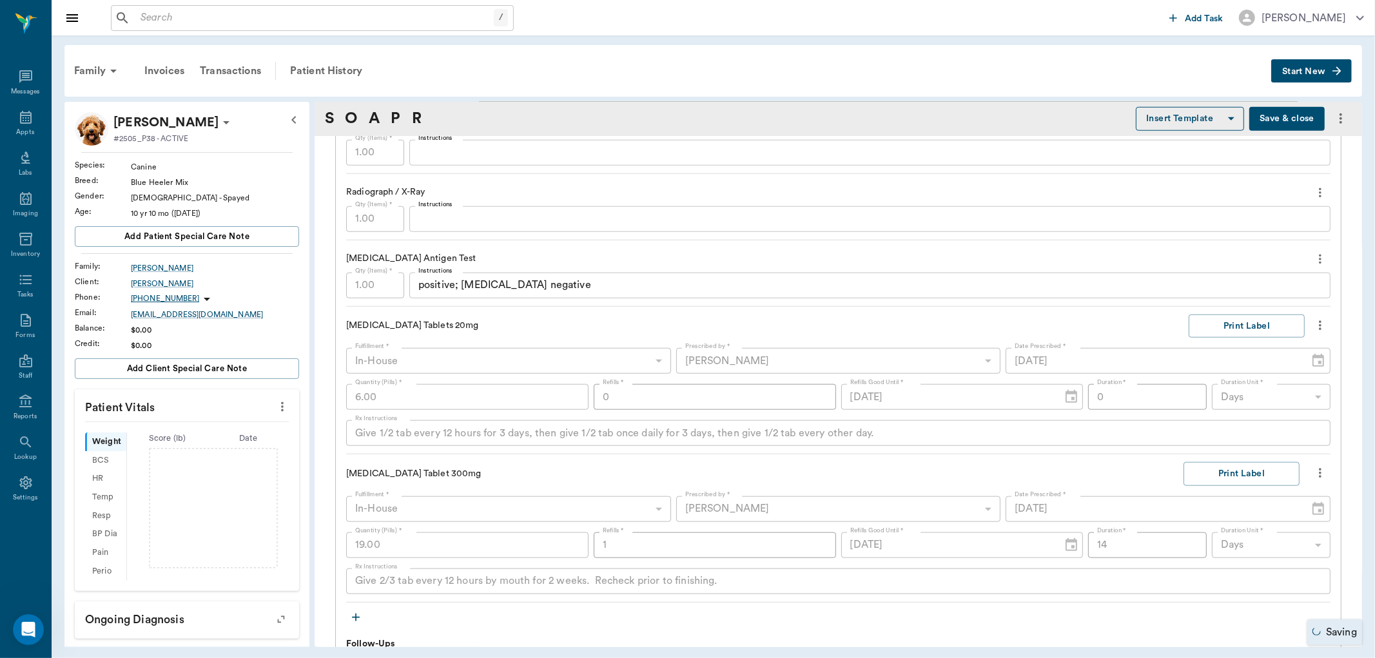
scroll to position [1263, 0]
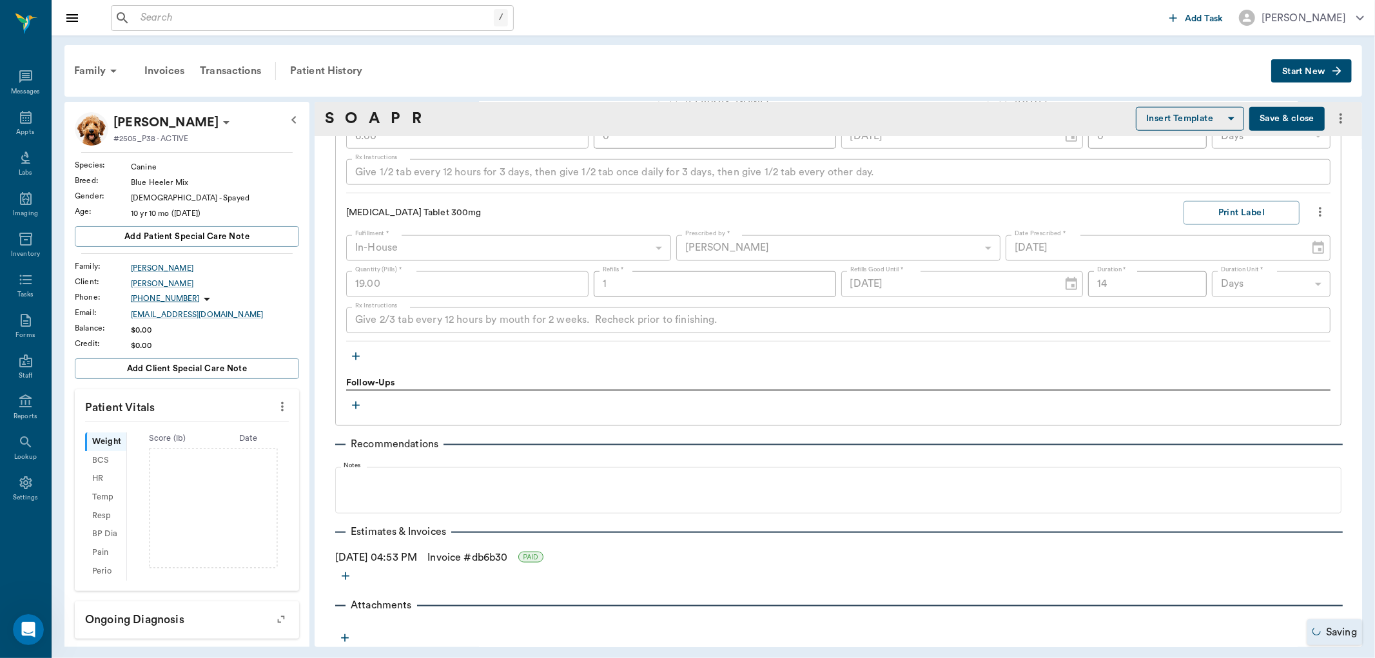
click at [352, 404] on icon "button" at bounding box center [355, 405] width 13 height 13
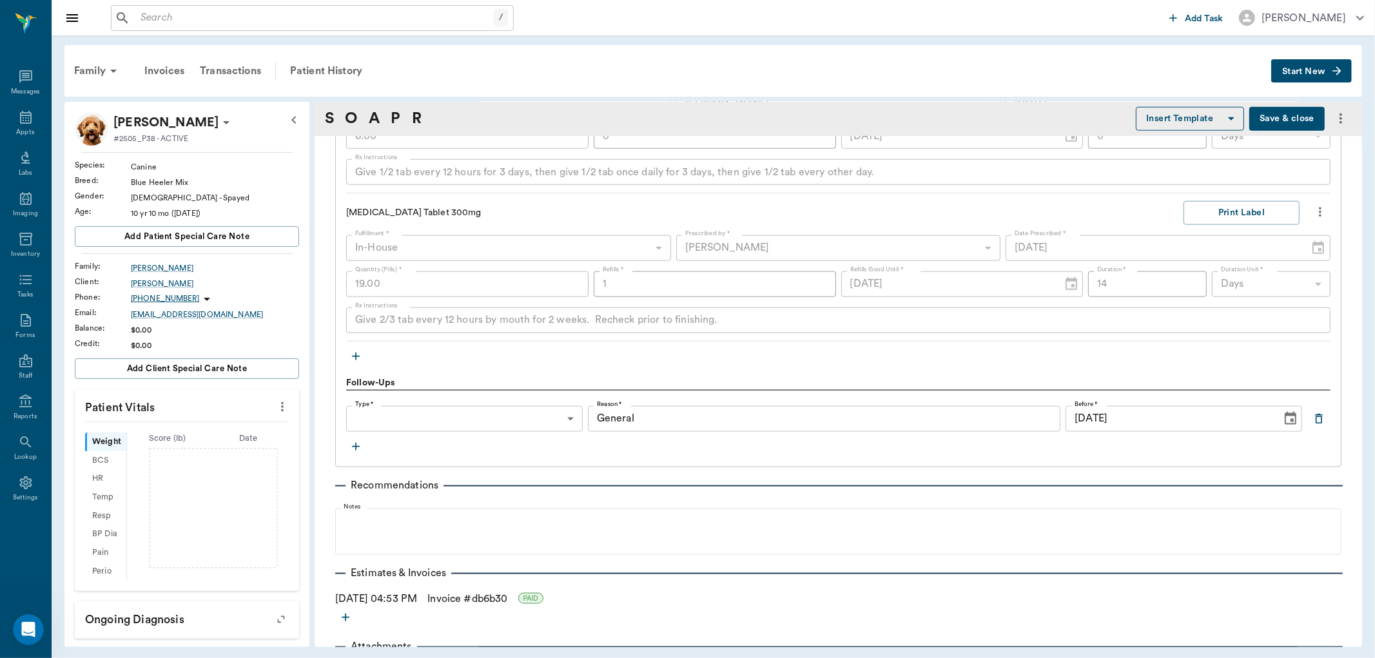
click at [507, 413] on body "/ ​ Add Task [PERSON_NAME] Nectar Messages Appts Labs Imaging Inventory Tasks F…" at bounding box center [687, 329] width 1375 height 658
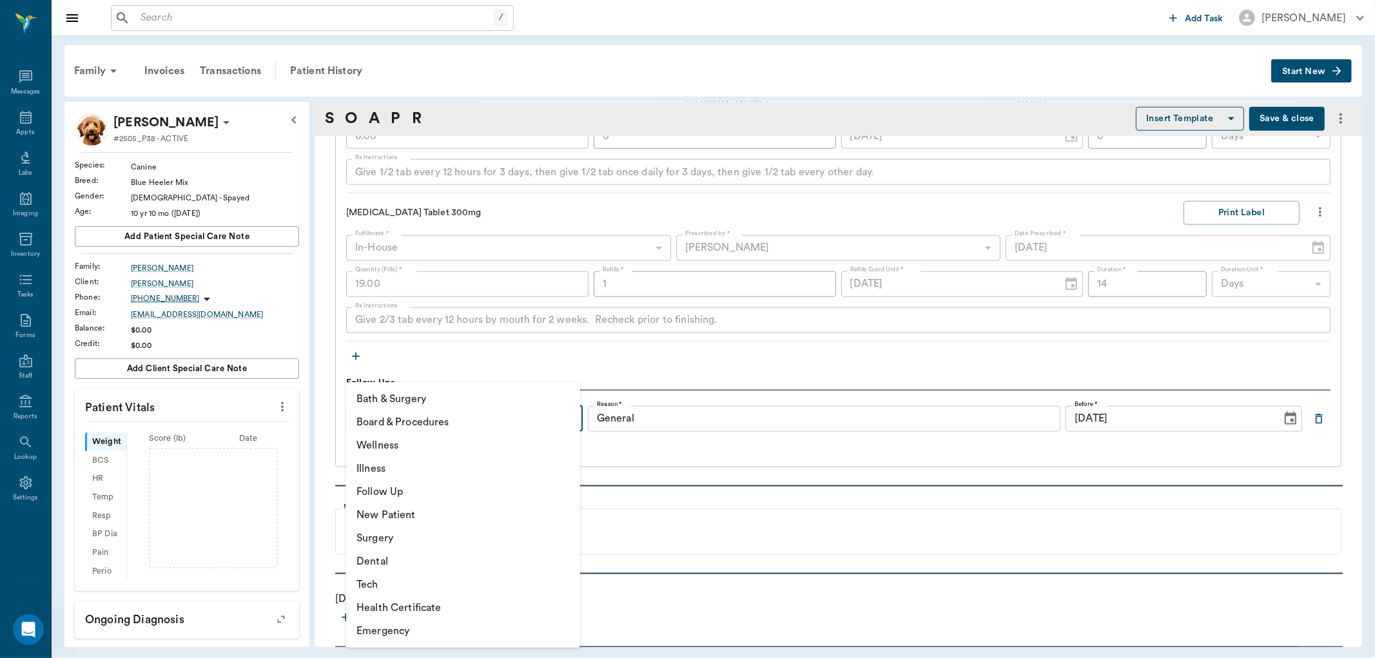
click at [409, 491] on li "Follow Up" at bounding box center [463, 491] width 234 height 23
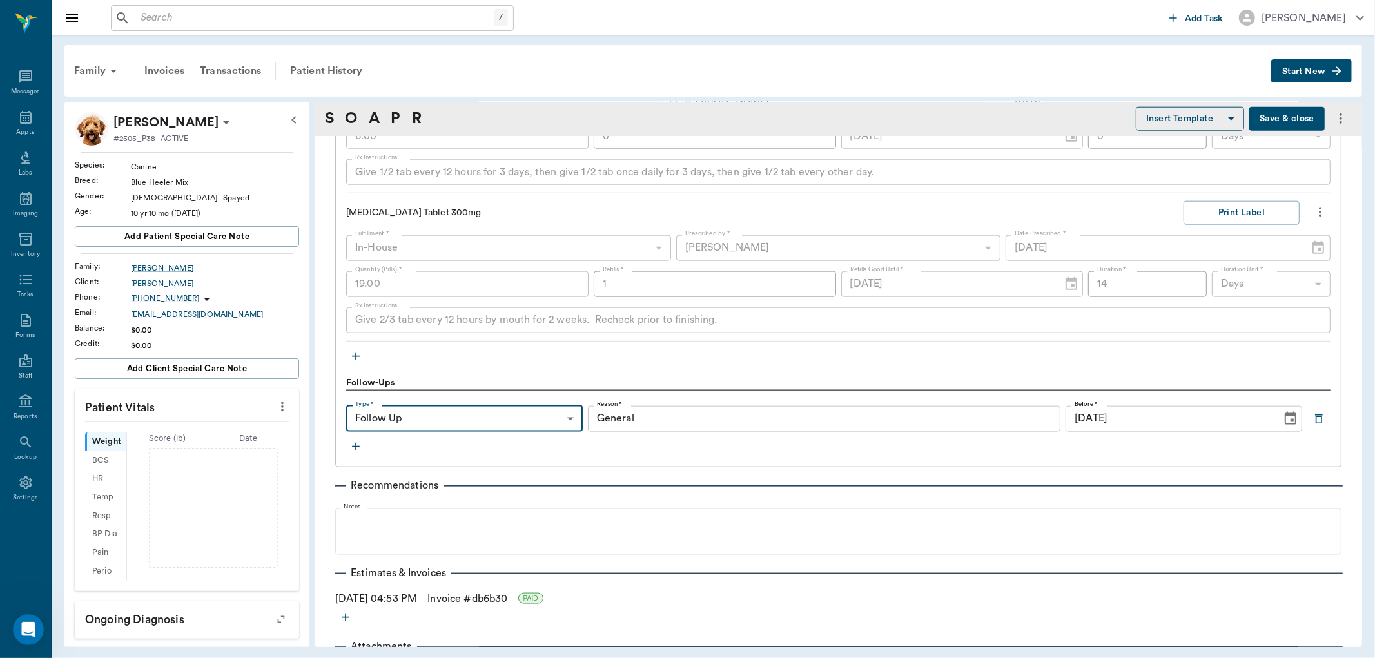
type input "65d2be4f46e3a538d89b8c16"
click at [1136, 420] on div at bounding box center [687, 329] width 1375 height 658
click at [1283, 417] on icon "Choose date, selected date is Oct 2, 2025" at bounding box center [1290, 418] width 15 height 15
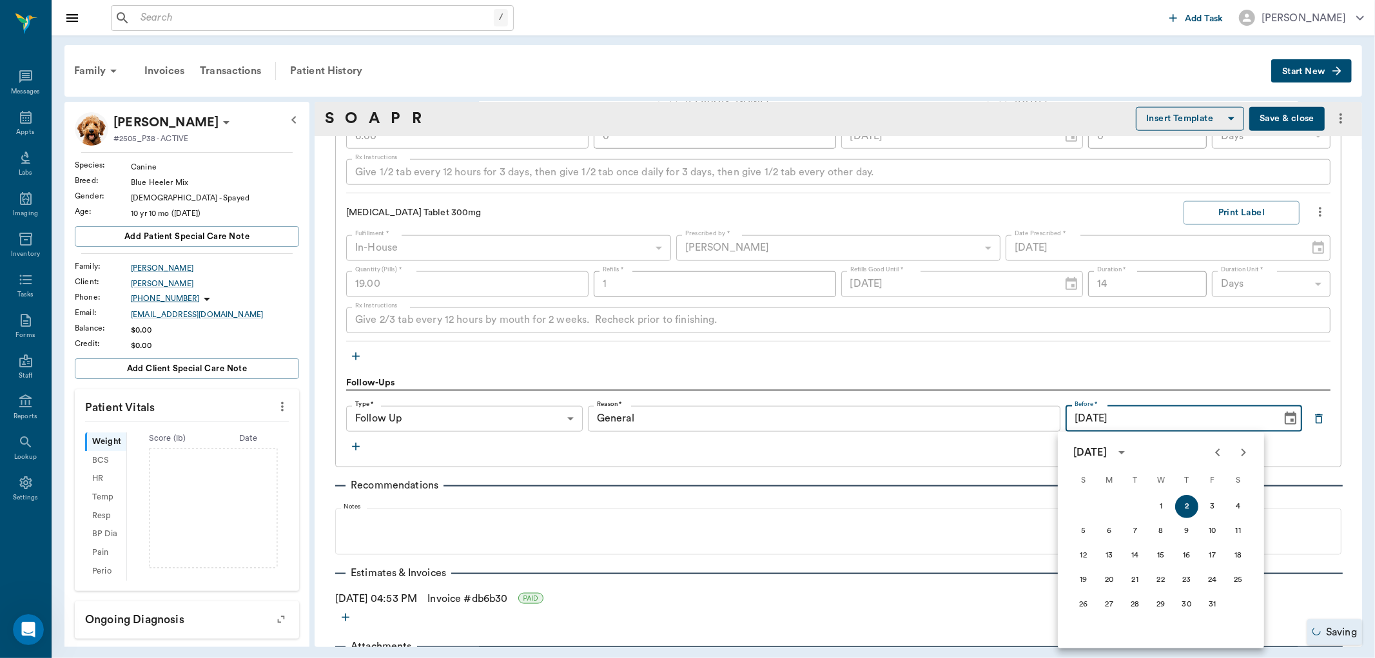
click at [1215, 450] on icon "Previous month" at bounding box center [1217, 452] width 15 height 15
click at [1136, 554] on button "16" at bounding box center [1134, 555] width 23 height 23
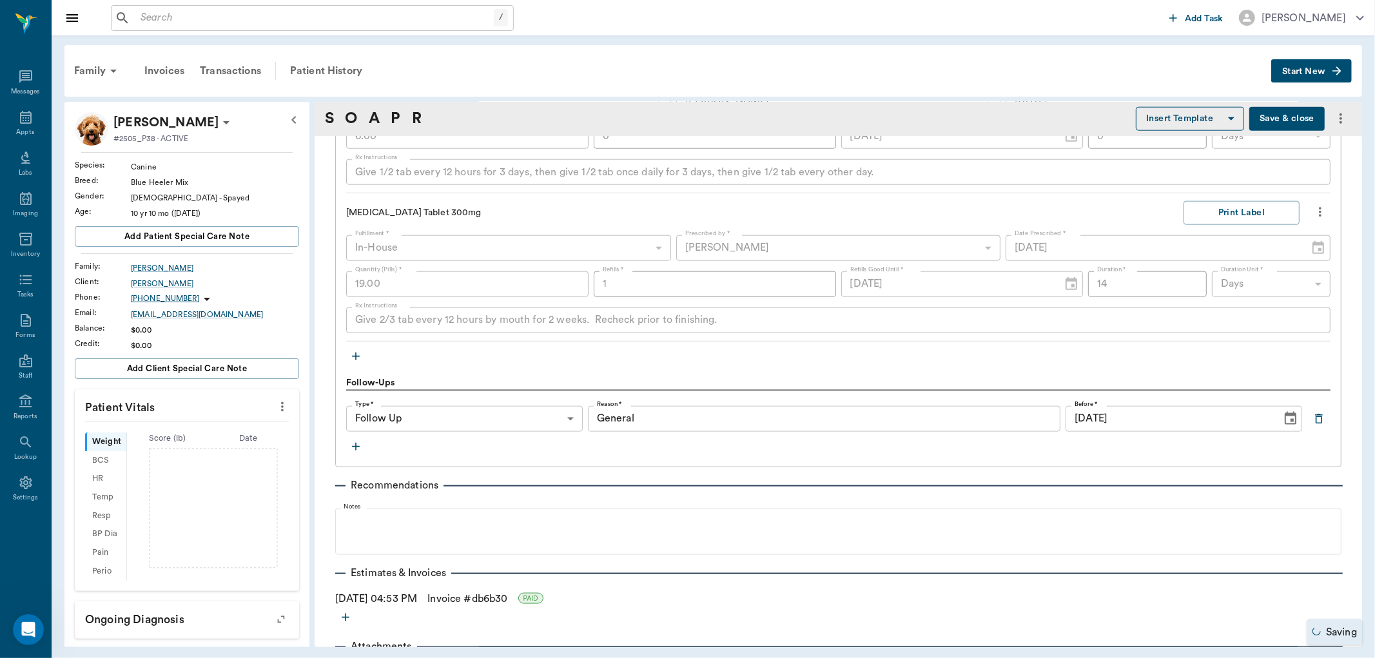
type input "[DATE]"
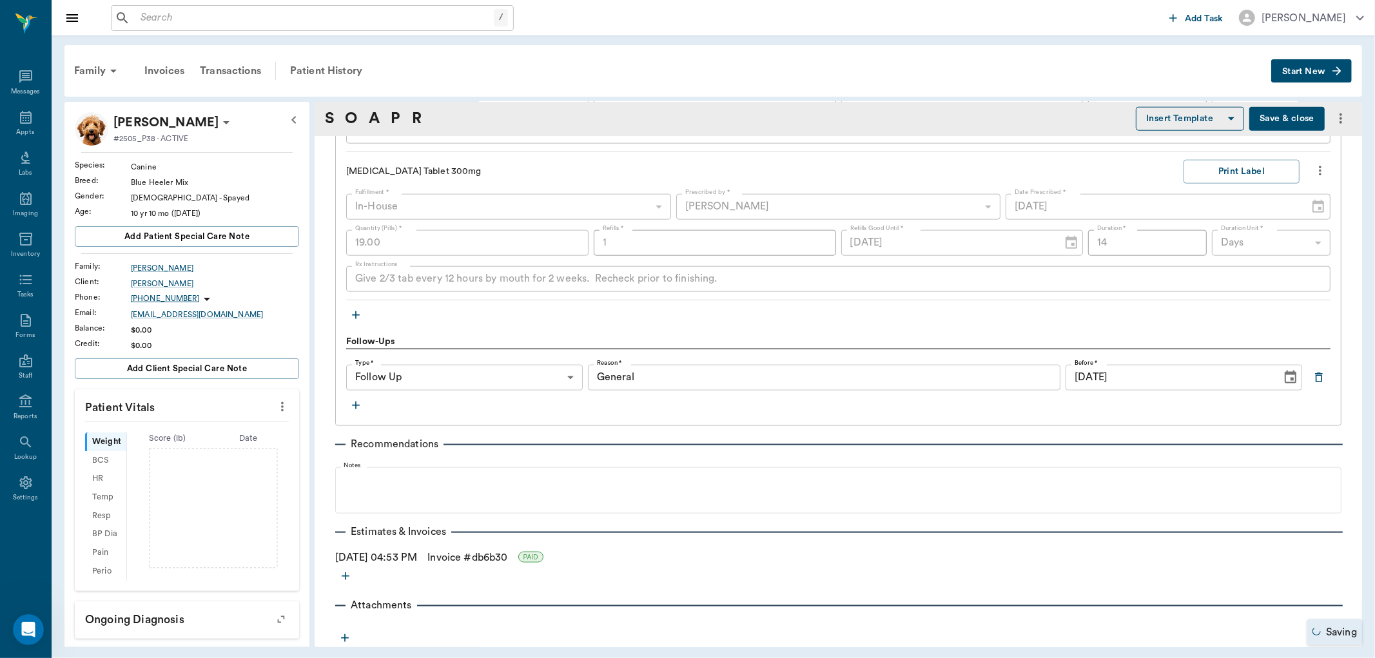
click at [1297, 117] on button "Save & close" at bounding box center [1286, 119] width 75 height 24
click at [1270, 119] on button "Save & close" at bounding box center [1286, 119] width 75 height 24
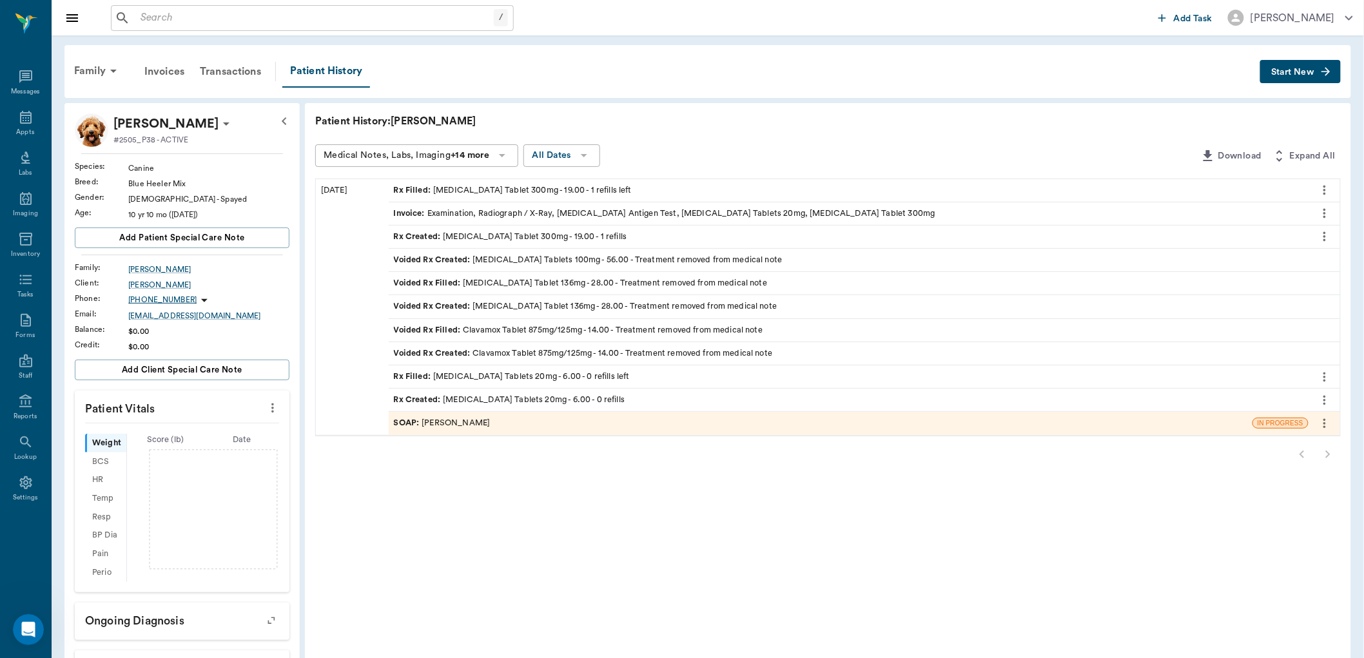
click at [434, 423] on div "SOAP : [PERSON_NAME]" at bounding box center [442, 423] width 97 height 12
click at [815, 422] on div "SOAP : [PERSON_NAME]" at bounding box center [821, 423] width 864 height 23
click at [809, 420] on div "SOAP : [PERSON_NAME]" at bounding box center [821, 423] width 864 height 23
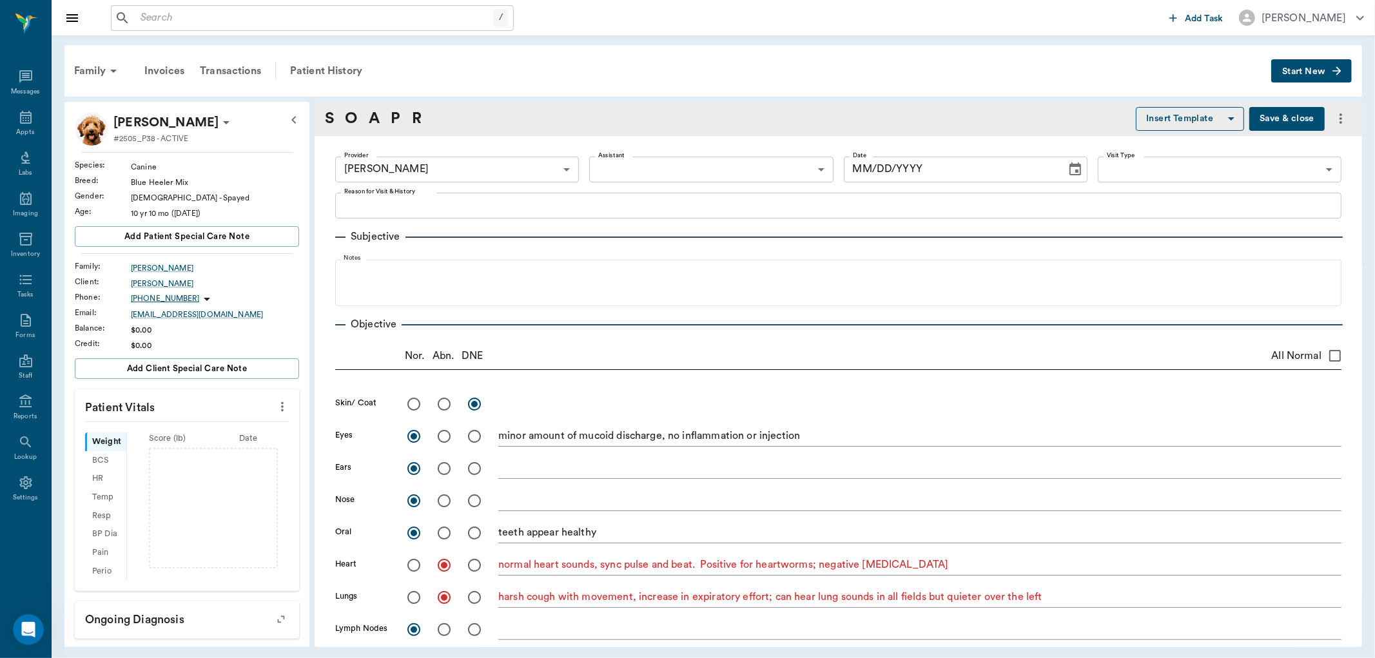
radio input "true"
type textarea "minor amount of mucoid discharge, no inflammation or injection"
radio input "true"
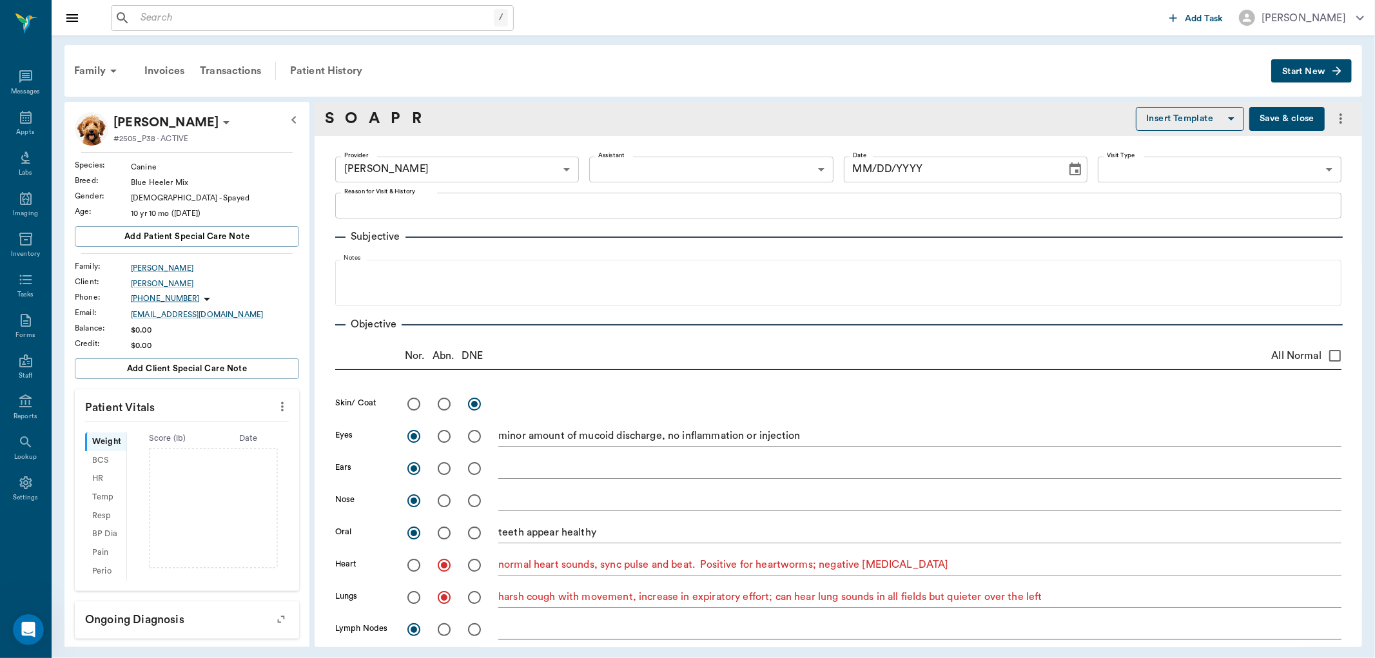
type textarea "teeth appear healthy"
radio input "true"
type textarea "normal heart sounds, sync pulse and beat. Positive for heartworms; negative [ME…"
radio input "true"
type textarea "harsh cough with movement, increase in expiratory effort; can hear lung sounds …"
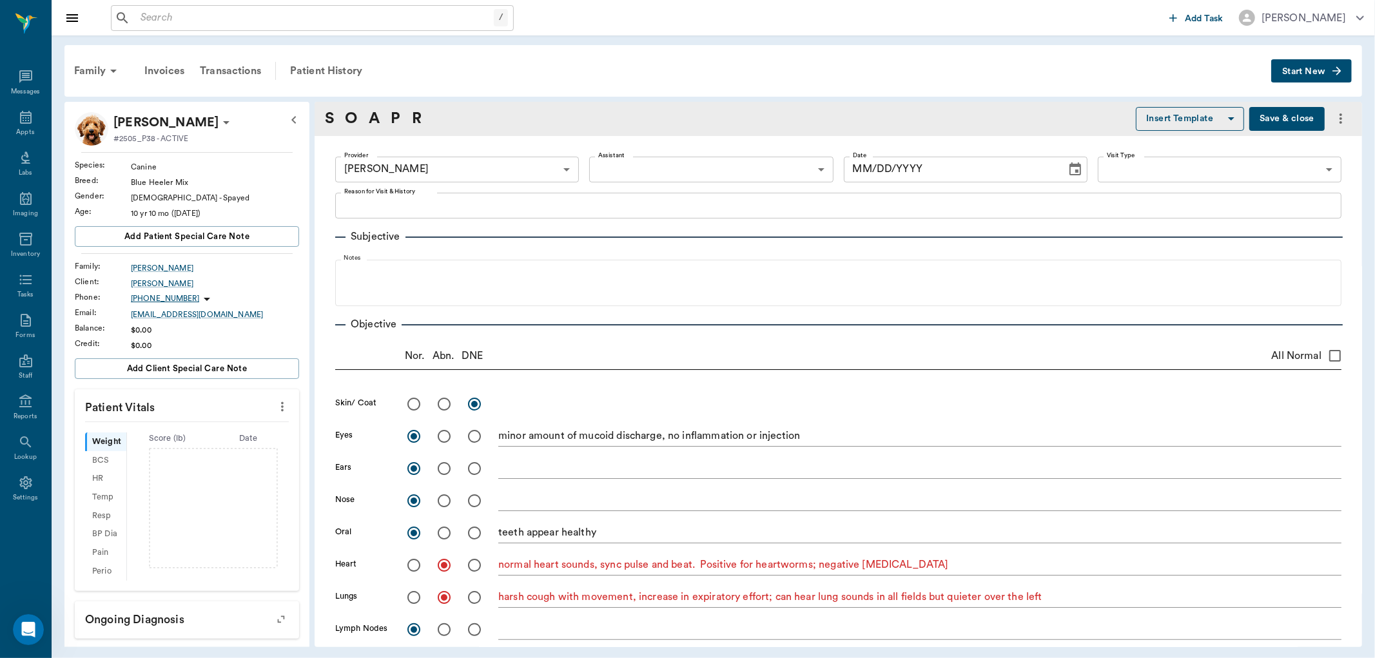
radio input "true"
type textarea "ambulatory on all 4 limbs"
radio input "true"
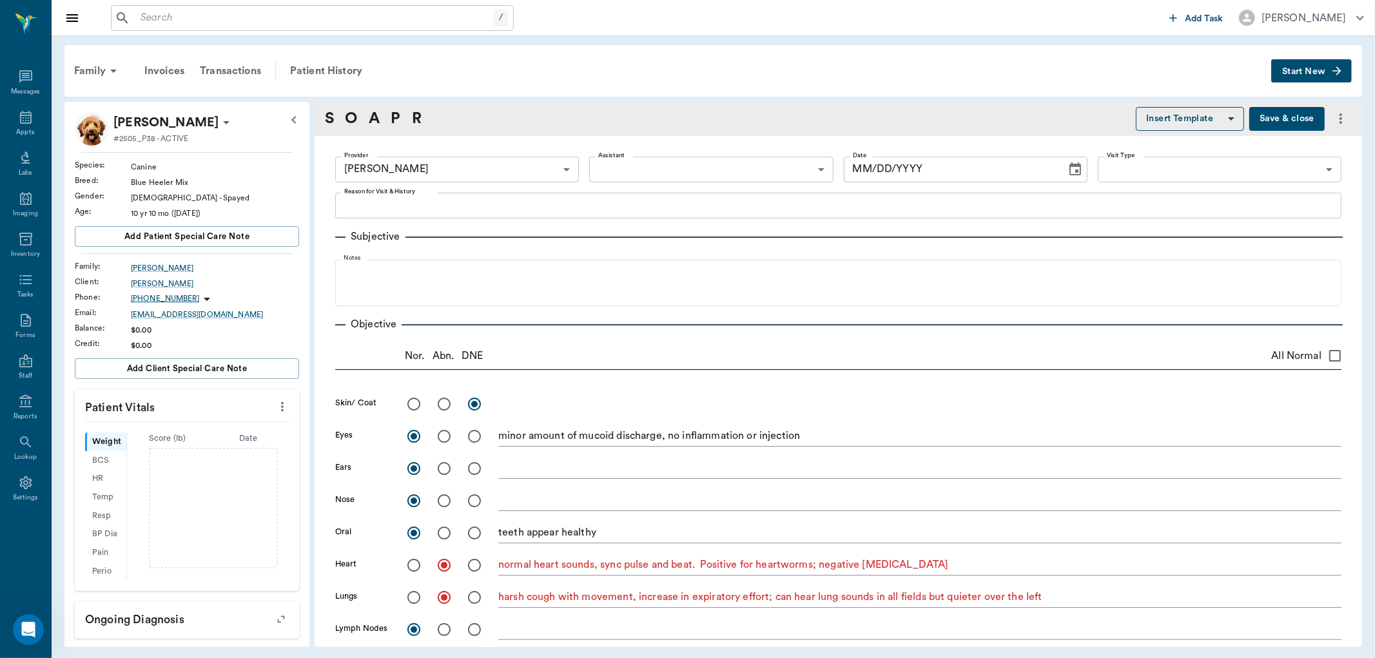
type textarea "limited exam wnl"
type input "670e8b52b987dc0b25a864ee"
type input "[DATE]"
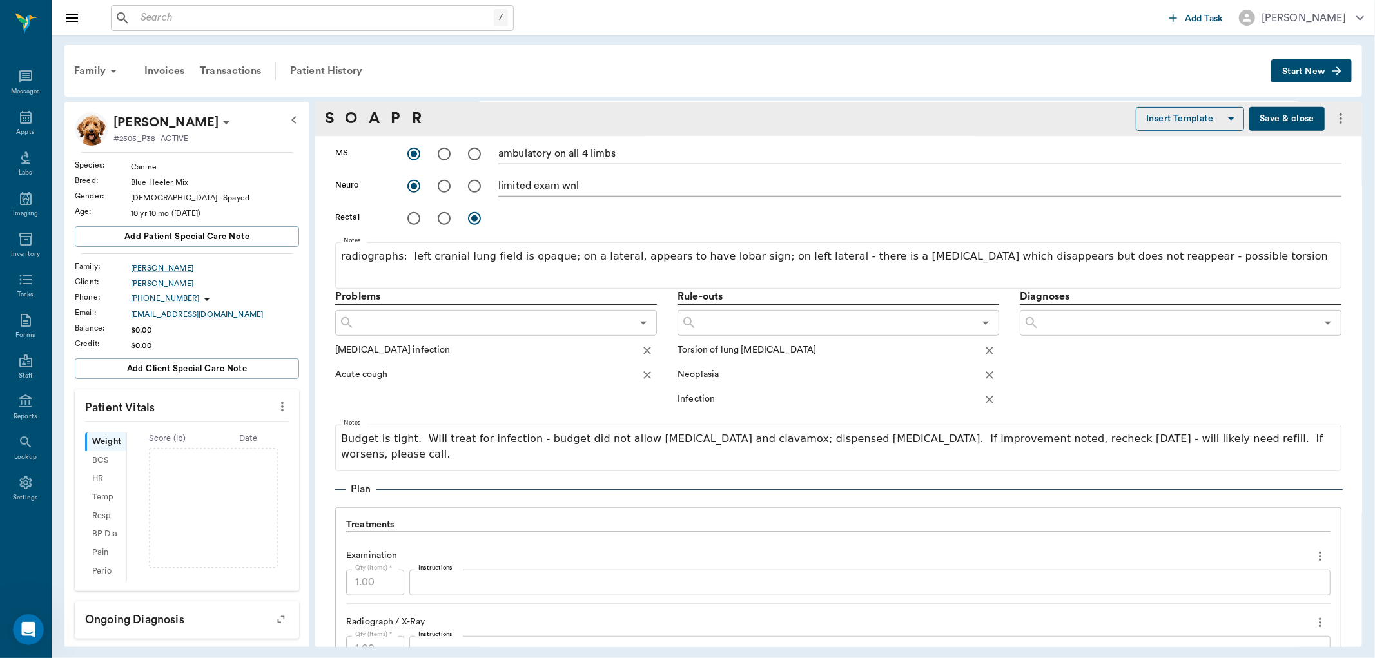
scroll to position [1145, 0]
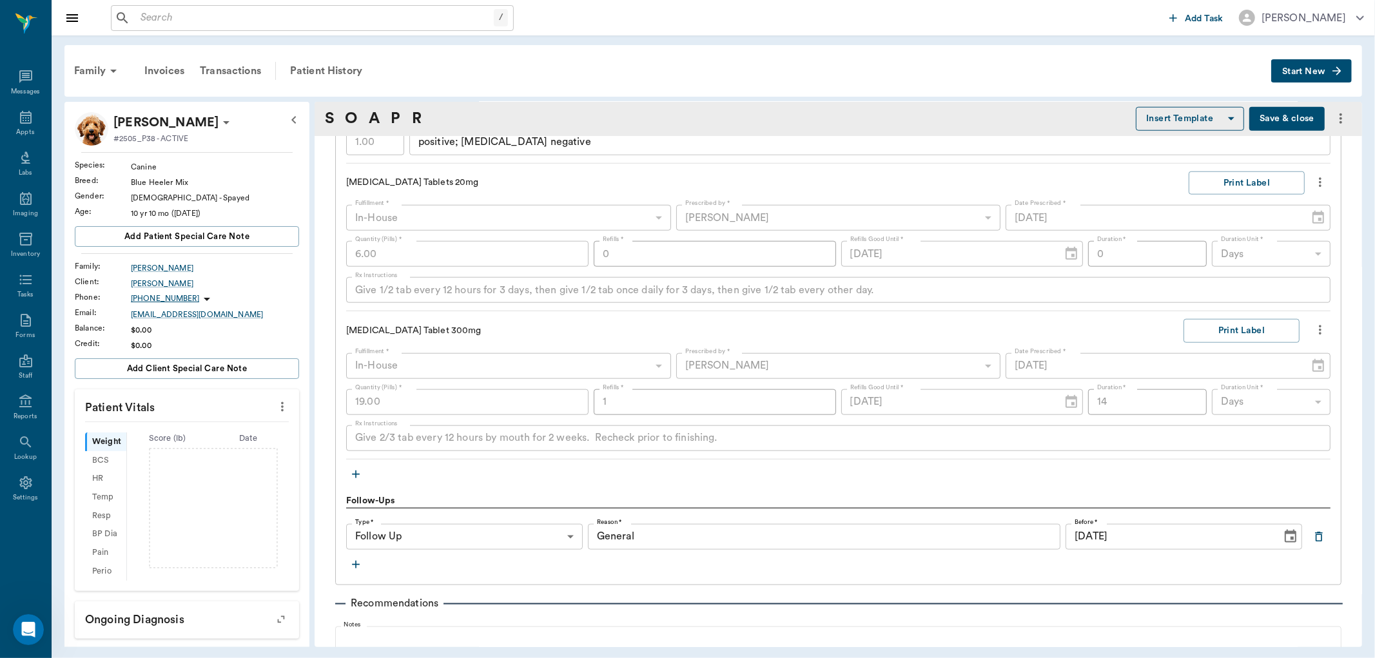
click at [1270, 122] on button "Save & close" at bounding box center [1286, 119] width 75 height 24
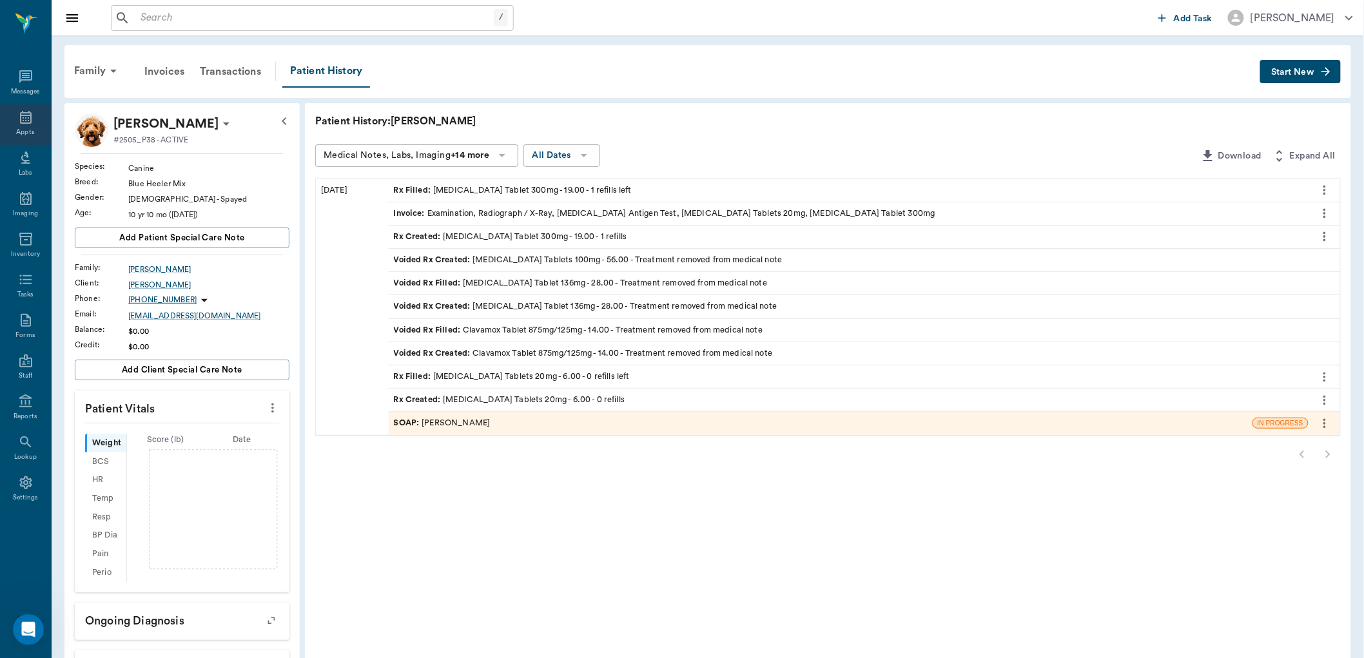
click at [31, 117] on icon at bounding box center [25, 117] width 15 height 15
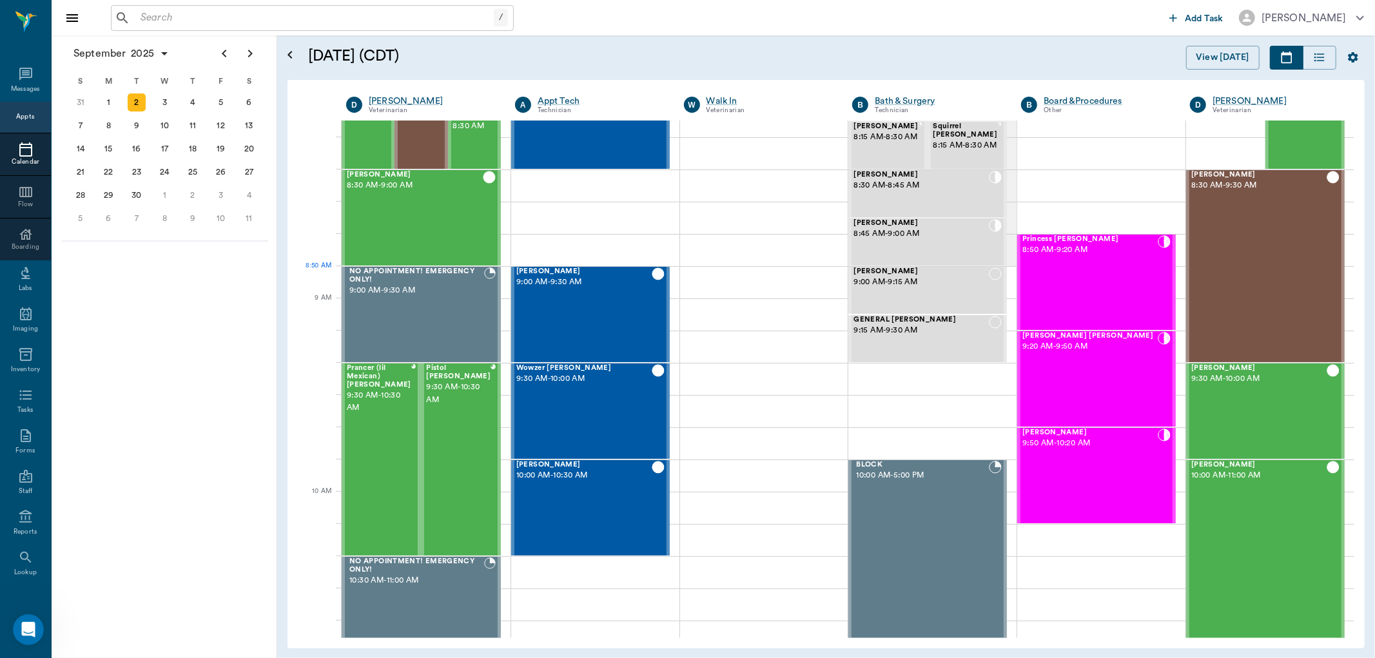
scroll to position [21, 0]
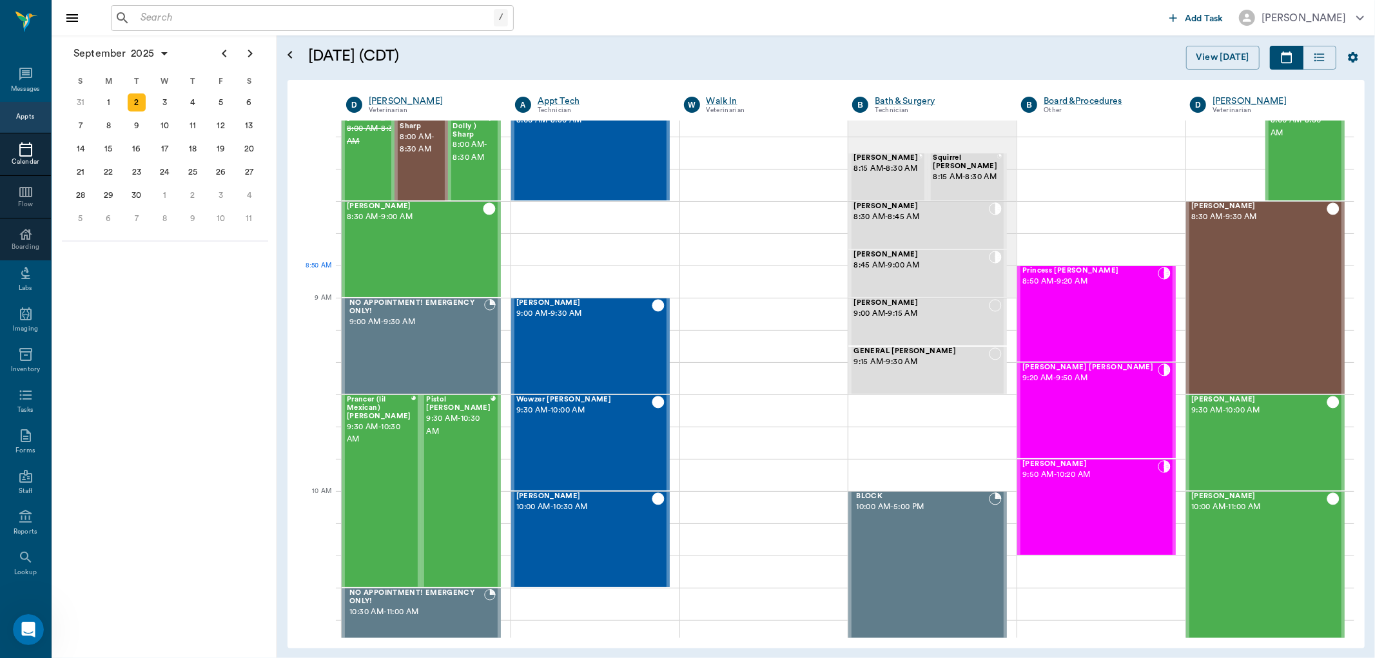
click at [1044, 278] on span "8:50 AM - 9:20 AM" at bounding box center [1089, 281] width 135 height 13
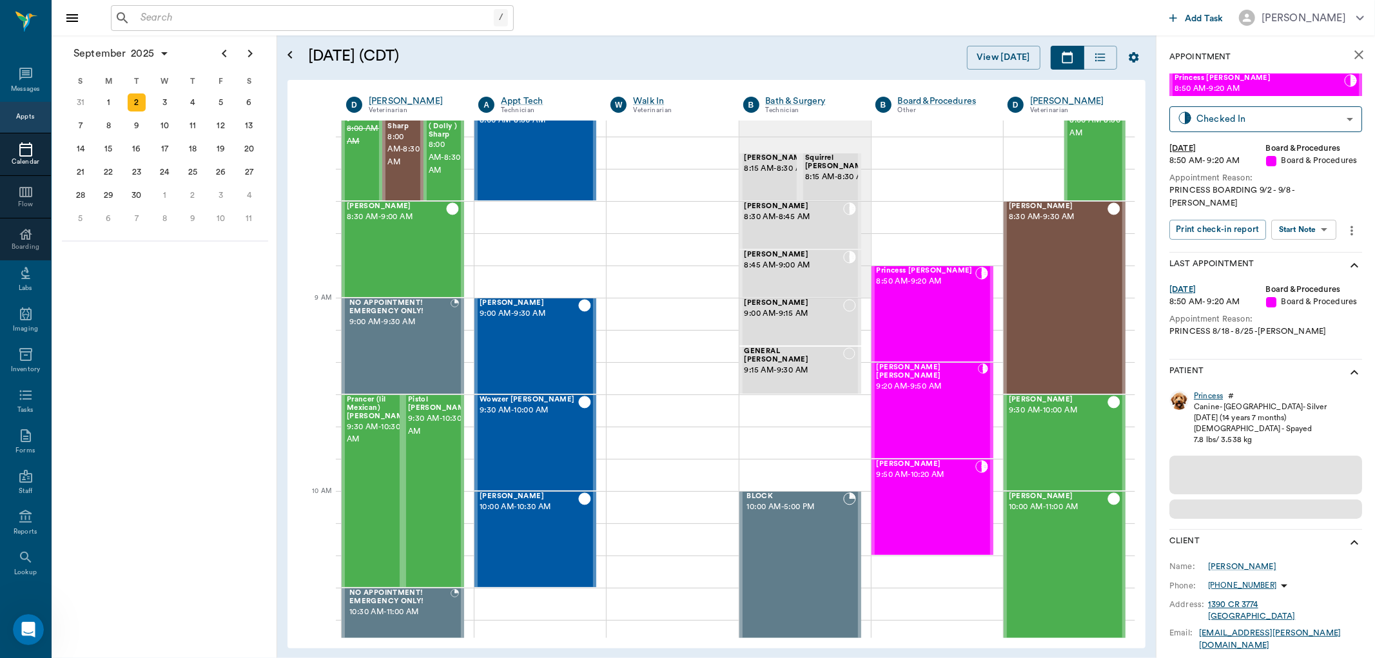
click at [1215, 391] on div "Princess" at bounding box center [1208, 396] width 29 height 11
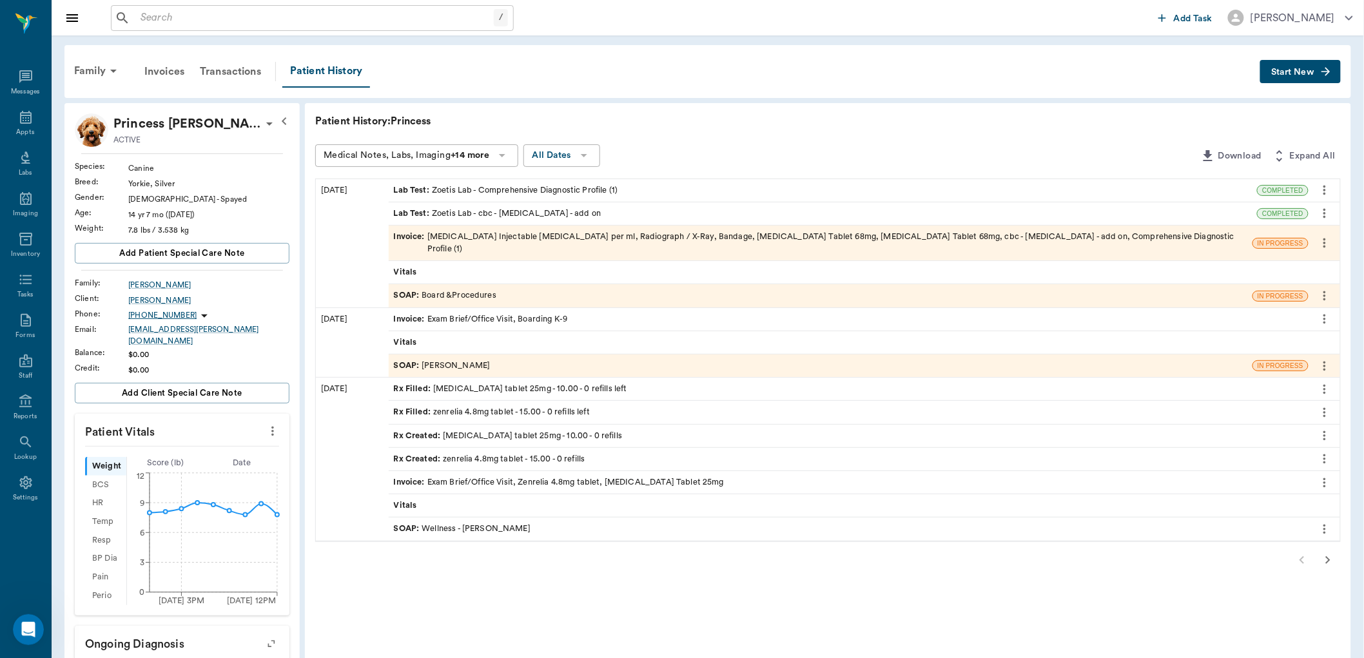
click at [463, 289] on div "SOAP : Board &Procedures" at bounding box center [445, 295] width 102 height 12
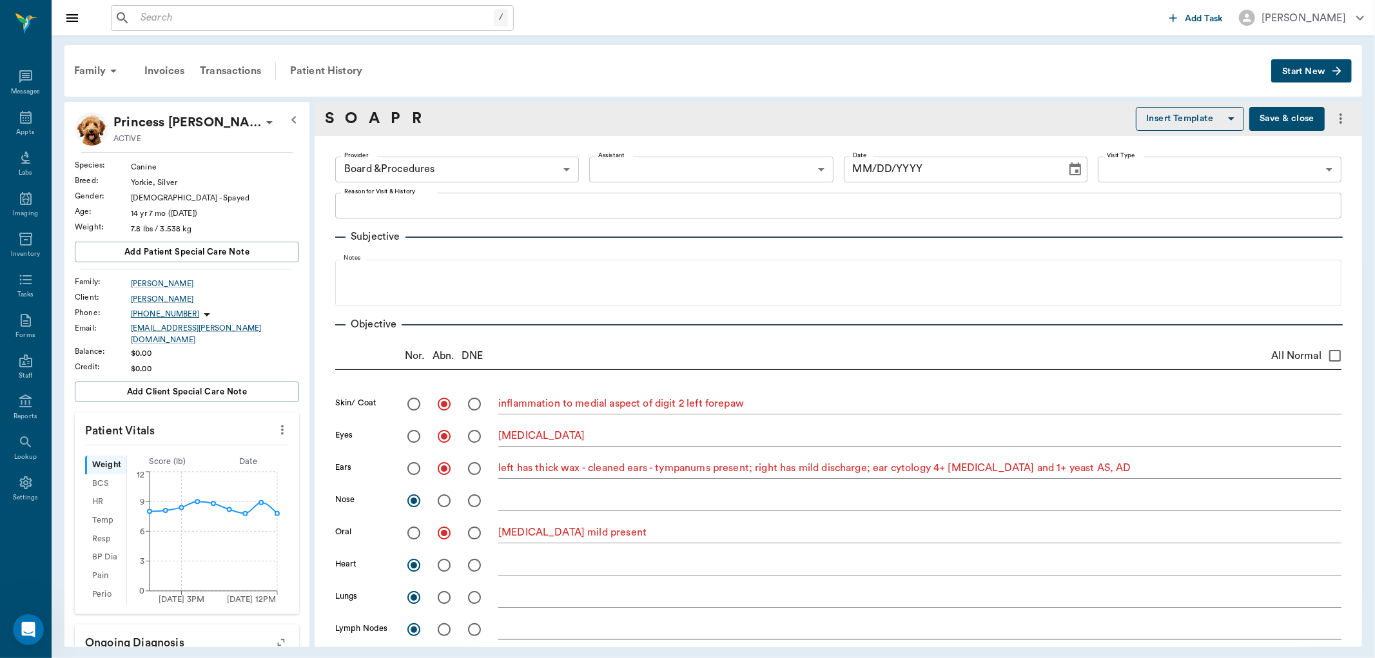
type input "63ec2f075fda476ae8351a51"
radio input "true"
type textarea "inflammation to medial aspect of digit 2 left forepaw"
radio input "true"
type textarea "[MEDICAL_DATA]"
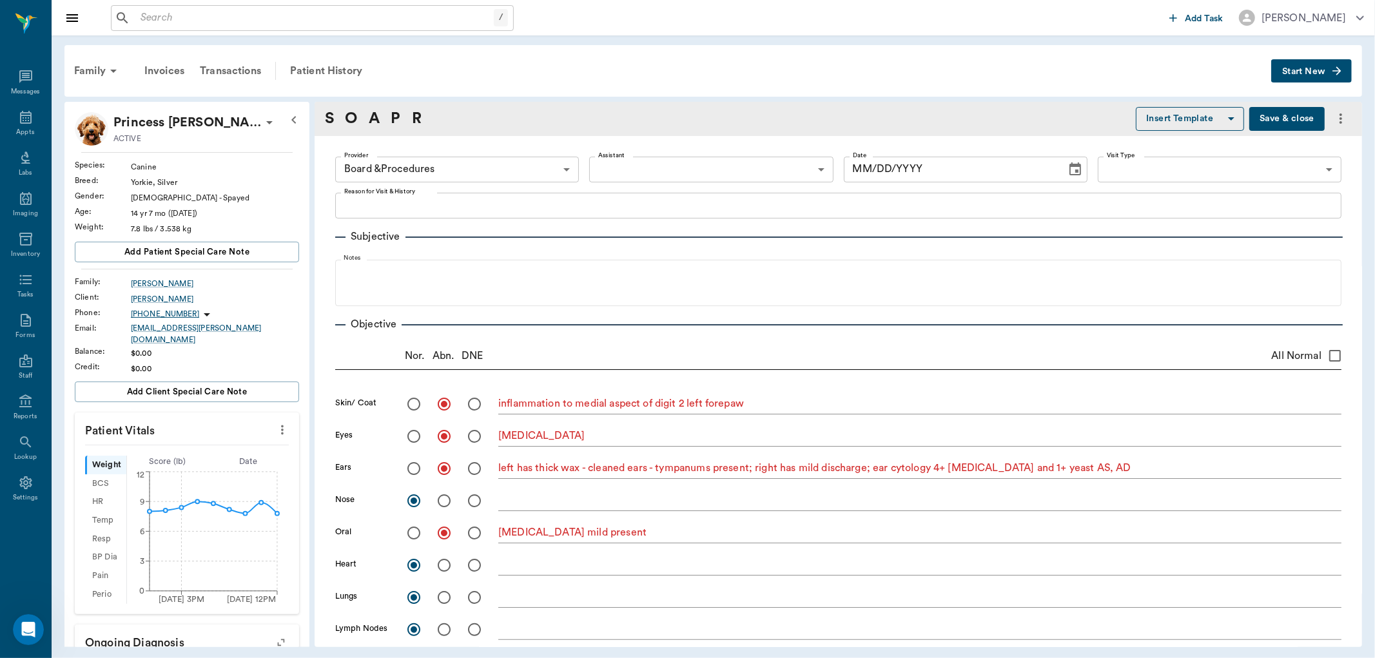
radio input "true"
type textarea "left has thick wax - cleaned ears - tympanums present; right has mild discharge…"
radio input "true"
type textarea "[MEDICAL_DATA] mild present"
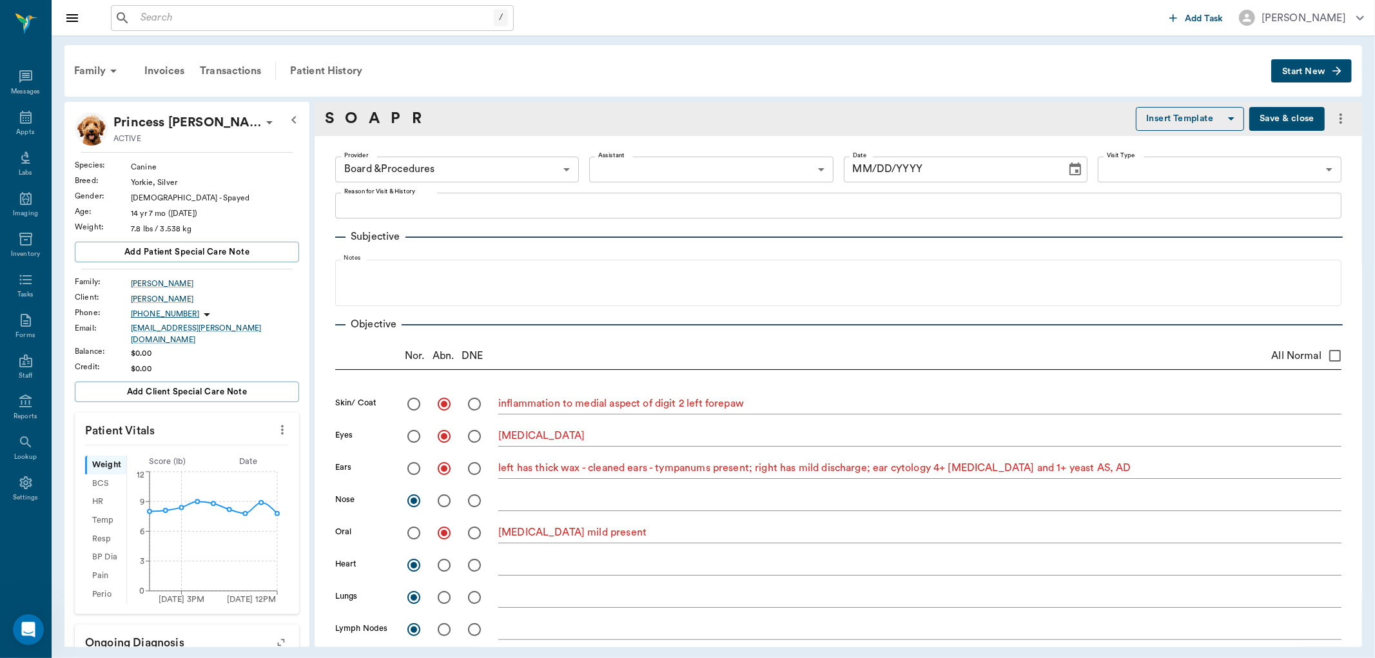
radio input "true"
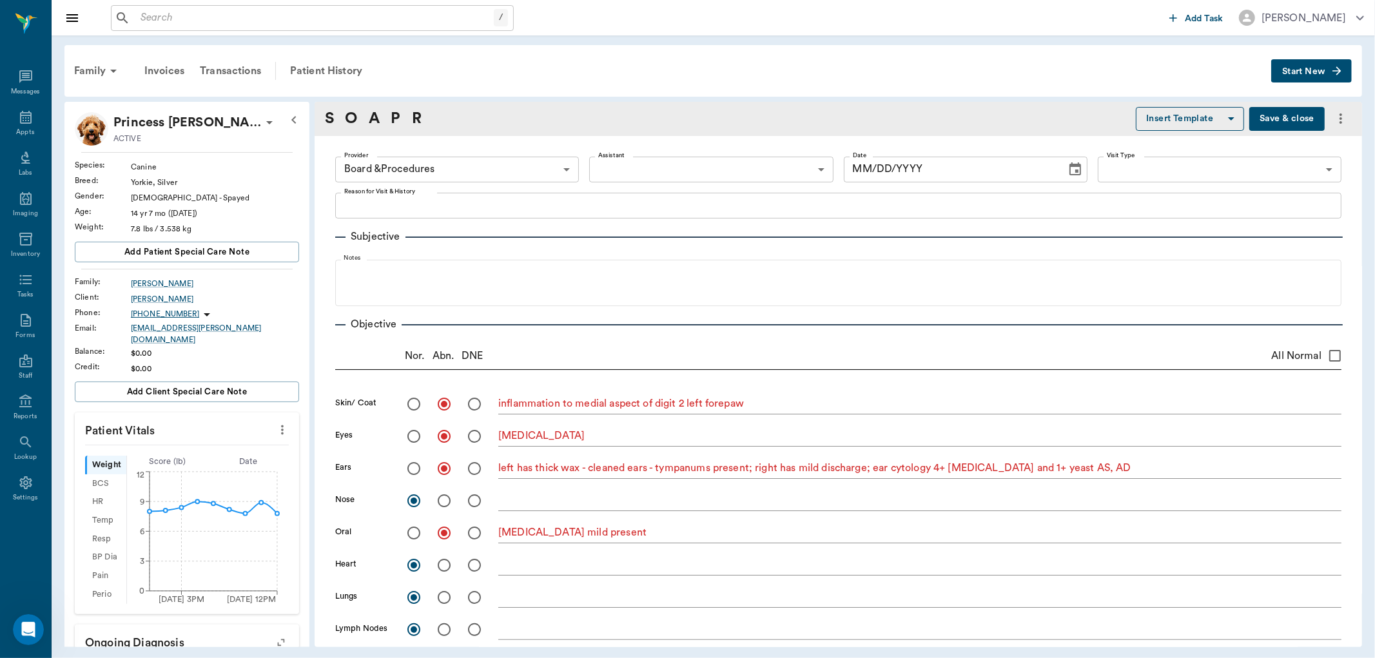
type textarea "left forepaw 2nd digit is very swollen and tender at distal aspect. Is [MEDICAL…"
radio input "true"
type textarea "limited exam wnl"
type input "[DATE]"
click at [568, 172] on body "/ ​ Add Task [PERSON_NAME] Nectar Messages Appts Labs Imaging Inventory Tasks F…" at bounding box center [687, 329] width 1375 height 658
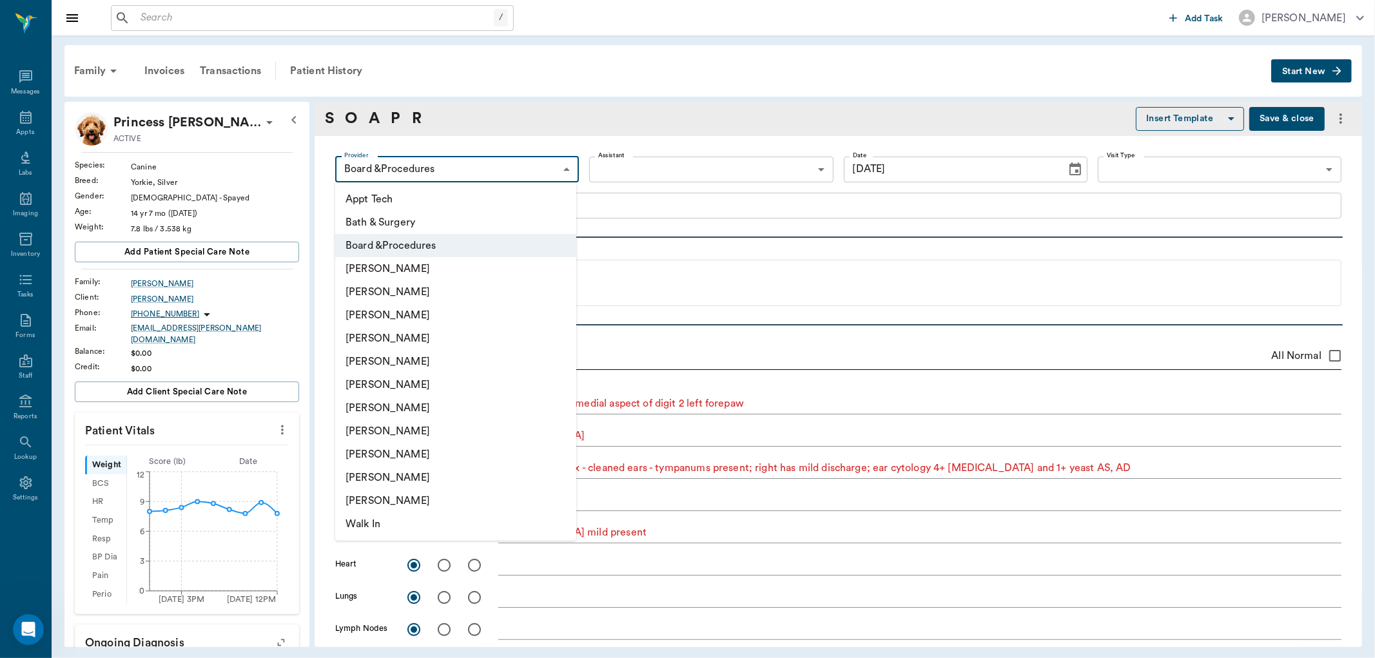
click at [452, 383] on li "[PERSON_NAME]" at bounding box center [455, 384] width 241 height 23
type input "670e8b52b987dc0b25a864ee"
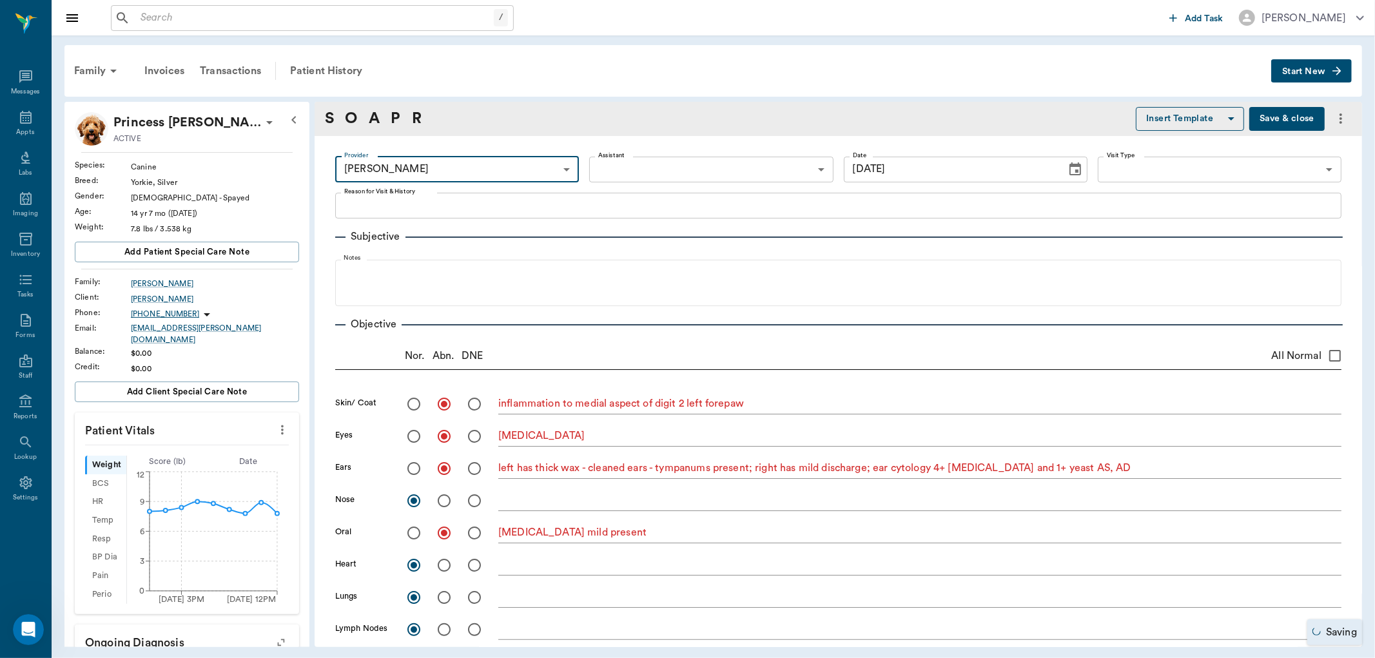
click at [1135, 162] on body "/ ​ Add Task [PERSON_NAME] Nectar Messages Appts Labs Imaging Inventory Tasks F…" at bounding box center [687, 329] width 1375 height 658
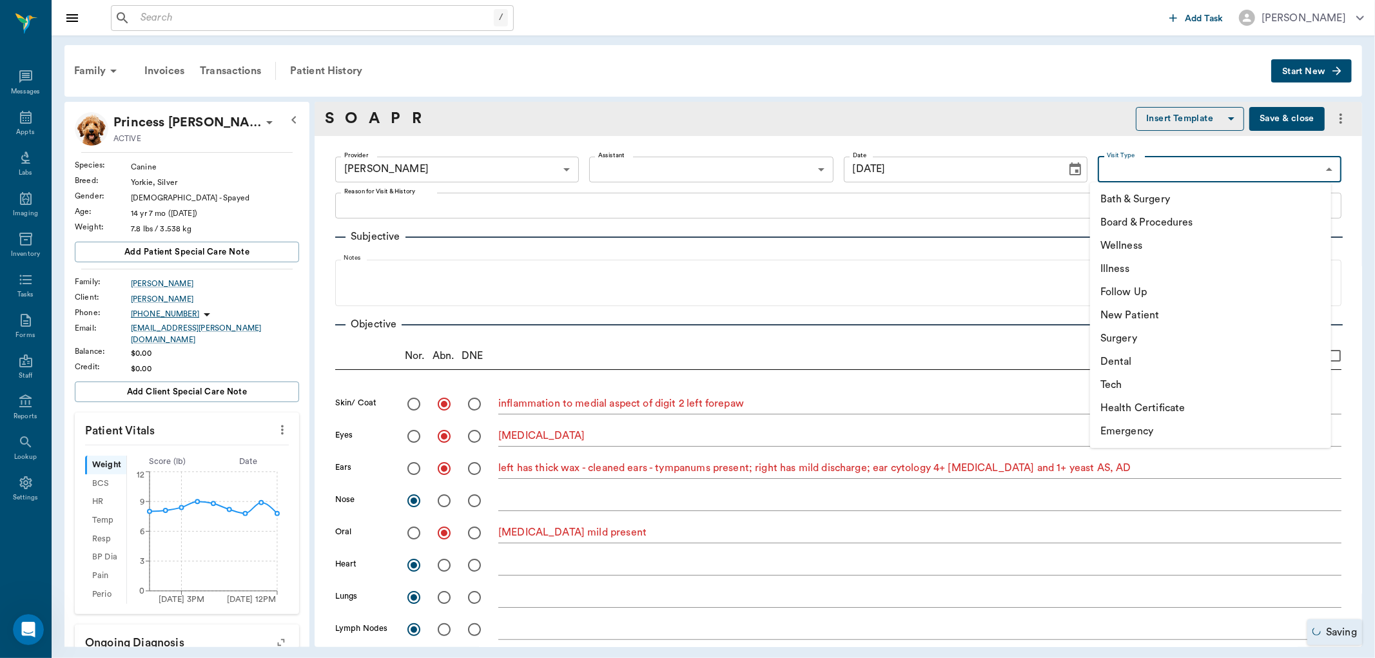
click at [1143, 221] on li "Board & Procedures" at bounding box center [1210, 222] width 241 height 23
type input "67816c1cf444b6f7d0a603e8"
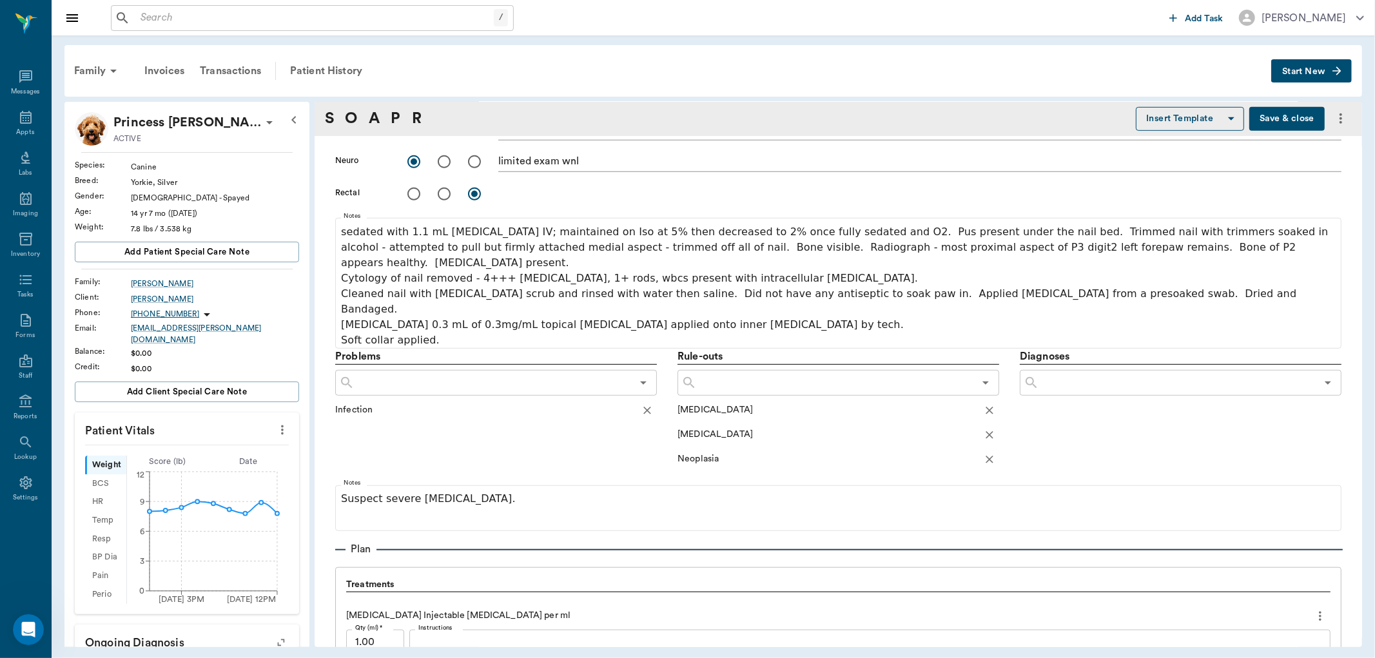
scroll to position [1071, 0]
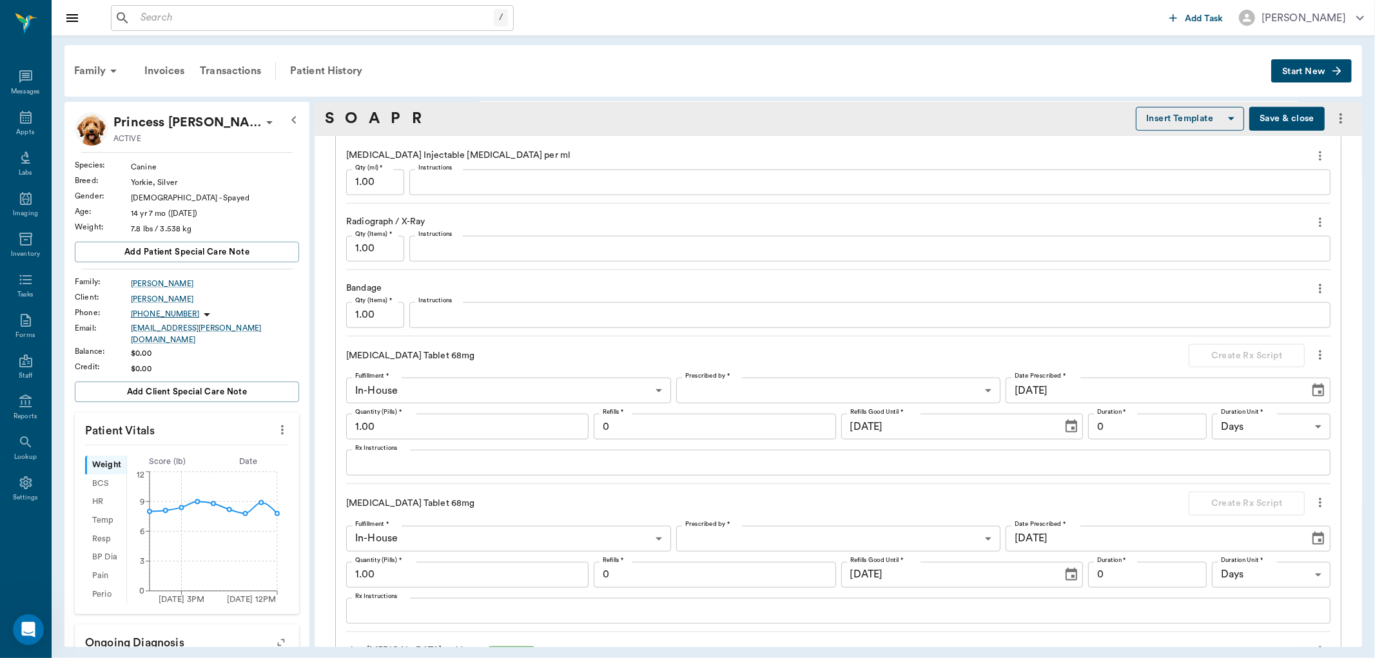
click at [1319, 351] on icon "more" at bounding box center [1320, 356] width 3 height 10
click at [1225, 369] on span "Delete" at bounding box center [1255, 370] width 108 height 14
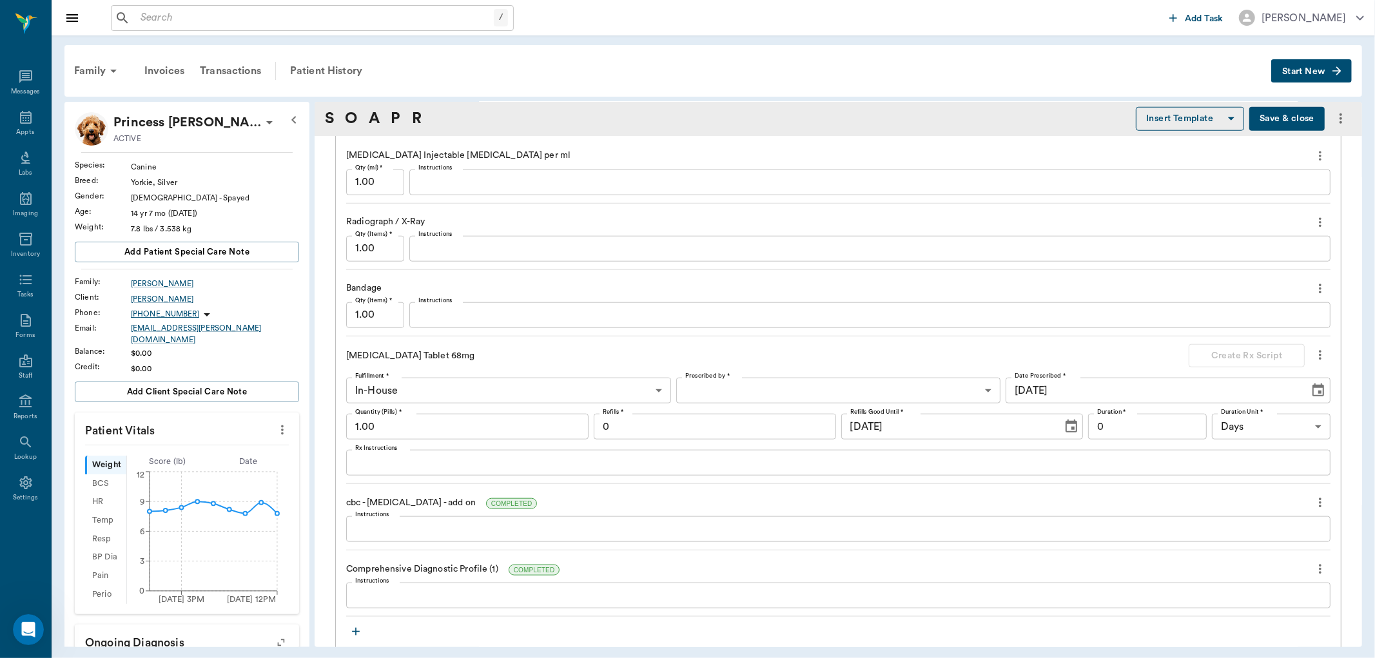
click at [392, 414] on input "1.00" at bounding box center [467, 427] width 242 height 26
type input "1"
type input "7"
click at [685, 372] on label "Prescribed by *" at bounding box center [707, 376] width 45 height 9
click at [744, 363] on body "/ ​ Add Task [PERSON_NAME] Nectar Messages Appts Labs Imaging Inventory Tasks F…" at bounding box center [687, 329] width 1375 height 658
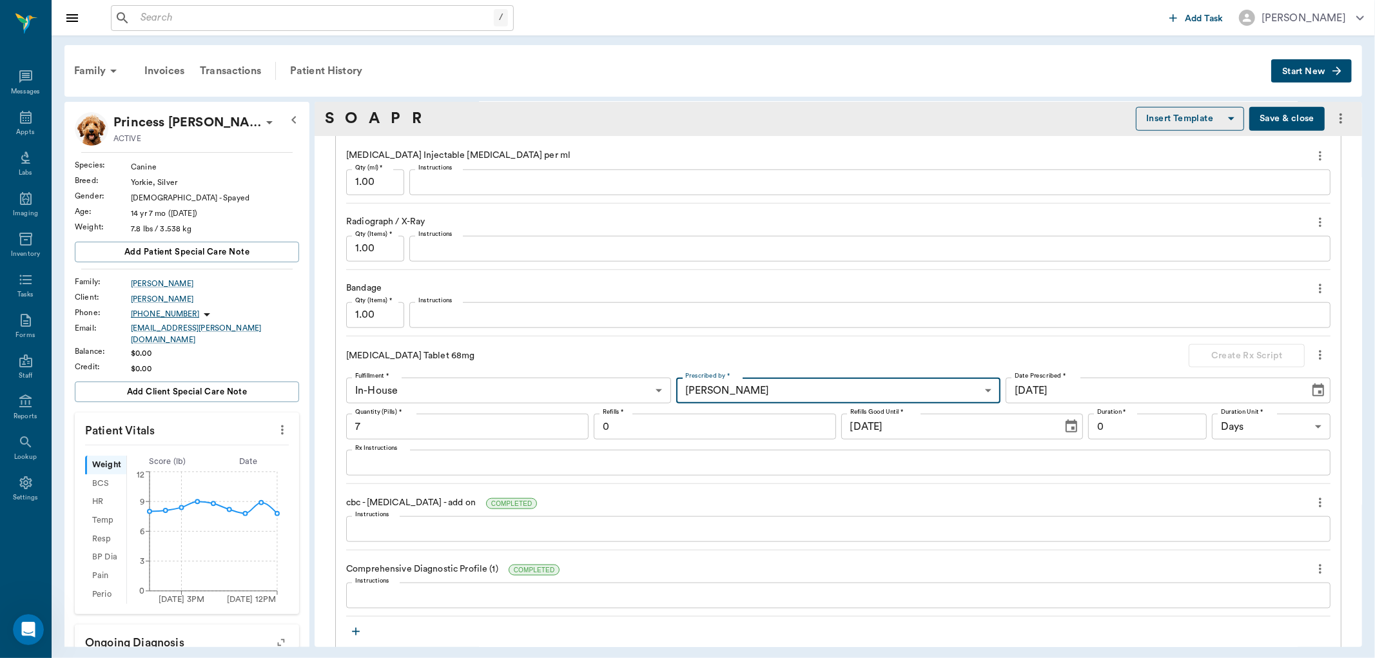
type input "670e8b52b987dc0b25a864ee"
type input "14"
click at [1122, 389] on div at bounding box center [687, 329] width 1375 height 658
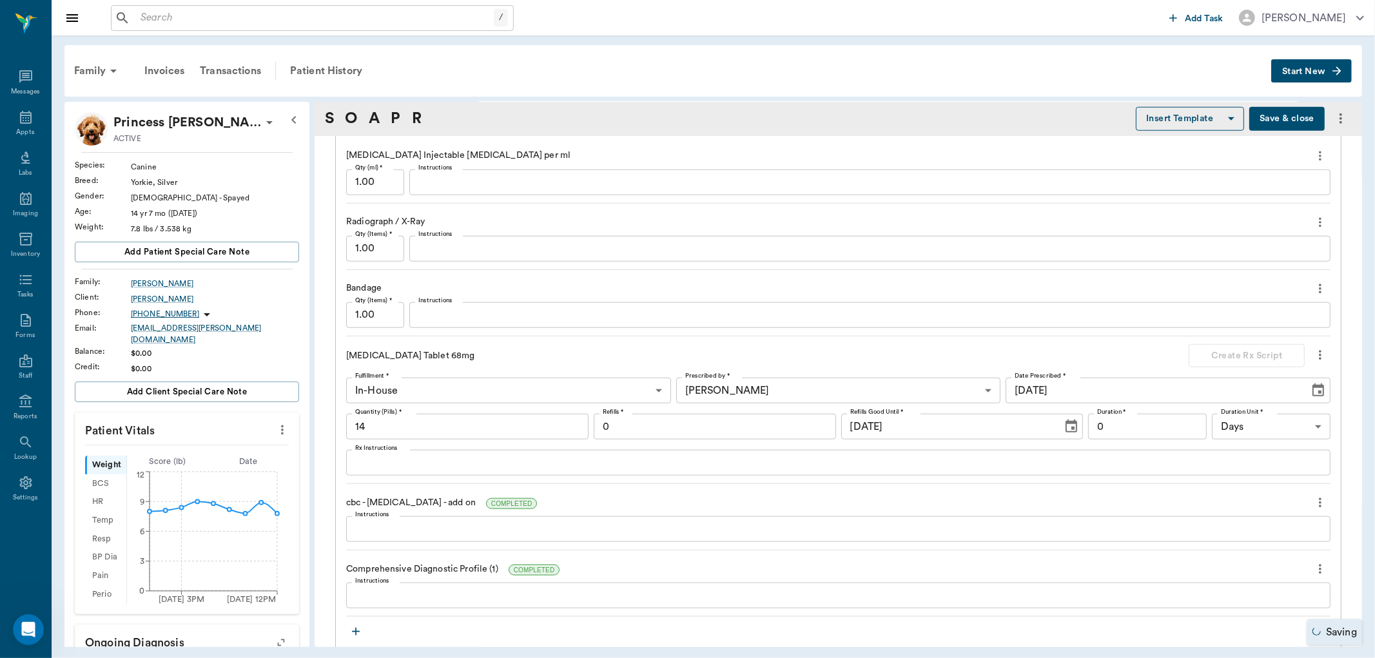
click at [1113, 397] on div at bounding box center [687, 329] width 1375 height 658
click at [1092, 400] on div at bounding box center [687, 329] width 1375 height 658
type input "7"
click at [1097, 414] on input "0" at bounding box center [1147, 427] width 119 height 26
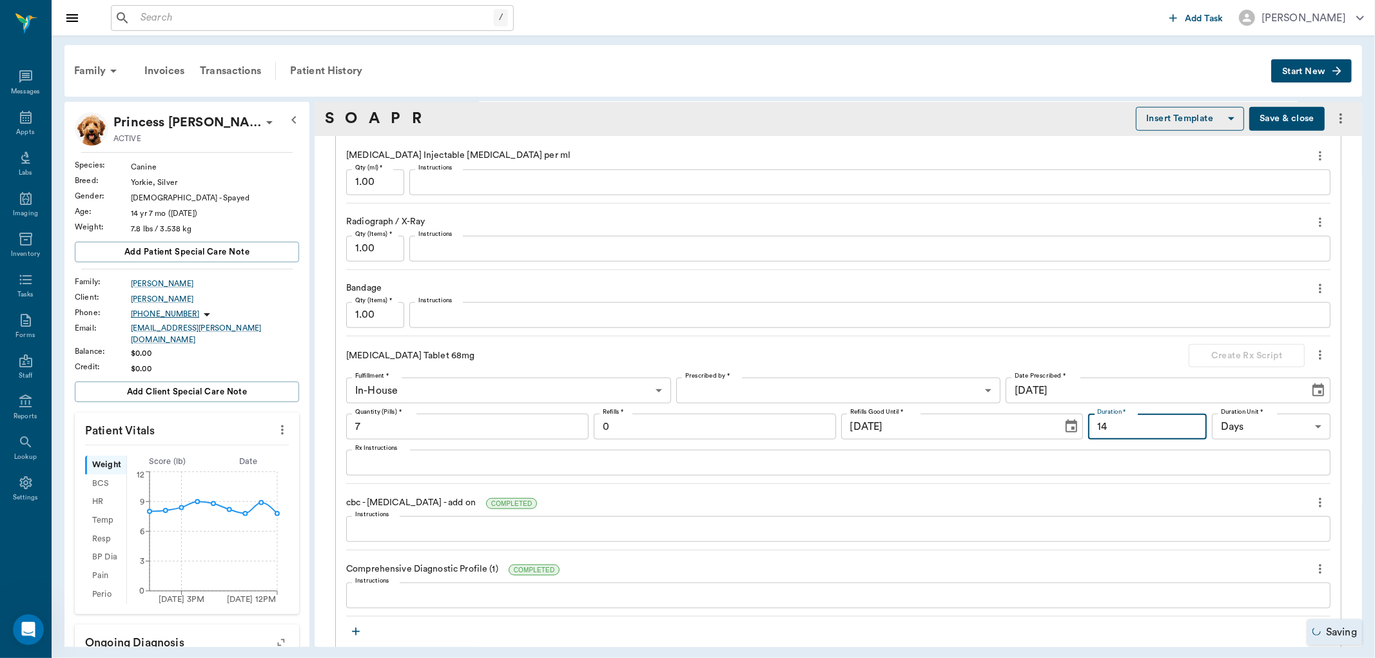
type input "14"
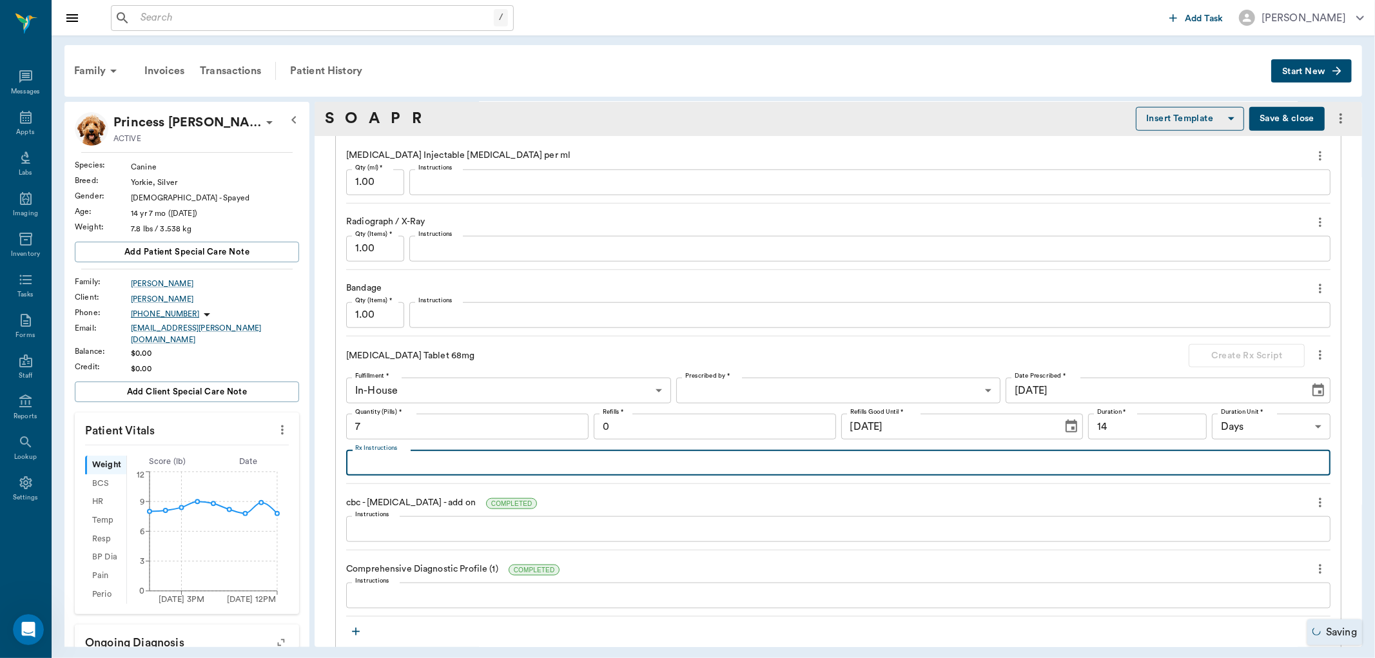
click at [430, 456] on textarea "Rx Instructions" at bounding box center [838, 463] width 966 height 15
type textarea "Give 1/2 tab"
type input "670e8b52b987dc0b25a864ee"
type input "0"
type textarea "Give 1/2 tablet every 24 hours by mouth. Started 5 pm on 9/2/25."
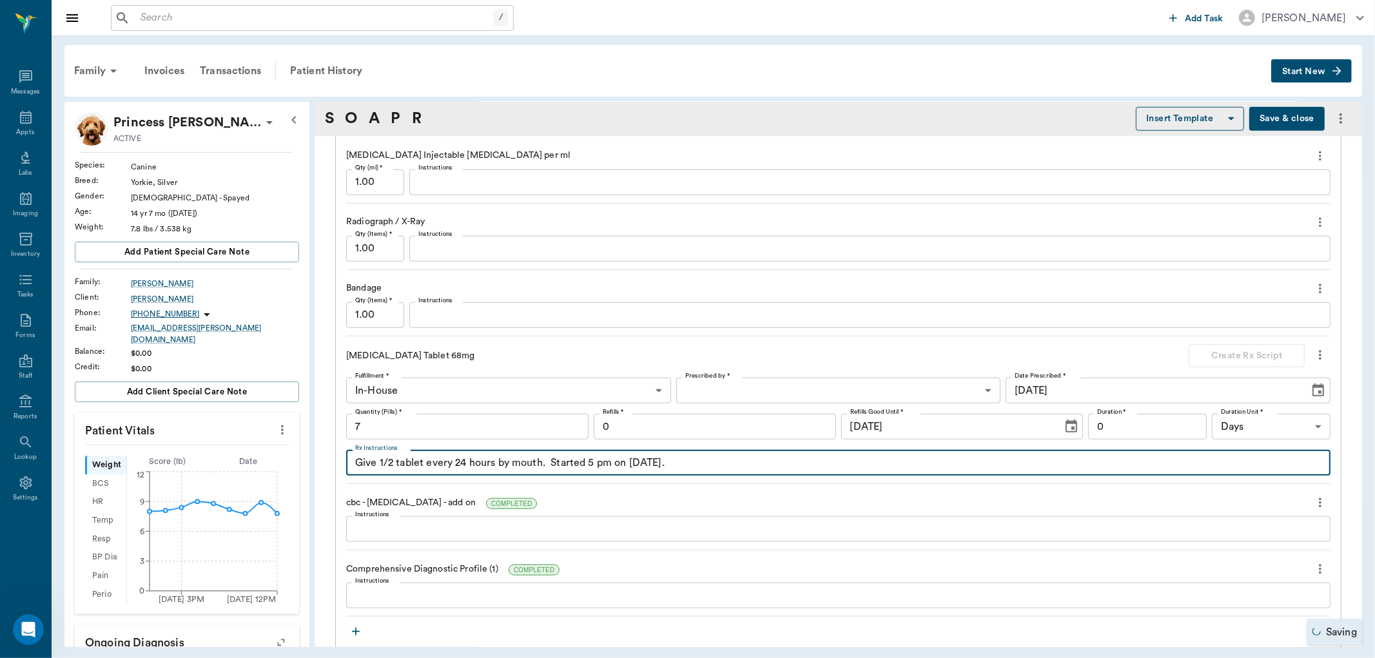
type input "14"
type textarea "Give 1/2 tablet every 24 hours by mouth. Started 5 pm on 9/2/25."
click at [363, 588] on textarea "Instructions" at bounding box center [838, 595] width 966 height 15
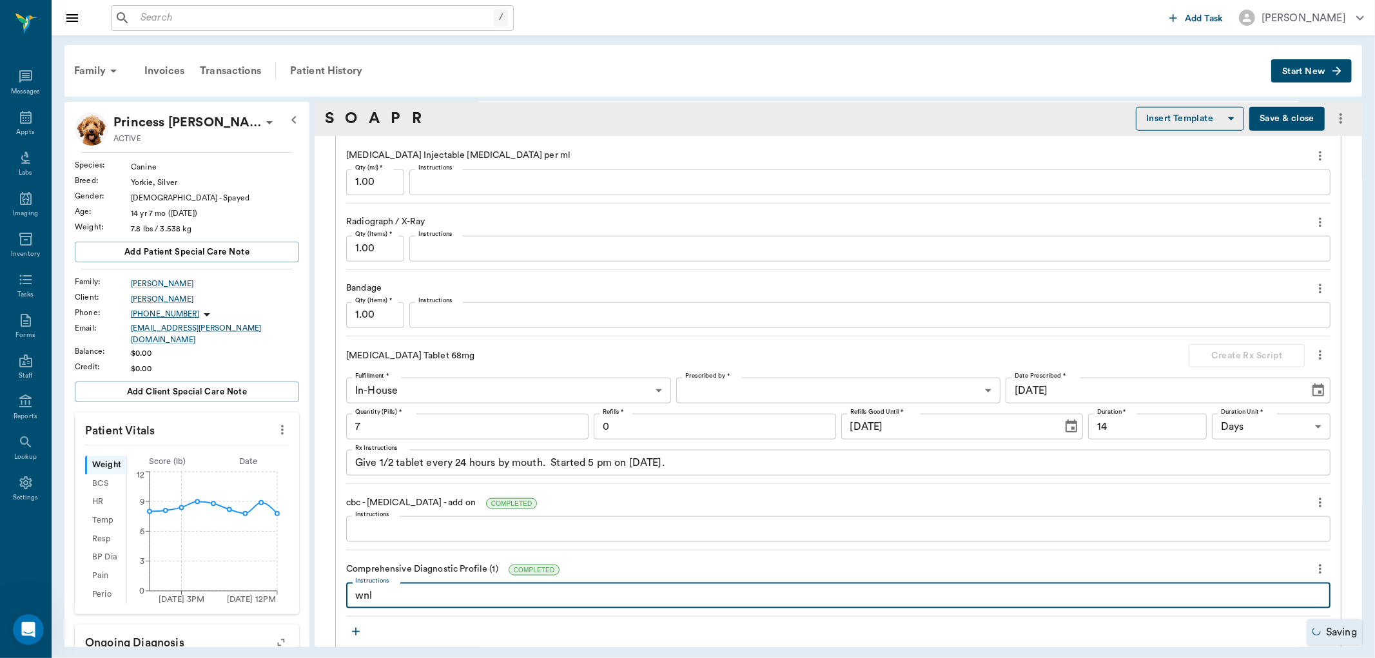
type textarea "wnl"
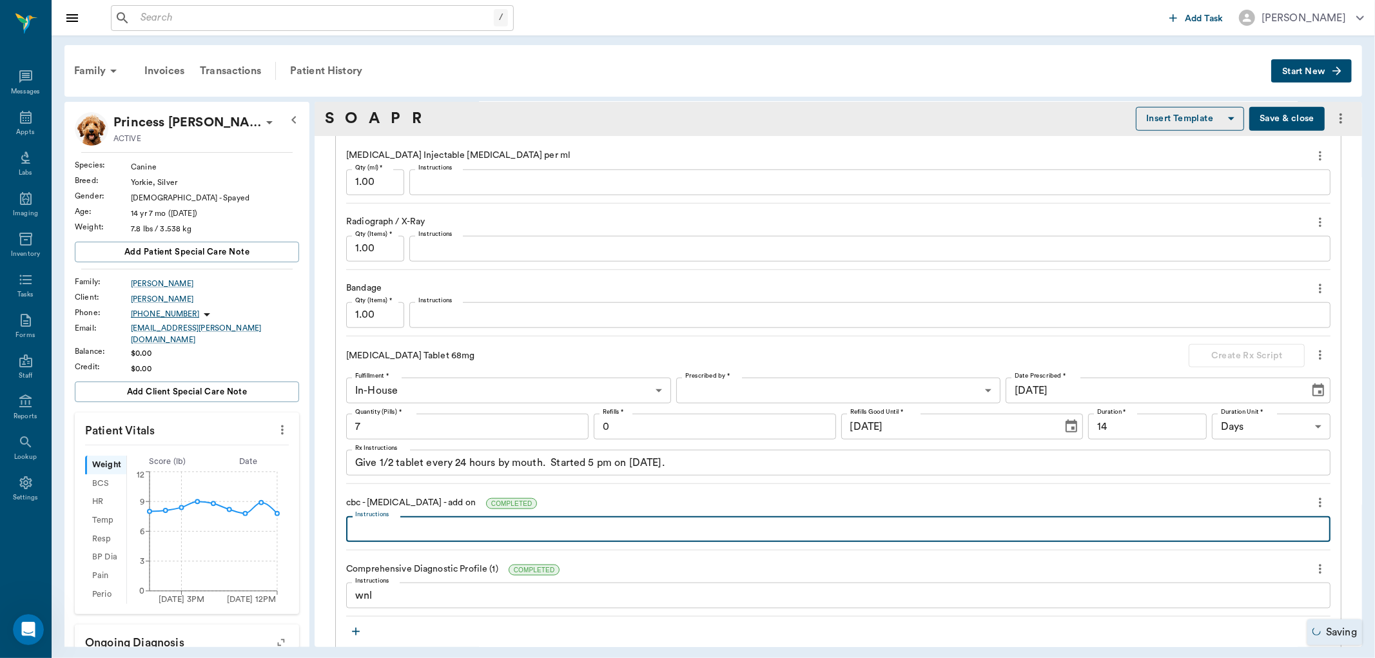
click at [387, 522] on textarea "Instructions" at bounding box center [838, 529] width 966 height 15
type textarea "wnl"
click at [356, 625] on icon "button" at bounding box center [355, 631] width 13 height 13
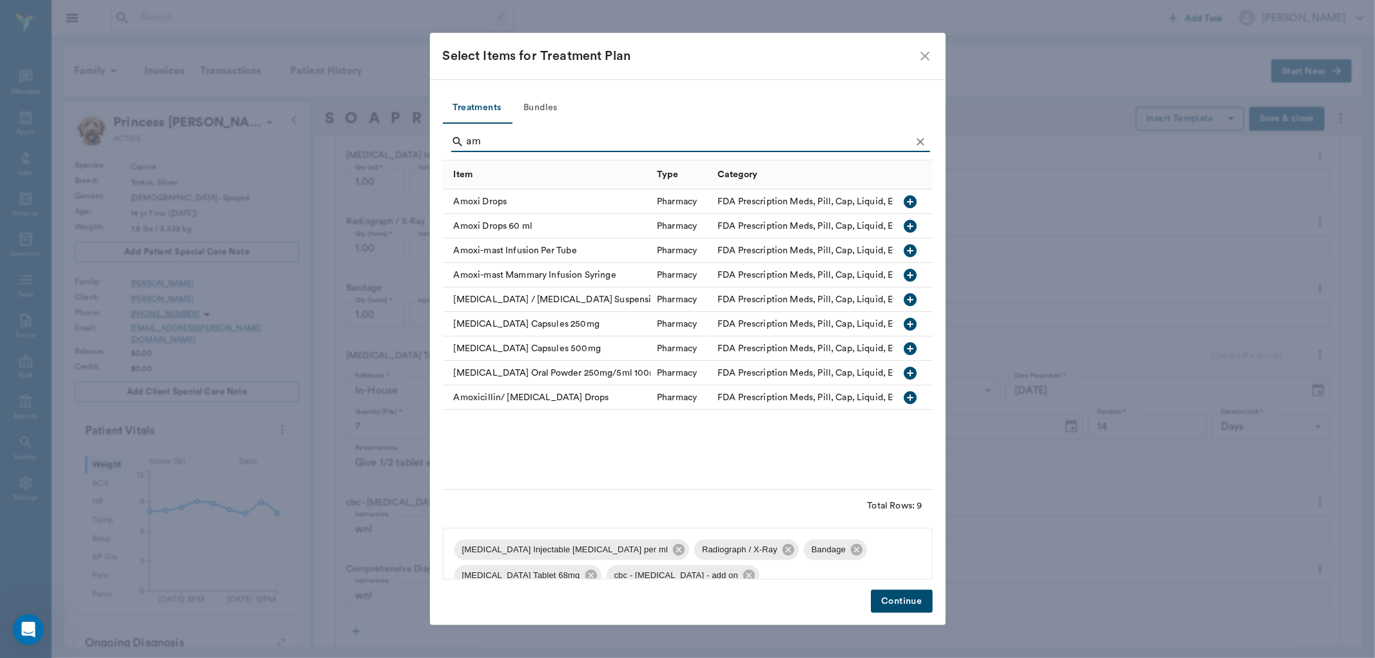
type input "a"
click at [402, 68] on div "Select Items for Treatment Plan Treatments Bundles Item Type Category Amoxi Dro…" at bounding box center [687, 329] width 1375 height 658
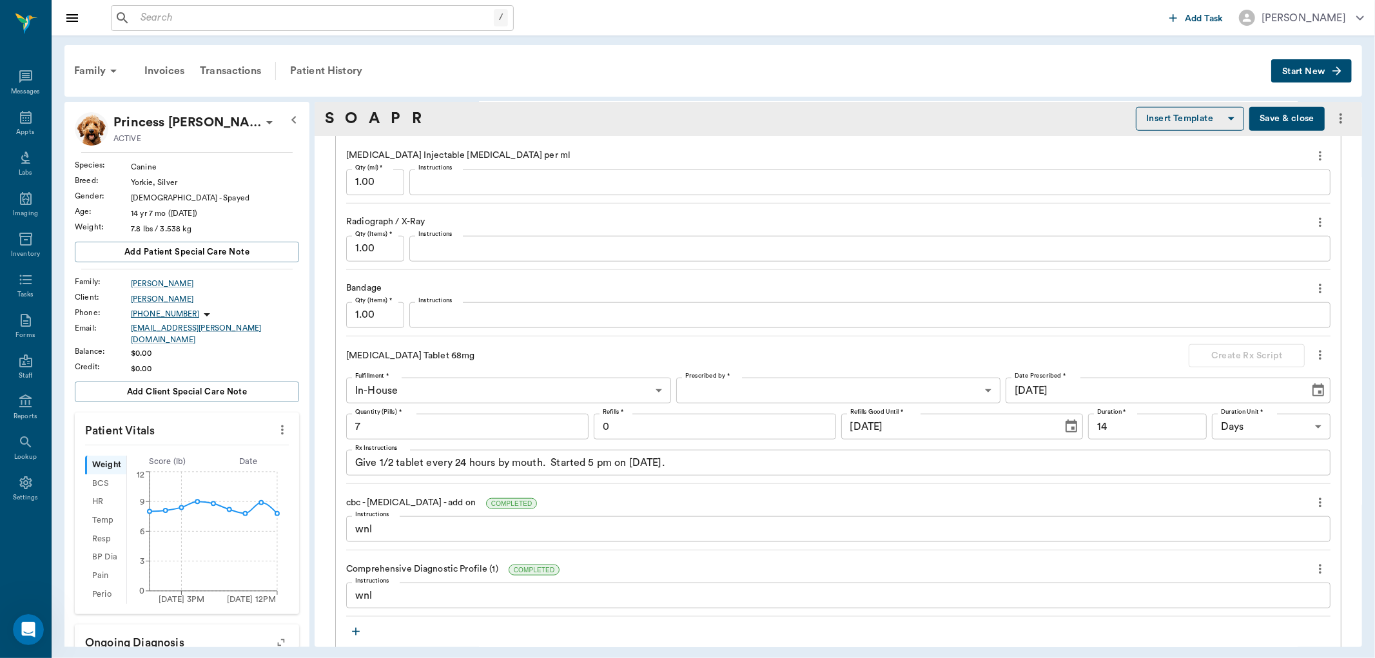
click at [742, 362] on body "/ ​ Add Task [PERSON_NAME] Nectar Messages Appts Labs Imaging Inventory Tasks F…" at bounding box center [687, 329] width 1375 height 658
click at [729, 458] on li "[PERSON_NAME]" at bounding box center [832, 458] width 321 height 23
type input "670e8b52b987dc0b25a864ee"
click at [1219, 344] on button "Create Rx Script" at bounding box center [1246, 356] width 116 height 24
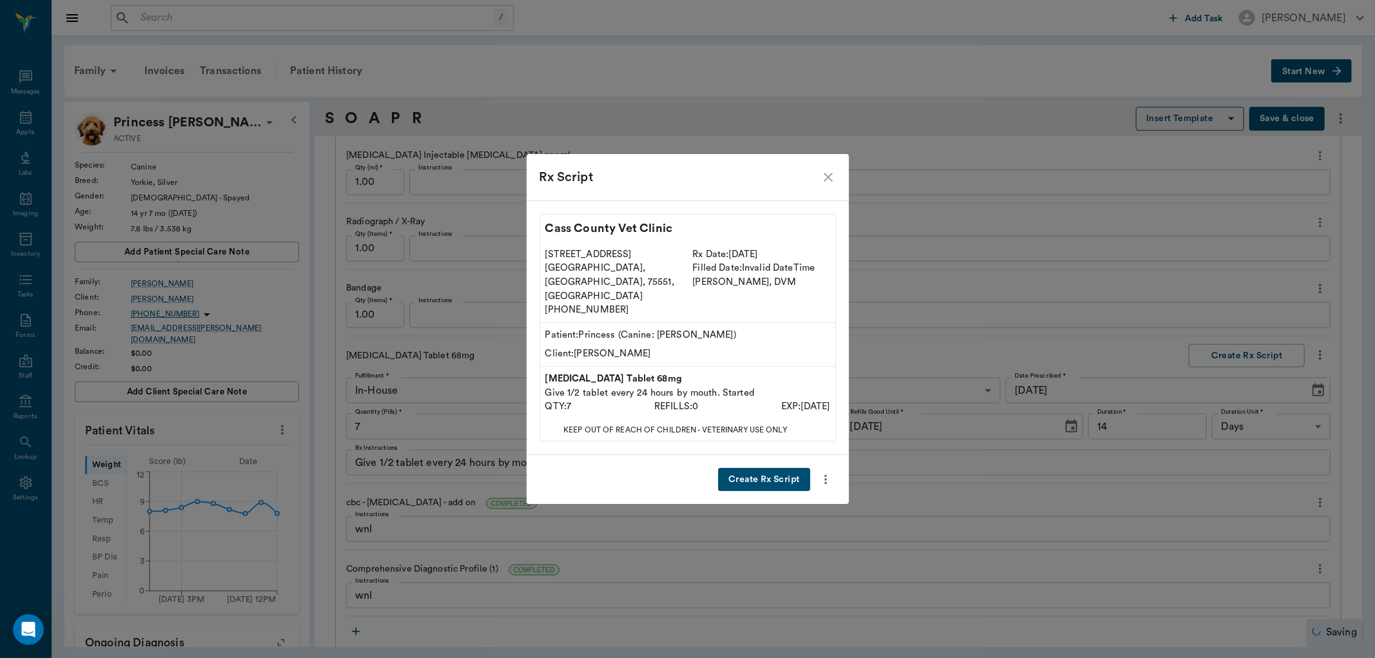
click at [774, 468] on button "Create Rx Script" at bounding box center [764, 480] width 92 height 24
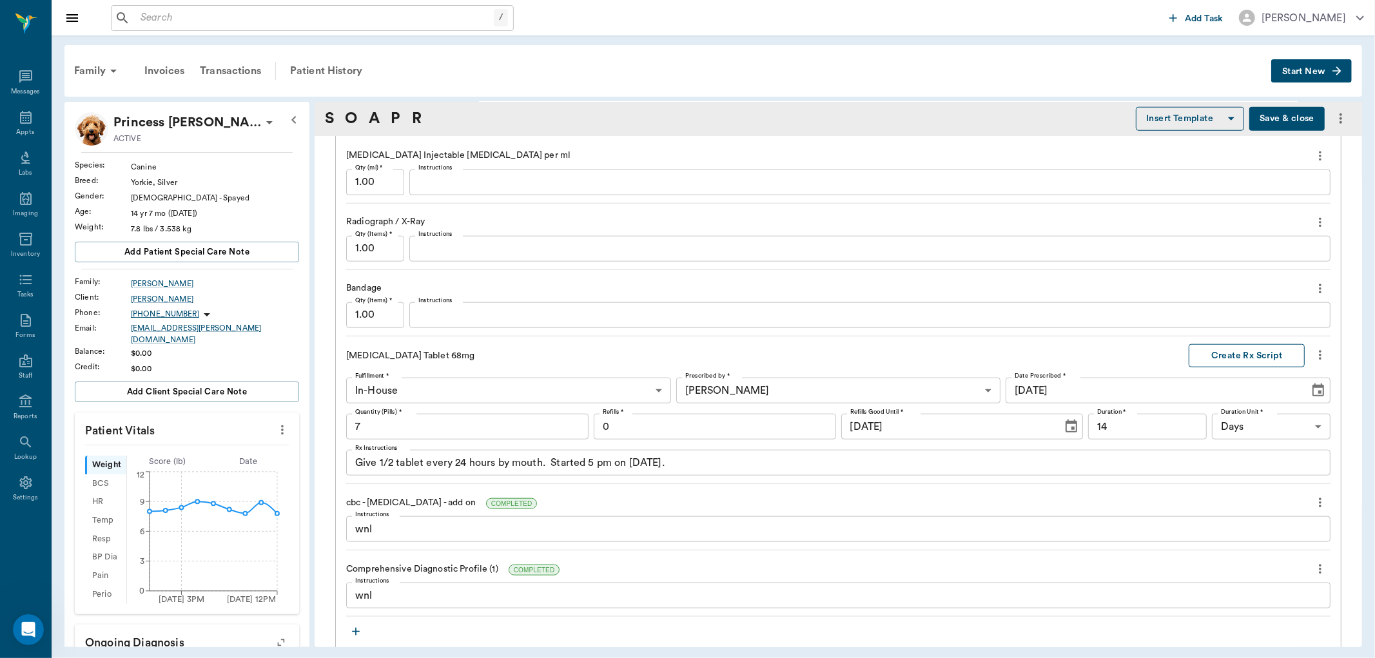
click at [1221, 344] on button "Create Rx Script" at bounding box center [1246, 356] width 116 height 24
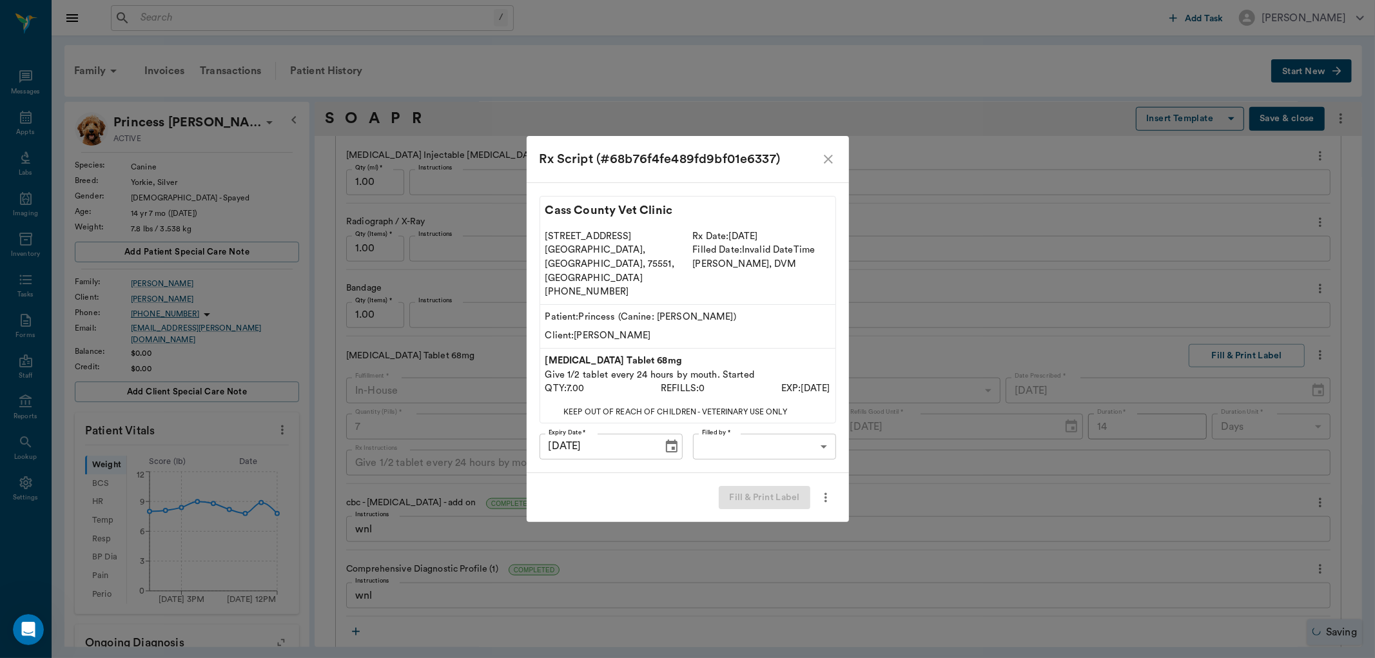
click at [782, 434] on body "/ ​ Add Task Dr. Bert Ellsworth Nectar Messages Appts Labs Imaging Inventory Ta…" at bounding box center [687, 329] width 1375 height 658
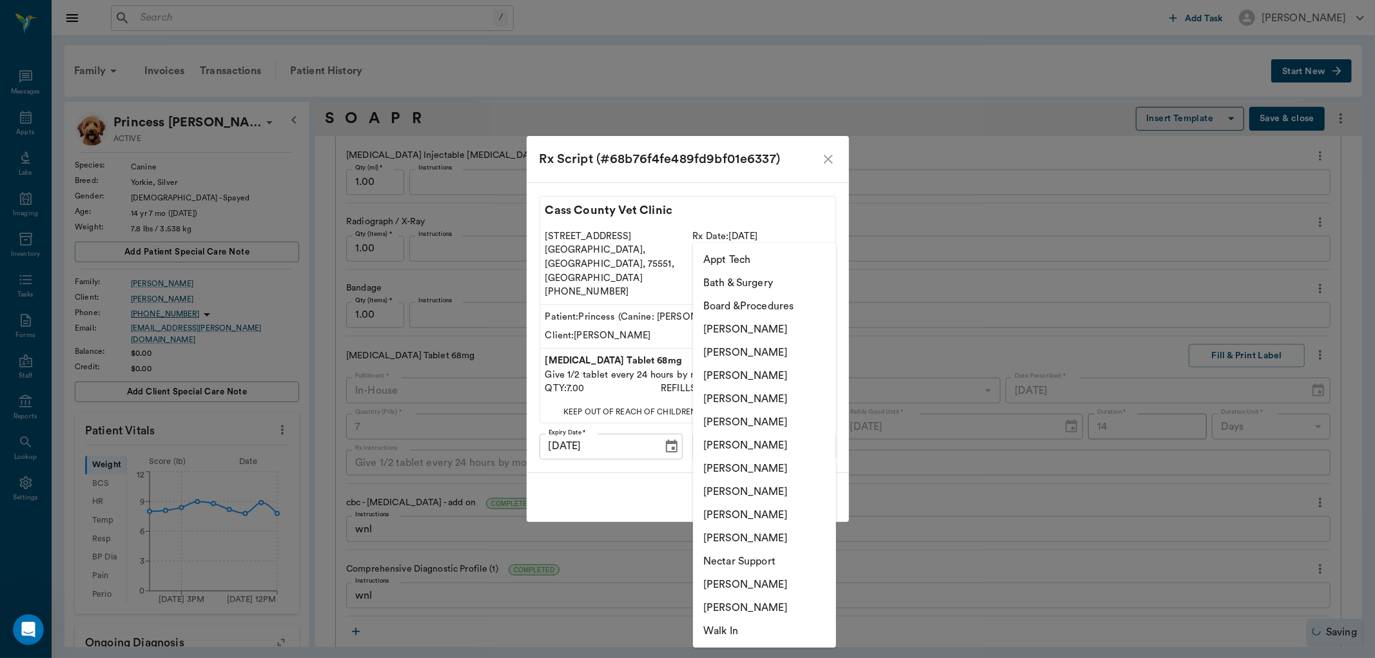
click at [759, 447] on li "[PERSON_NAME]" at bounding box center [764, 445] width 143 height 23
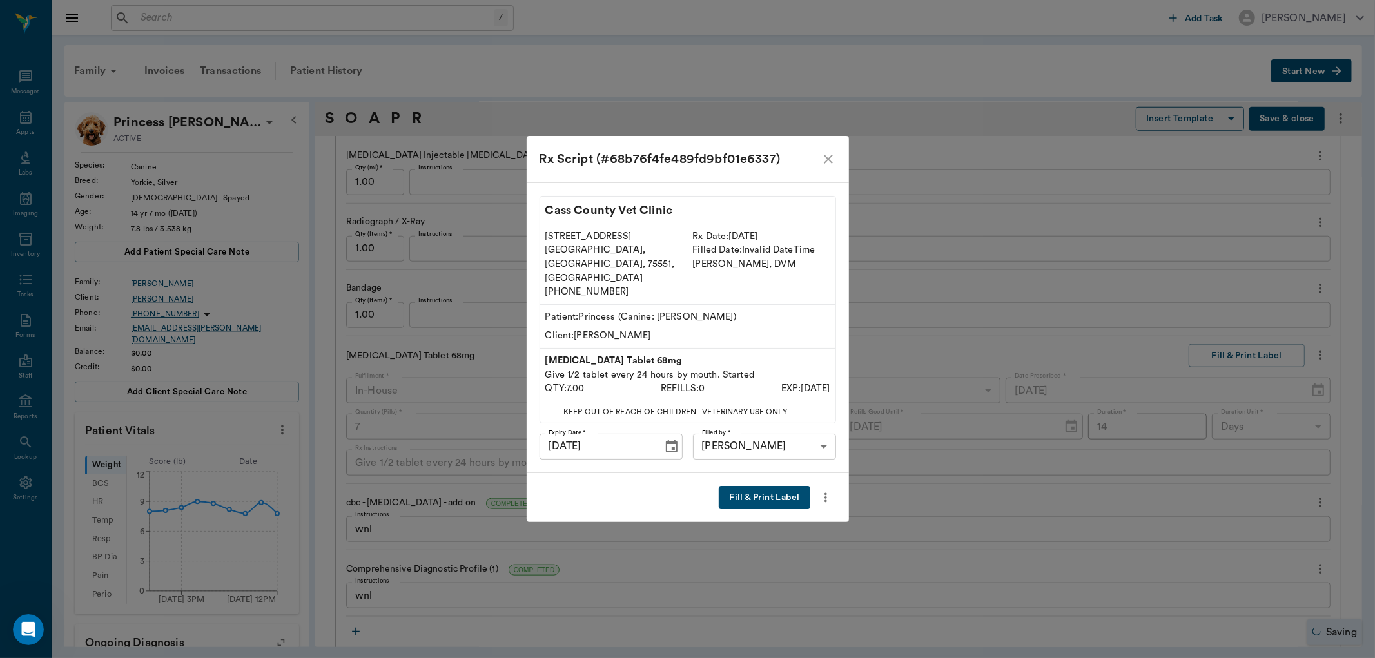
click at [770, 480] on li "[PERSON_NAME]" at bounding box center [765, 484] width 108 height 13
click at [826, 430] on body "/ ​ Add Task Dr. Bert Ellsworth Nectar Messages Appts Labs Imaging Inventory Ta…" at bounding box center [687, 329] width 1375 height 658
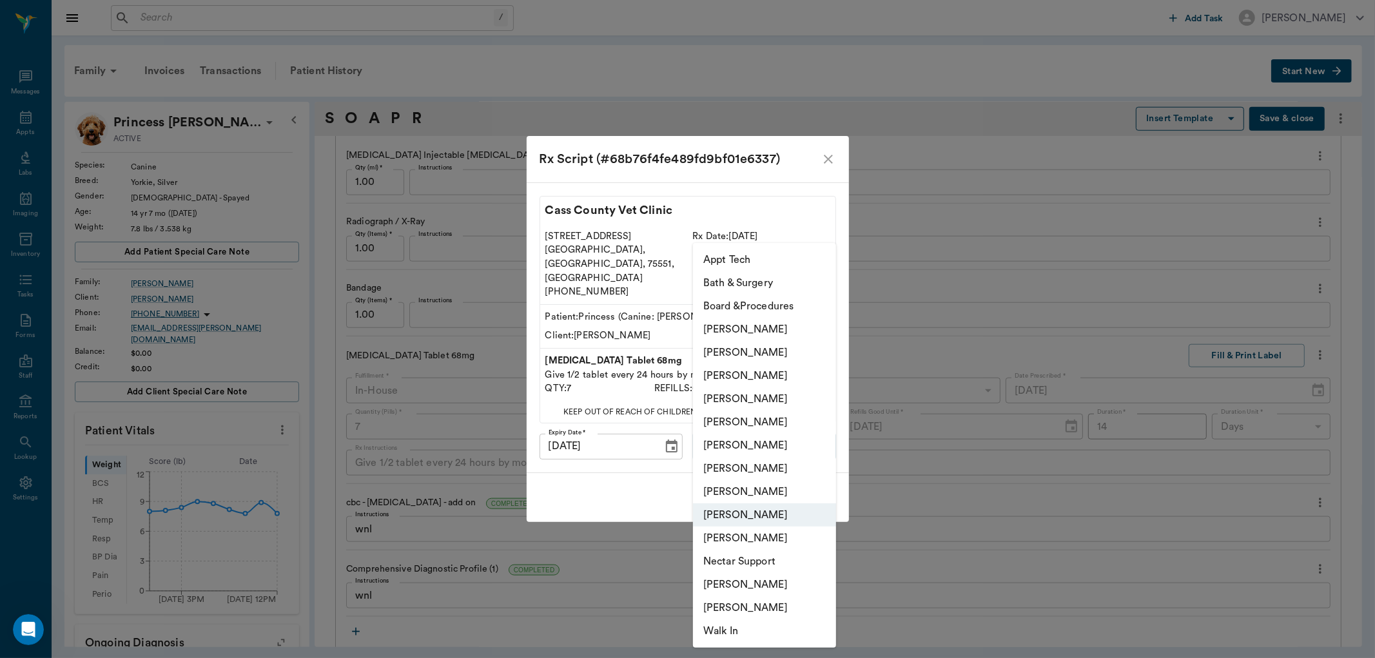
click at [766, 443] on li "[PERSON_NAME]" at bounding box center [764, 445] width 143 height 23
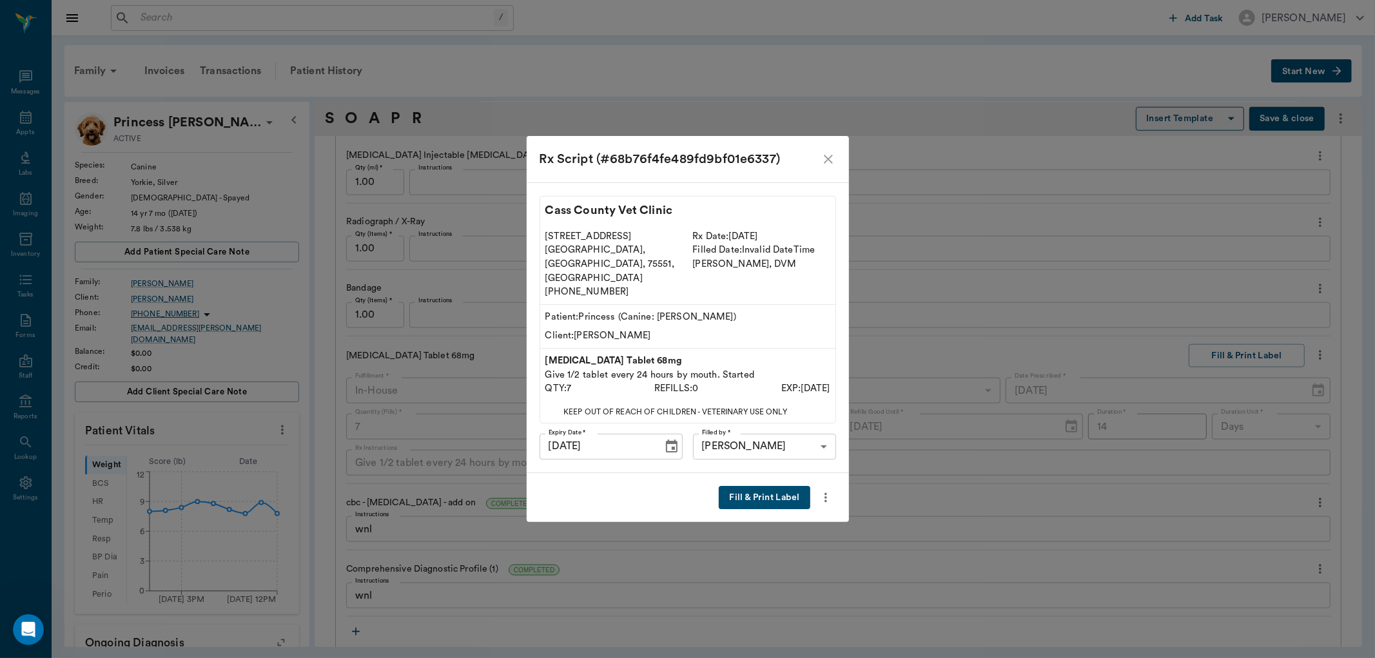
click at [755, 483] on li "[PERSON_NAME]" at bounding box center [765, 484] width 108 height 13
type input "63ec2ede52e12b0ba117d0d7"
click at [755, 486] on button "Fill & Print Label" at bounding box center [764, 498] width 91 height 24
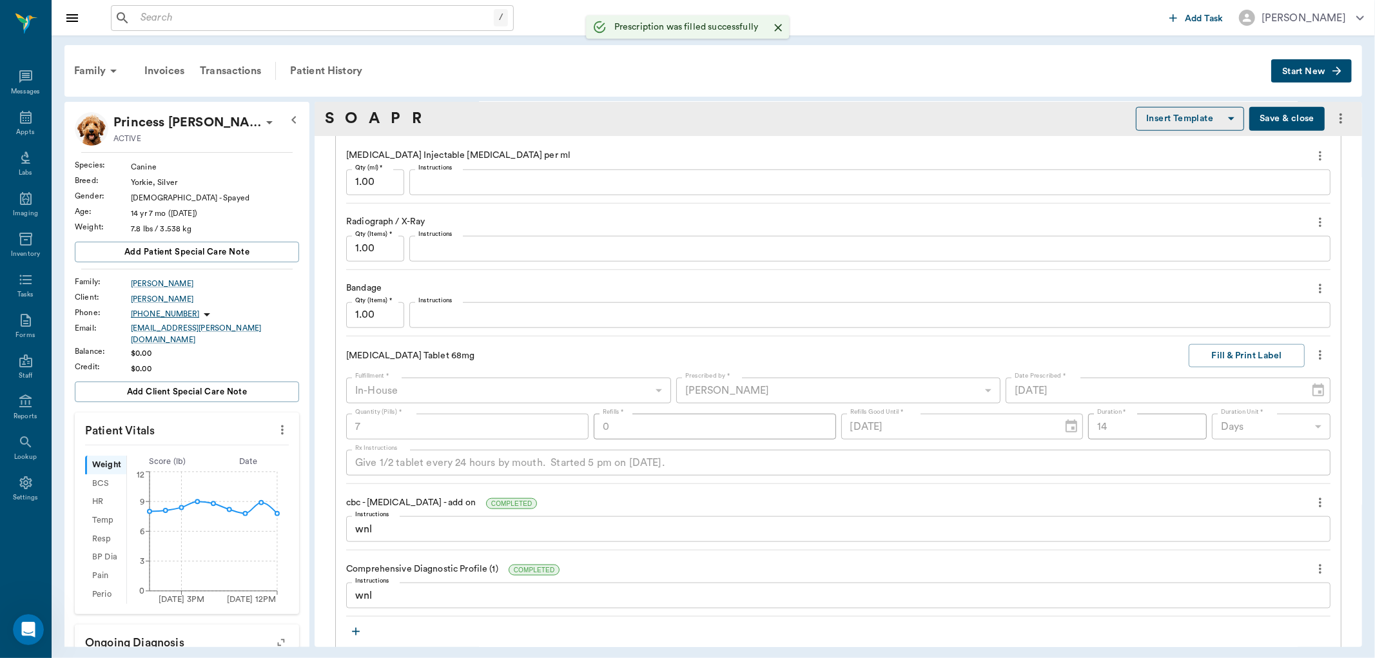
click at [355, 628] on icon "button" at bounding box center [356, 632] width 8 height 8
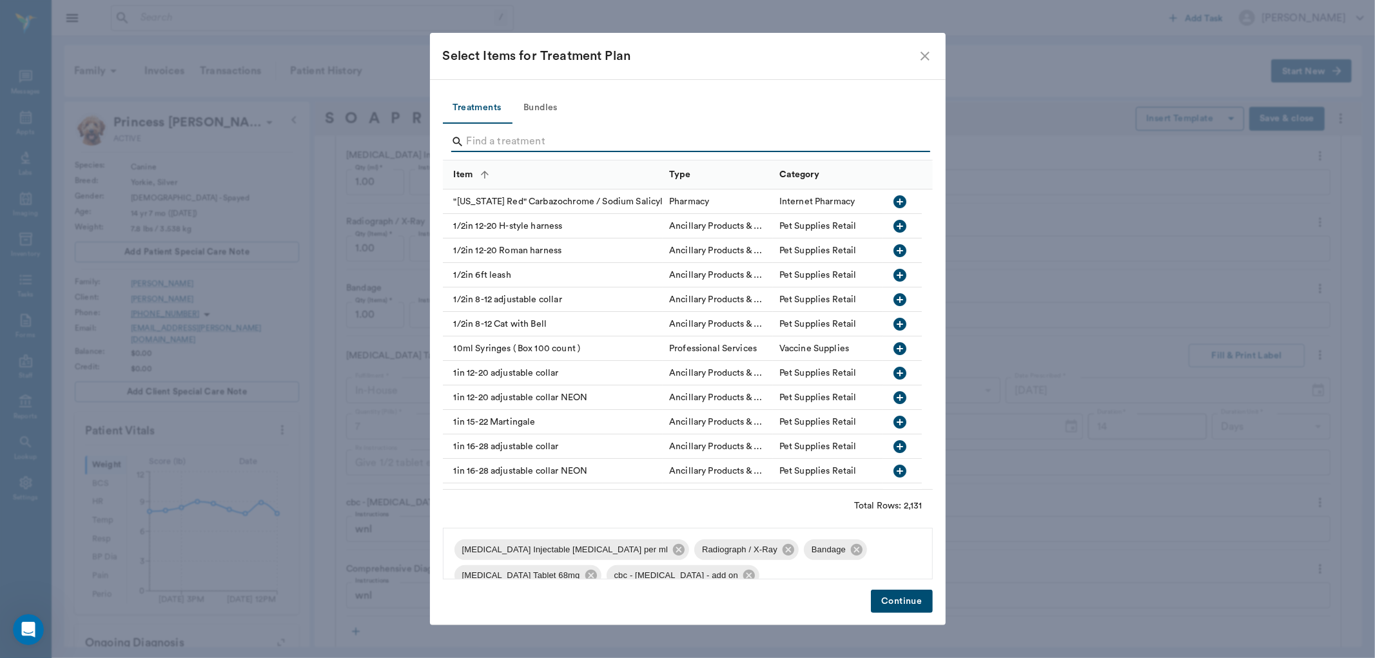
click at [551, 142] on input "Search" at bounding box center [689, 141] width 444 height 21
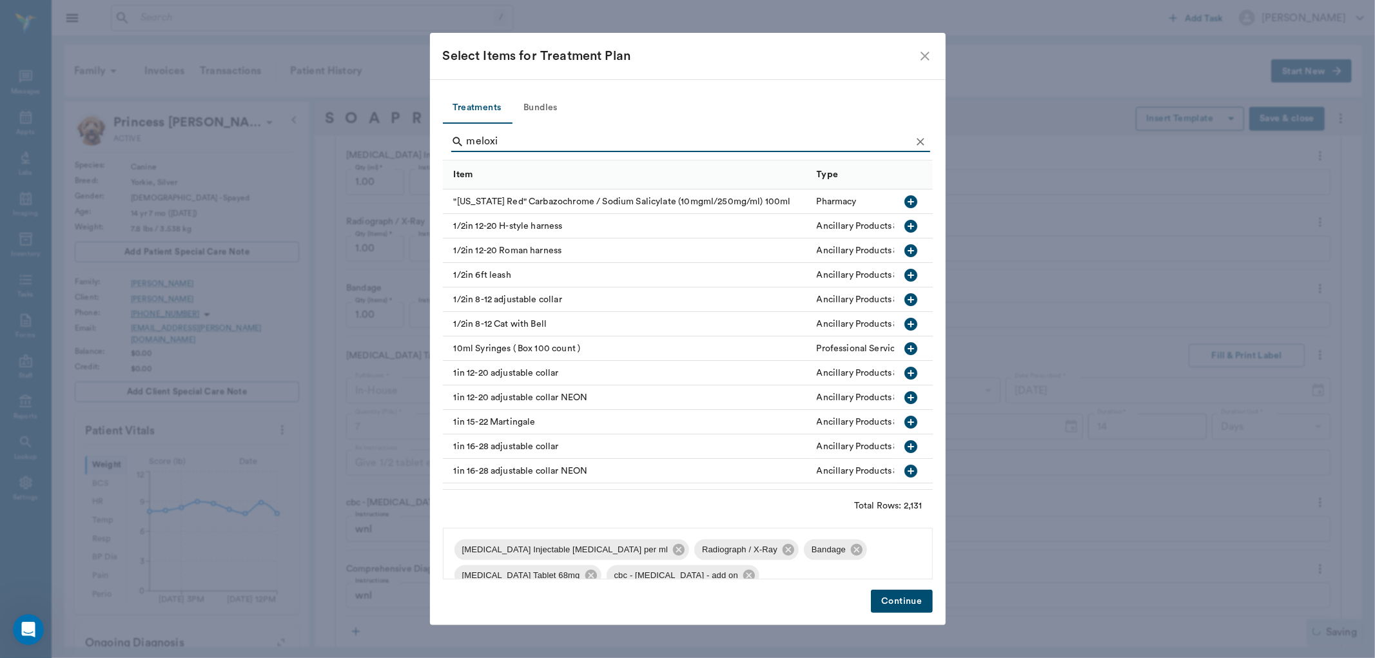
type input "meloxi"
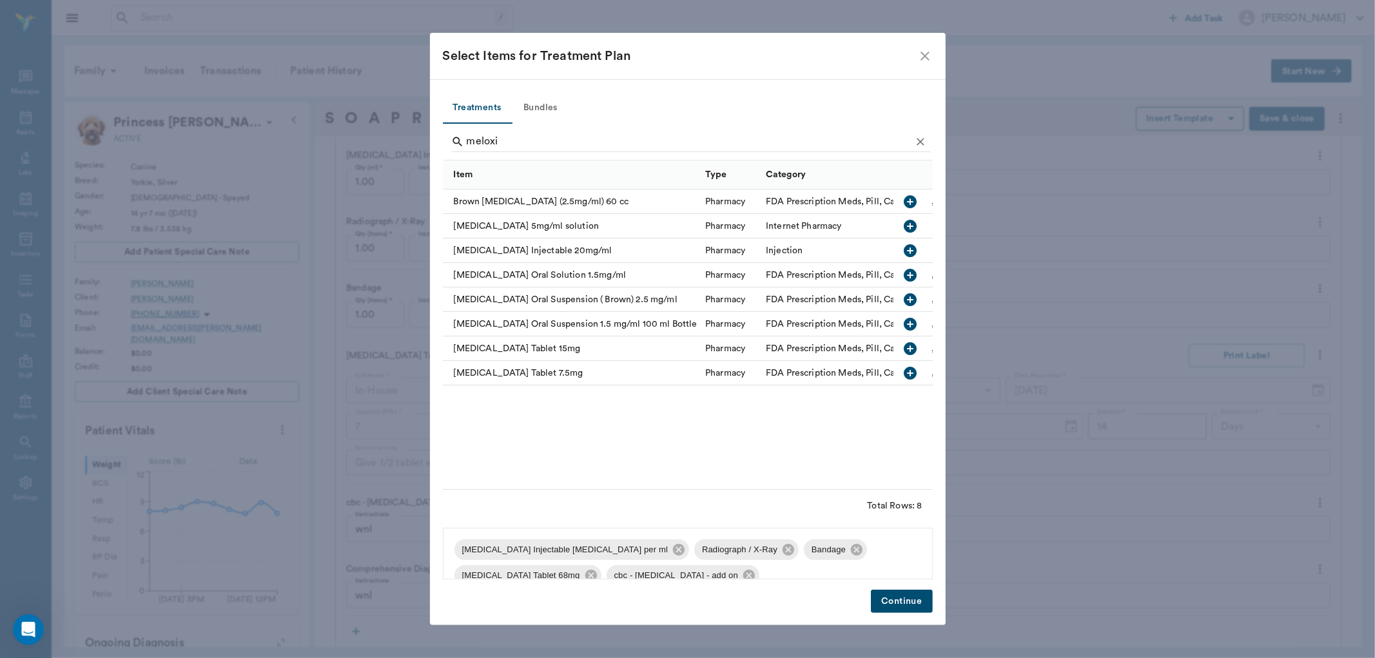
click at [918, 55] on icon "close" at bounding box center [924, 55] width 15 height 15
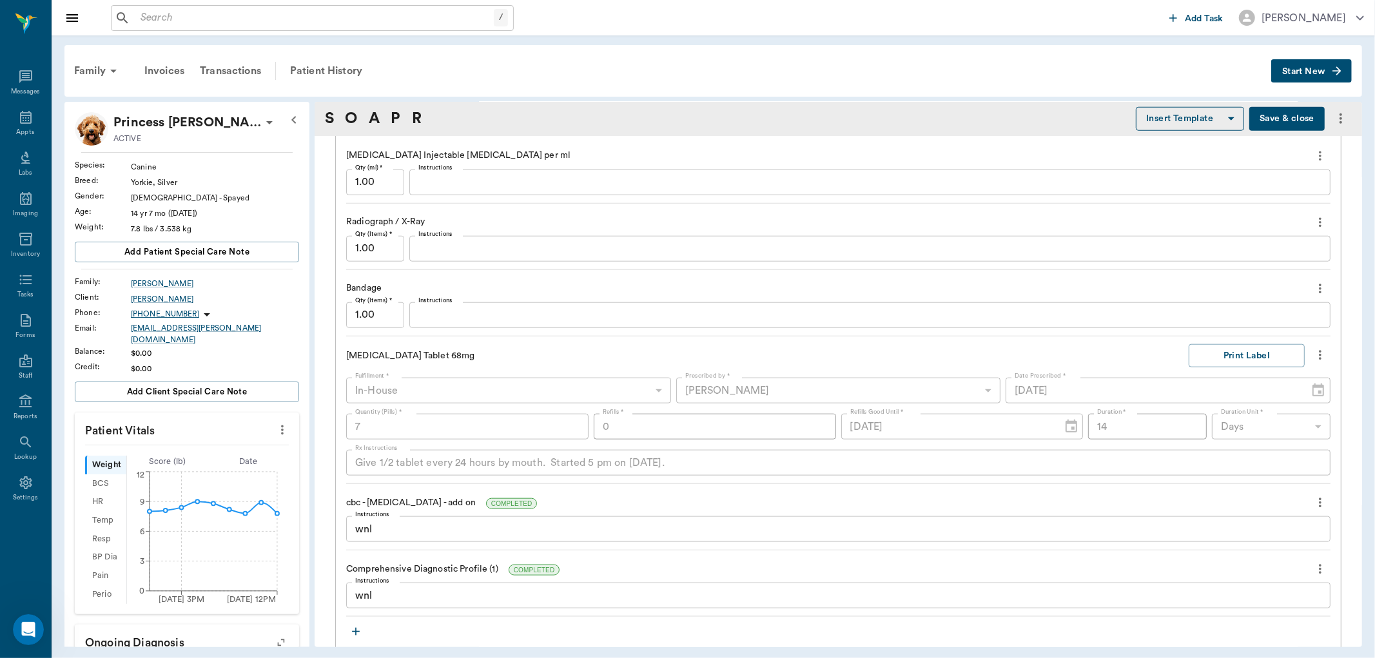
scroll to position [1214, 0]
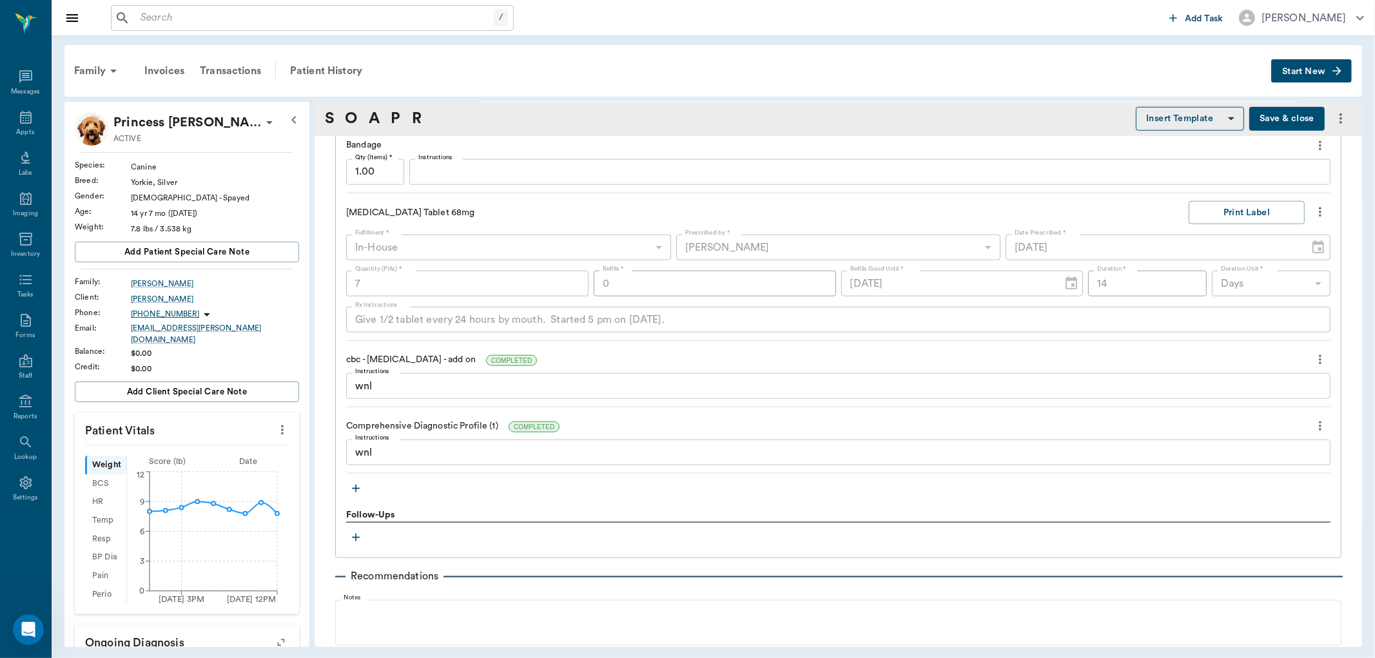
click at [358, 482] on icon "button" at bounding box center [355, 488] width 13 height 13
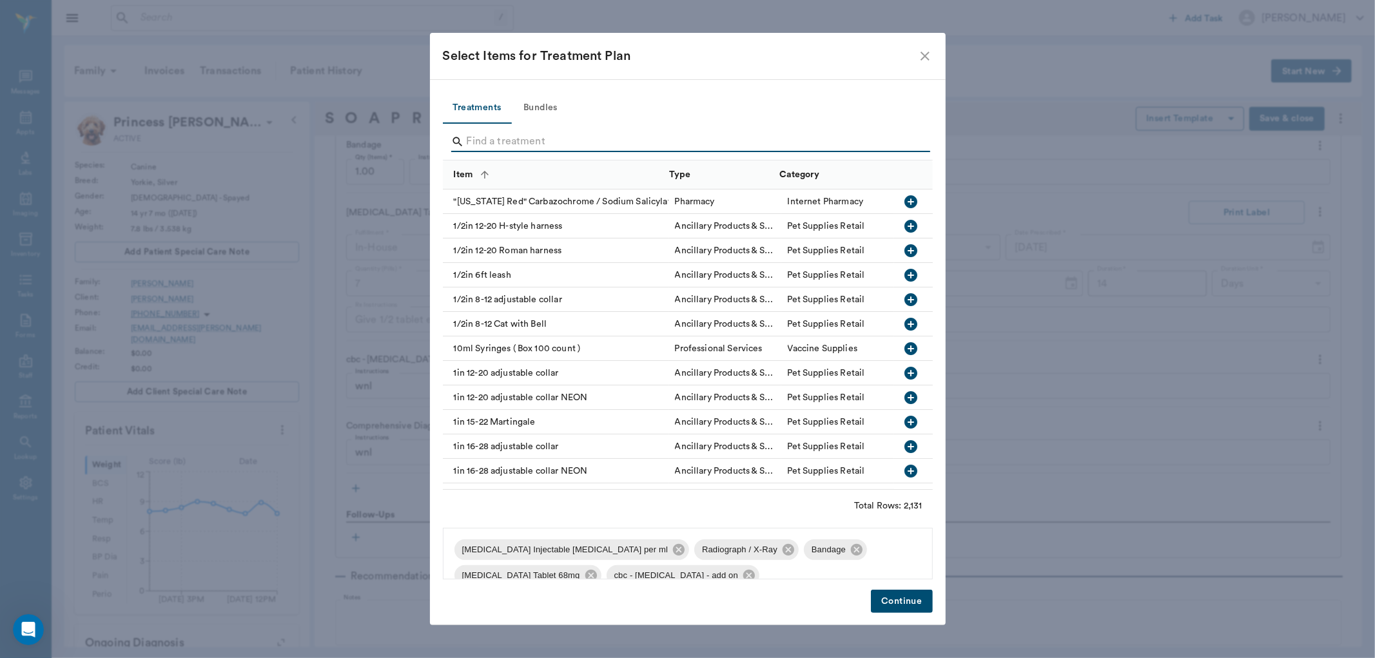
click at [576, 137] on input "Search" at bounding box center [689, 141] width 444 height 21
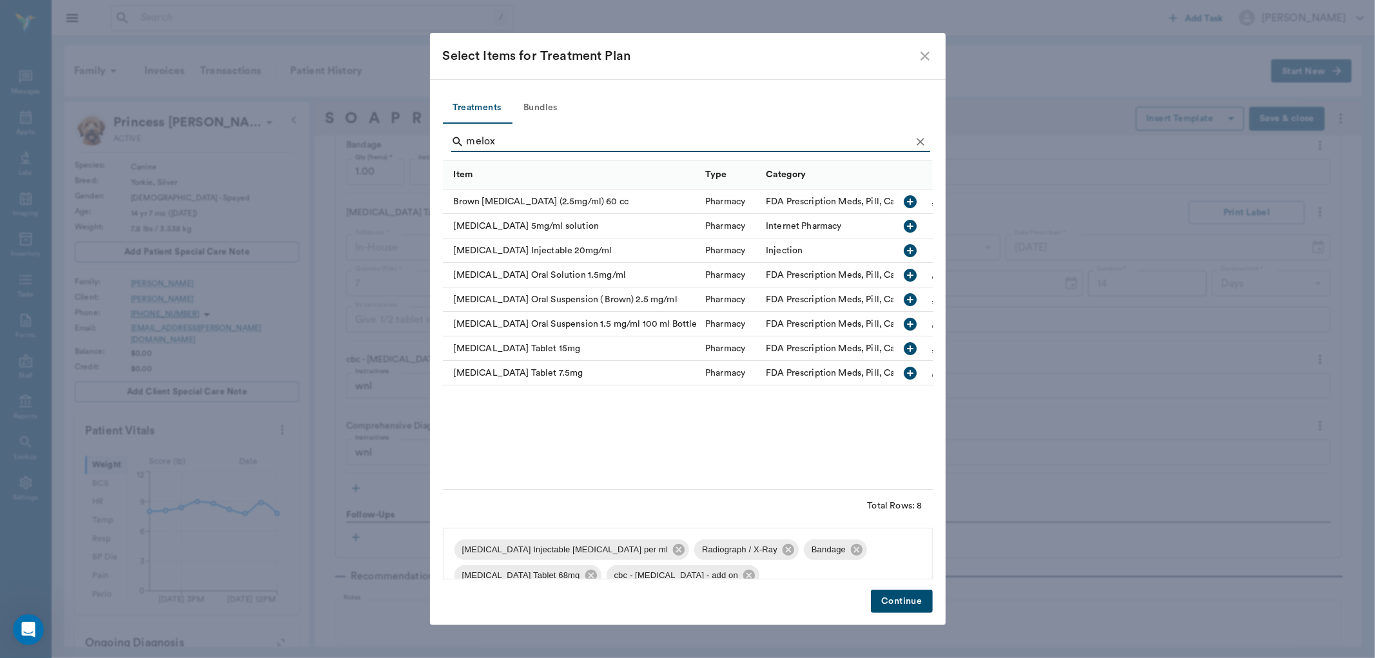
type input "melox"
click at [905, 276] on icon "button" at bounding box center [910, 275] width 13 height 13
click at [915, 273] on icon "button" at bounding box center [910, 275] width 13 height 13
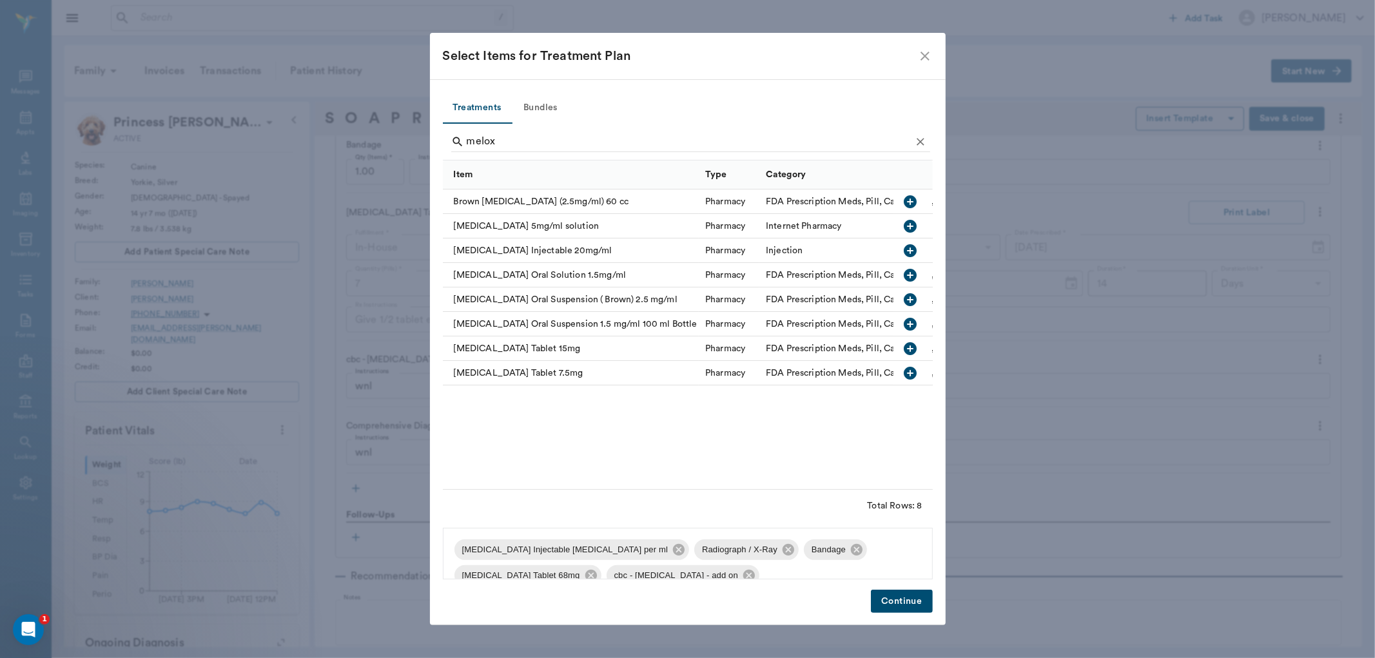
scroll to position [57, 0]
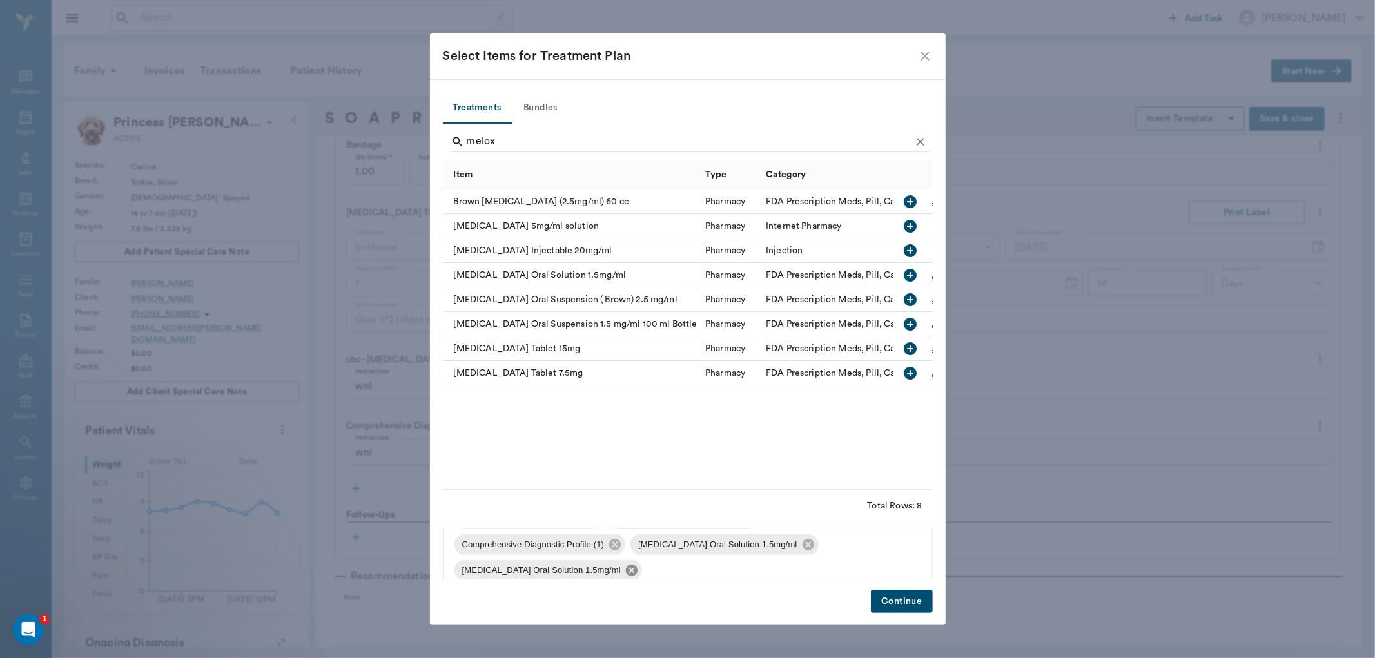
click at [626, 574] on icon at bounding box center [632, 571] width 12 height 12
click at [900, 601] on button "Continue" at bounding box center [901, 602] width 61 height 24
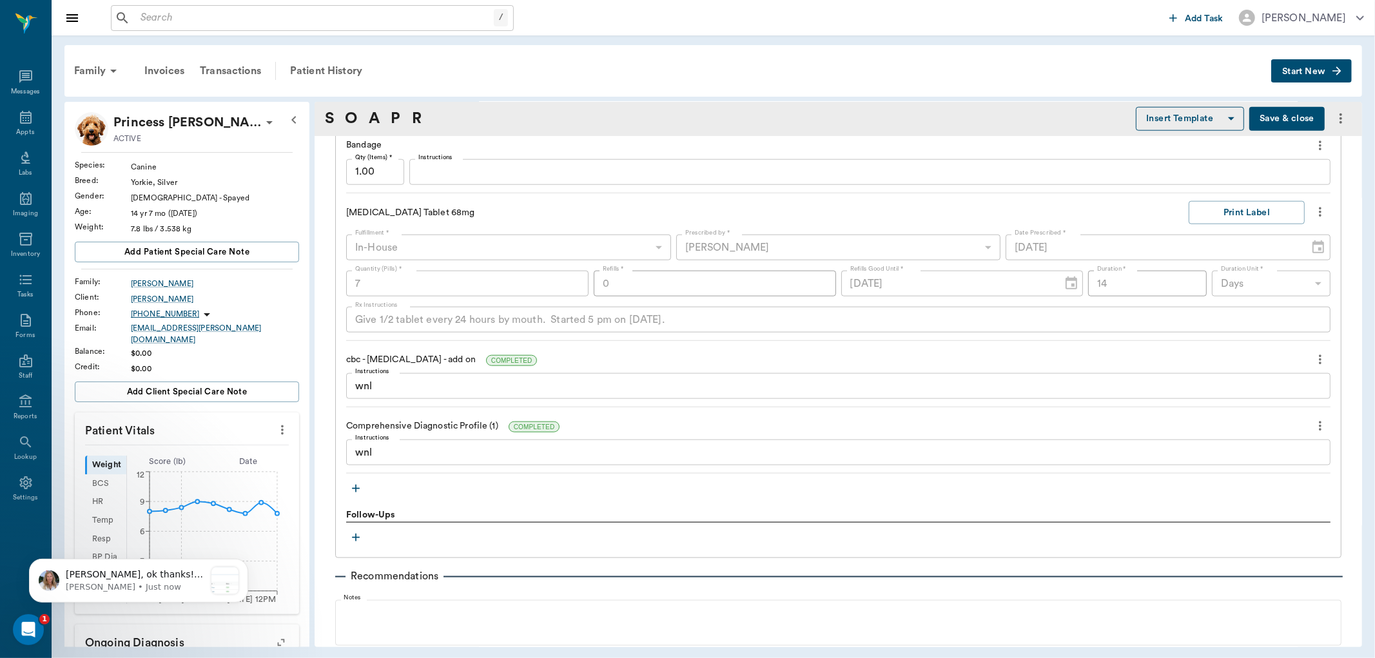
scroll to position [0, 0]
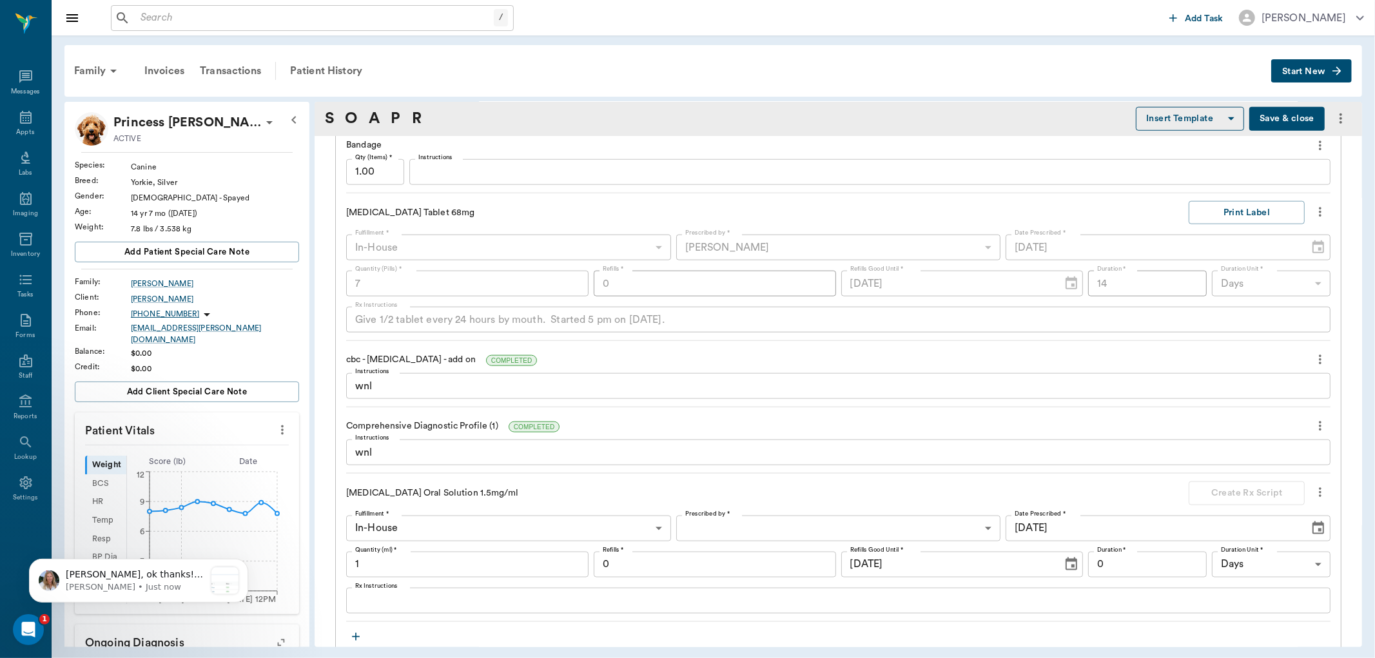
click at [383, 552] on input "1" at bounding box center [467, 565] width 242 height 26
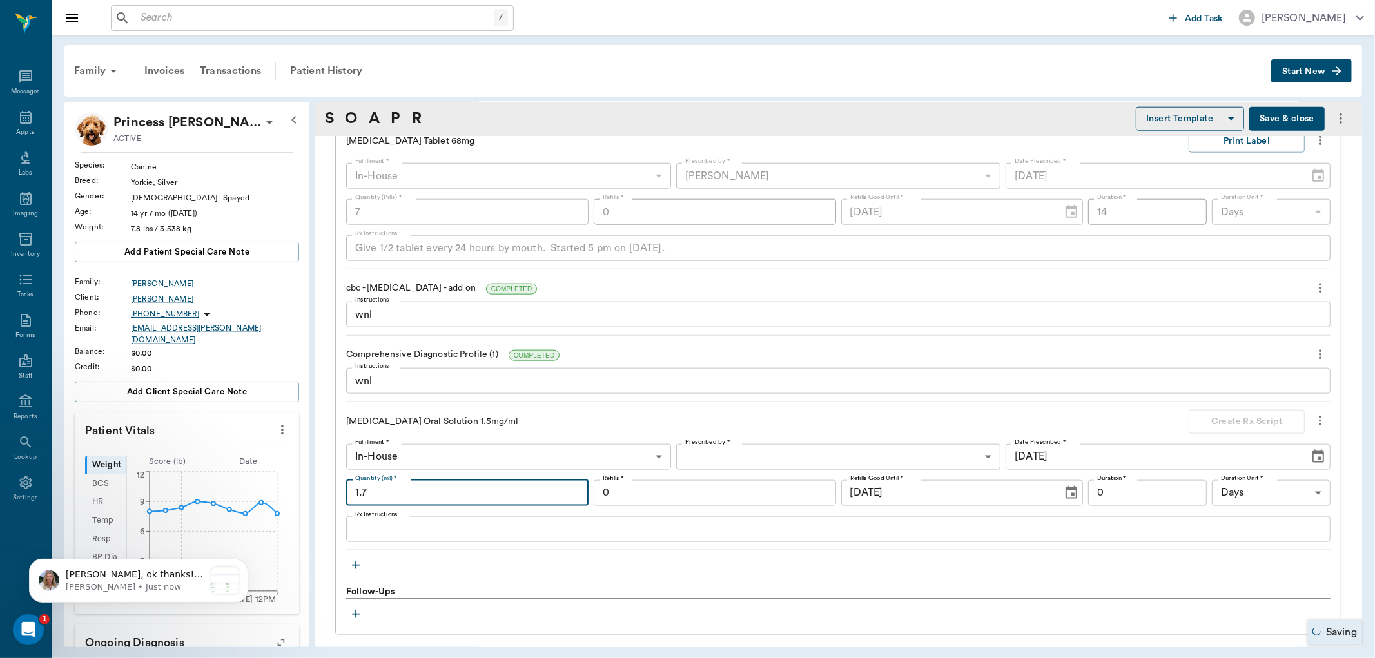
type input "1.7"
click at [751, 426] on body "/ ​ Add Task Dr. Bert Ellsworth Nectar Messages Appts Labs Imaging Inventory Ta…" at bounding box center [687, 329] width 1375 height 658
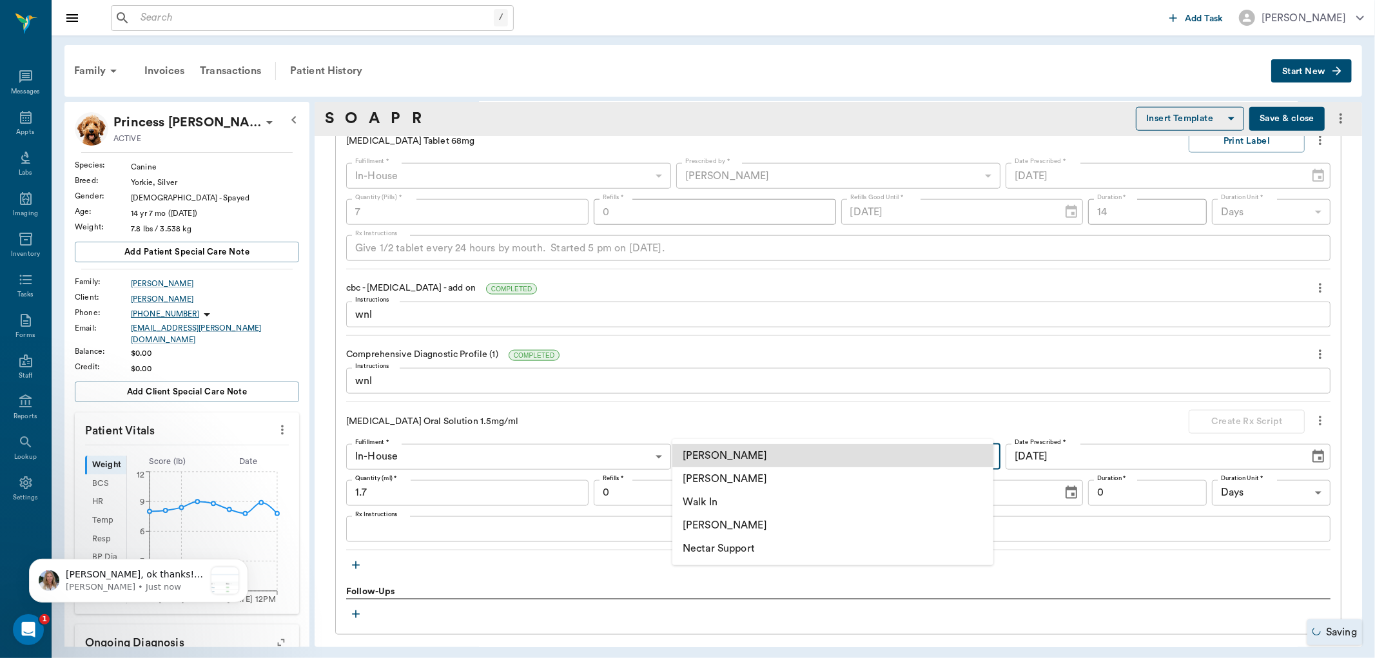
click at [735, 527] on li "[PERSON_NAME]" at bounding box center [832, 525] width 321 height 23
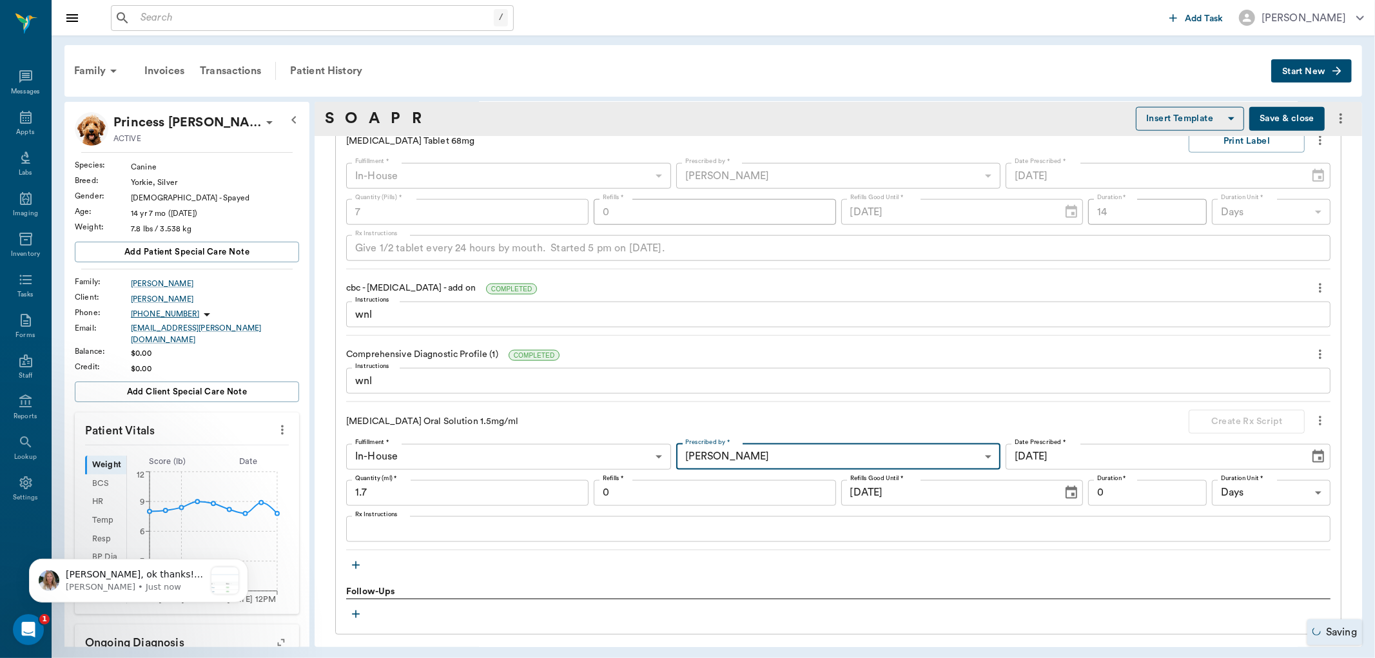
type input "670e8b52b987dc0b25a864ee"
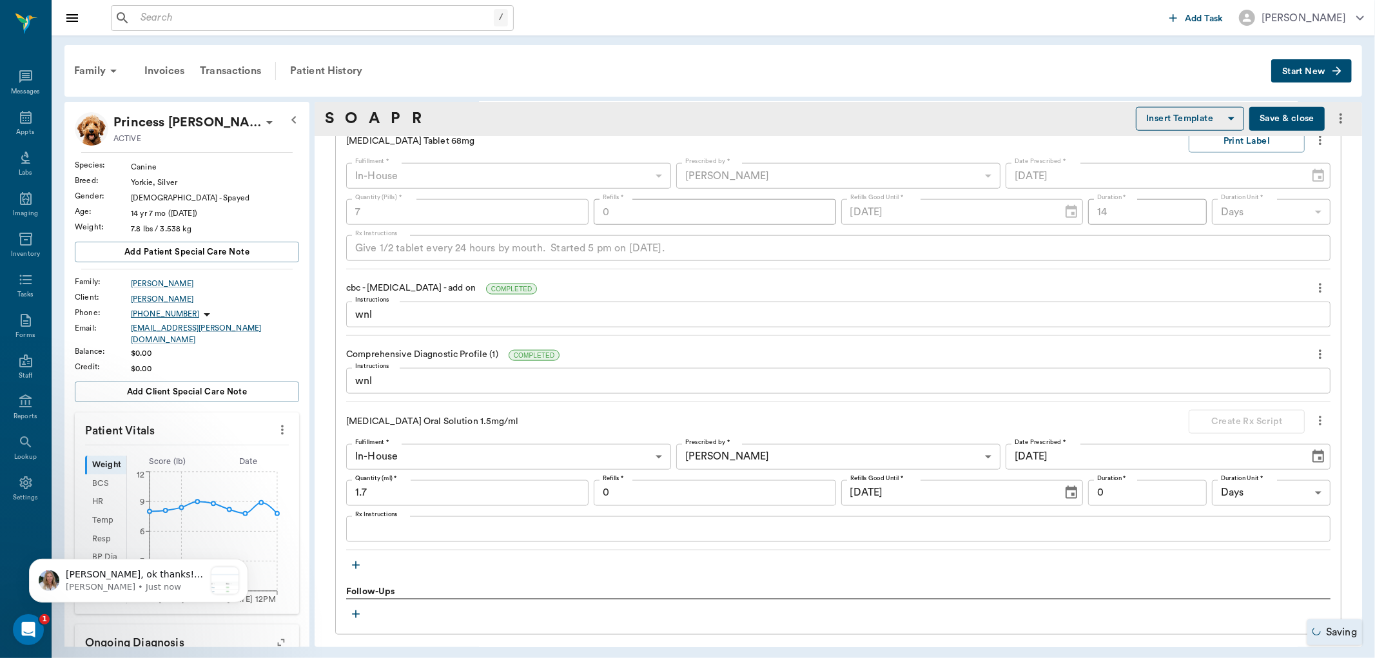
click at [553, 497] on div at bounding box center [687, 329] width 1375 height 658
click at [553, 493] on div at bounding box center [687, 329] width 1375 height 658
click at [1101, 480] on input "0" at bounding box center [1147, 493] width 119 height 26
type input "7"
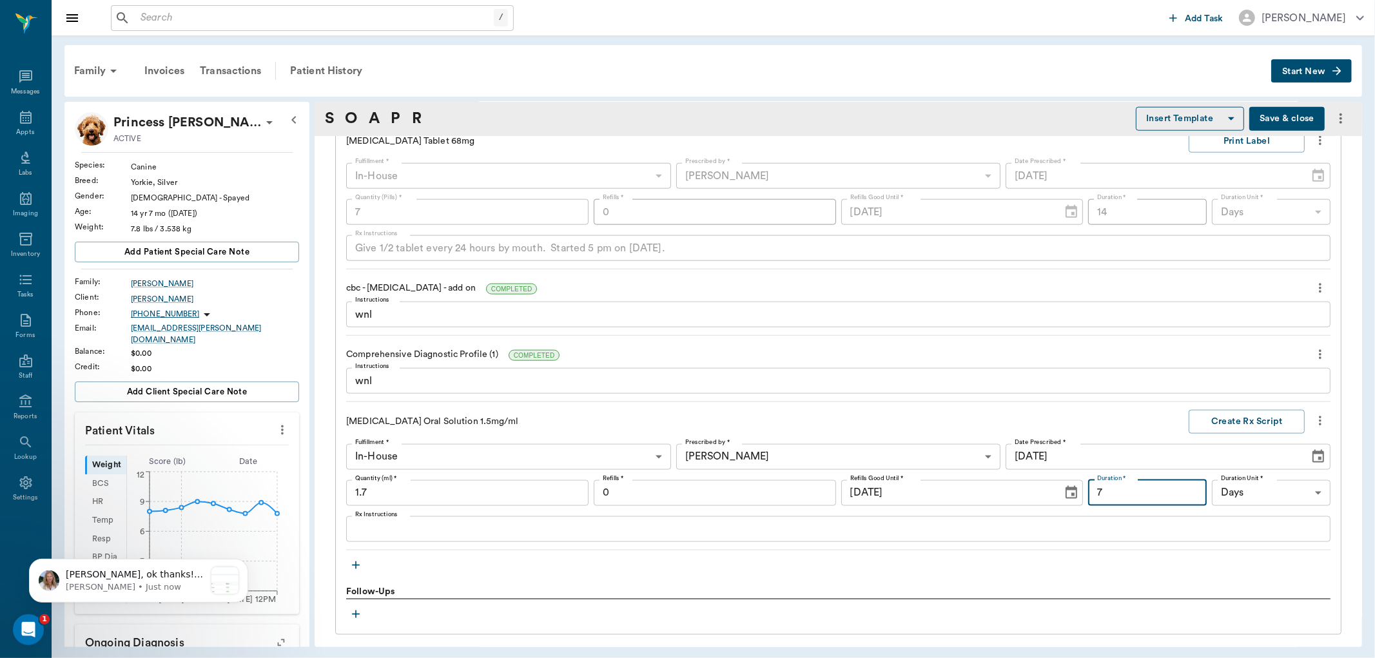
click at [439, 521] on textarea "Rx Instructions" at bounding box center [838, 528] width 966 height 15
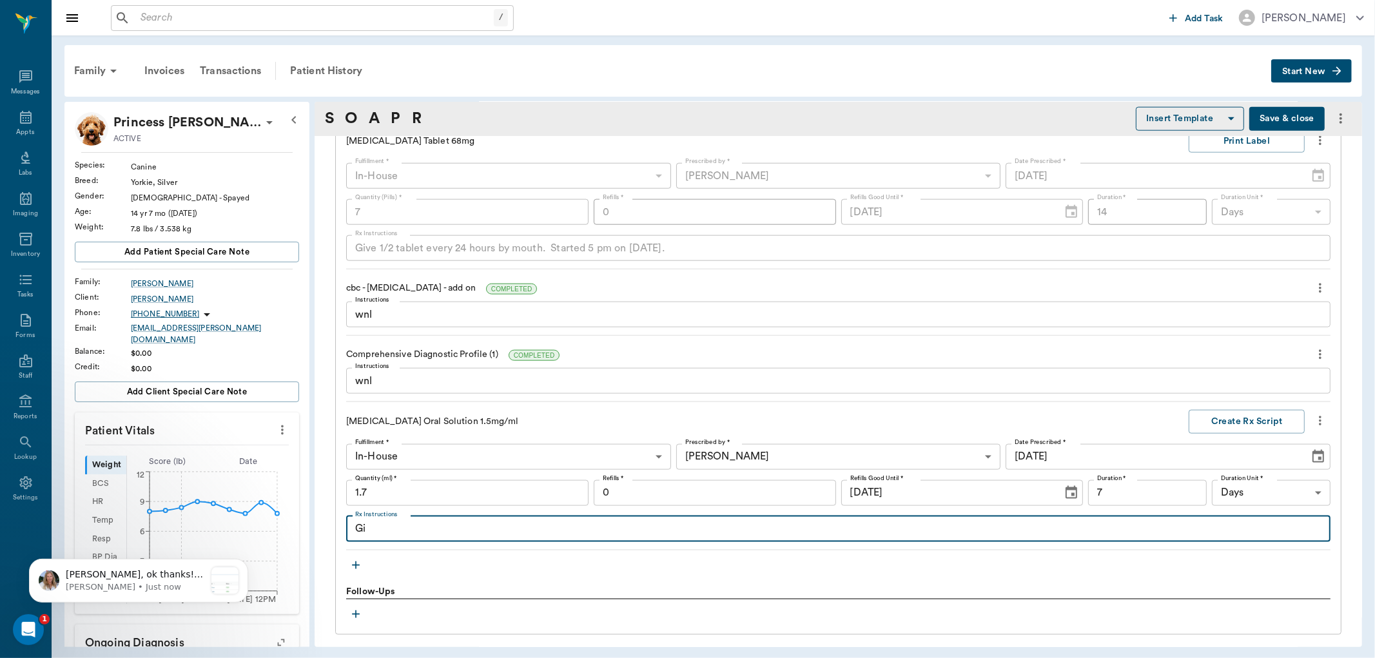
type textarea "Giv"
type input "1"
type input "0"
type textarea "Give 0.23 mLs by mouth every 24 hours. Started 5pm on 9/2."
click at [1212, 410] on button "Create Rx Script" at bounding box center [1246, 422] width 116 height 24
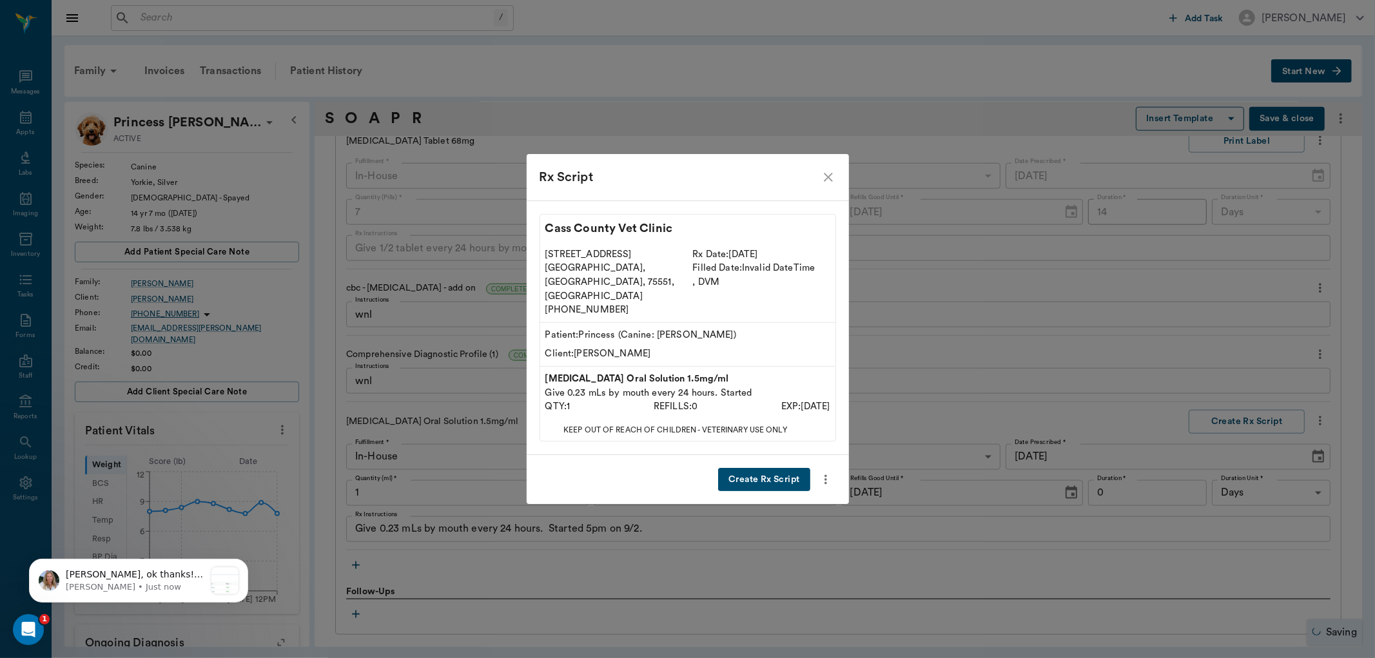
click at [748, 471] on button "Create Rx Script" at bounding box center [764, 480] width 92 height 24
click at [829, 185] on icon "close" at bounding box center [827, 176] width 15 height 15
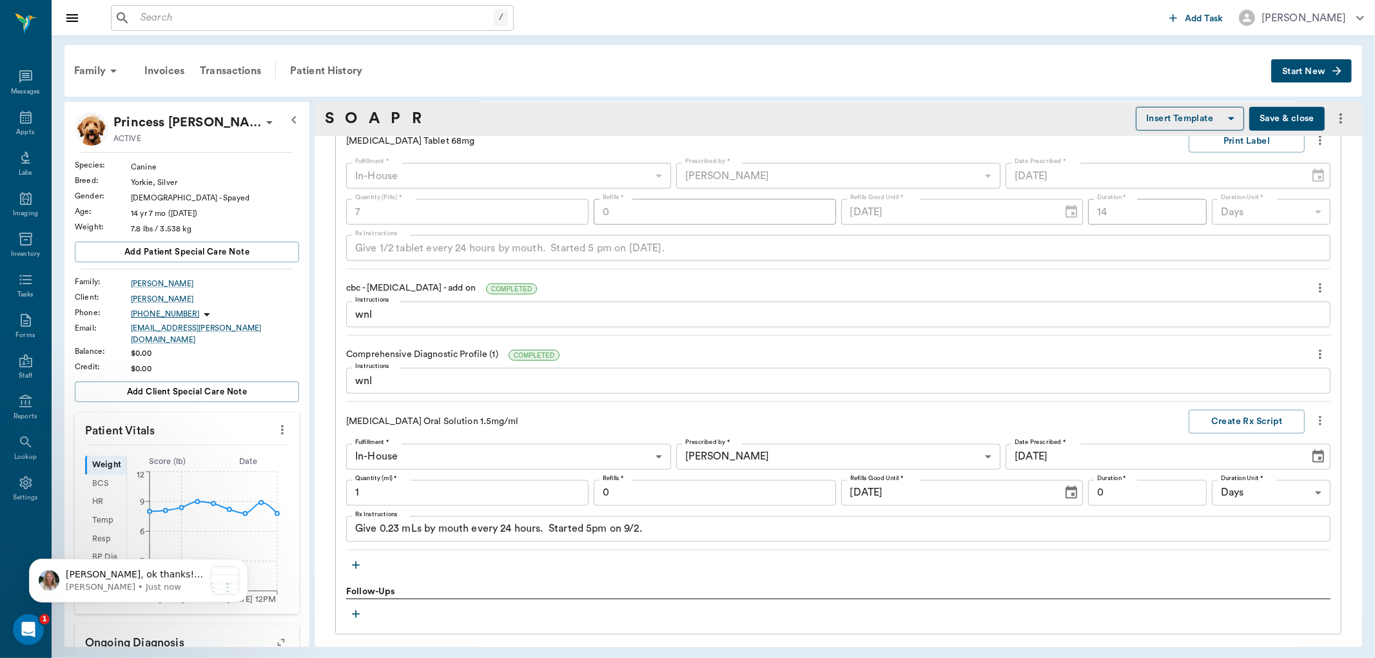
click at [394, 480] on input "1" at bounding box center [467, 493] width 242 height 26
click at [1257, 410] on button "Create Rx Script" at bounding box center [1246, 422] width 116 height 24
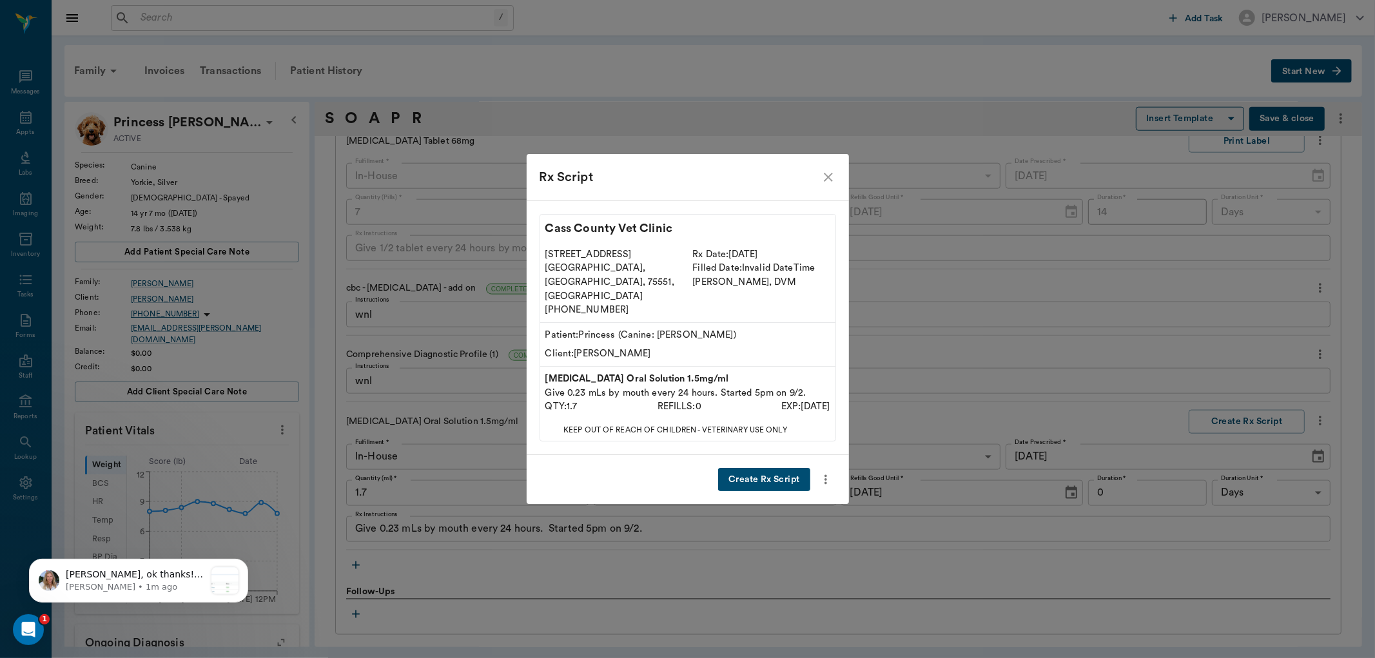
click at [800, 468] on button "Create Rx Script" at bounding box center [764, 480] width 92 height 24
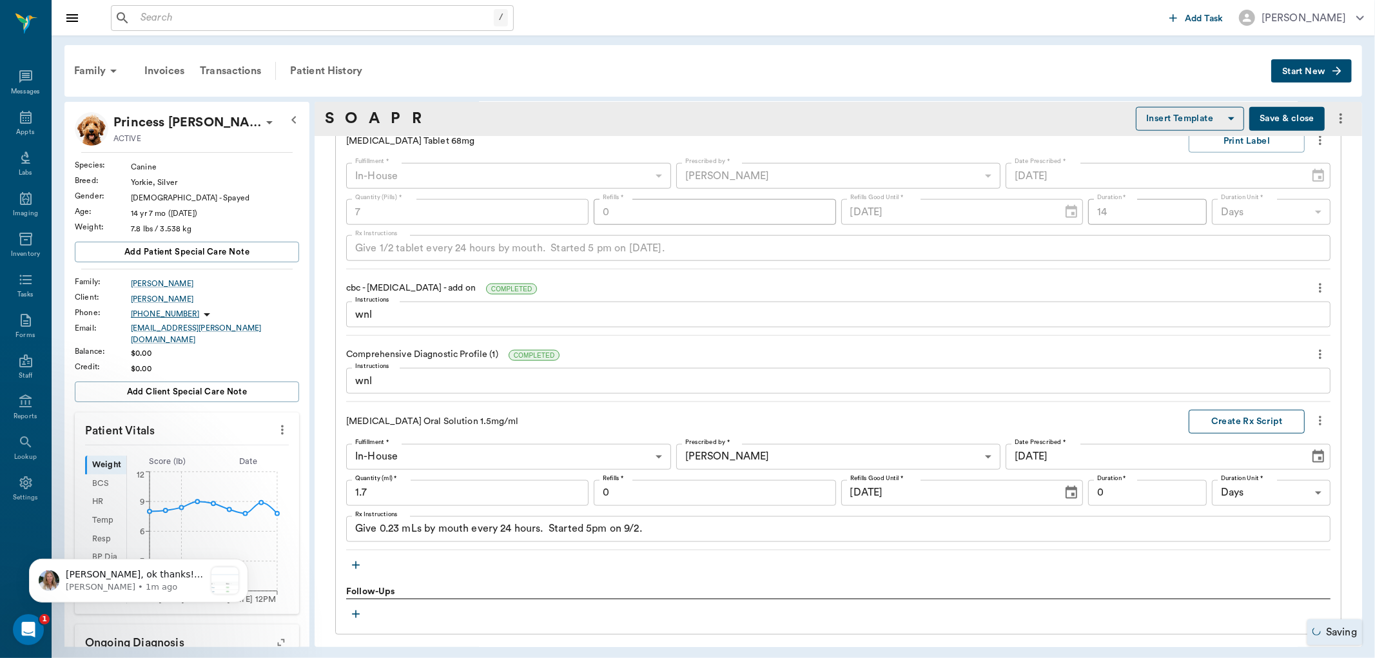
click at [1229, 410] on button "Create Rx Script" at bounding box center [1246, 422] width 116 height 24
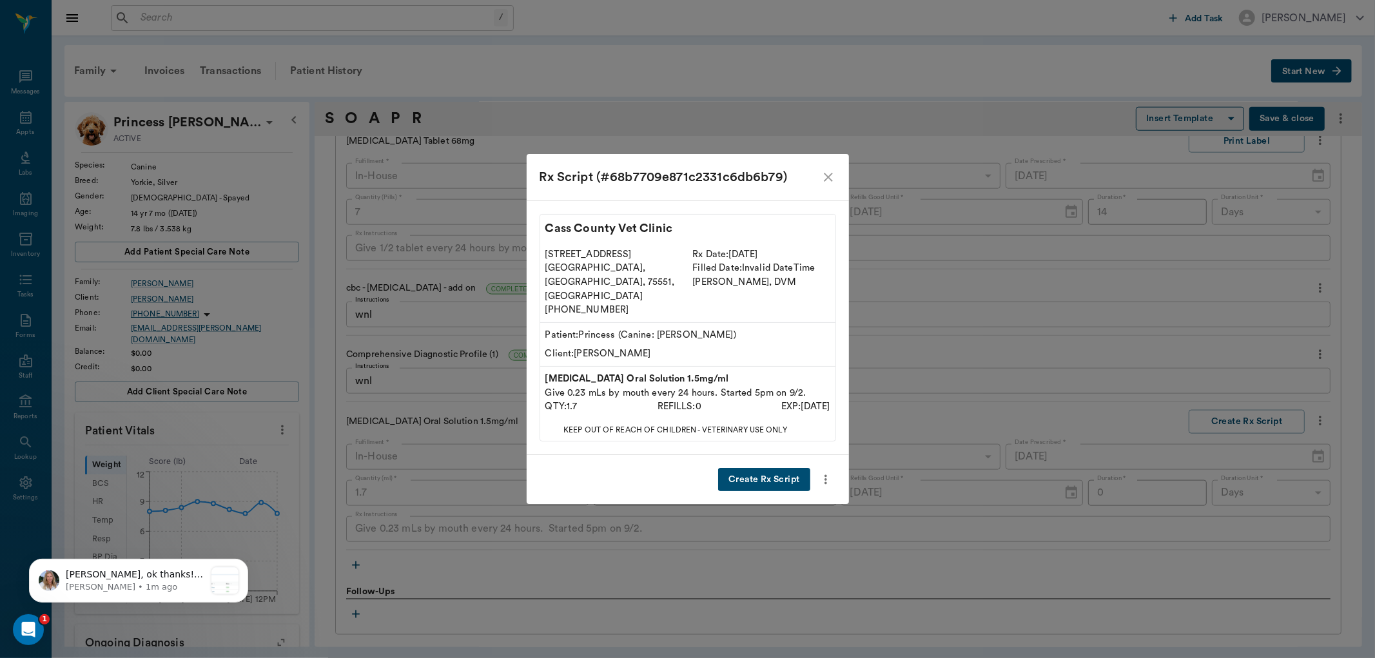
click at [759, 468] on button "Create Rx Script" at bounding box center [764, 480] width 92 height 24
type input "1"
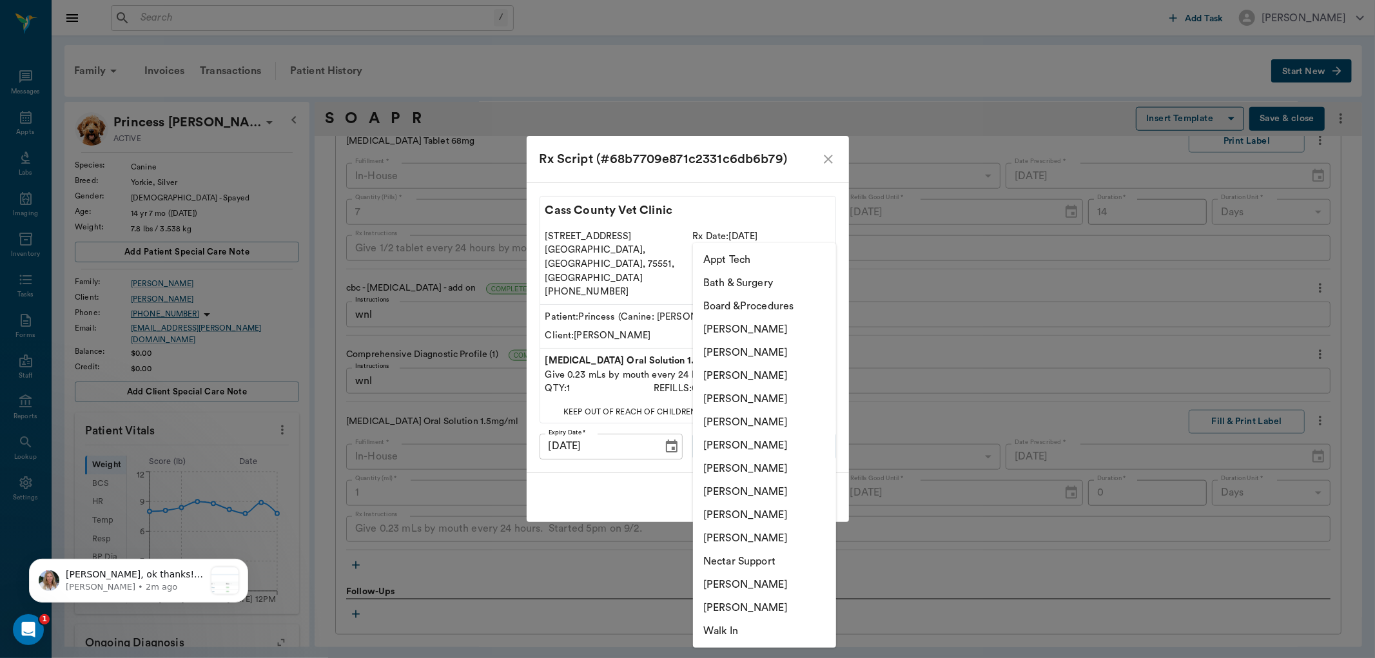
click at [821, 432] on body "/ ​ Add Task Dr. Bert Ellsworth Nectar Messages Appts Labs Imaging Inventory Ta…" at bounding box center [687, 329] width 1375 height 658
click at [775, 446] on li "[PERSON_NAME]" at bounding box center [764, 445] width 143 height 23
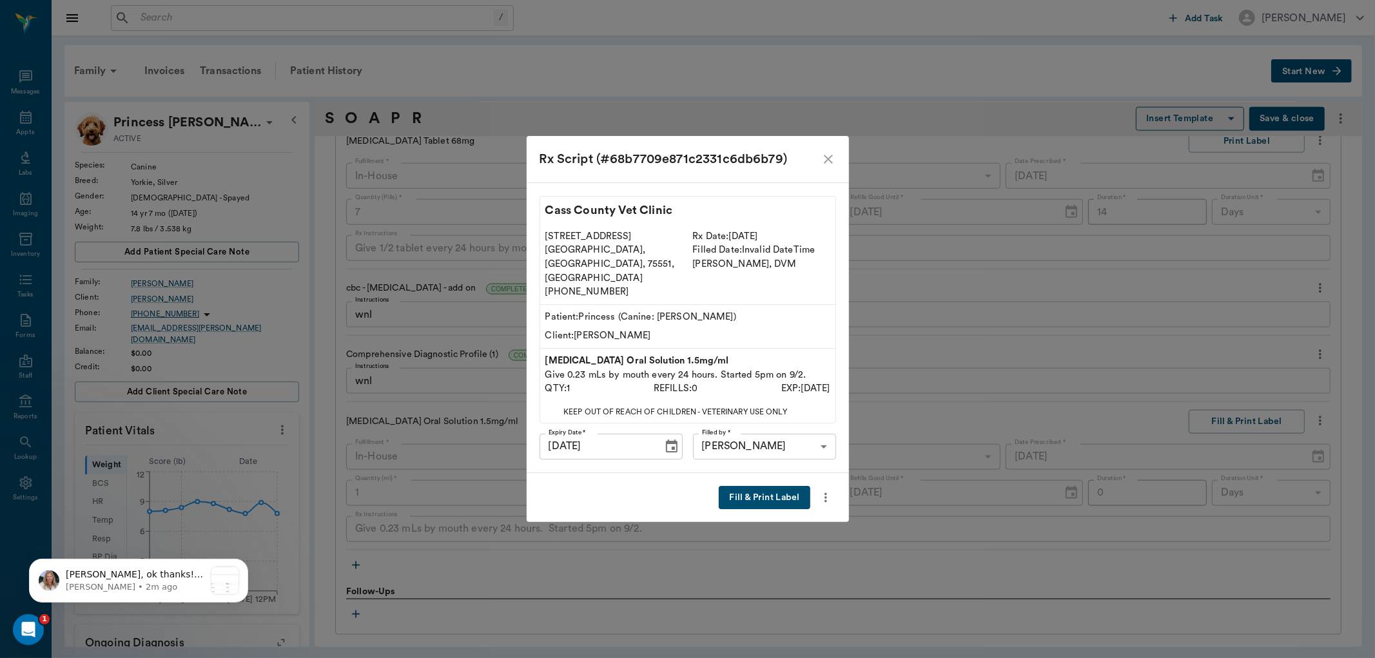
click at [772, 479] on li "[PERSON_NAME]" at bounding box center [765, 484] width 108 height 13
type input "63ec2ede52e12b0ba117d0d7"
click at [757, 486] on button "Fill & Print Label" at bounding box center [764, 498] width 91 height 24
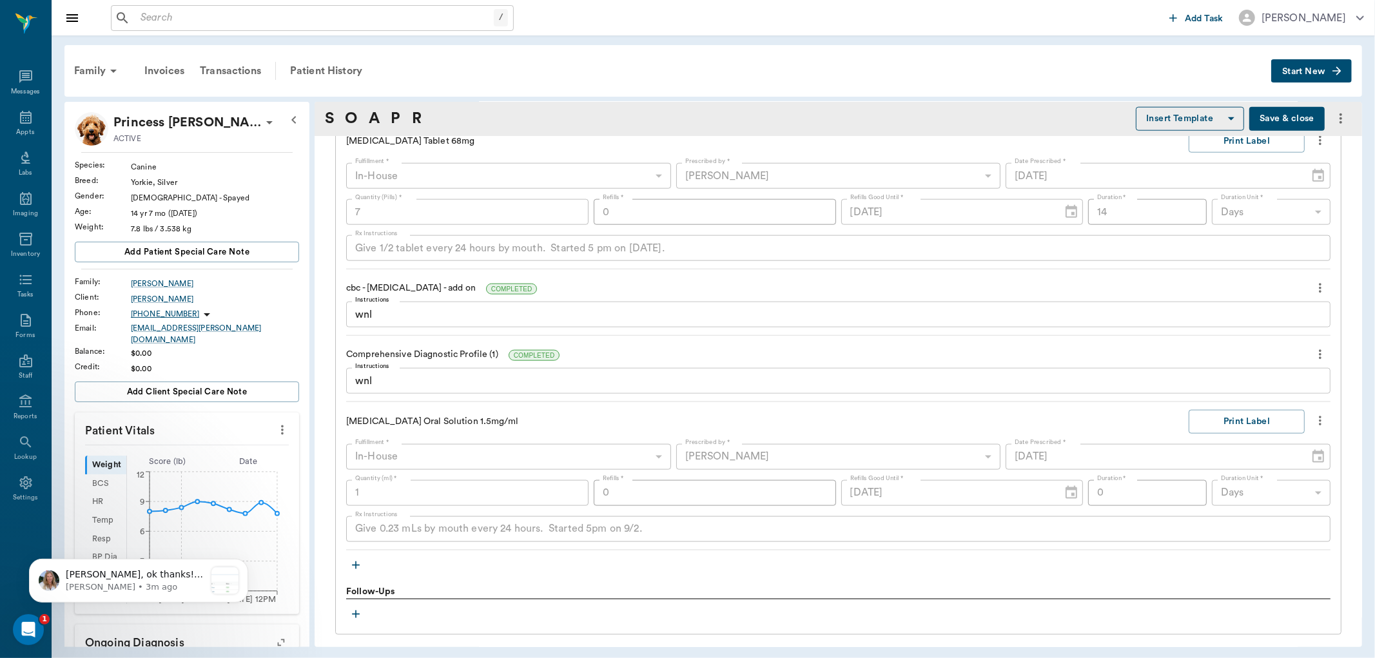
click at [357, 559] on icon "button" at bounding box center [355, 565] width 13 height 13
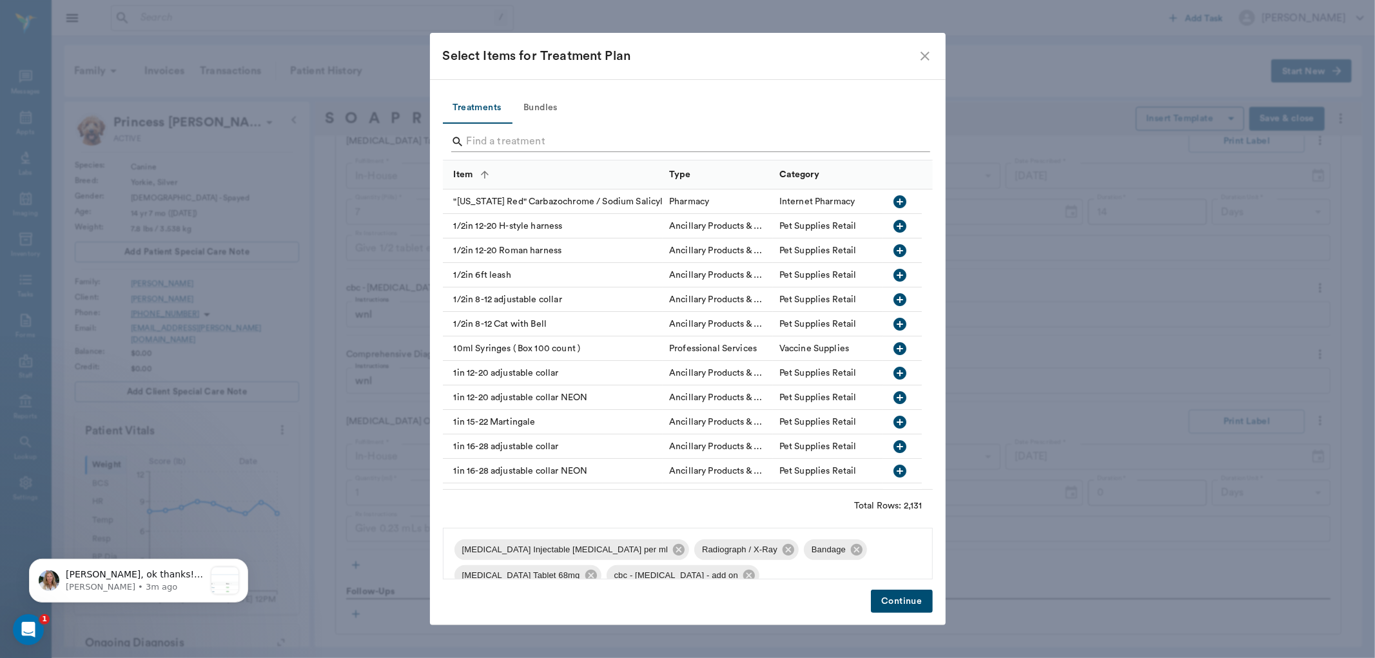
click at [543, 146] on input "Search" at bounding box center [689, 141] width 444 height 21
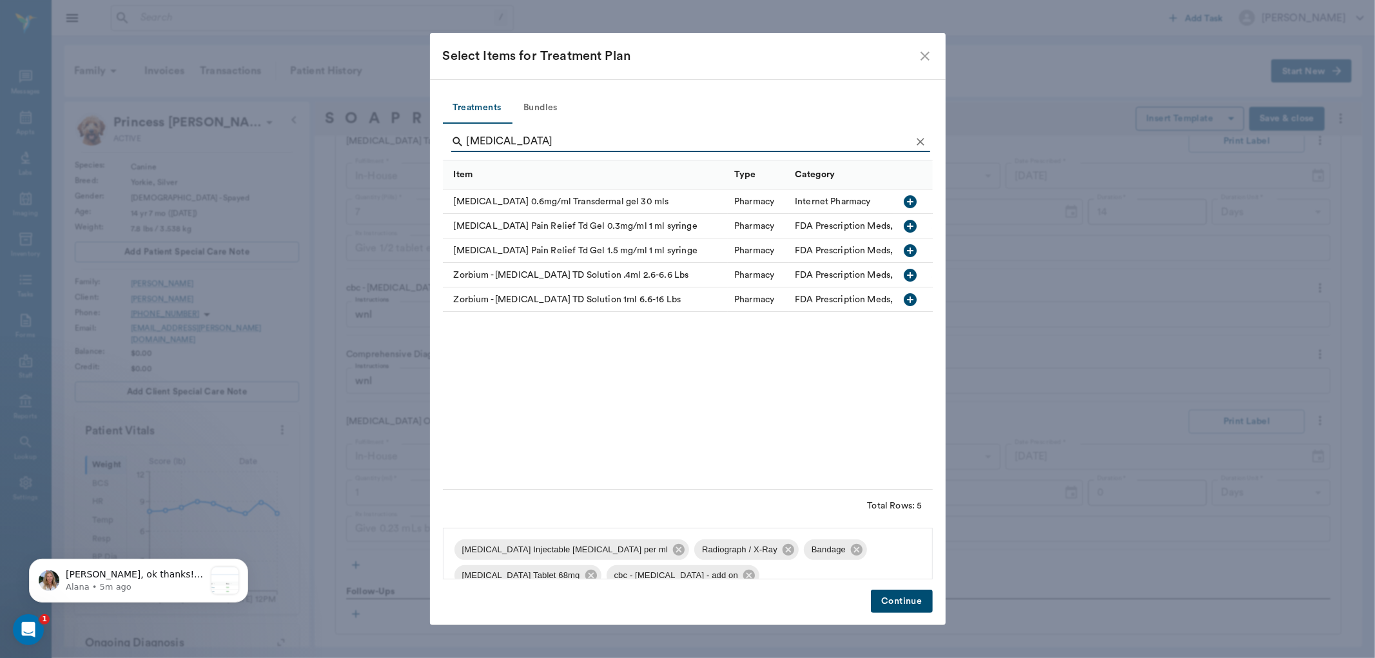
type input "buprenorphine"
click at [911, 228] on icon "button" at bounding box center [910, 225] width 15 height 15
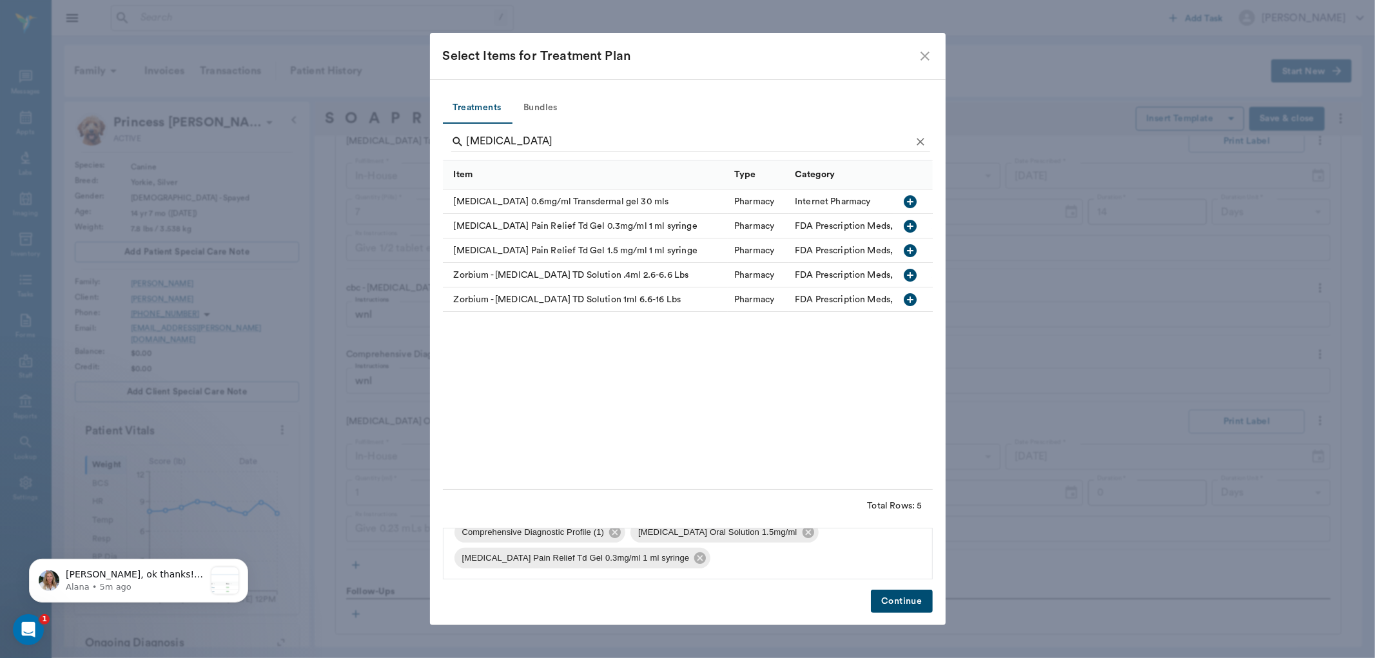
click at [891, 604] on button "Continue" at bounding box center [901, 602] width 61 height 24
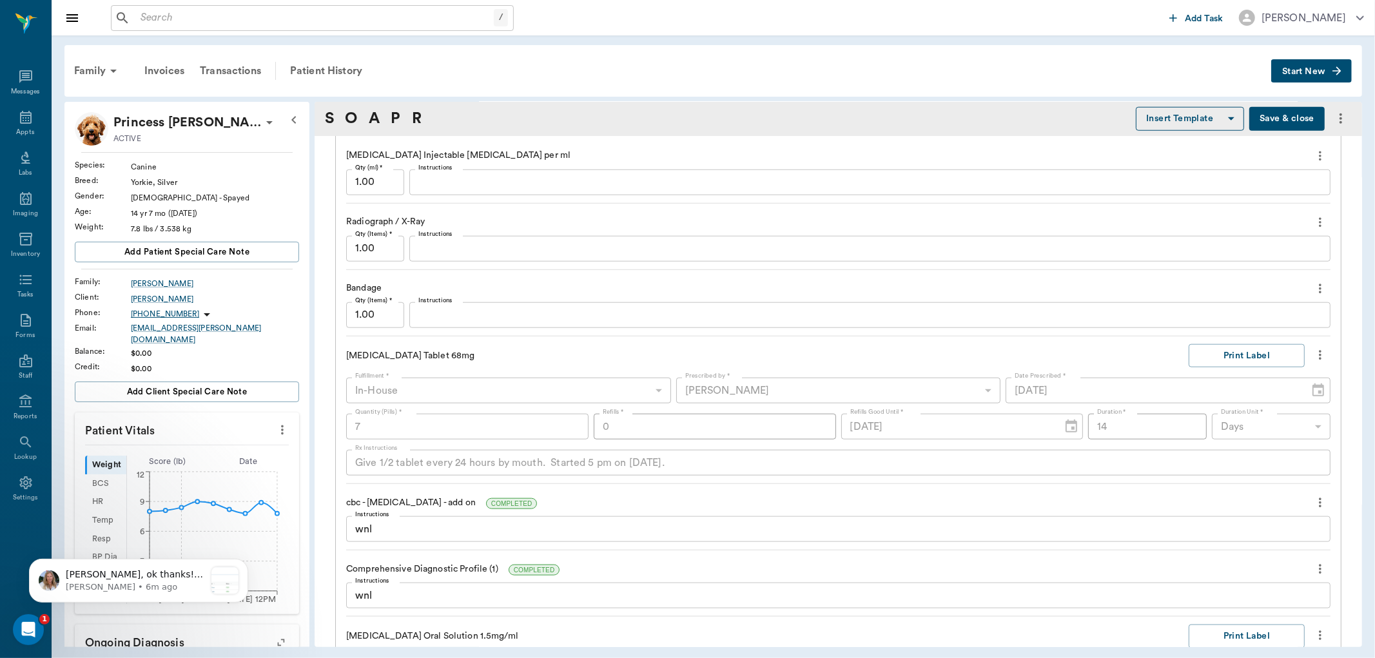
scroll to position [1286, 0]
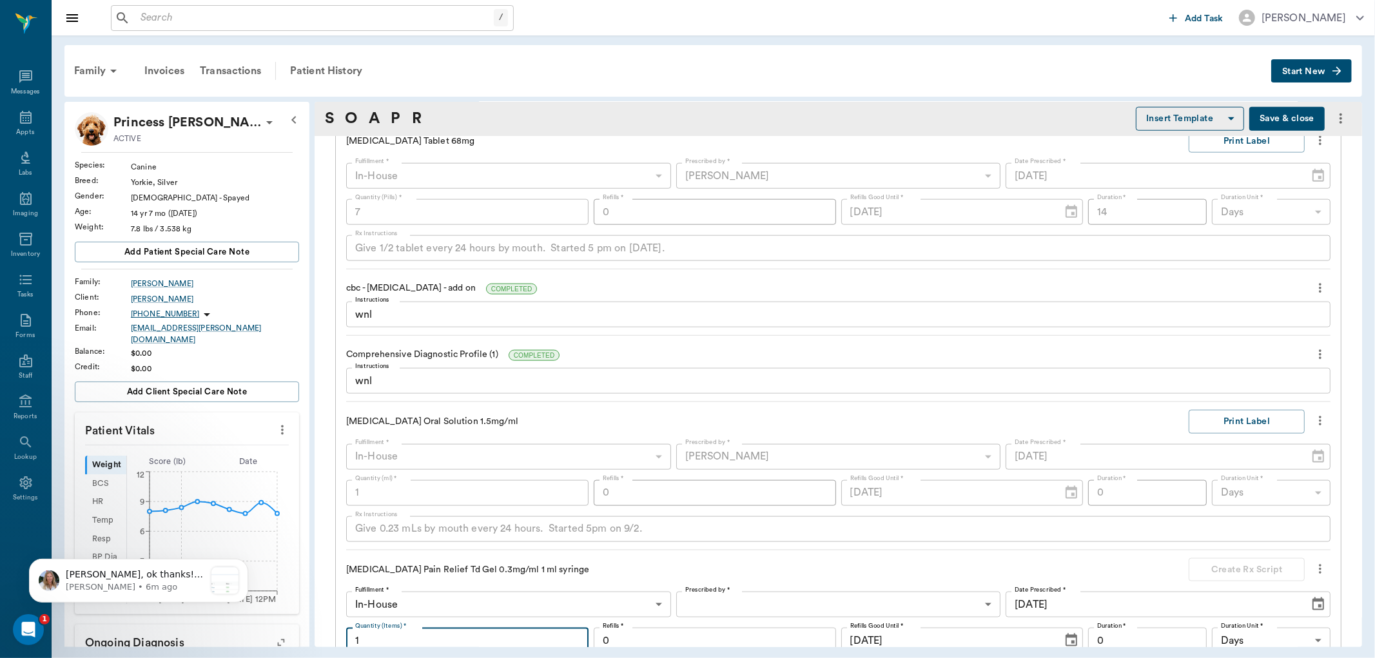
click at [458, 628] on input "1" at bounding box center [467, 641] width 242 height 26
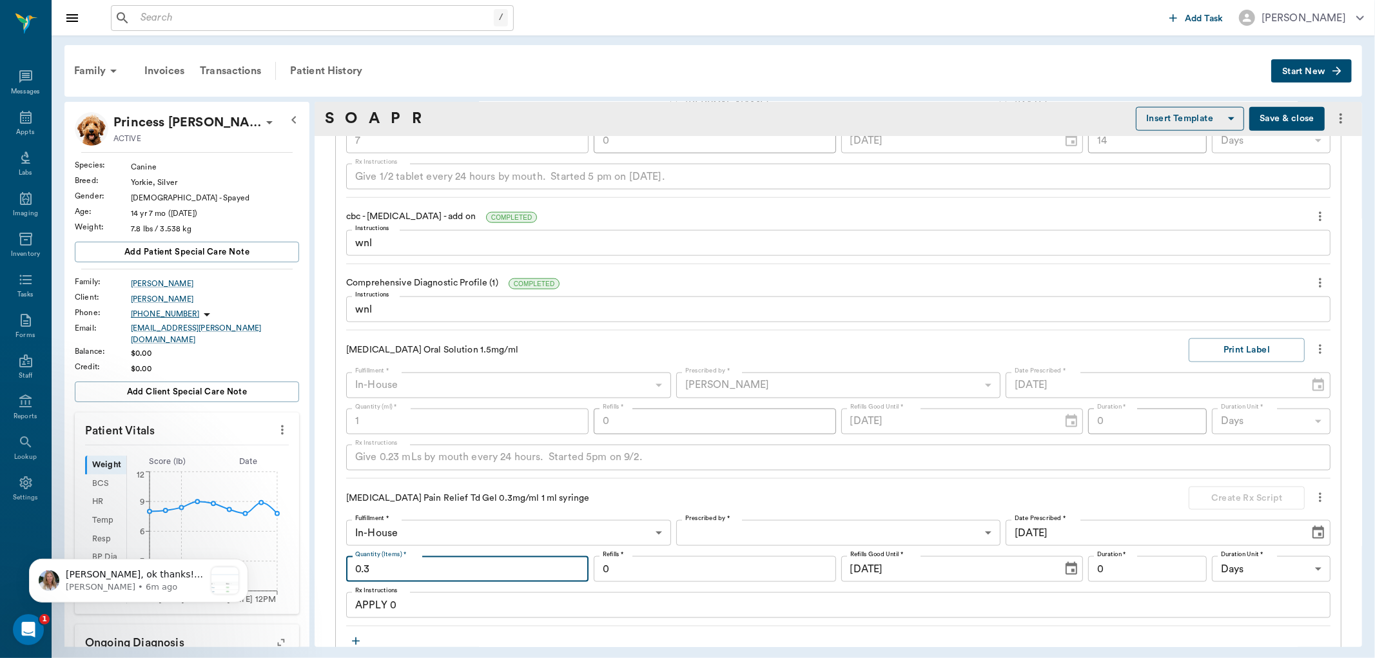
type input "0.3"
click at [683, 501] on body "/ ​ Add Task Dr. Bert Ellsworth Nectar Messages Appts Labs Imaging Inventory Ta…" at bounding box center [687, 329] width 1375 height 658
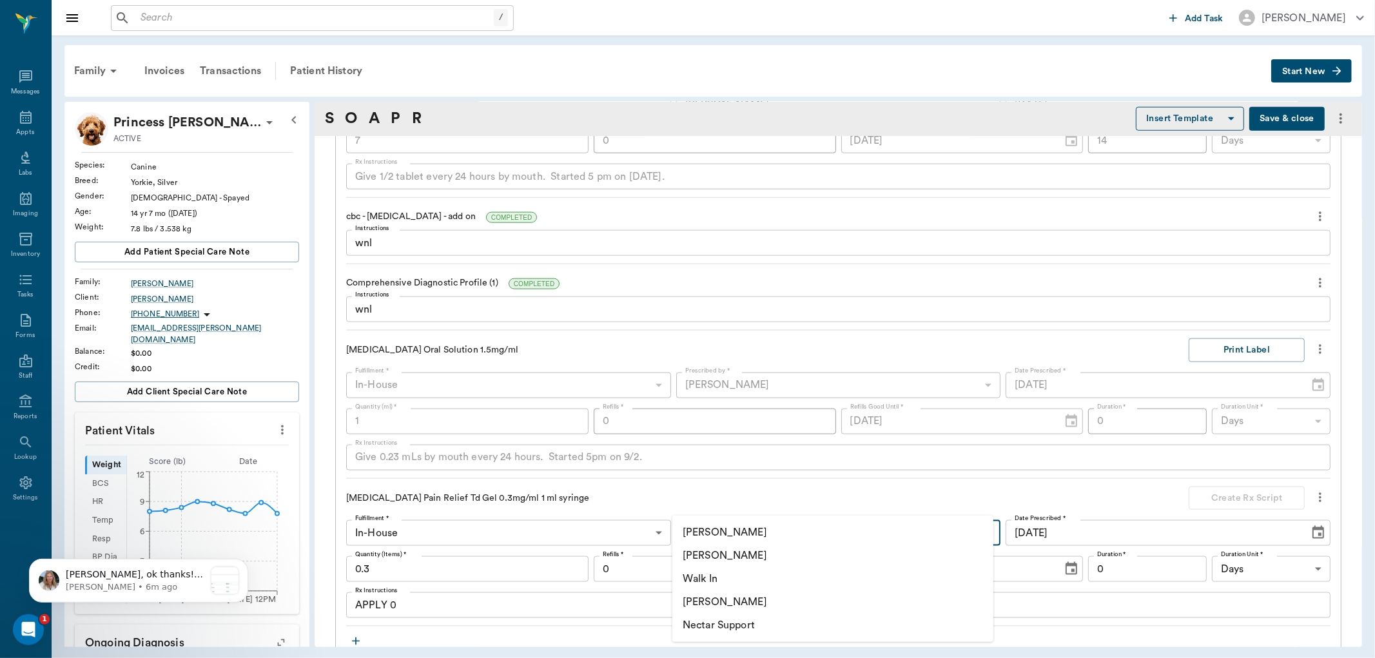
click at [707, 598] on li "[PERSON_NAME]" at bounding box center [832, 601] width 321 height 23
type input "670e8b52b987dc0b25a864ee"
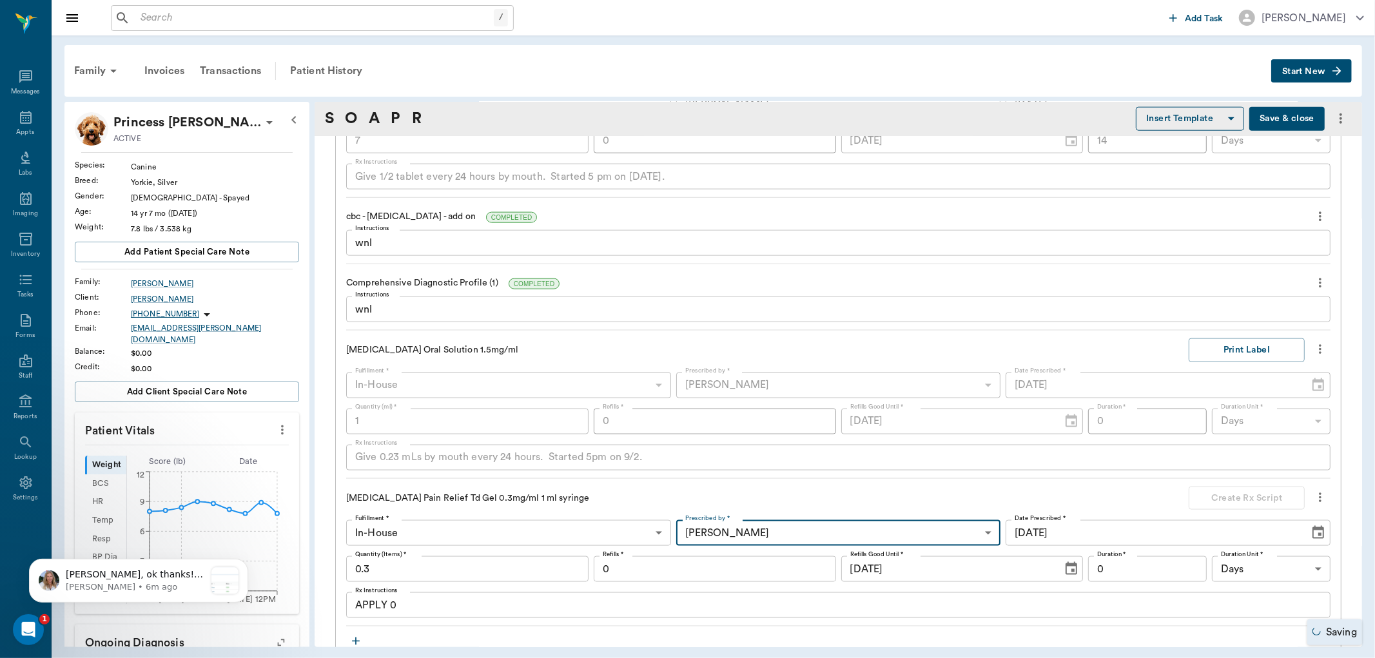
click at [465, 571] on div at bounding box center [687, 329] width 1375 height 658
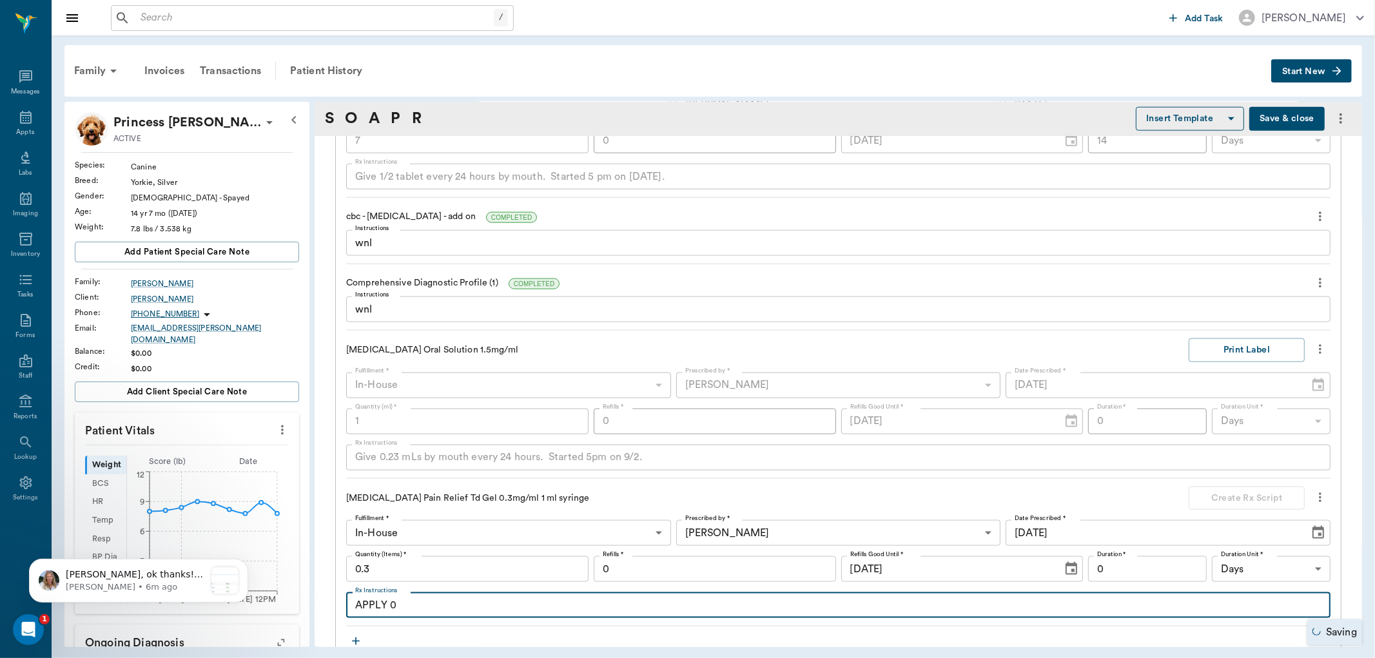
click at [429, 598] on textarea "APPLY 0" at bounding box center [838, 605] width 966 height 15
type textarea "A"
click at [1234, 487] on button "Create Rx Script" at bounding box center [1246, 499] width 116 height 24
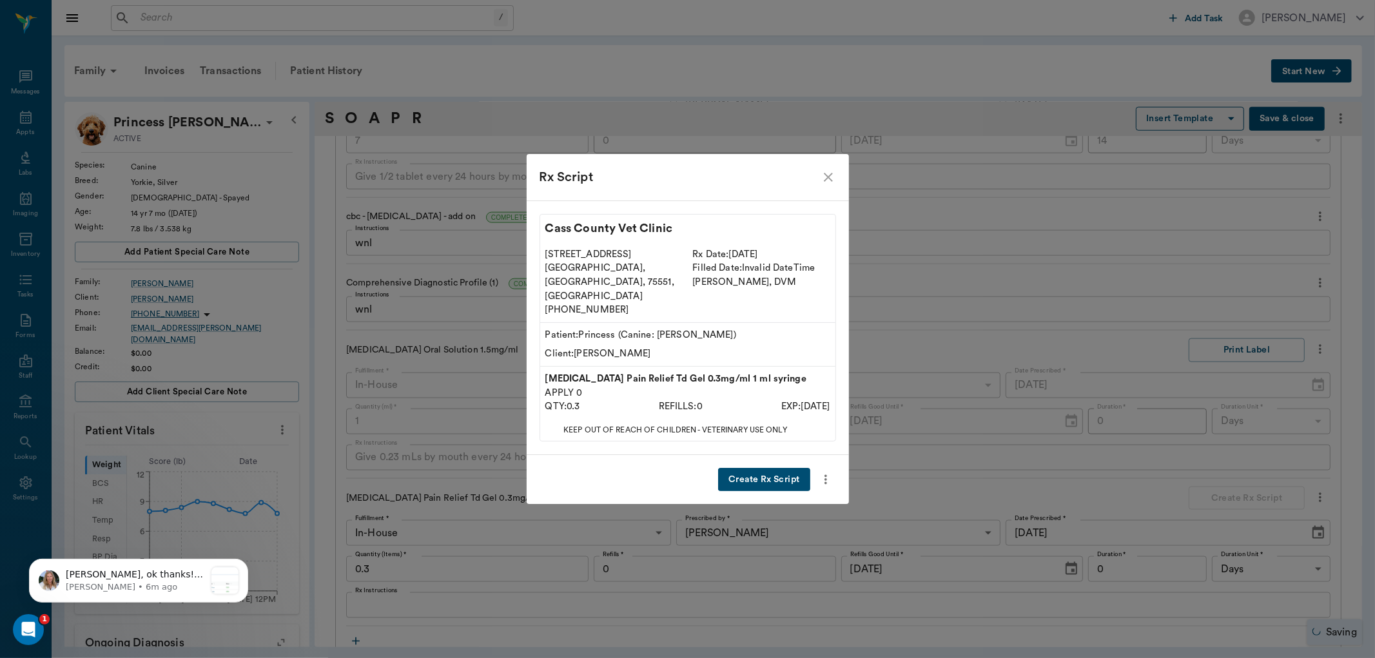
click at [763, 468] on button "Create Rx Script" at bounding box center [764, 480] width 92 height 24
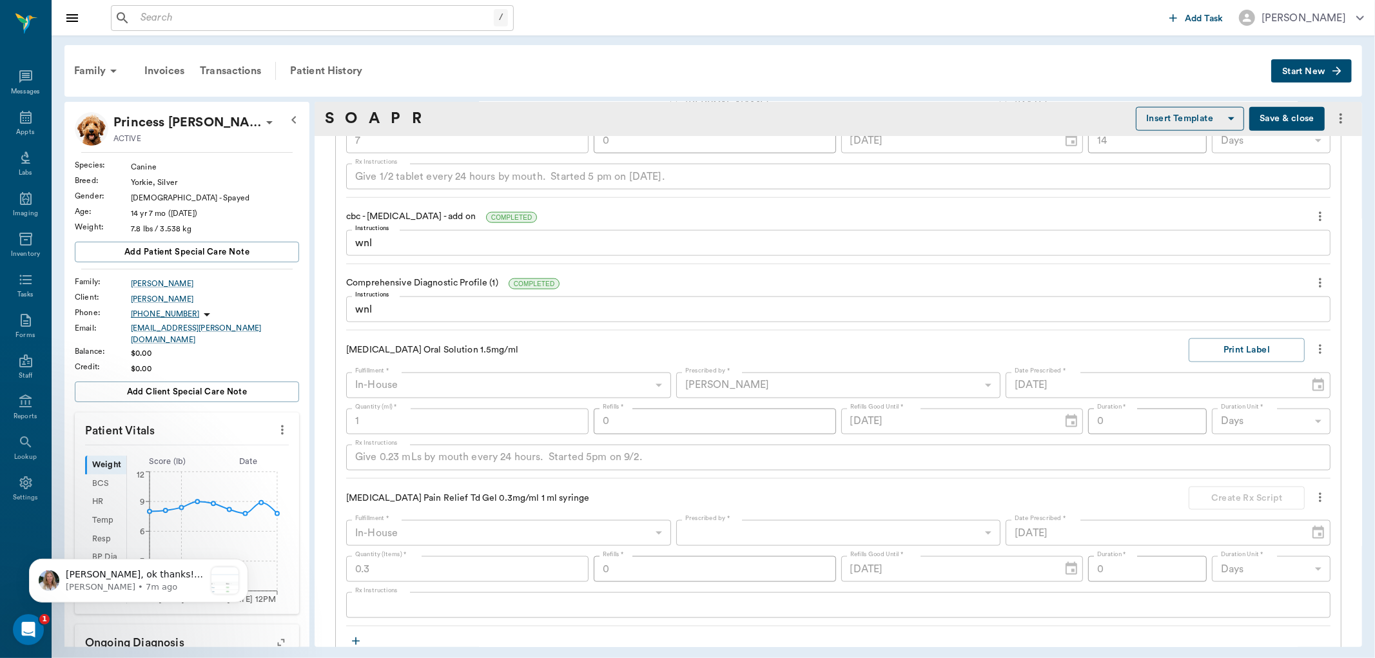
click at [970, 520] on div "​" at bounding box center [838, 533] width 325 height 26
click at [973, 520] on div "​" at bounding box center [838, 533] width 325 height 26
click at [940, 520] on div "​" at bounding box center [838, 533] width 325 height 26
click at [941, 520] on div "​" at bounding box center [838, 533] width 325 height 26
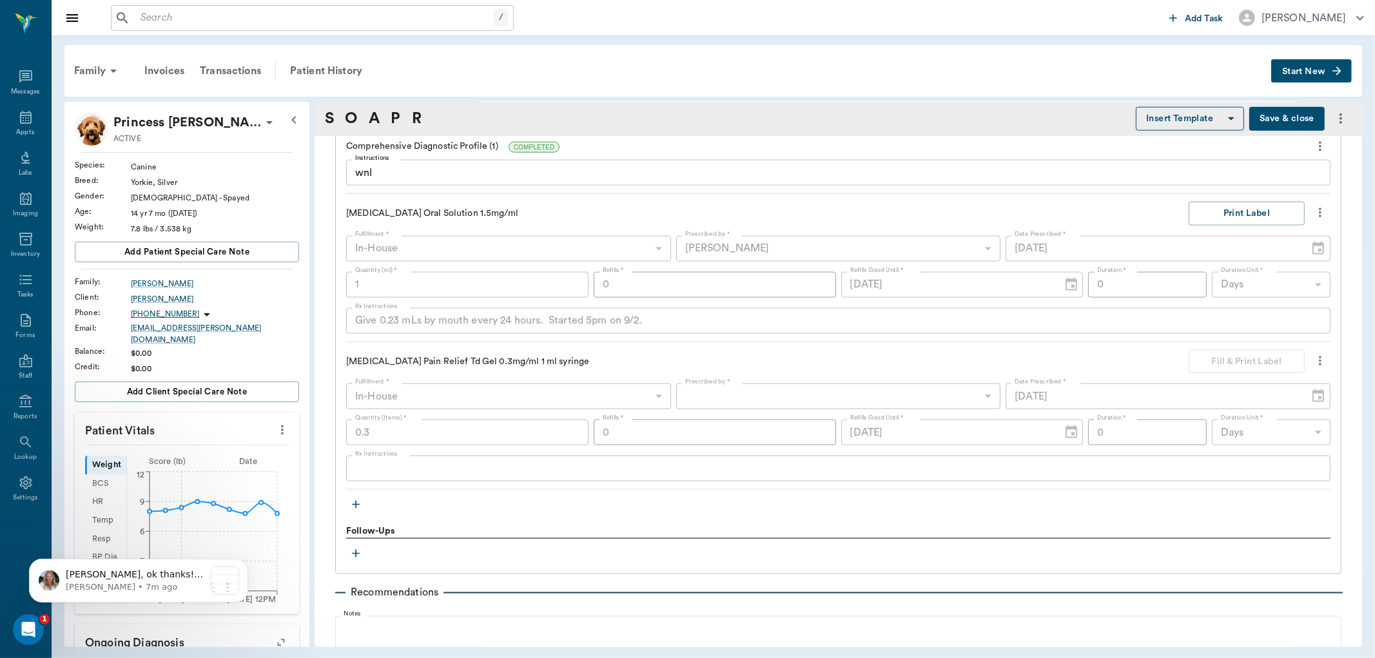
click at [1313, 353] on icon "more" at bounding box center [1320, 360] width 14 height 15
click at [1214, 400] on span "Delete" at bounding box center [1255, 400] width 108 height 14
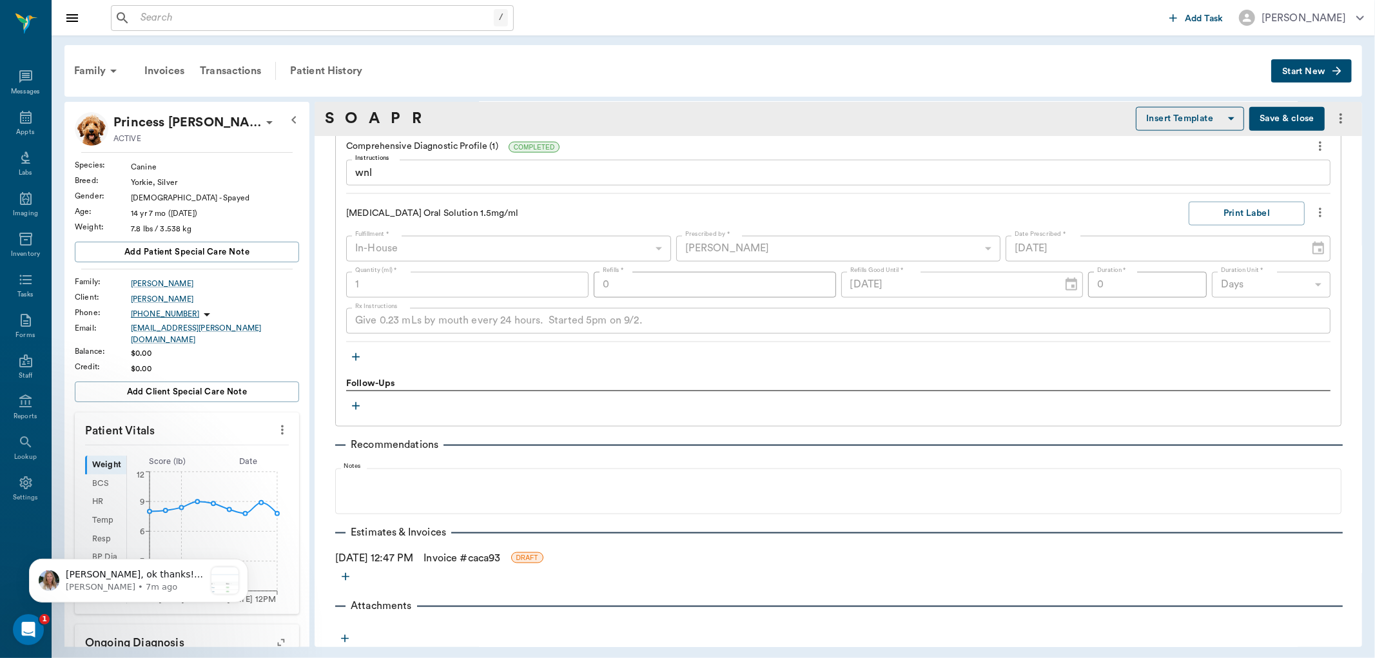
scroll to position [1464, 0]
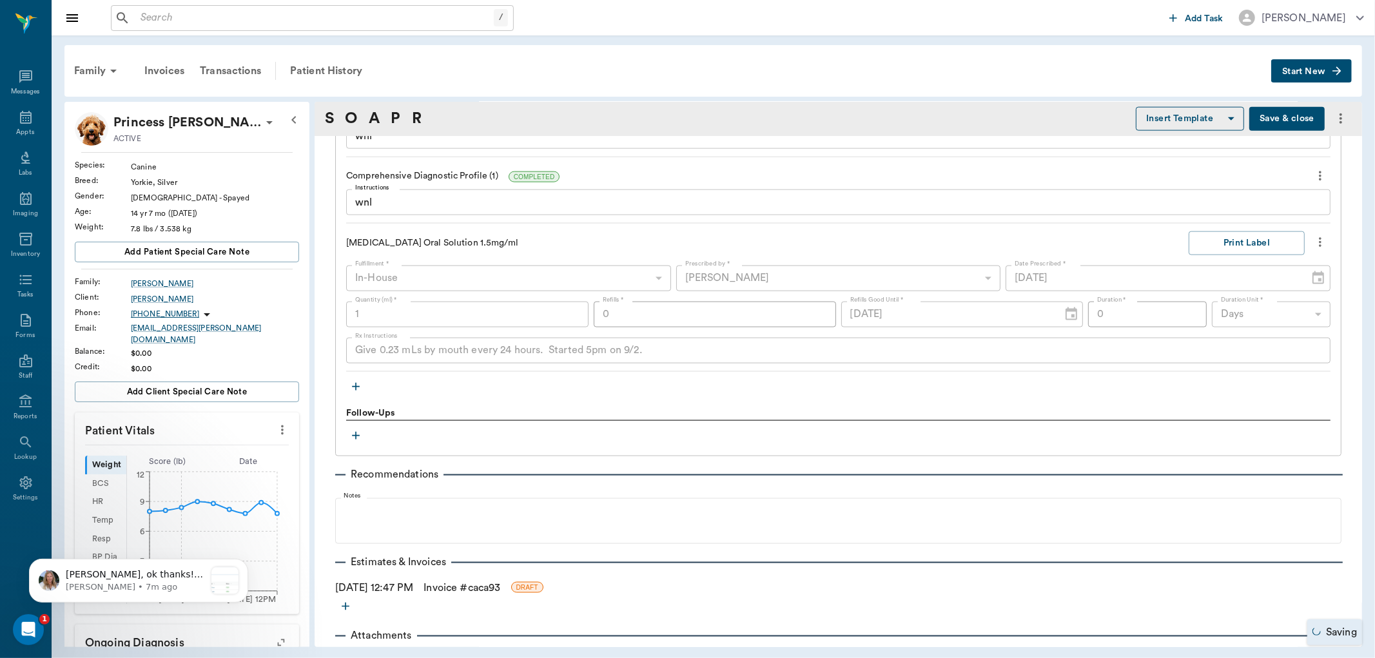
click at [356, 383] on icon "button" at bounding box center [356, 387] width 8 height 8
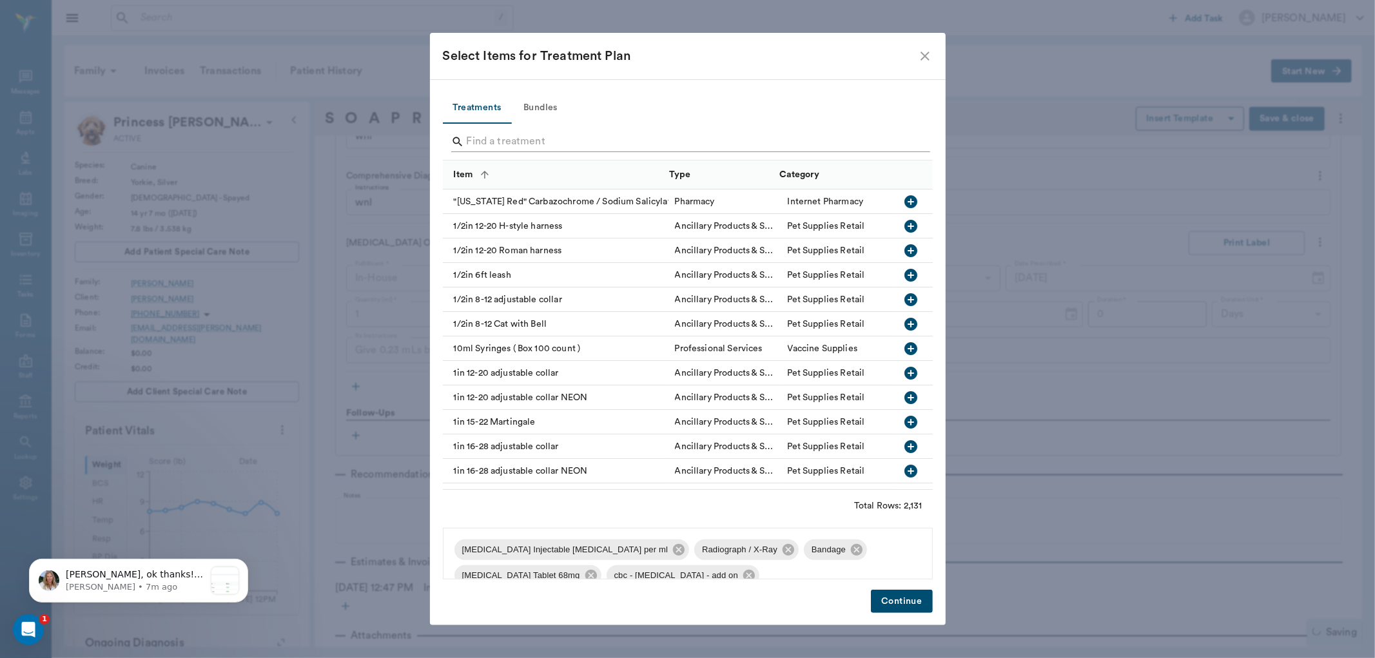
click at [503, 139] on input "Search" at bounding box center [689, 141] width 444 height 21
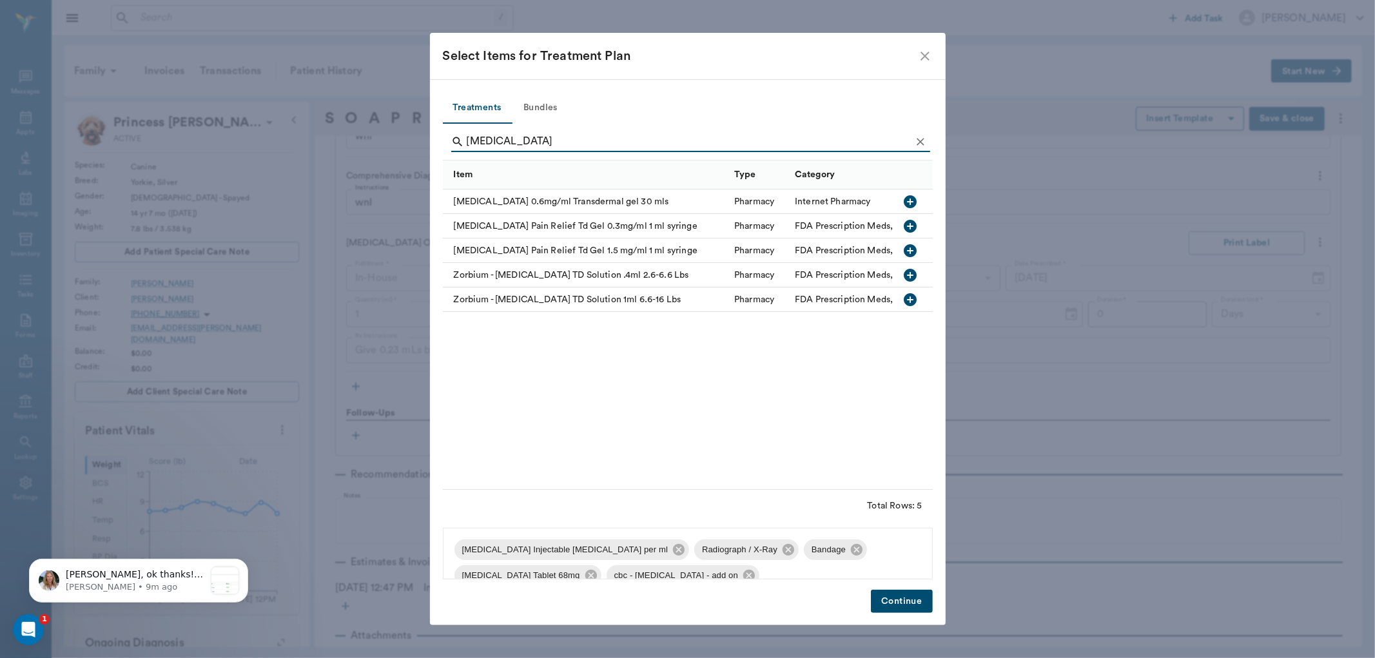
type input "buprenorphine"
click at [910, 253] on icon "button" at bounding box center [910, 250] width 15 height 15
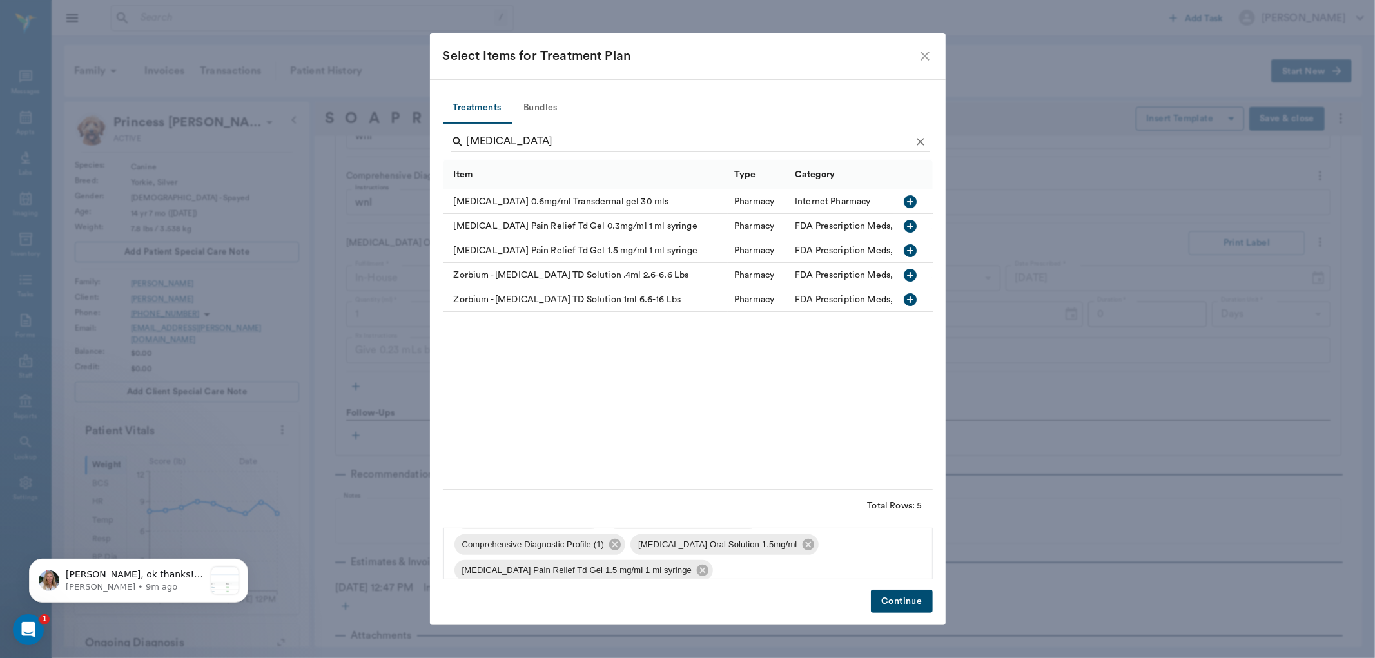
click at [898, 599] on button "Continue" at bounding box center [901, 602] width 61 height 24
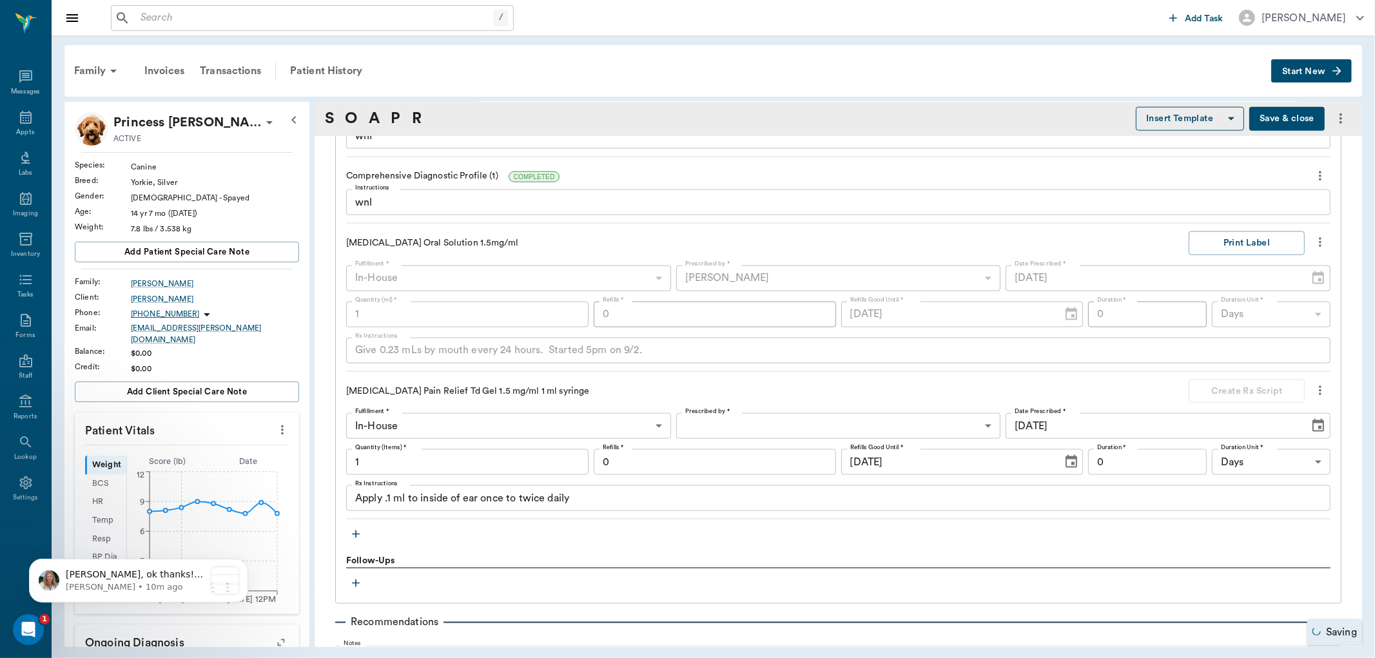
click at [402, 449] on input "1" at bounding box center [467, 462] width 242 height 26
type input "0.3"
click at [752, 391] on body "/ ​ Add Task Dr. Bert Ellsworth Nectar Messages Appts Labs Imaging Inventory Ta…" at bounding box center [687, 329] width 1375 height 658
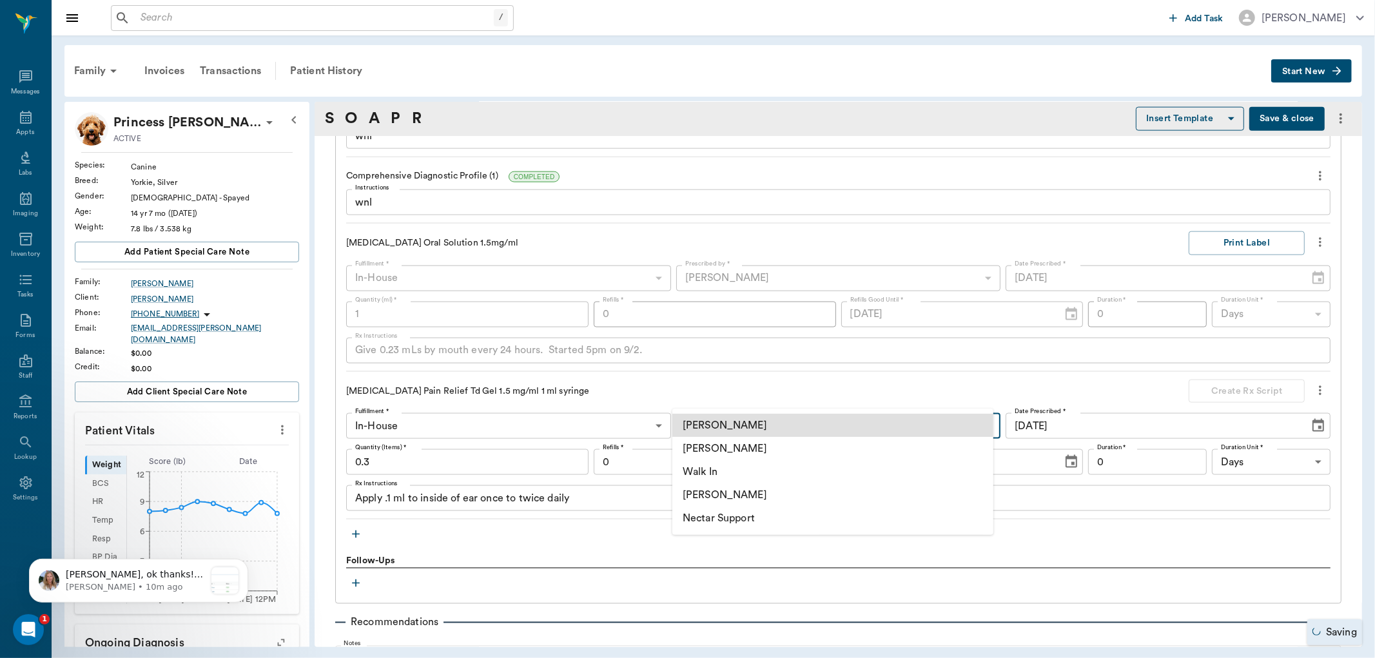
click at [724, 494] on li "[PERSON_NAME]" at bounding box center [832, 494] width 321 height 23
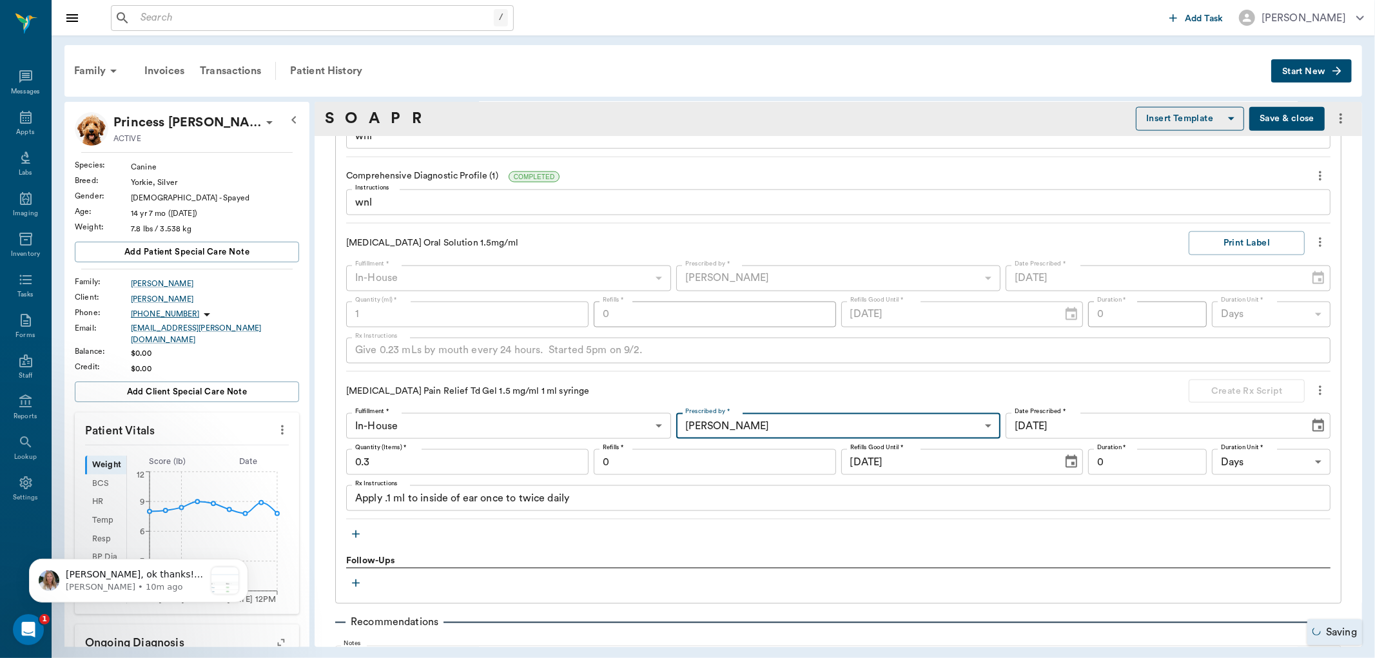
type input "670e8b52b987dc0b25a864ee"
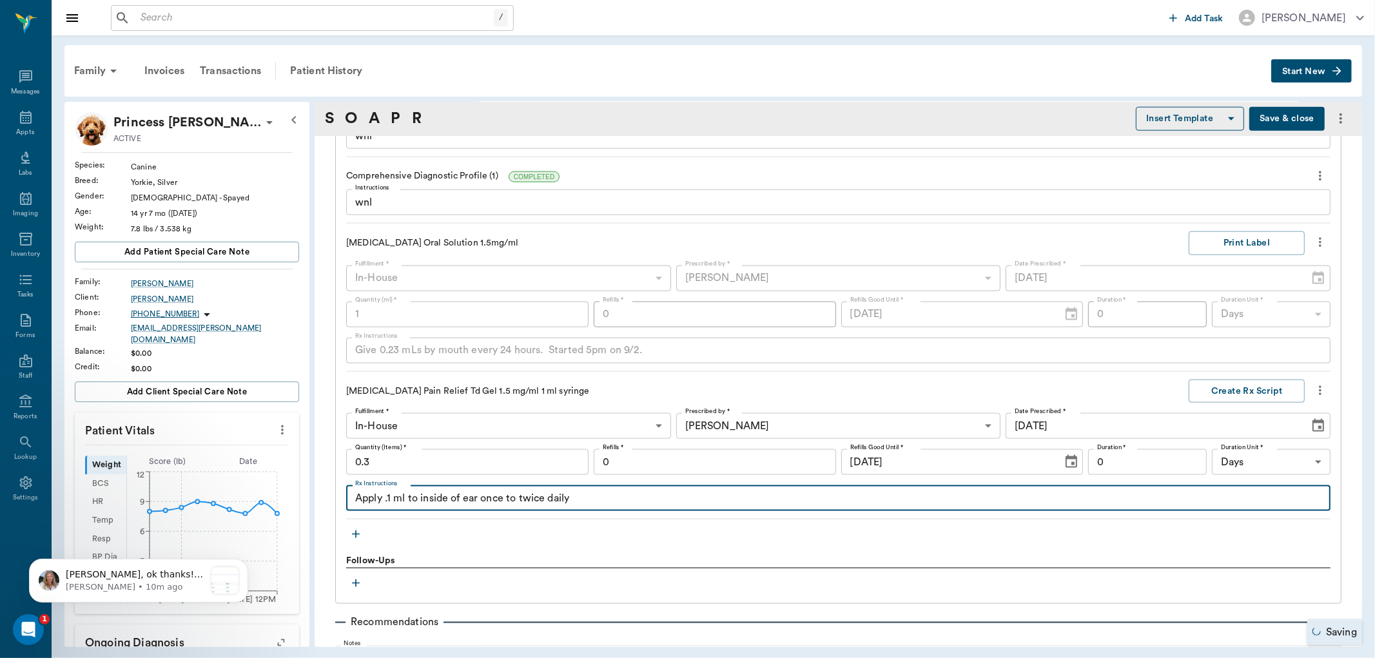
type input "1"
drag, startPoint x: 569, startPoint y: 472, endPoint x: 402, endPoint y: 469, distance: 167.6
click at [402, 491] on textarea "Apply .1 ml to inside of ear once to twice daily" at bounding box center [838, 498] width 966 height 15
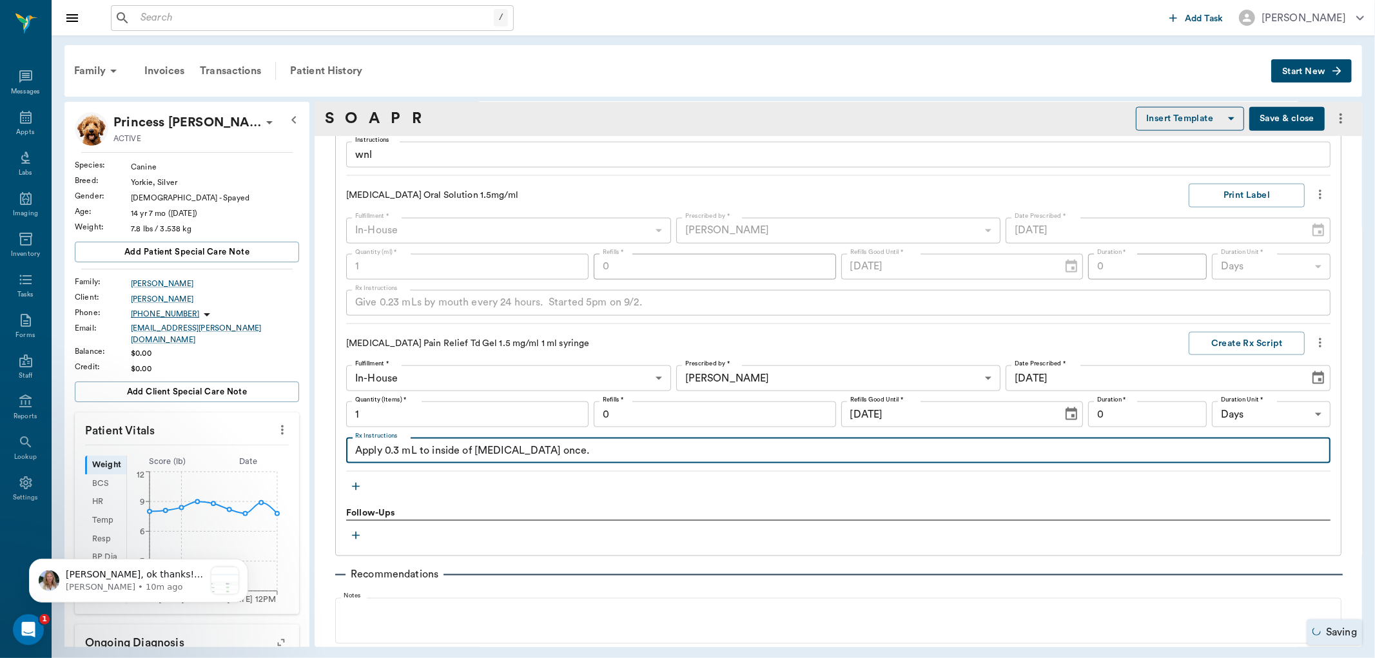
type textarea "Apply 0.3 mL to inside of pinna once."
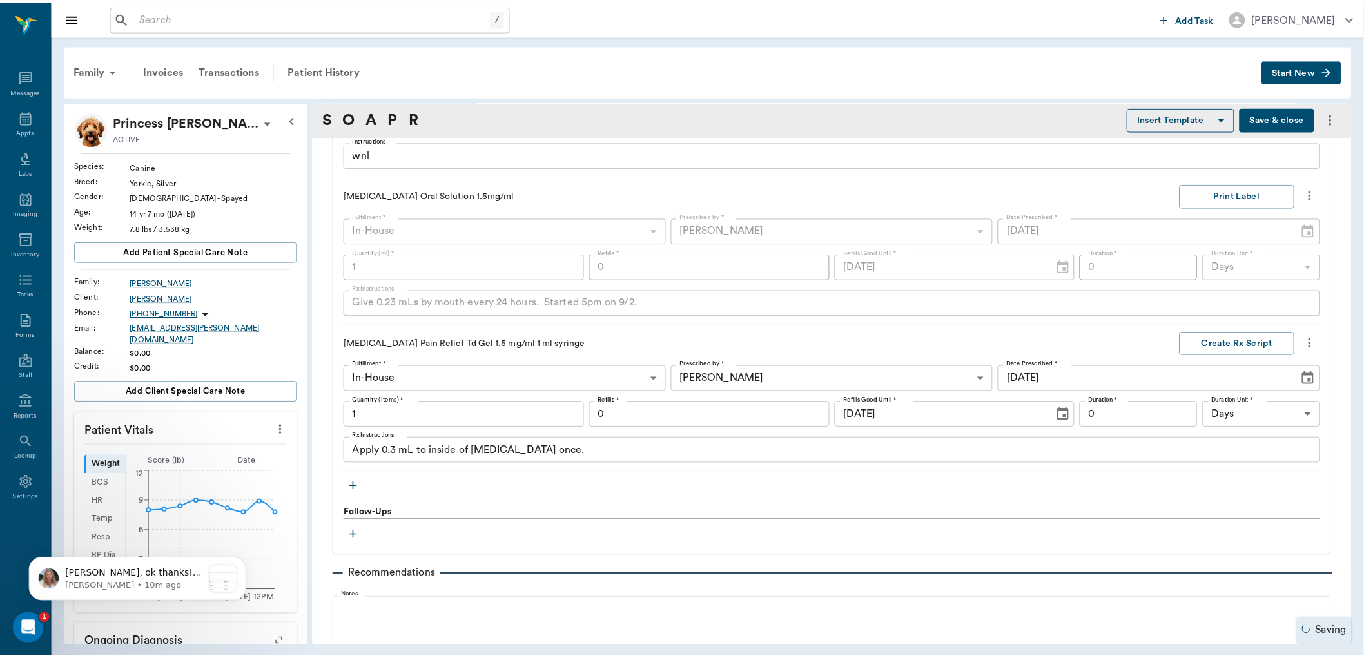
scroll to position [825, 0]
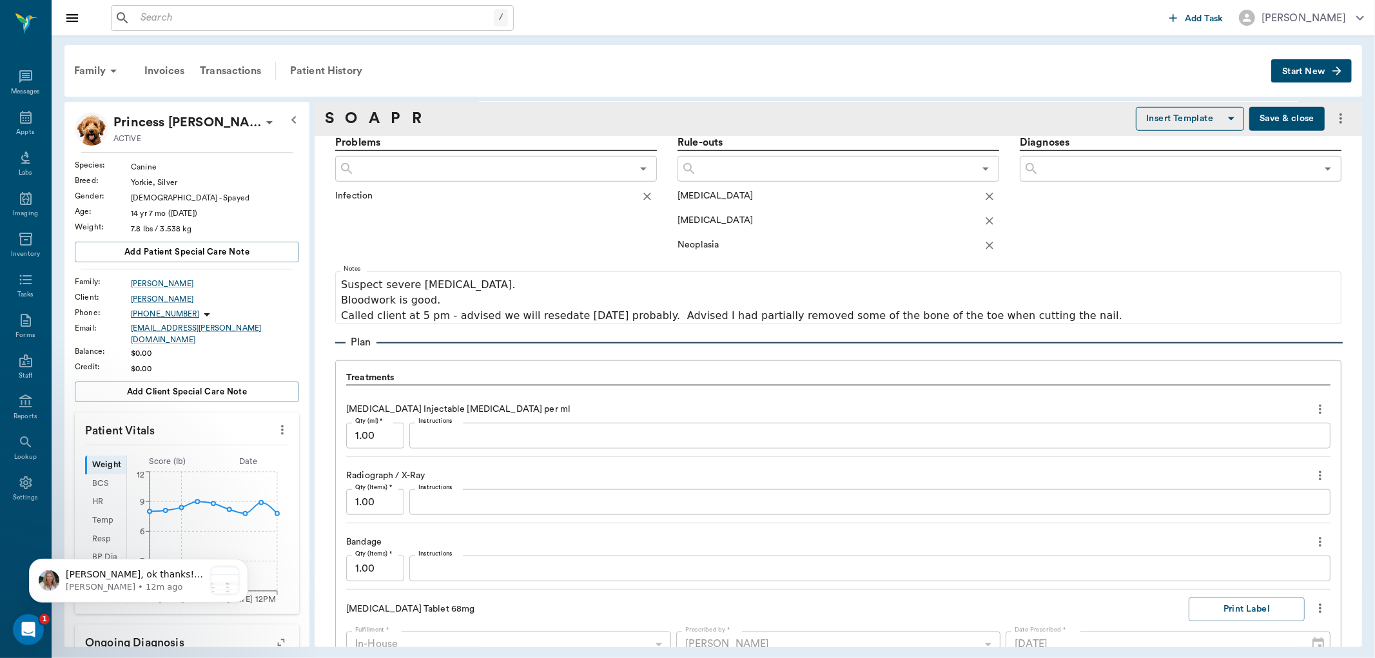
click at [1268, 119] on button "Save & close" at bounding box center [1286, 119] width 75 height 24
